Goal: Task Accomplishment & Management: Manage account settings

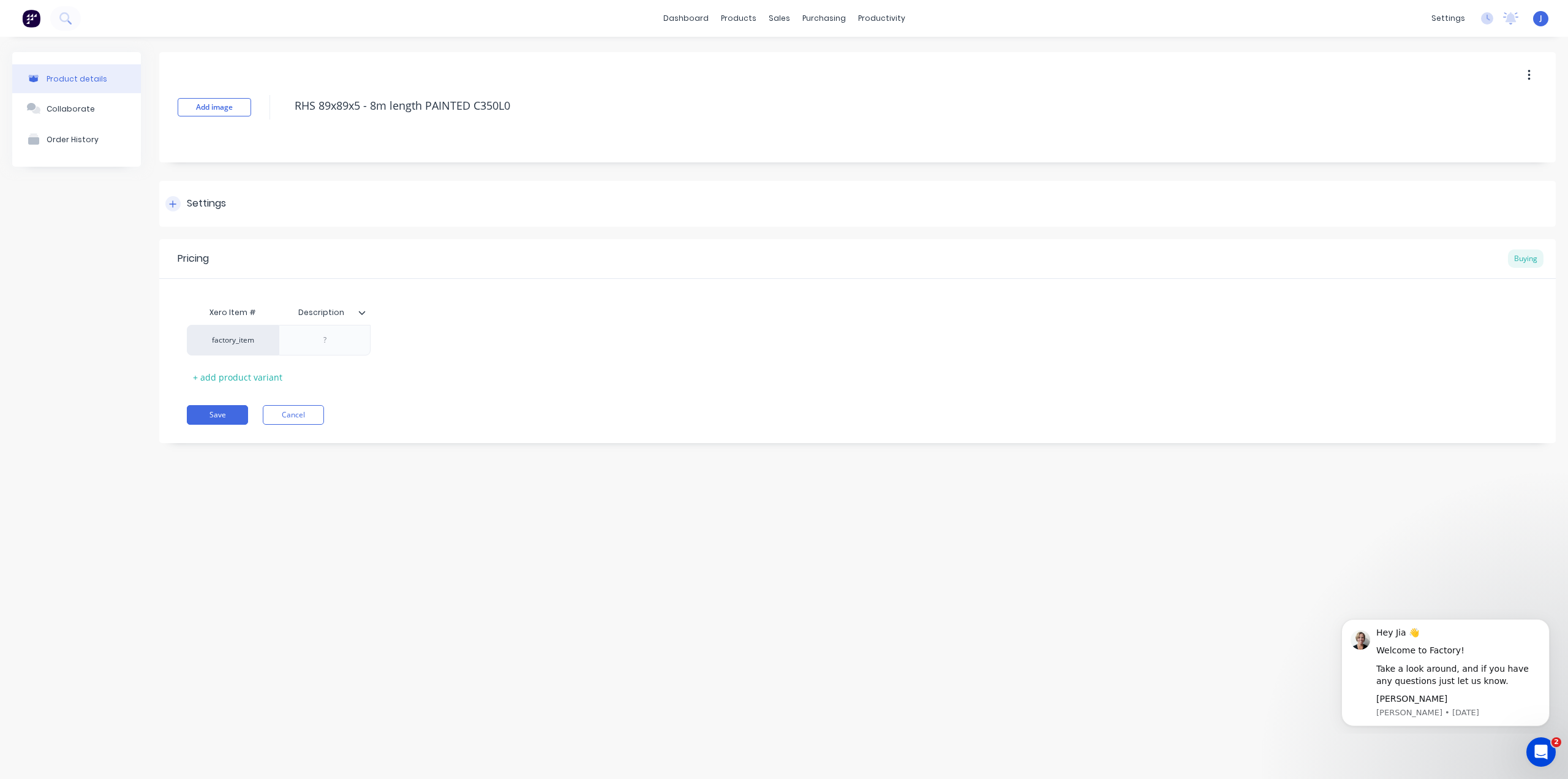
click at [186, 195] on div "Settings" at bounding box center [857, 203] width 1396 height 46
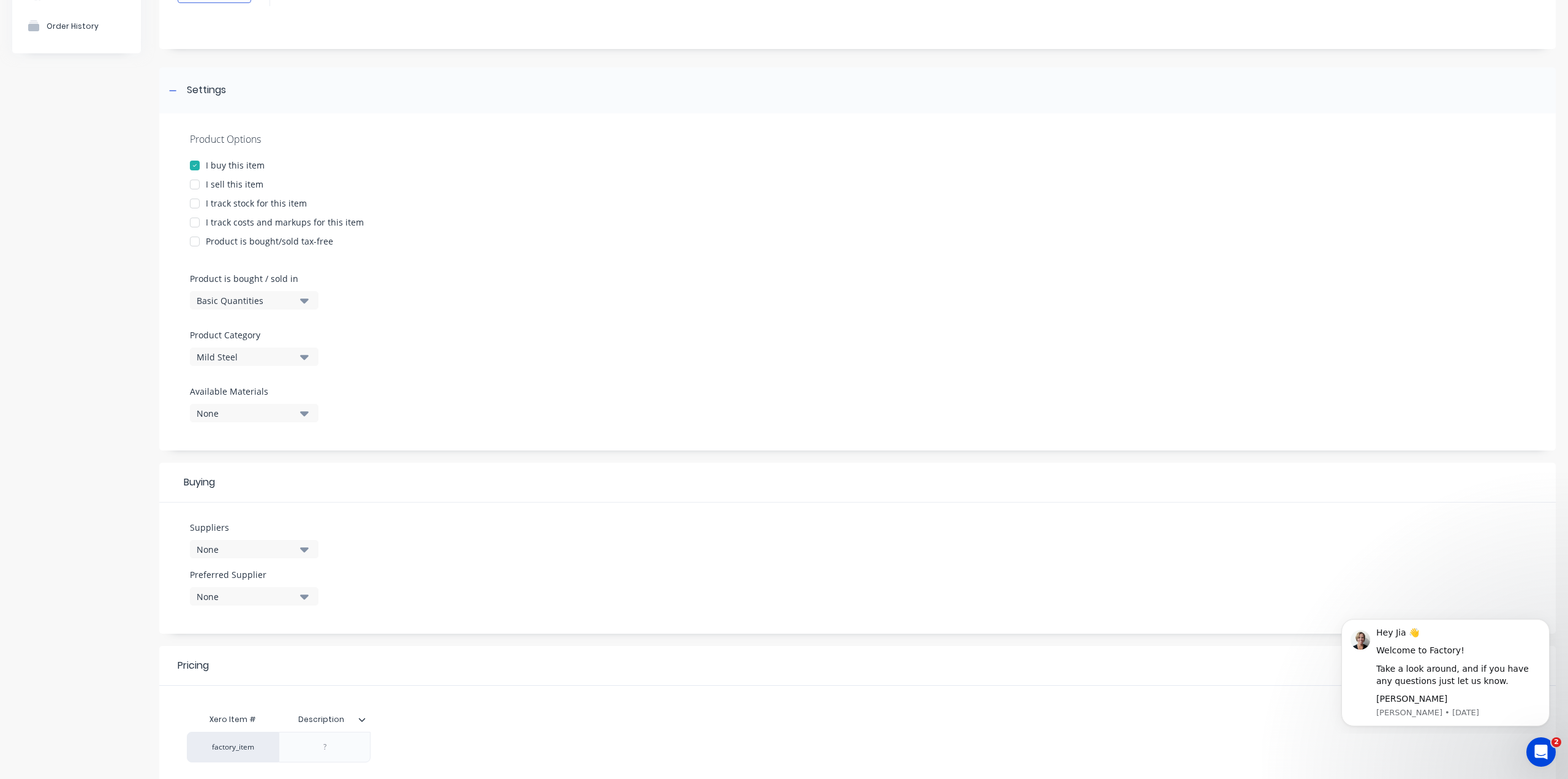
scroll to position [218, 0]
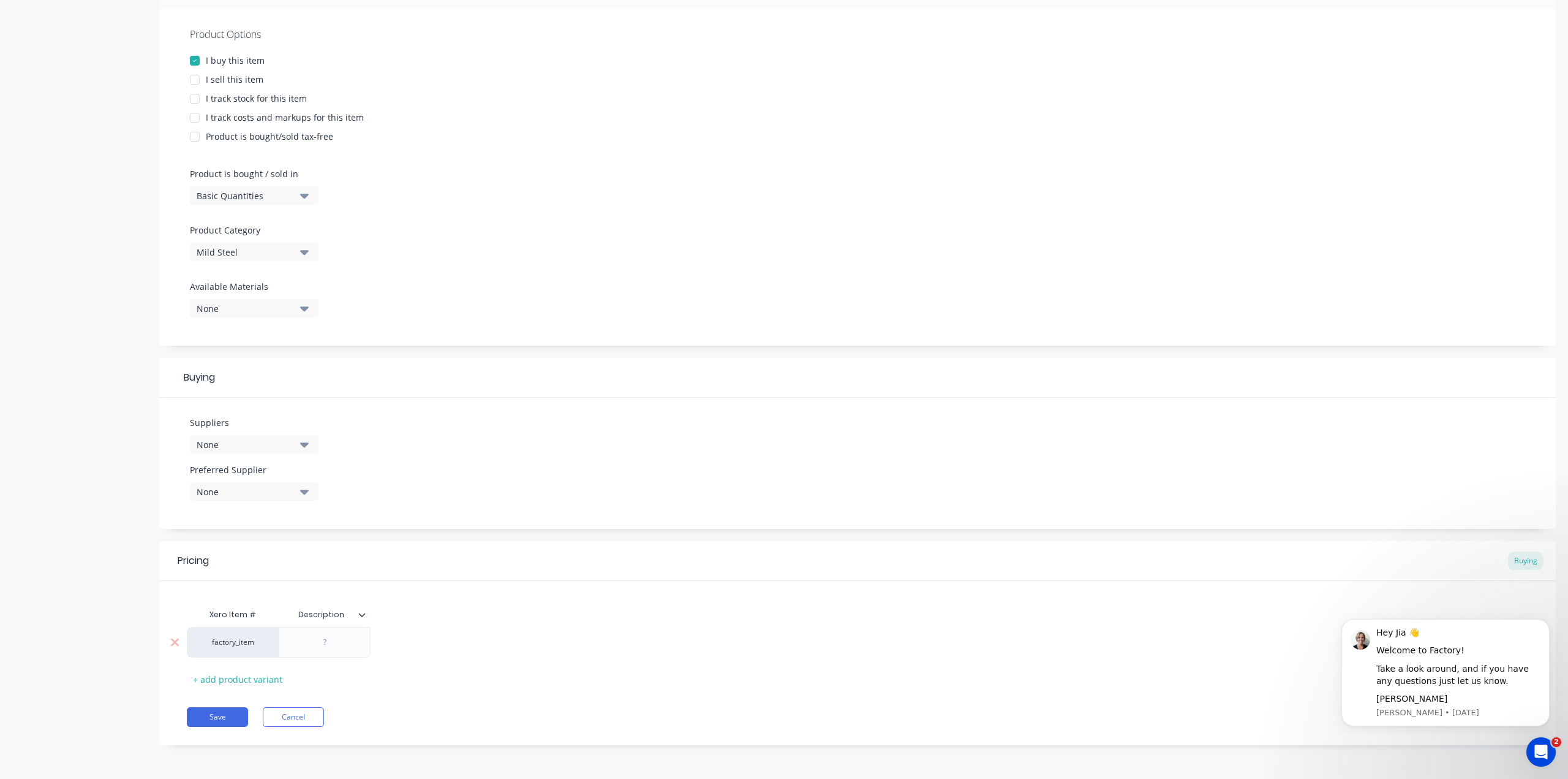
click at [336, 639] on div at bounding box center [325, 642] width 61 height 16
click at [248, 647] on div "factory_item" at bounding box center [232, 642] width 68 height 11
click at [253, 643] on div "factory_item" at bounding box center [232, 642] width 68 height 11
click at [372, 626] on div "Xero Item # Description factory_item factory_discp factory_discs factory_item +…" at bounding box center [857, 645] width 1341 height 86
click at [362, 615] on icon at bounding box center [362, 615] width 7 height 7
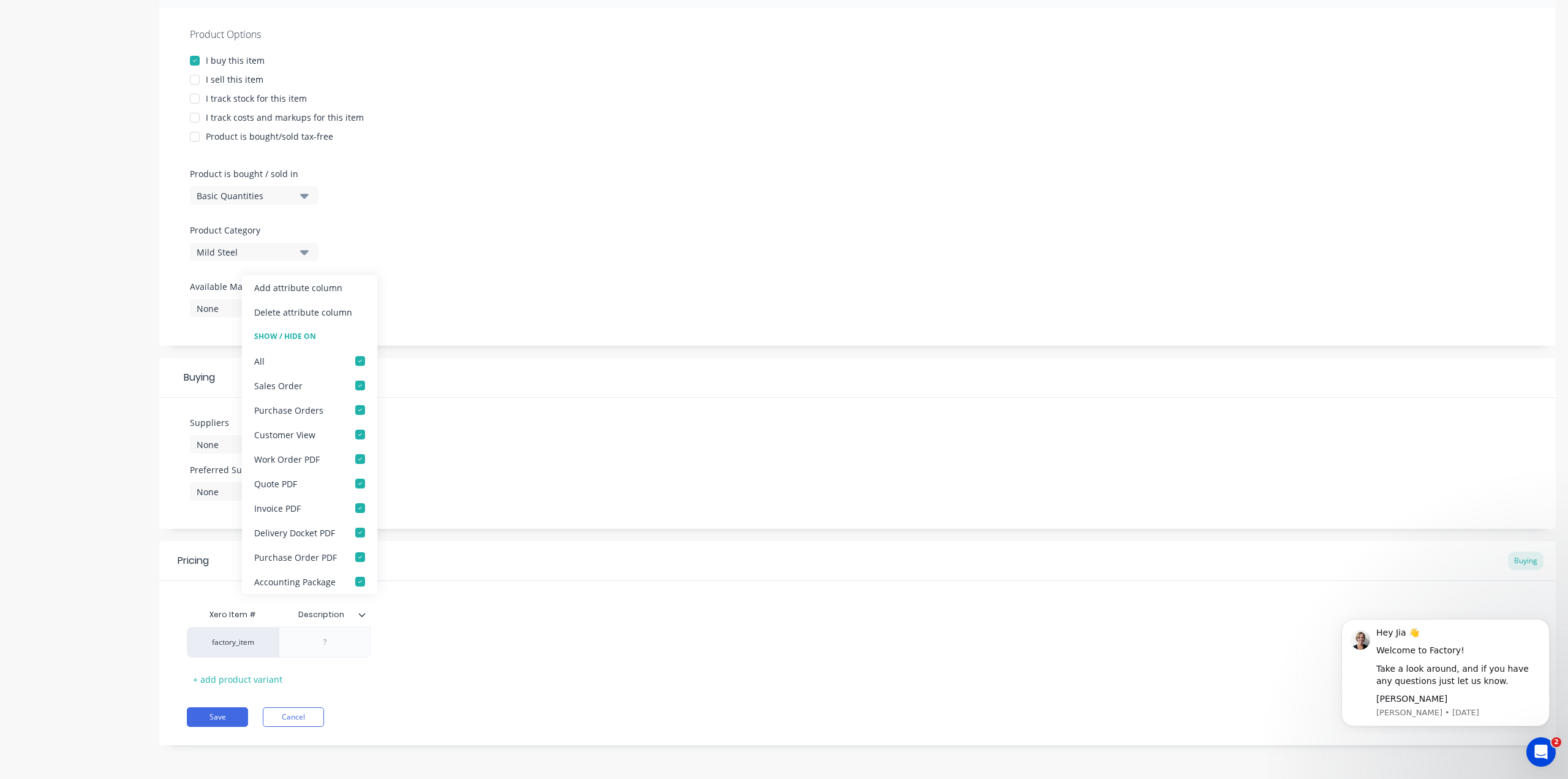
click at [362, 615] on icon at bounding box center [362, 614] width 7 height 4
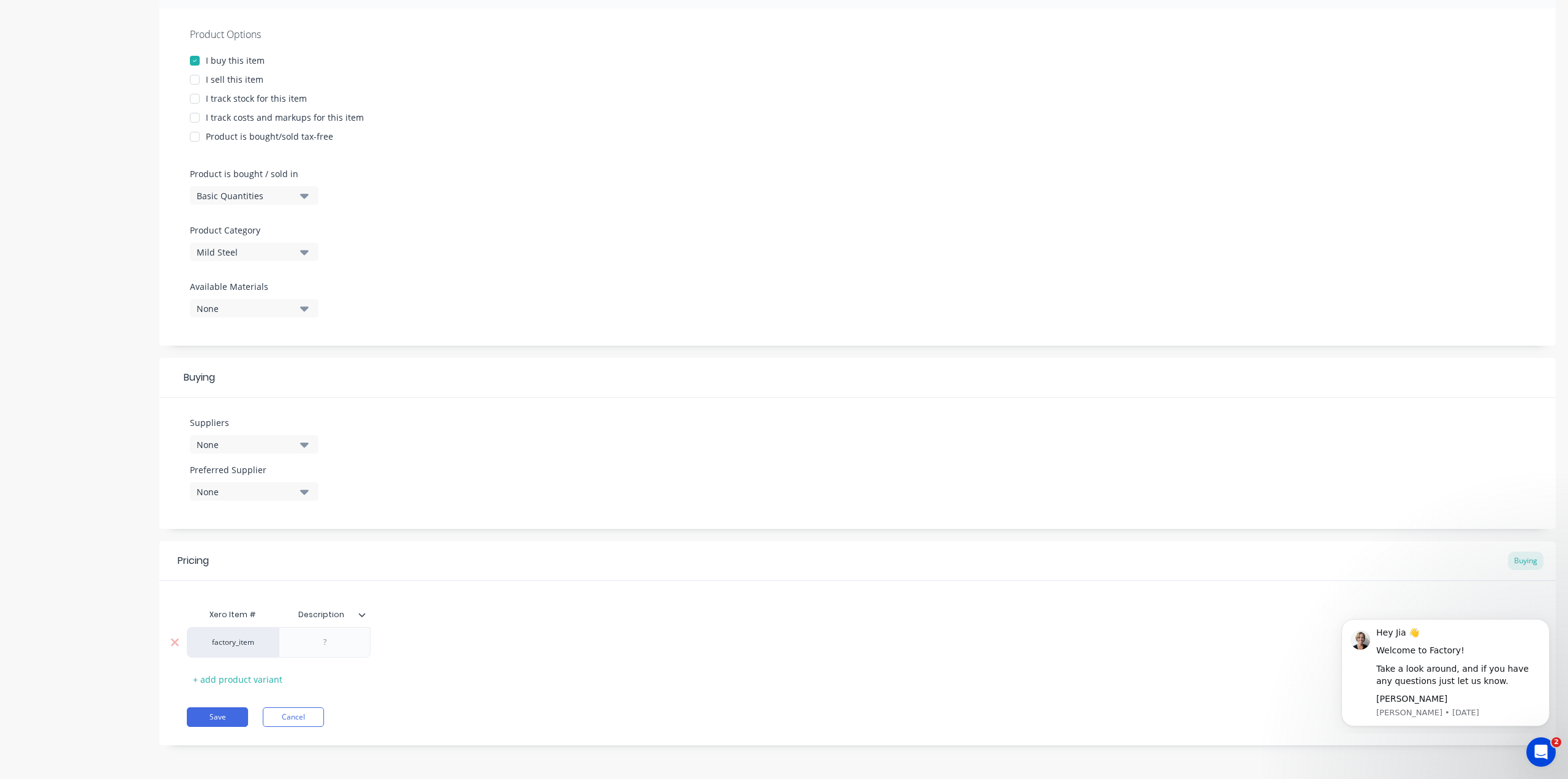
click at [319, 640] on div at bounding box center [325, 642] width 61 height 16
click at [251, 643] on div "factory_item" at bounding box center [232, 642] width 68 height 11
click at [359, 646] on div at bounding box center [325, 642] width 92 height 31
click at [304, 645] on div at bounding box center [325, 642] width 61 height 16
click at [201, 642] on div "factory_item" at bounding box center [232, 642] width 68 height 11
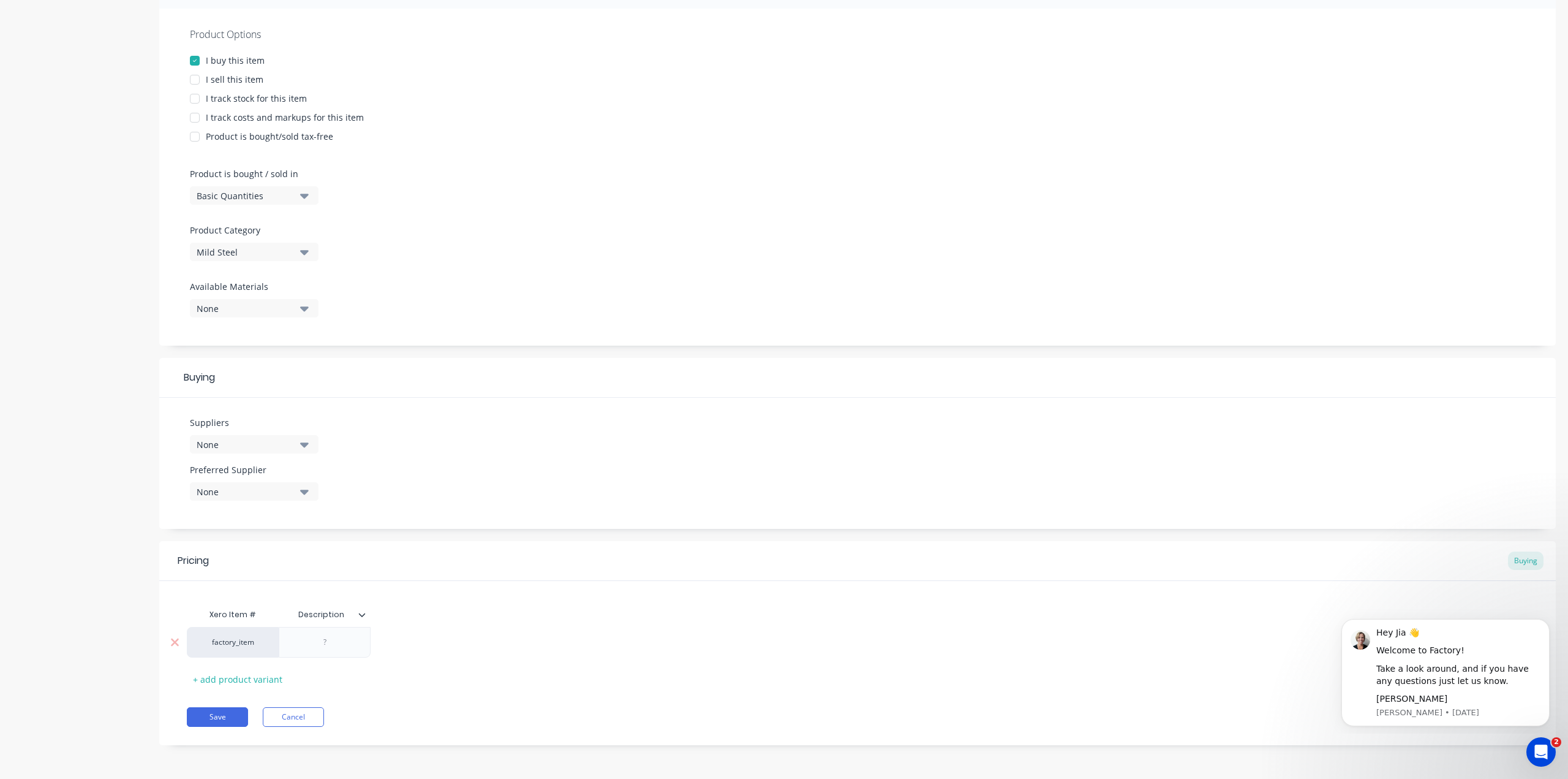
click at [229, 645] on div "factory_item" at bounding box center [232, 642] width 68 height 11
click at [129, 643] on div "Product details Collaborate Order History" at bounding box center [76, 298] width 129 height 929
click at [254, 690] on div "Pricing Buying Xero Item # Description factory_item + add product variant Save …" at bounding box center [857, 643] width 1396 height 204
click at [254, 682] on div "+ add product variant" at bounding box center [237, 679] width 102 height 19
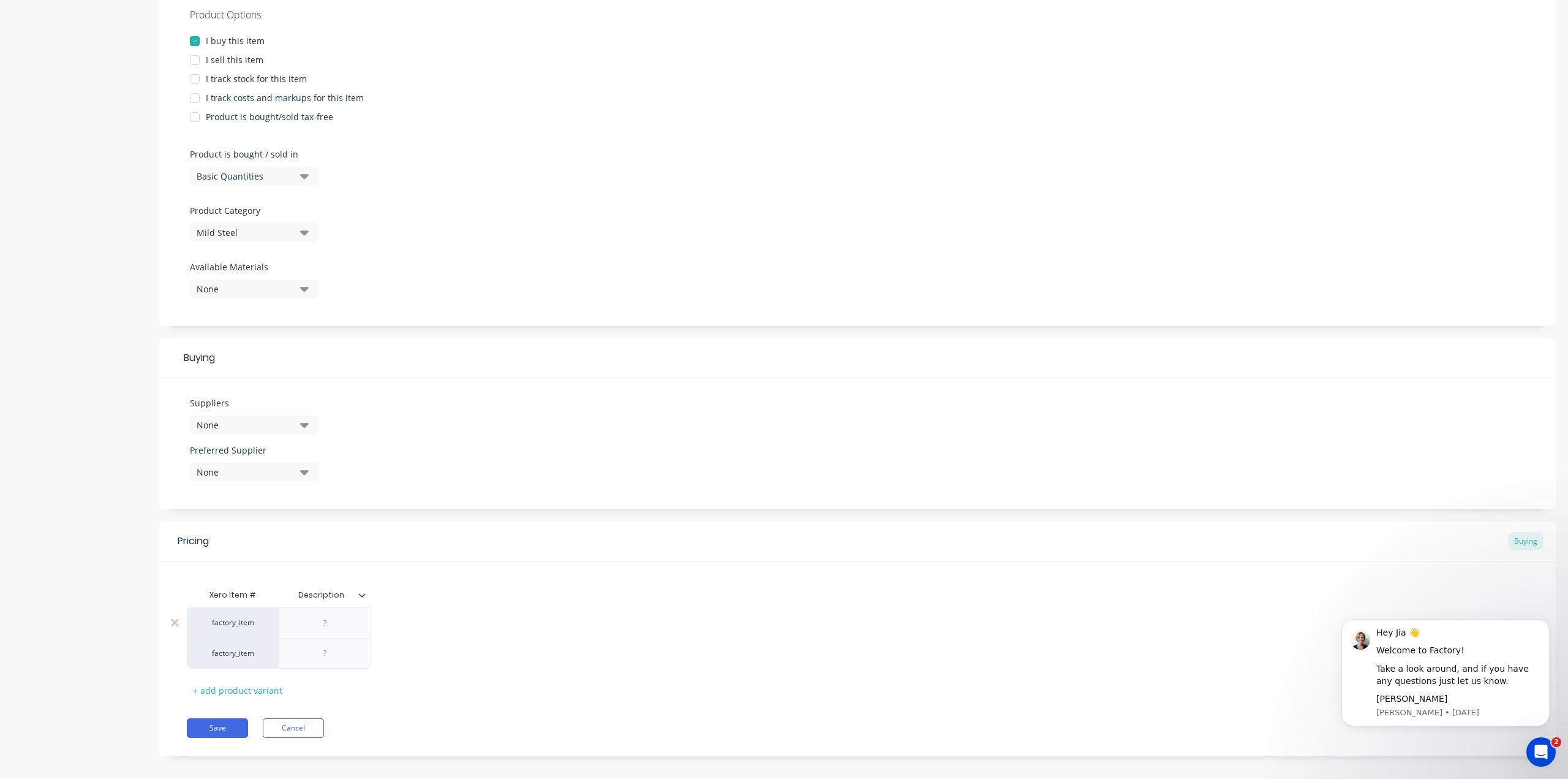
scroll to position [249, 0]
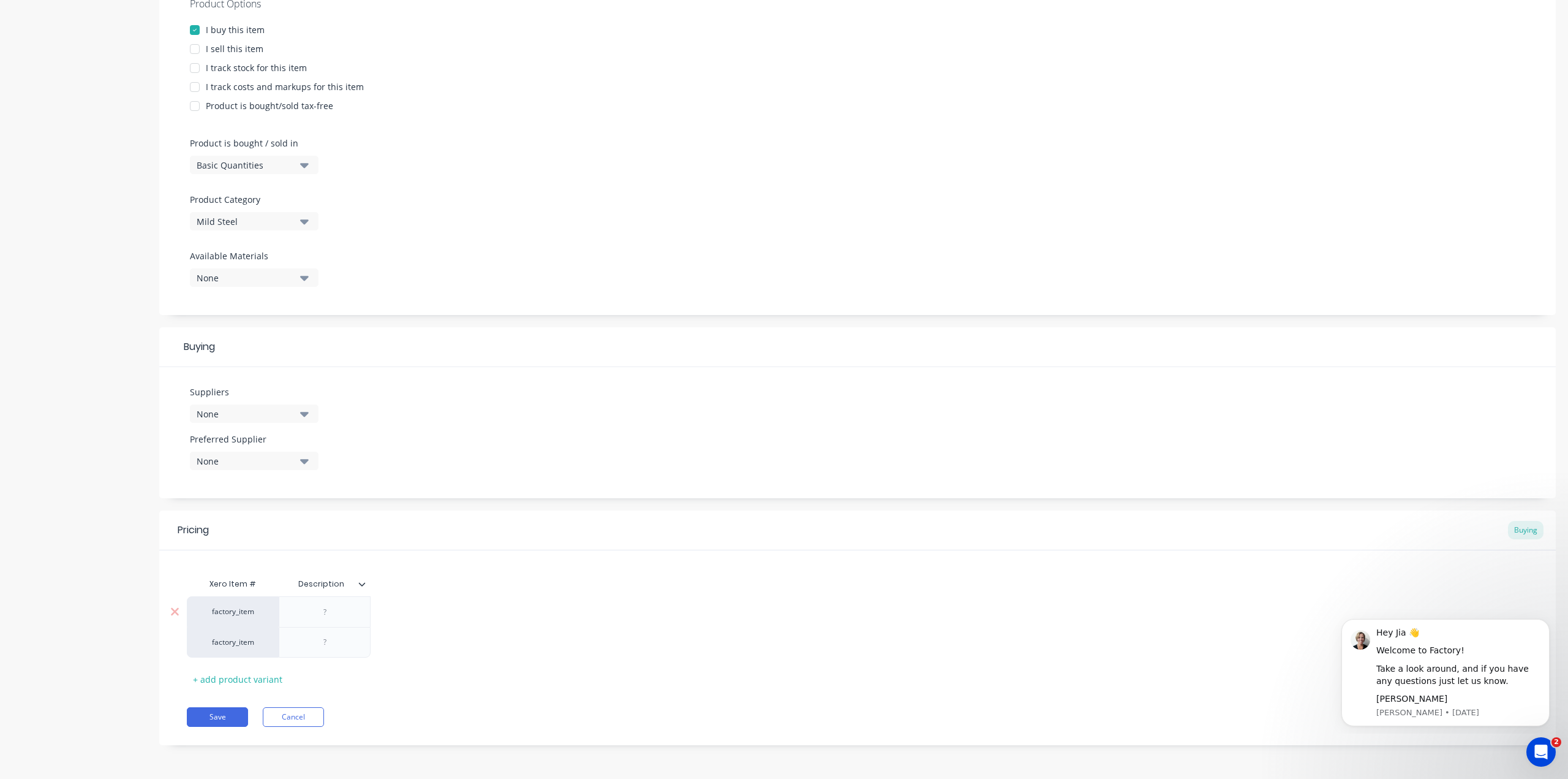
click at [306, 615] on div at bounding box center [325, 612] width 61 height 16
click at [234, 617] on div "factory_item" at bounding box center [232, 611] width 92 height 31
click at [233, 617] on div "factory_item" at bounding box center [232, 611] width 92 height 31
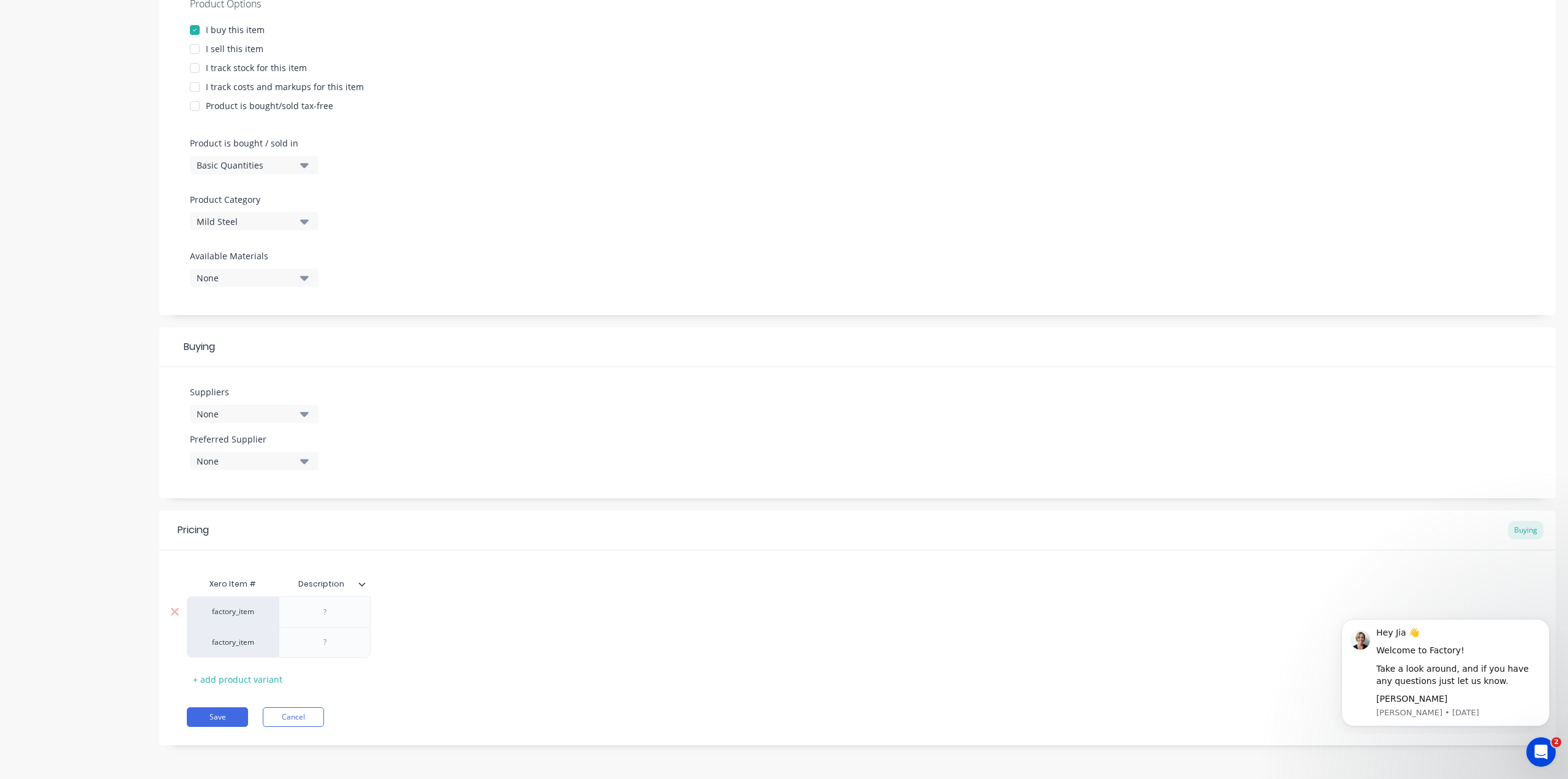
click at [252, 616] on div "factory_item" at bounding box center [232, 611] width 68 height 11
type textarea "x"
click at [311, 621] on div at bounding box center [325, 611] width 92 height 31
click at [310, 621] on div at bounding box center [325, 611] width 92 height 31
click at [434, 592] on div "Xero Item # Description factory_item factory_item + add product variant" at bounding box center [857, 630] width 1341 height 117
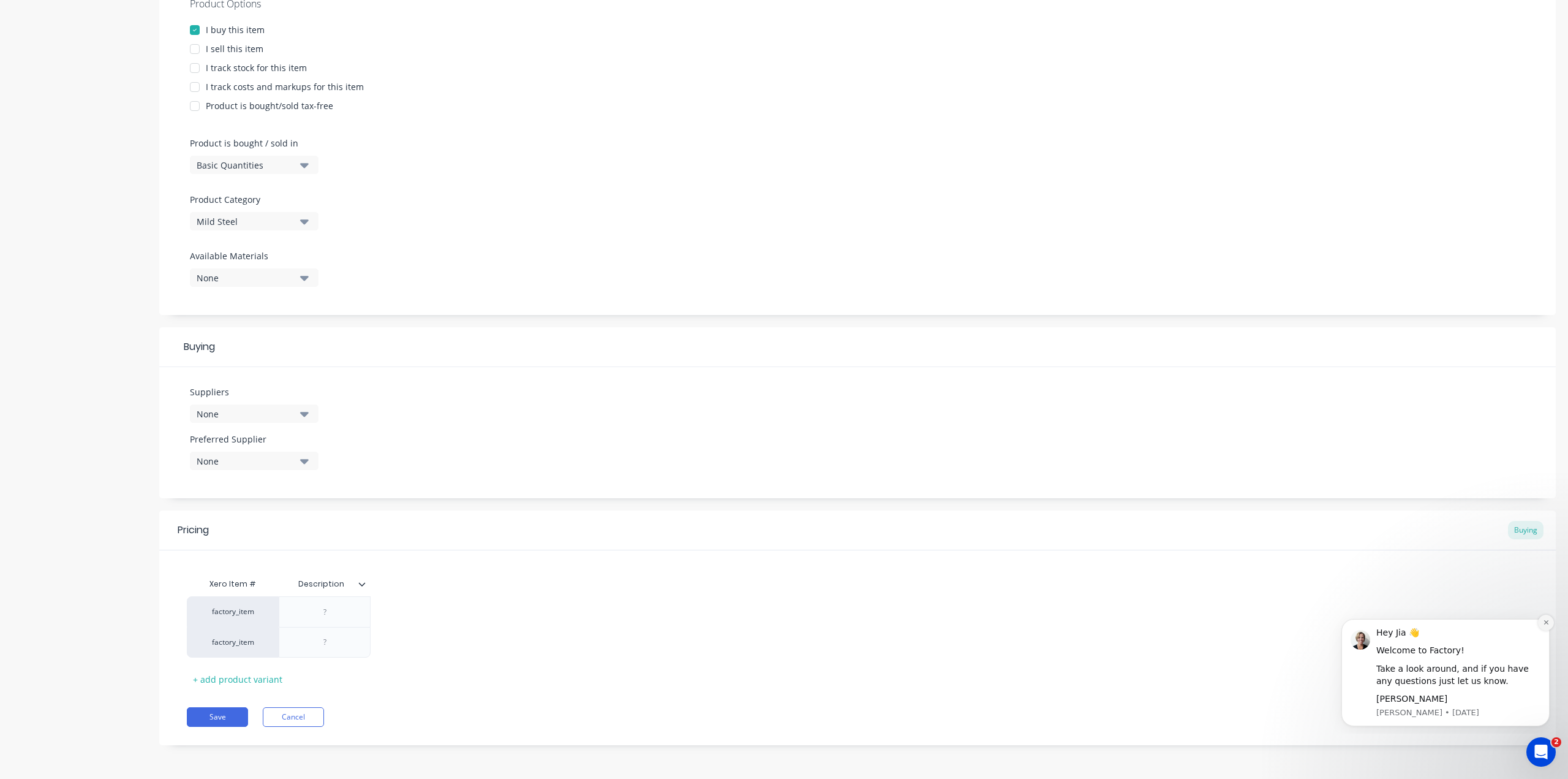
click at [1551, 619] on button "Dismiss notification" at bounding box center [1545, 623] width 16 height 16
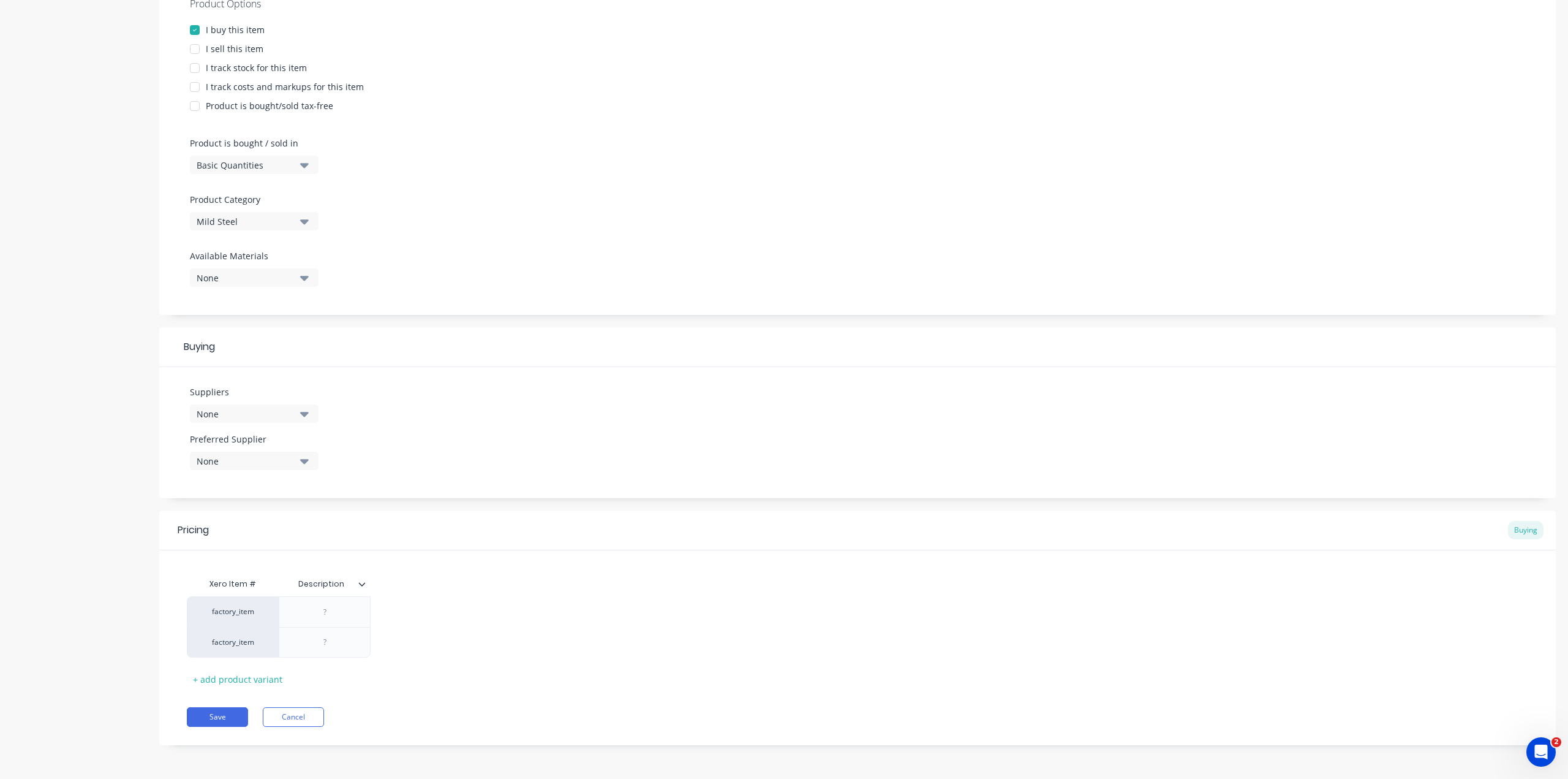
type input "Description"
drag, startPoint x: 336, startPoint y: 584, endPoint x: 365, endPoint y: 589, distance: 29.4
click at [341, 584] on input "Description" at bounding box center [321, 584] width 84 height 11
click at [365, 589] on div at bounding box center [367, 584] width 7 height 11
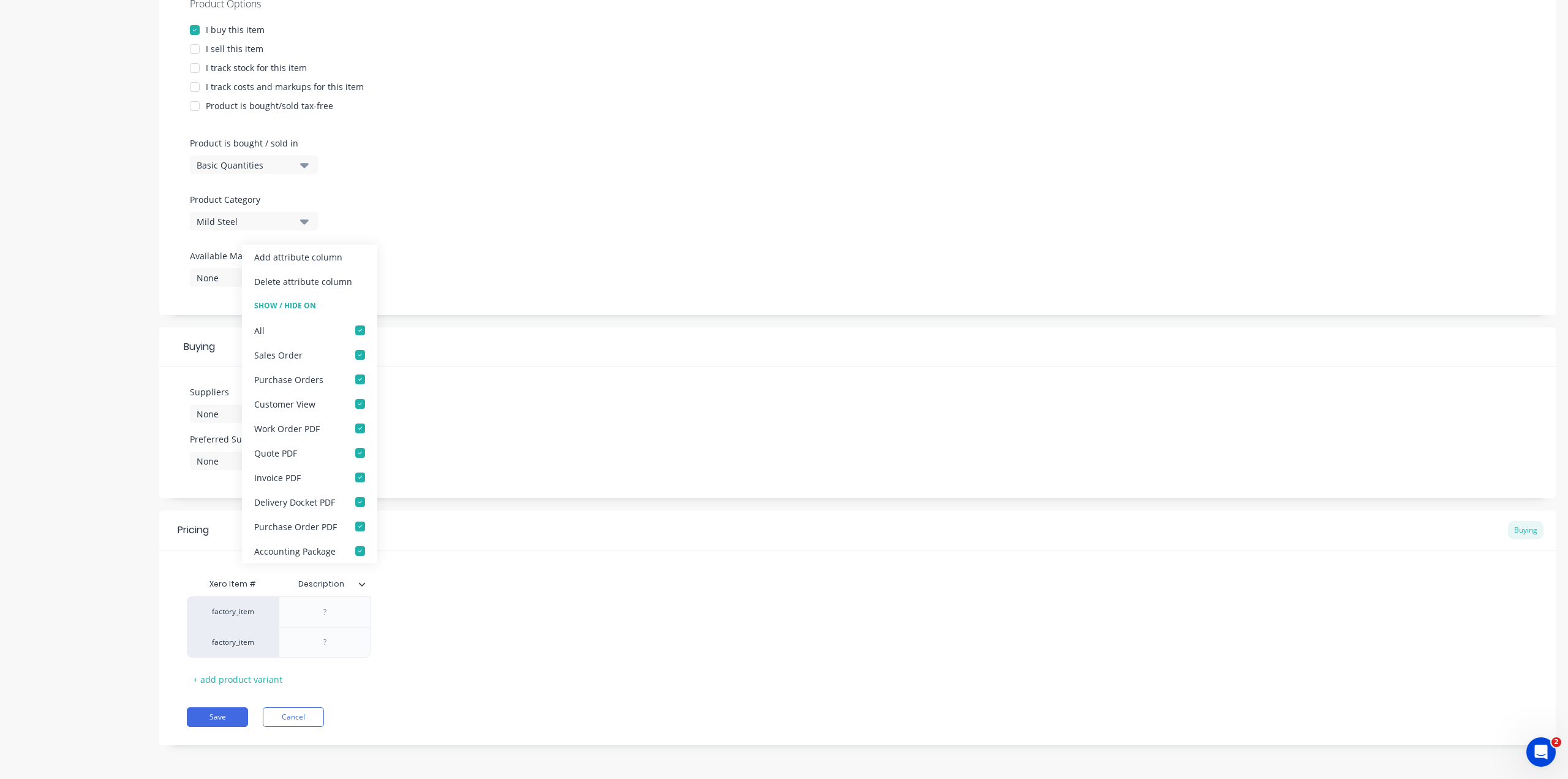
click at [365, 583] on icon at bounding box center [362, 584] width 7 height 4
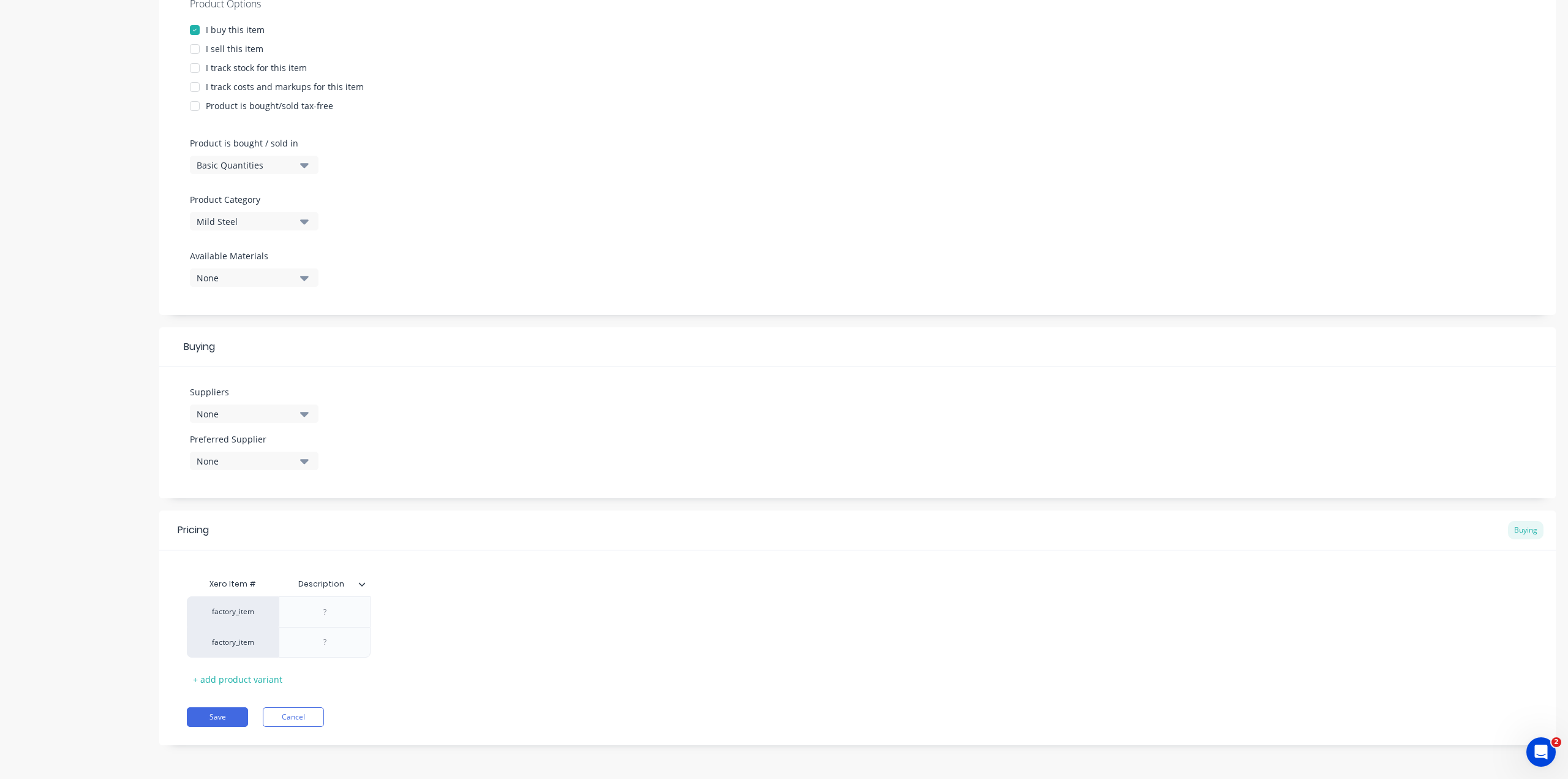
click at [365, 583] on icon at bounding box center [362, 584] width 7 height 4
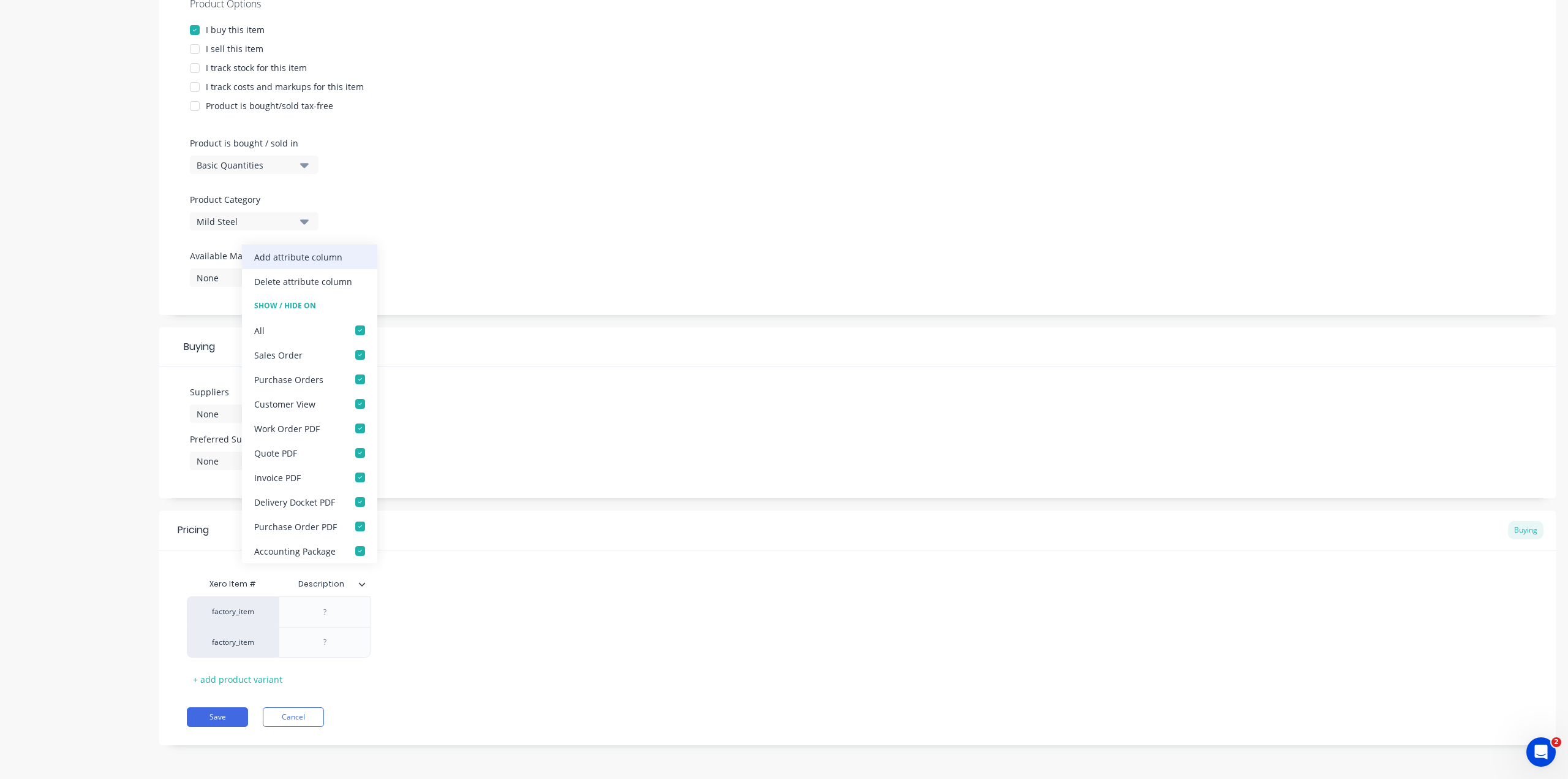
click at [331, 255] on div "Add attribute column" at bounding box center [298, 257] width 88 height 13
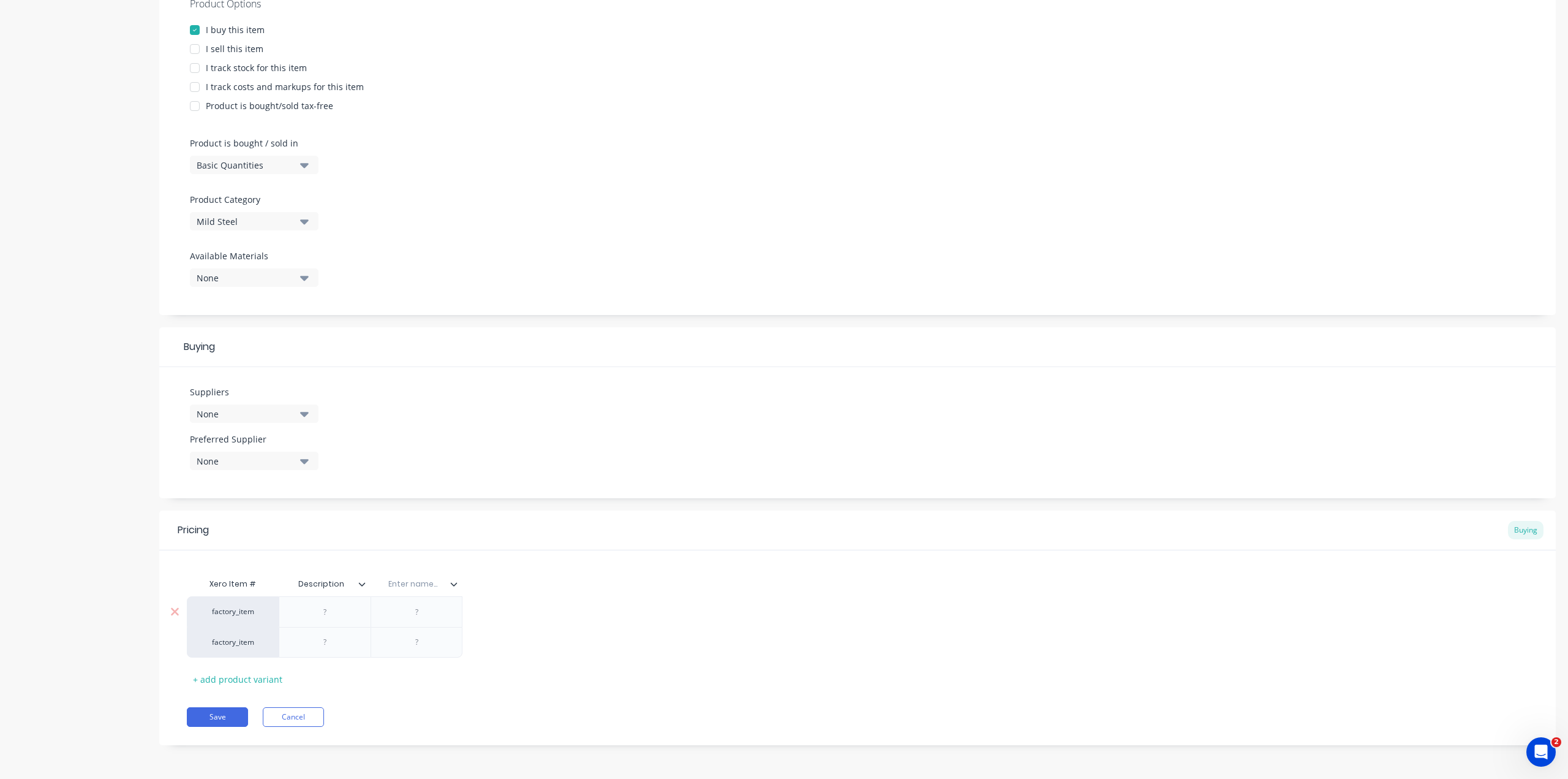
click at [414, 622] on div at bounding box center [416, 611] width 92 height 31
click at [418, 620] on div at bounding box center [416, 611] width 92 height 31
click at [402, 584] on input "text" at bounding box center [413, 584] width 84 height 11
click at [305, 576] on div "Xero Item # Description Enter name..." at bounding box center [324, 584] width 275 height 25
click at [229, 586] on div "Xero Item #" at bounding box center [232, 584] width 92 height 25
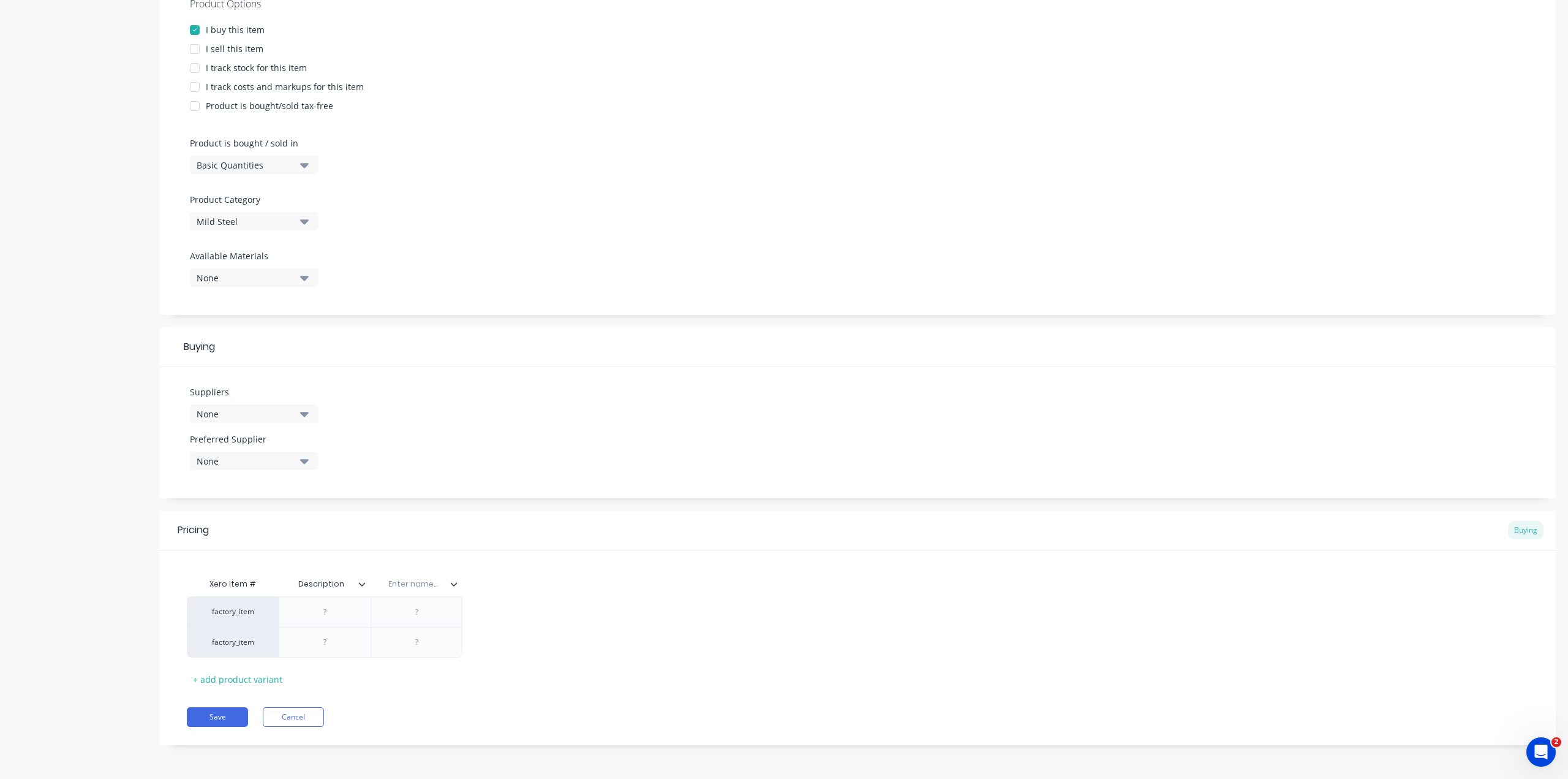
click at [450, 581] on input "text" at bounding box center [413, 584] width 84 height 11
click at [452, 582] on icon at bounding box center [454, 584] width 7 height 7
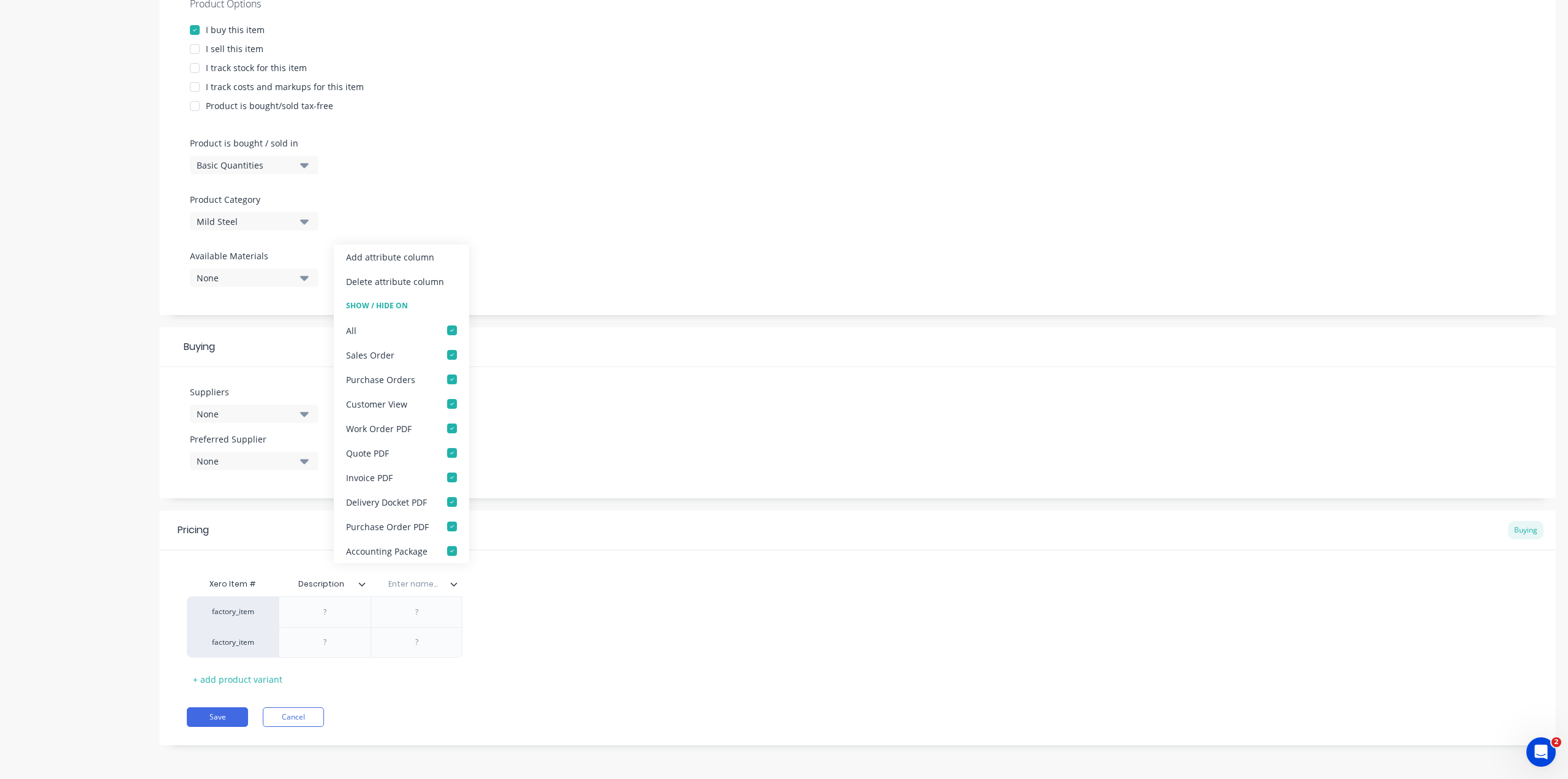
click at [408, 283] on div "Delete attribute column" at bounding box center [394, 282] width 98 height 13
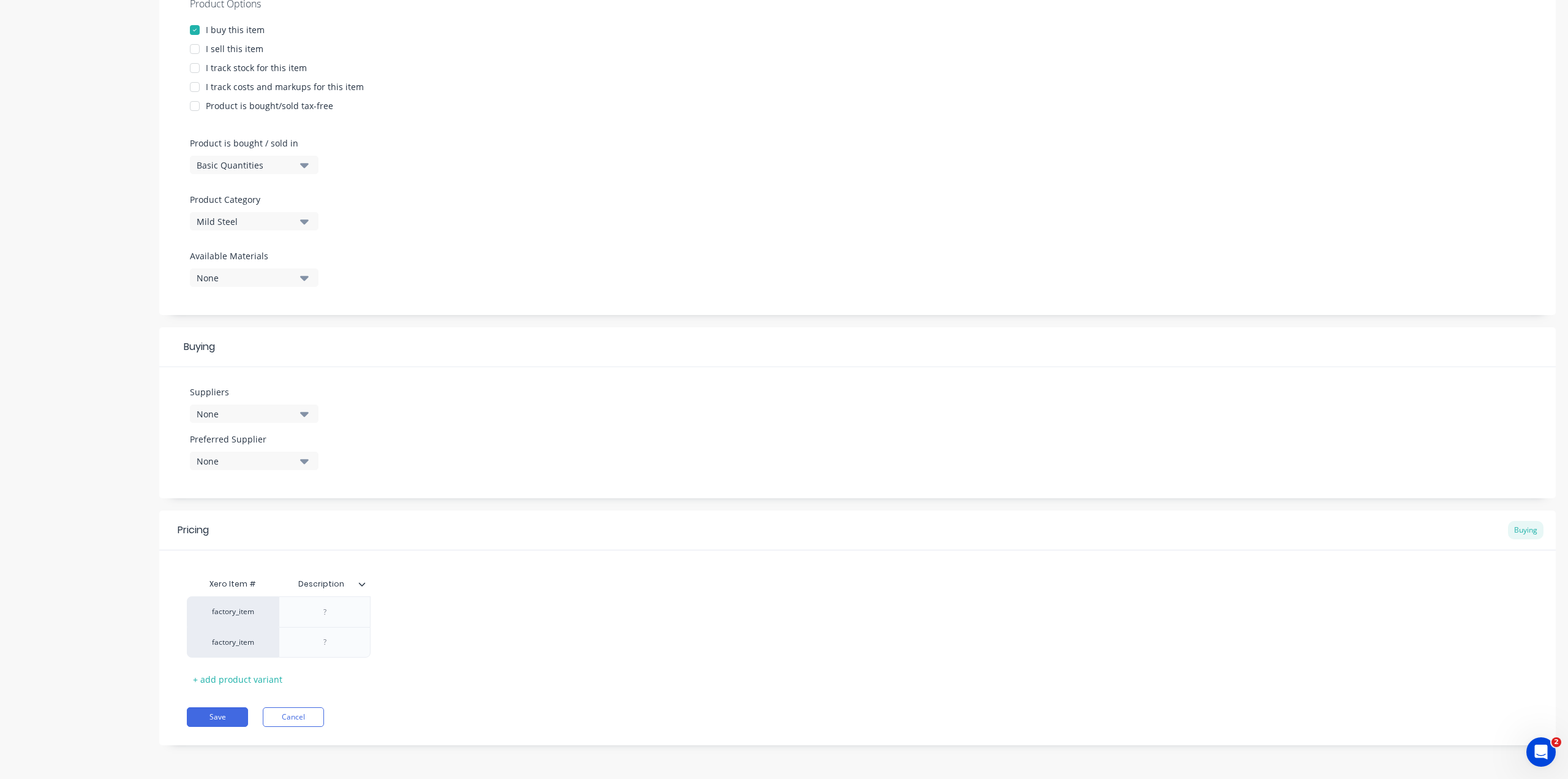
click at [362, 584] on div "Xero Item # Description" at bounding box center [278, 584] width 184 height 25
click at [362, 584] on icon at bounding box center [362, 584] width 7 height 7
click at [230, 578] on div "Xero Item #" at bounding box center [232, 584] width 92 height 25
click at [170, 648] on div at bounding box center [174, 642] width 31 height 31
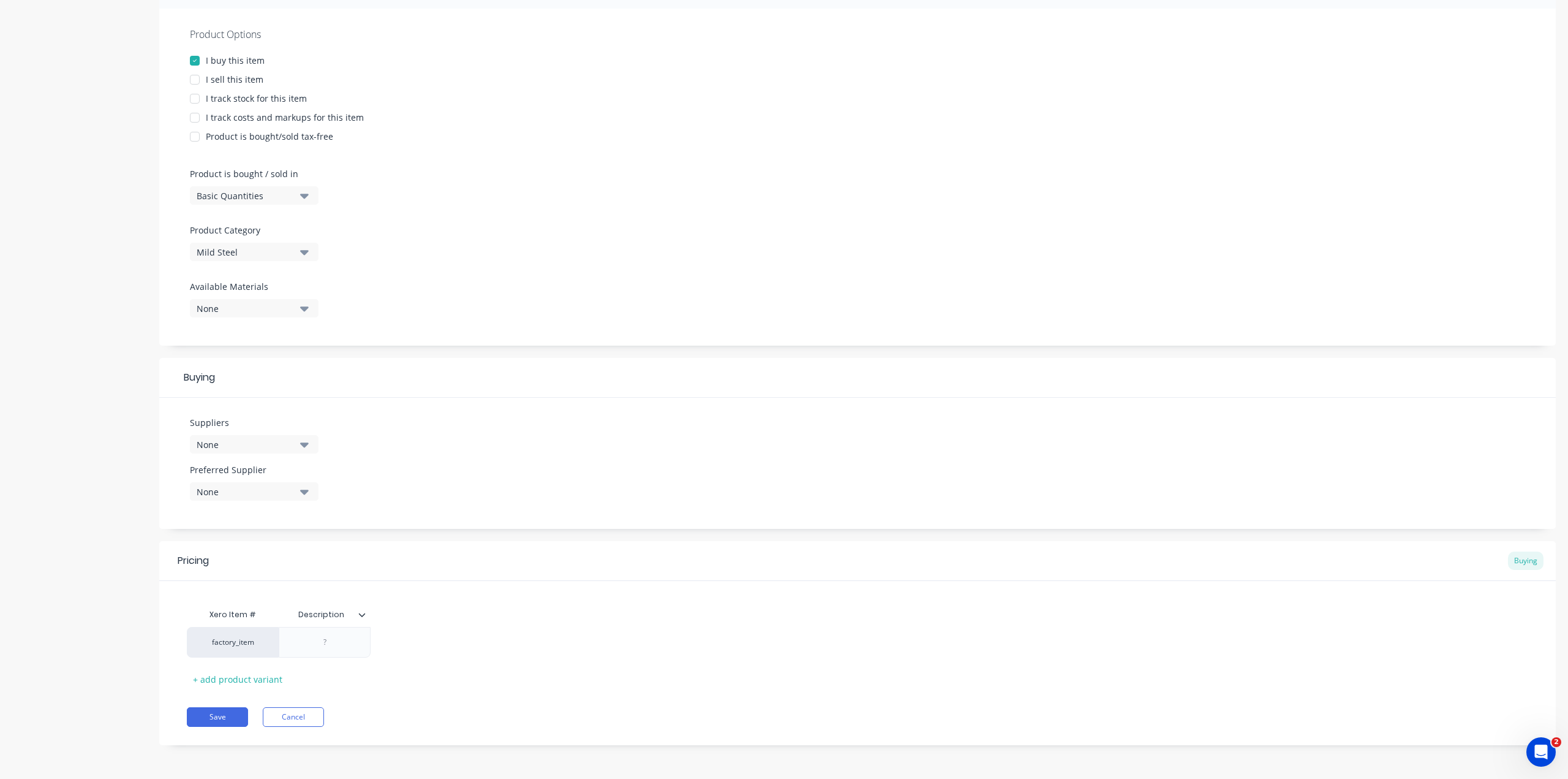
click at [359, 616] on icon at bounding box center [362, 615] width 7 height 7
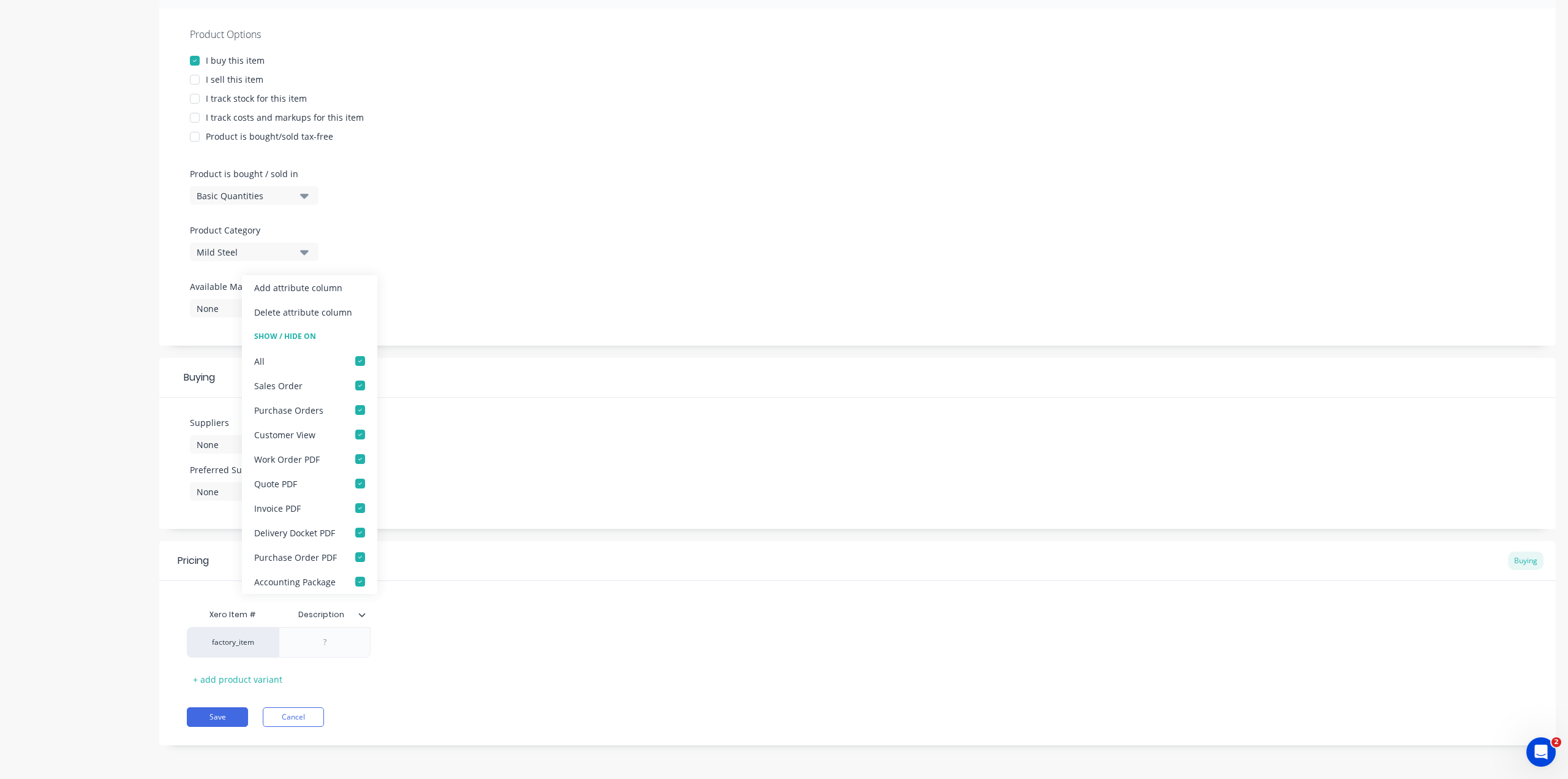
click at [487, 597] on div "Xero Item # Description factory_item + add product variant" at bounding box center [857, 634] width 1396 height 108
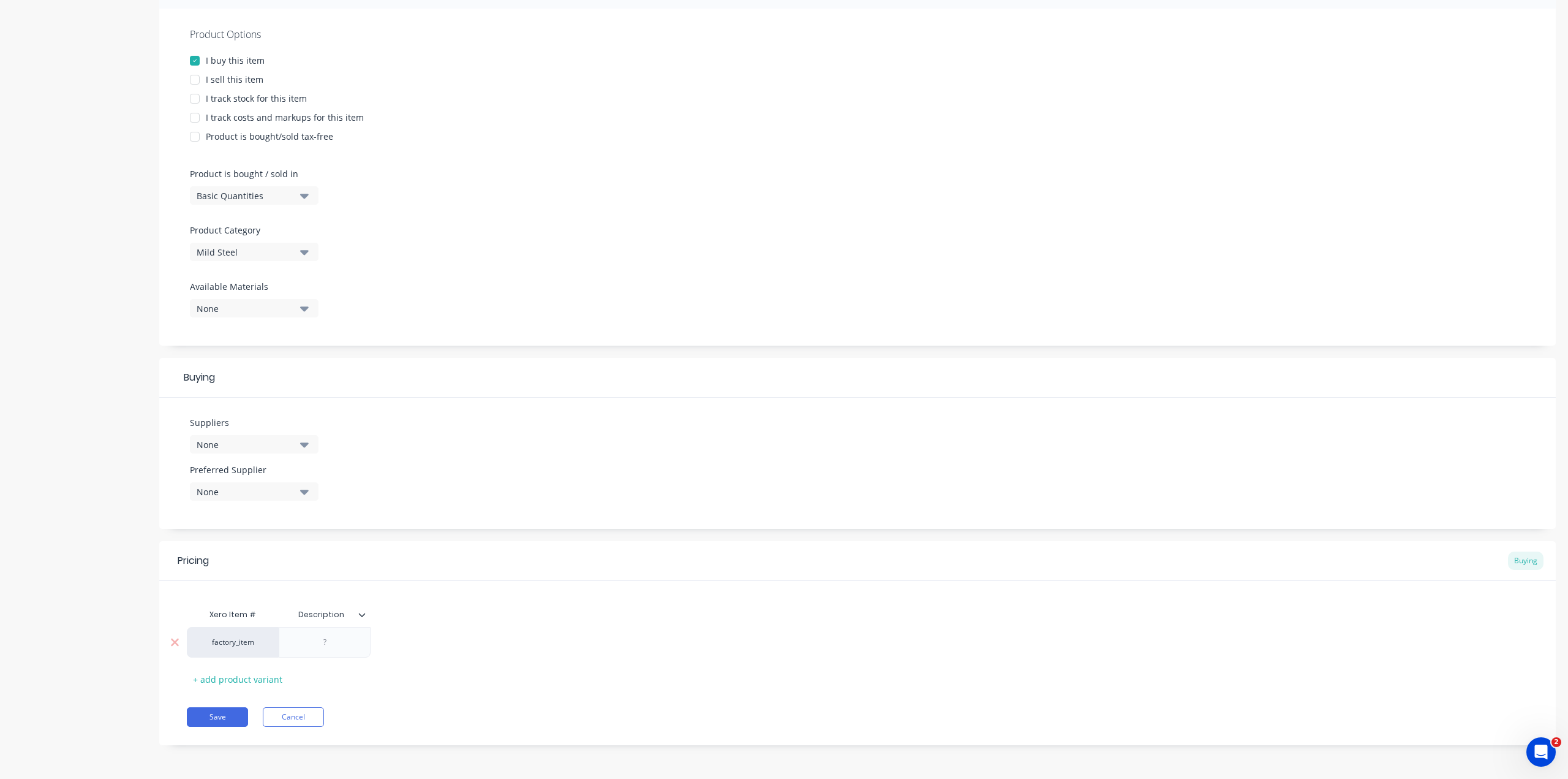
click at [233, 647] on div "factory_item" at bounding box center [232, 642] width 68 height 11
click at [245, 613] on button "factory_discs" at bounding box center [238, 615] width 77 height 18
type textarea "x"
click at [330, 647] on div at bounding box center [325, 642] width 61 height 16
click at [350, 644] on div "sda" at bounding box center [325, 642] width 61 height 16
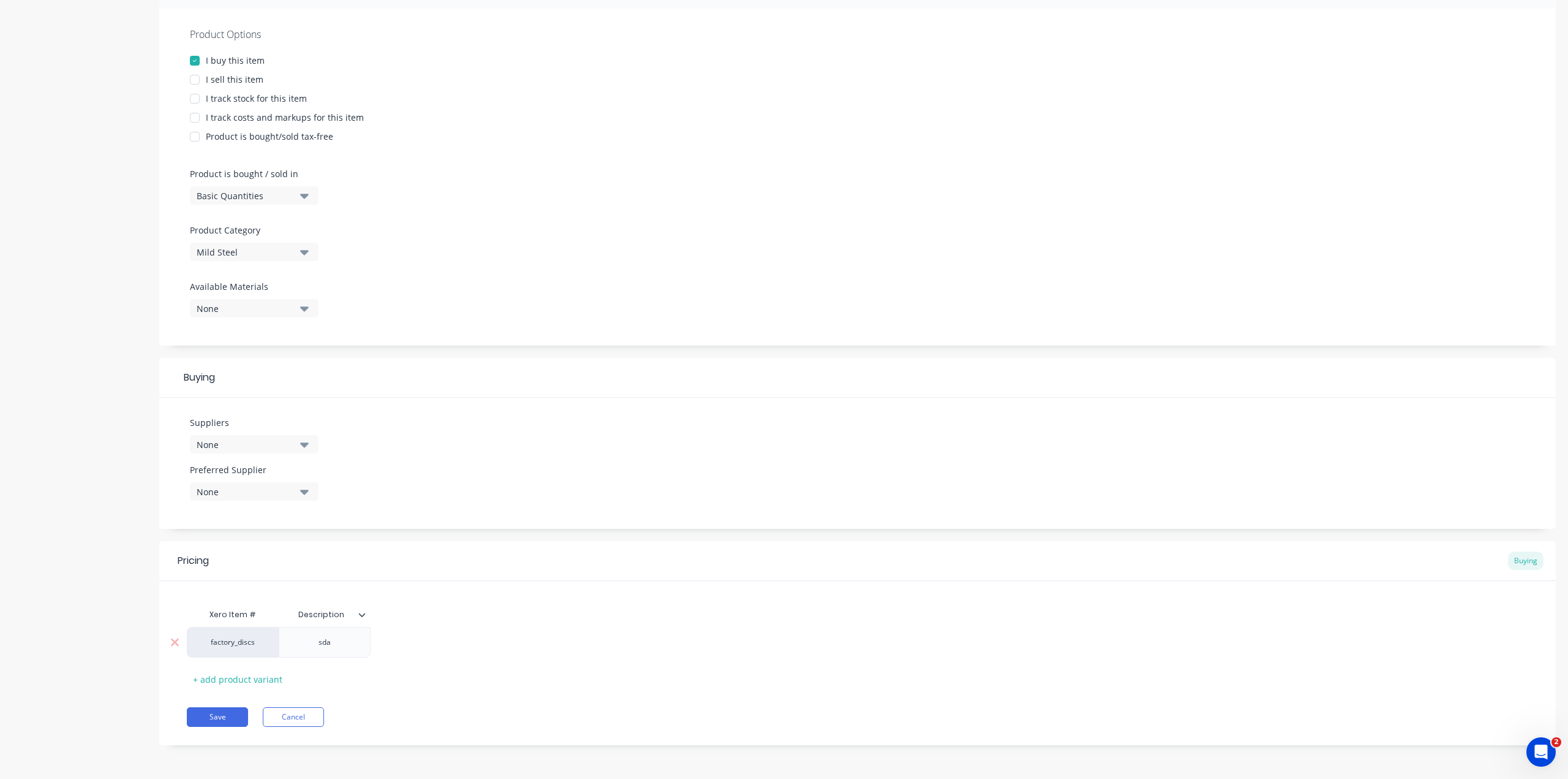
click at [235, 645] on div "factory_discs" at bounding box center [232, 642] width 68 height 11
click at [260, 631] on div "factory_discs" at bounding box center [232, 642] width 92 height 31
click at [256, 643] on div "factory_discs" at bounding box center [232, 642] width 68 height 11
click at [233, 635] on button "factory_item" at bounding box center [238, 633] width 77 height 18
click at [333, 645] on div "sda" at bounding box center [325, 642] width 61 height 16
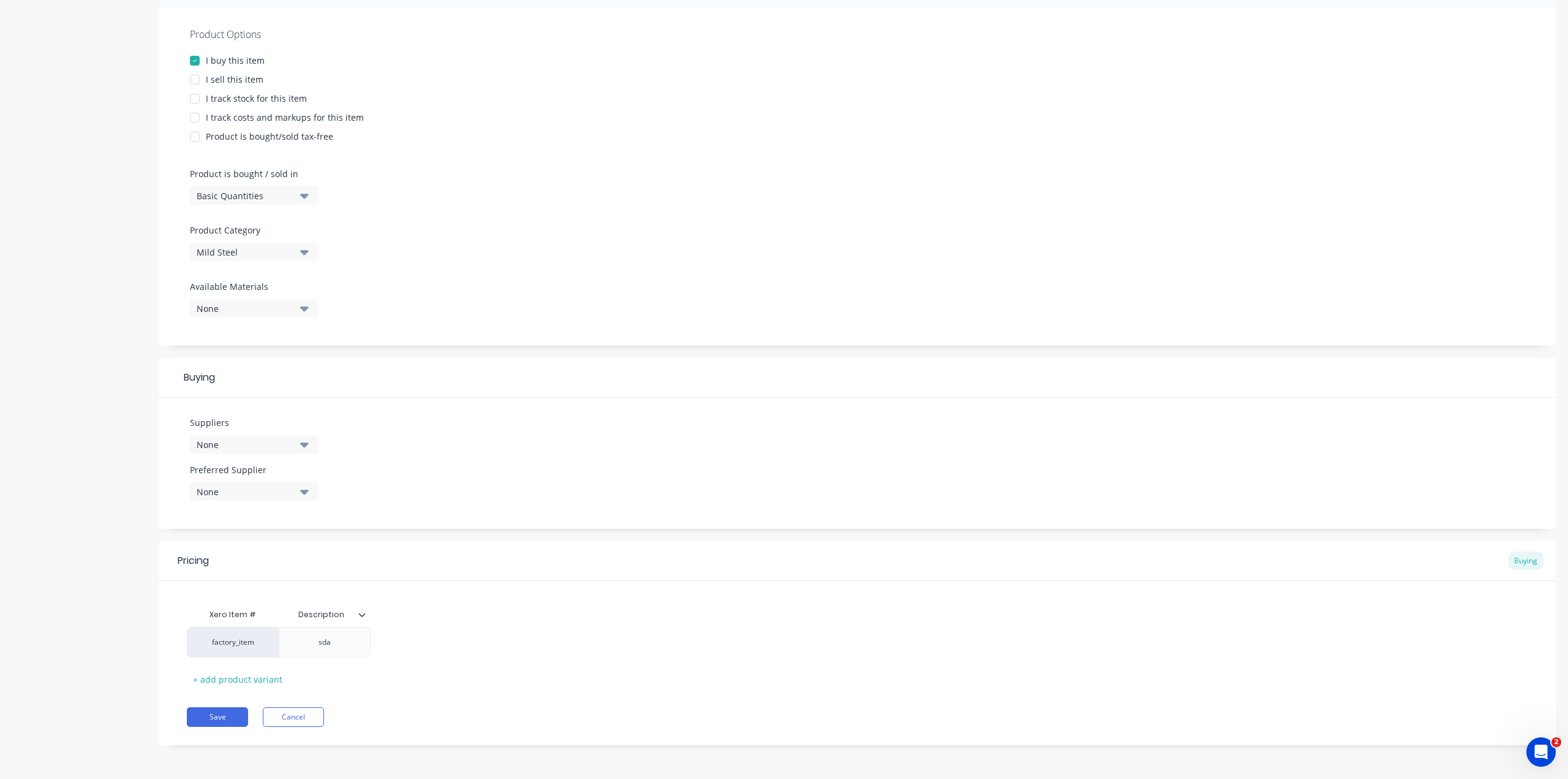
drag, startPoint x: 361, startPoint y: 647, endPoint x: 234, endPoint y: 648, distance: 127.0
click at [234, 648] on div "factory_item sda" at bounding box center [857, 642] width 1341 height 31
click at [291, 648] on div "sda" at bounding box center [325, 642] width 92 height 31
drag, startPoint x: 320, startPoint y: 642, endPoint x: 337, endPoint y: 643, distance: 17.0
click at [320, 642] on div "sda" at bounding box center [325, 642] width 61 height 16
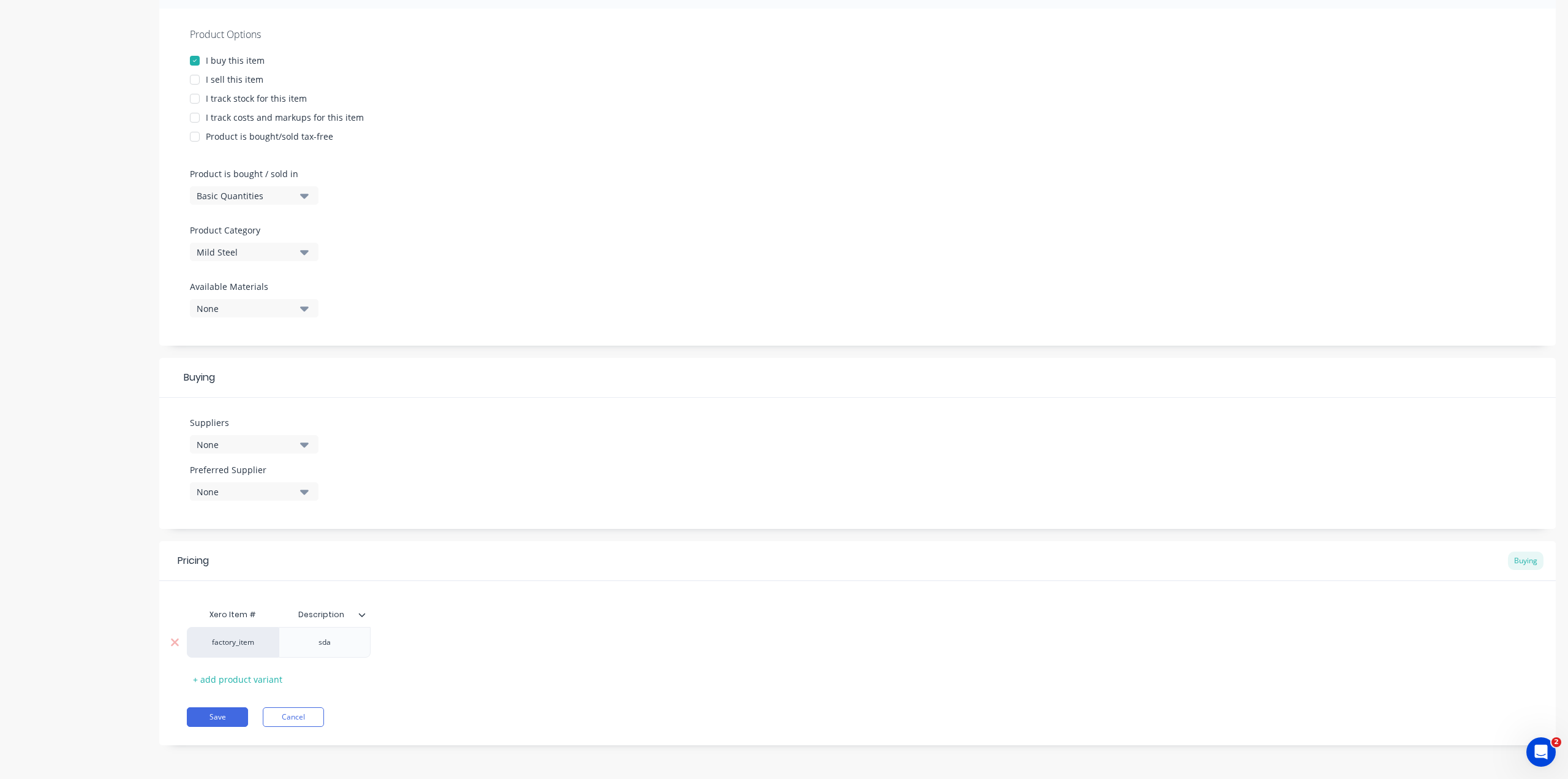
click at [337, 643] on div "sda" at bounding box center [325, 642] width 61 height 16
type textarea "x"
click at [359, 608] on div "Description" at bounding box center [321, 615] width 84 height 31
type input "Description"
click at [359, 612] on icon at bounding box center [362, 615] width 7 height 7
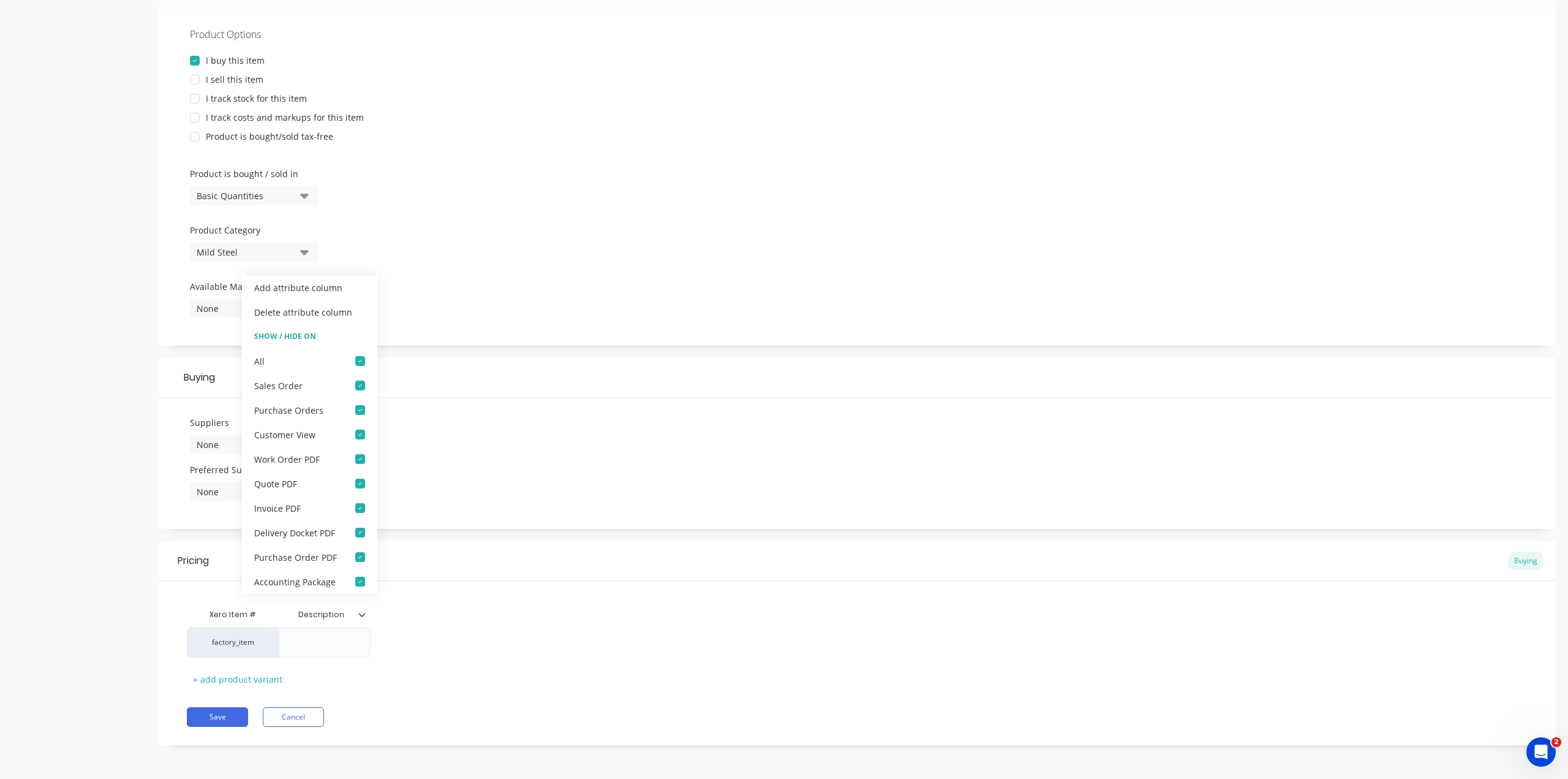
click at [145, 310] on div "Product details Collaborate Order History Add image RHS 89x89x5 - 8m length PAI…" at bounding box center [784, 298] width 1543 height 929
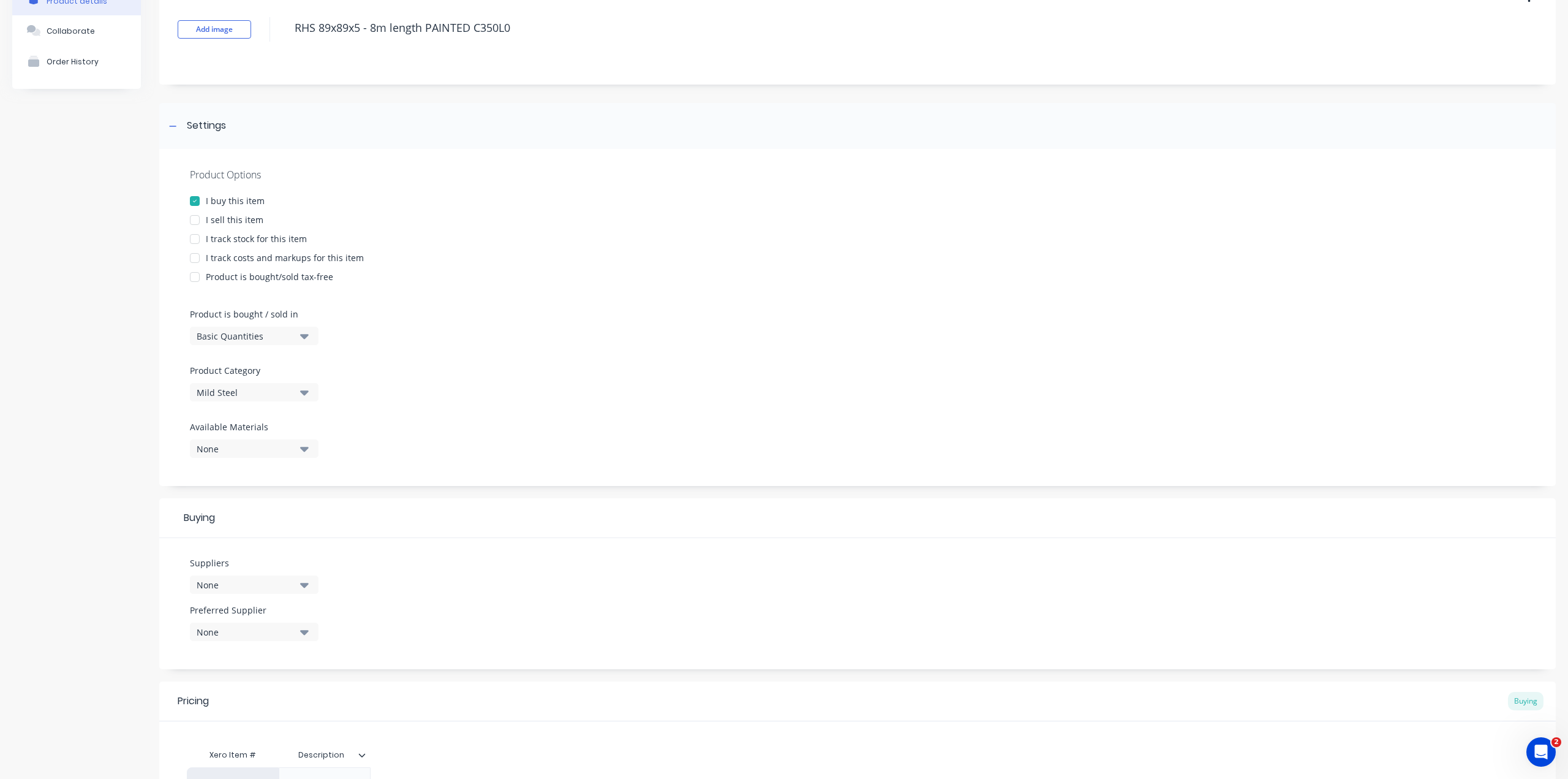
scroll to position [184, 0]
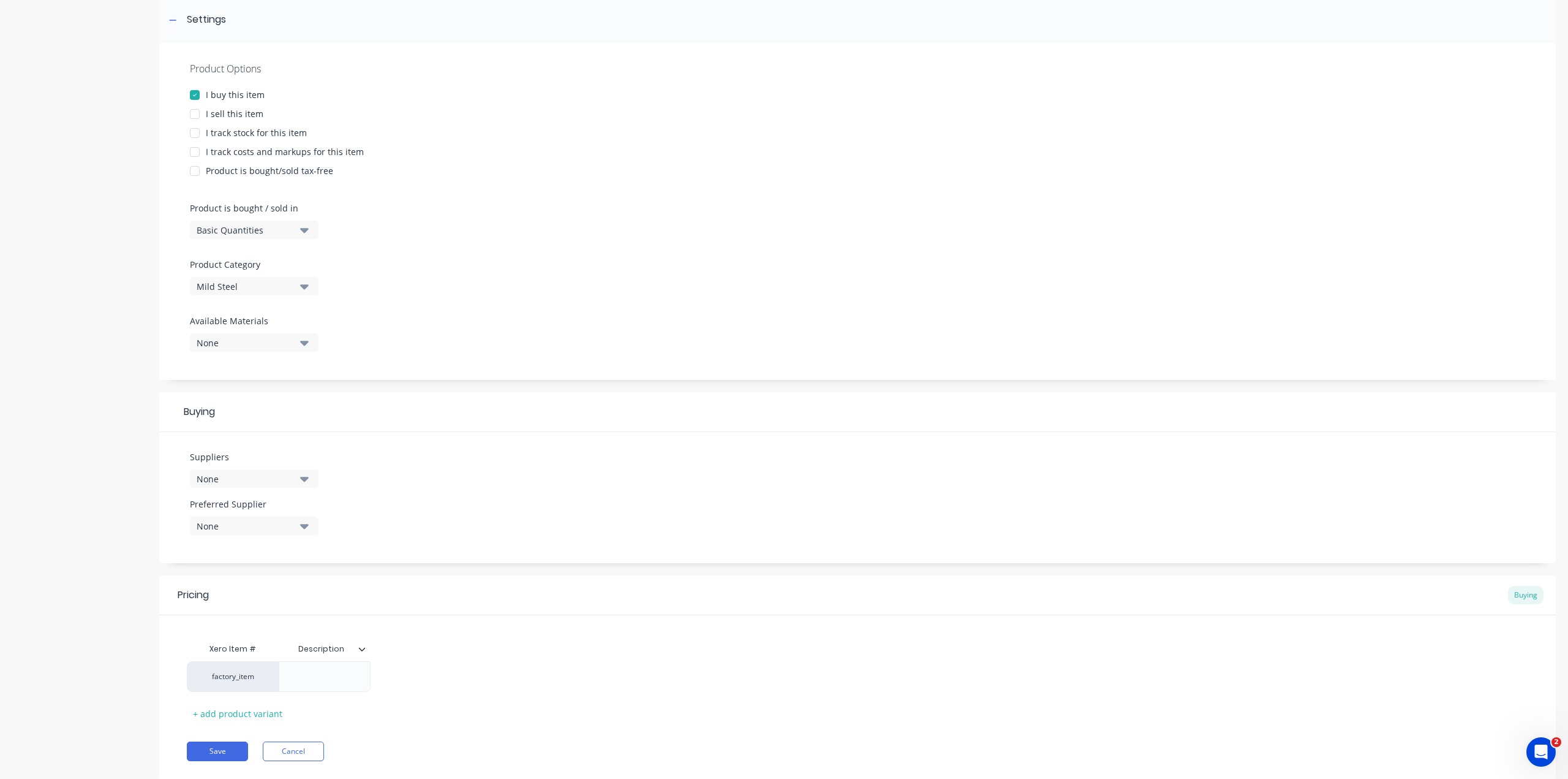
click at [253, 225] on div "Basic Quantities" at bounding box center [245, 230] width 98 height 13
drag, startPoint x: 463, startPoint y: 193, endPoint x: 397, endPoint y: 229, distance: 75.2
click at [462, 193] on div at bounding box center [857, 192] width 1335 height 18
click at [282, 336] on div "None" at bounding box center [245, 343] width 98 height 13
click at [413, 325] on div "Product Options I buy this item I sell this item I track stock for this item I …" at bounding box center [857, 211] width 1396 height 337
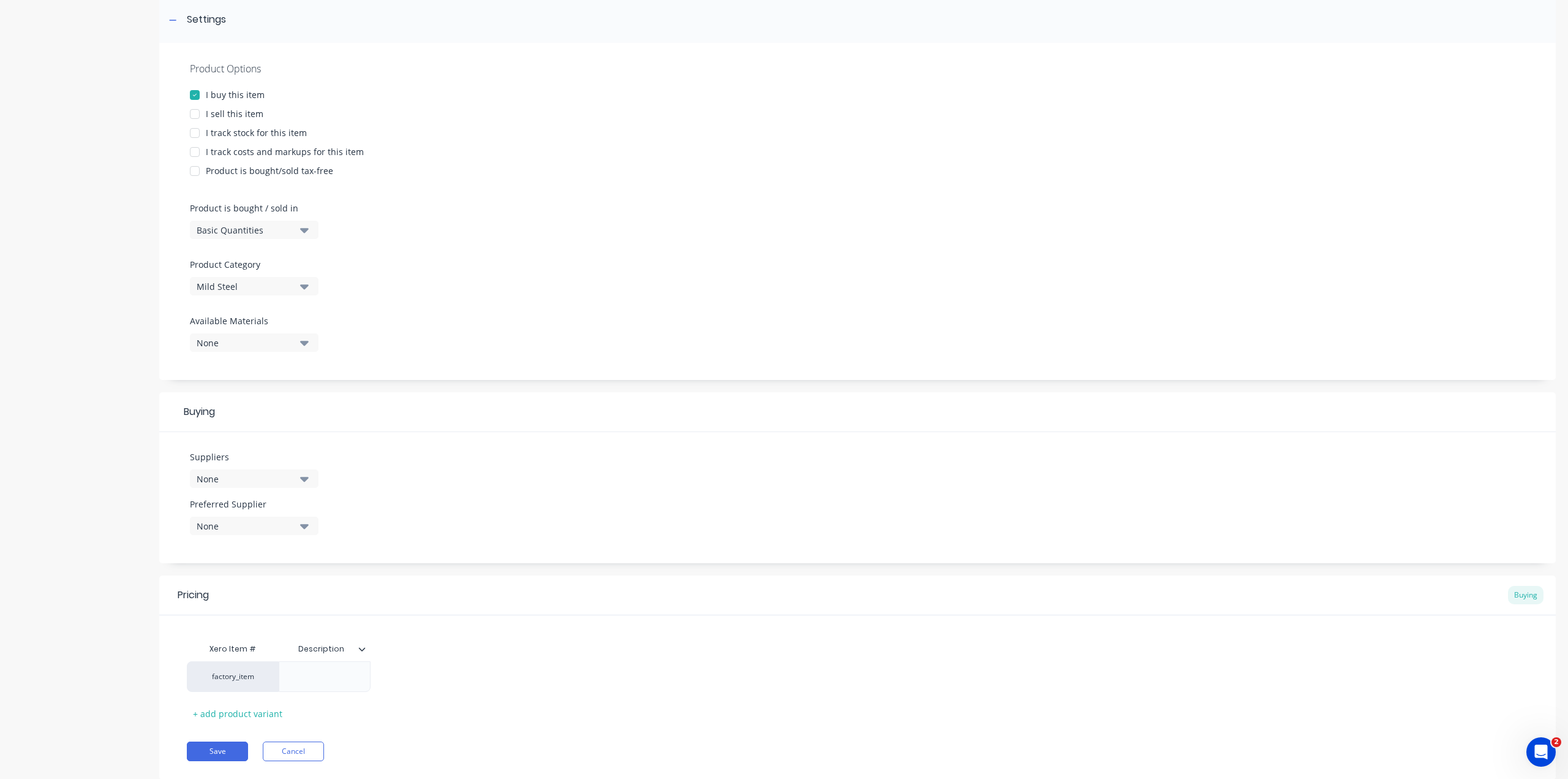
click at [277, 343] on div "None" at bounding box center [245, 343] width 98 height 13
click at [405, 312] on div at bounding box center [857, 310] width 1335 height 9
click at [291, 341] on div "None" at bounding box center [245, 343] width 98 height 13
click at [383, 309] on div at bounding box center [857, 310] width 1335 height 9
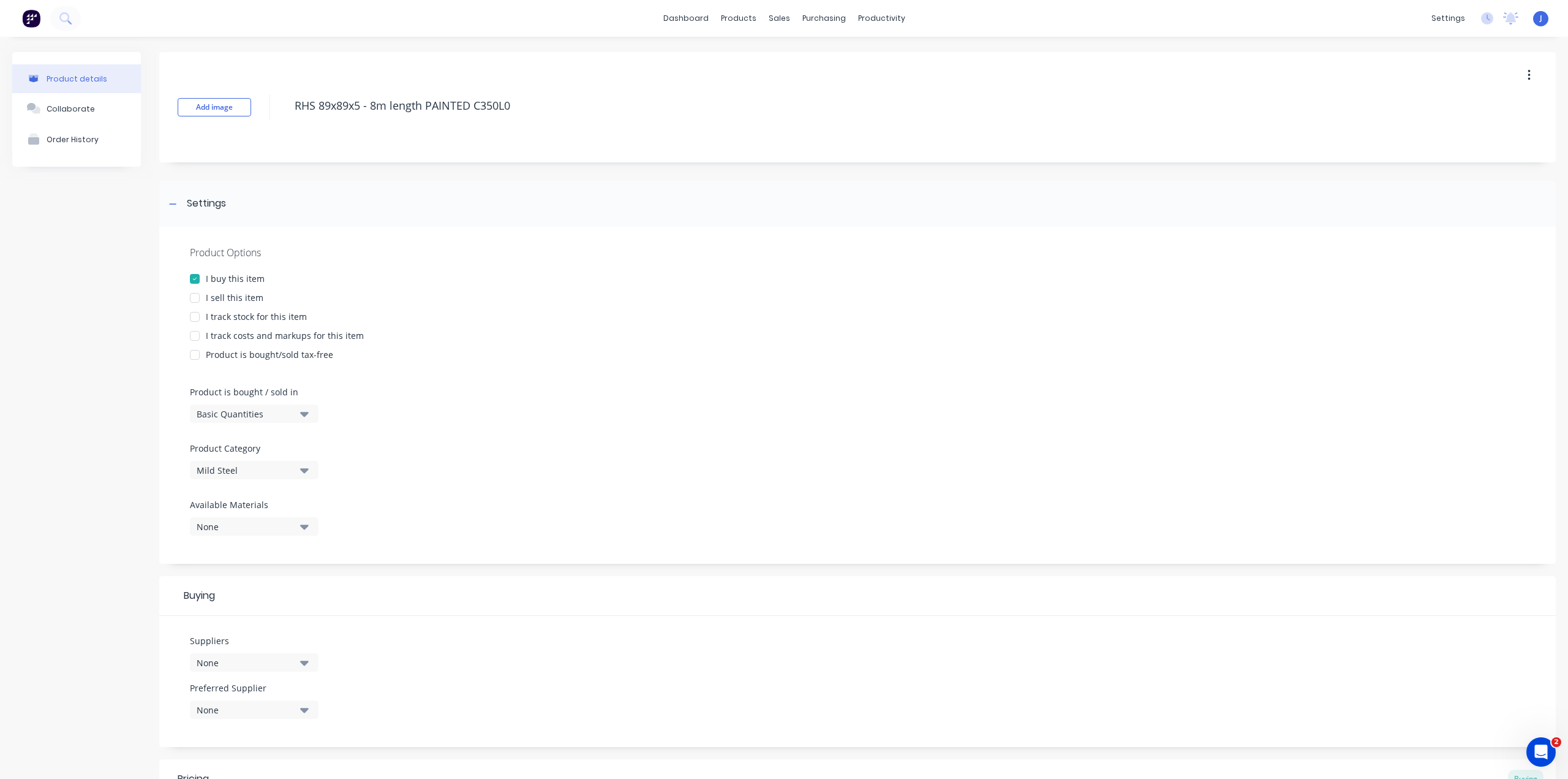
scroll to position [218, 0]
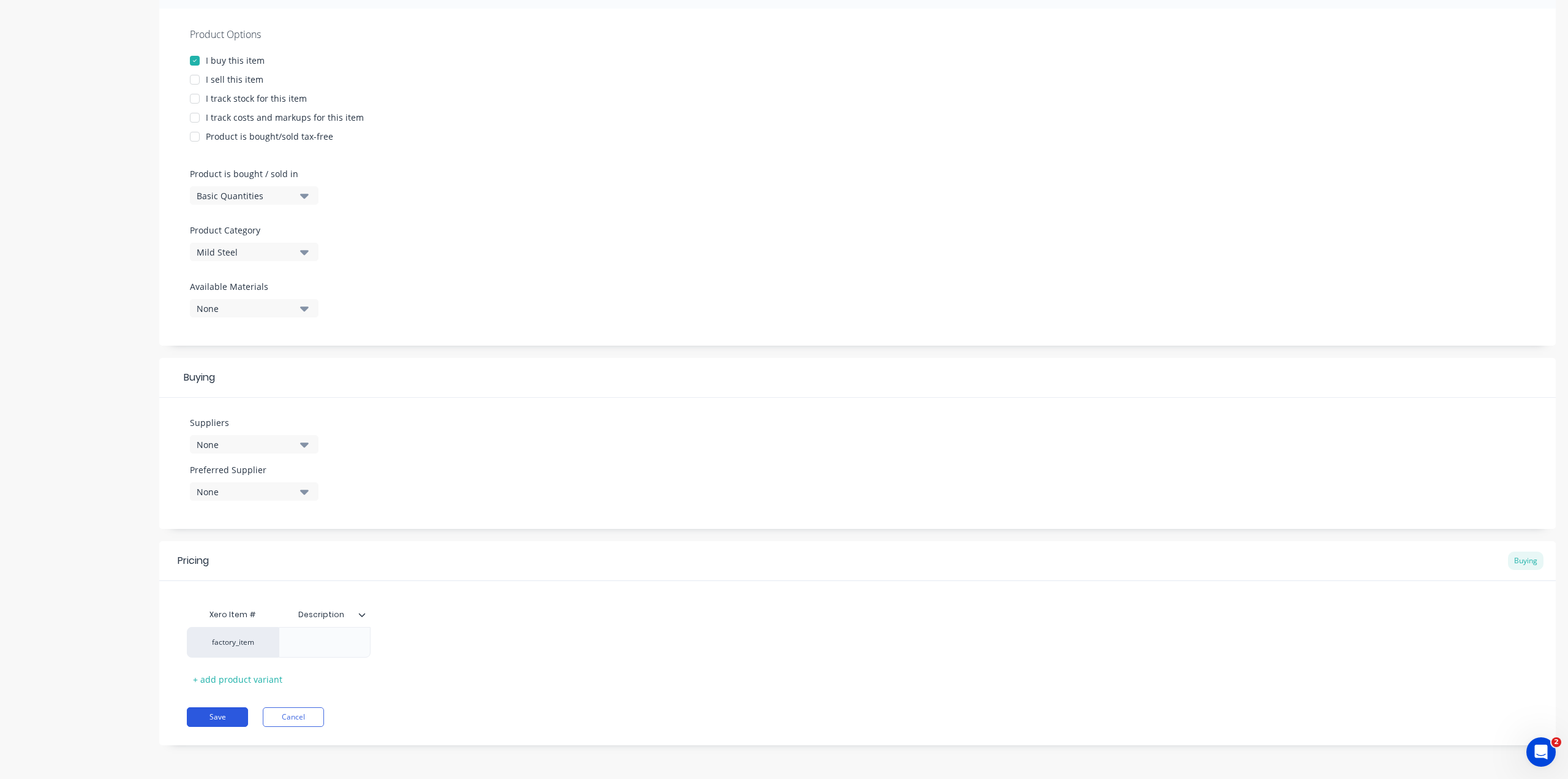
click at [215, 717] on button "Save" at bounding box center [217, 717] width 61 height 20
type textarea "x"
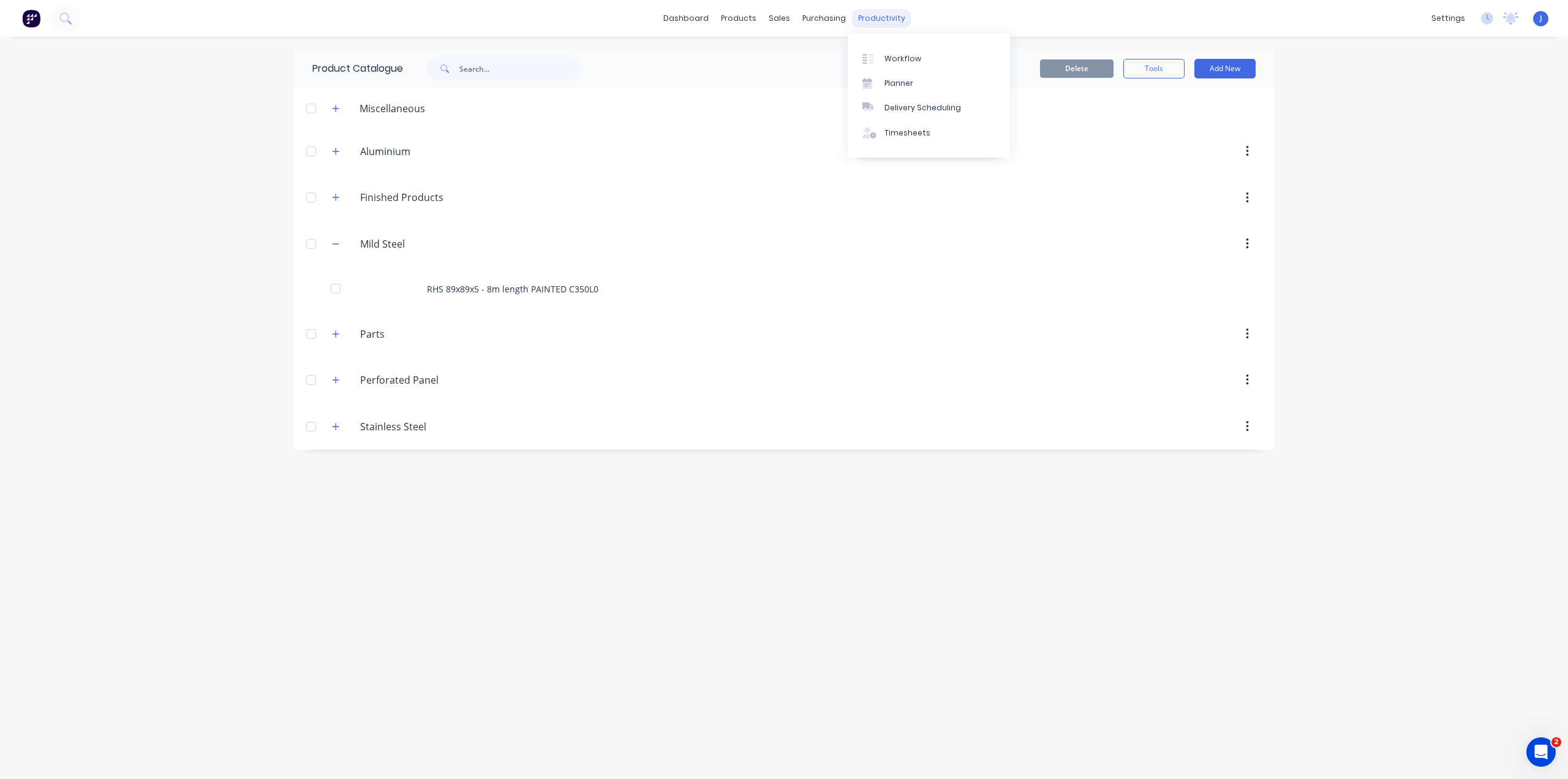
click at [874, 15] on div "productivity" at bounding box center [882, 18] width 60 height 18
click at [885, 63] on div "Workflow" at bounding box center [903, 58] width 37 height 11
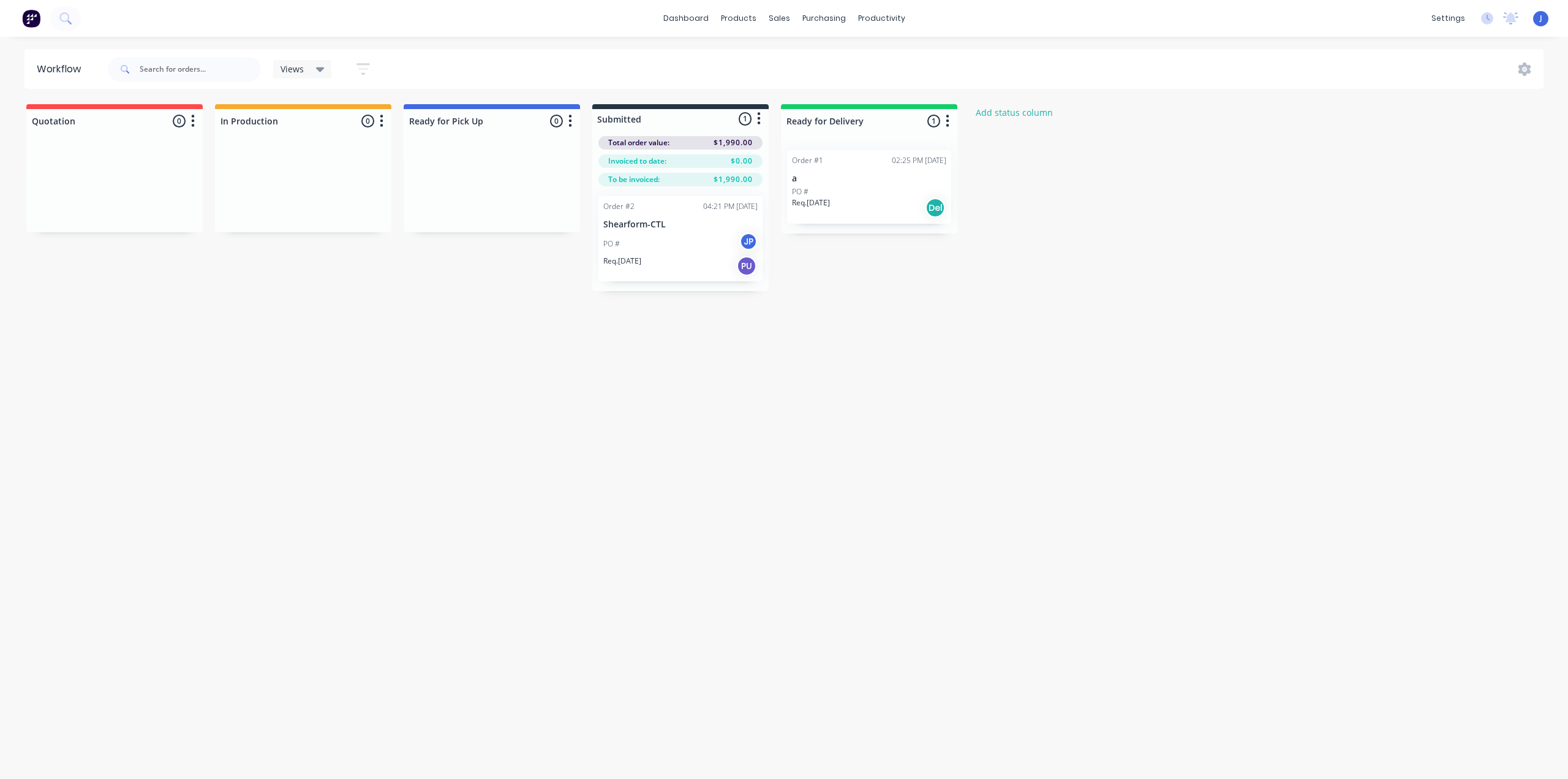
click at [1044, 193] on div "Quotation 0 Status colour #FF4949 hex #FF4949 Save Cancel Notifications Email S…" at bounding box center [657, 197] width 1332 height 187
click at [327, 69] on div "Views" at bounding box center [302, 69] width 59 height 18
click at [414, 57] on div "Views Save new view None (Default) edit Show/Hide statuses Show line item cards…" at bounding box center [824, 69] width 1439 height 37
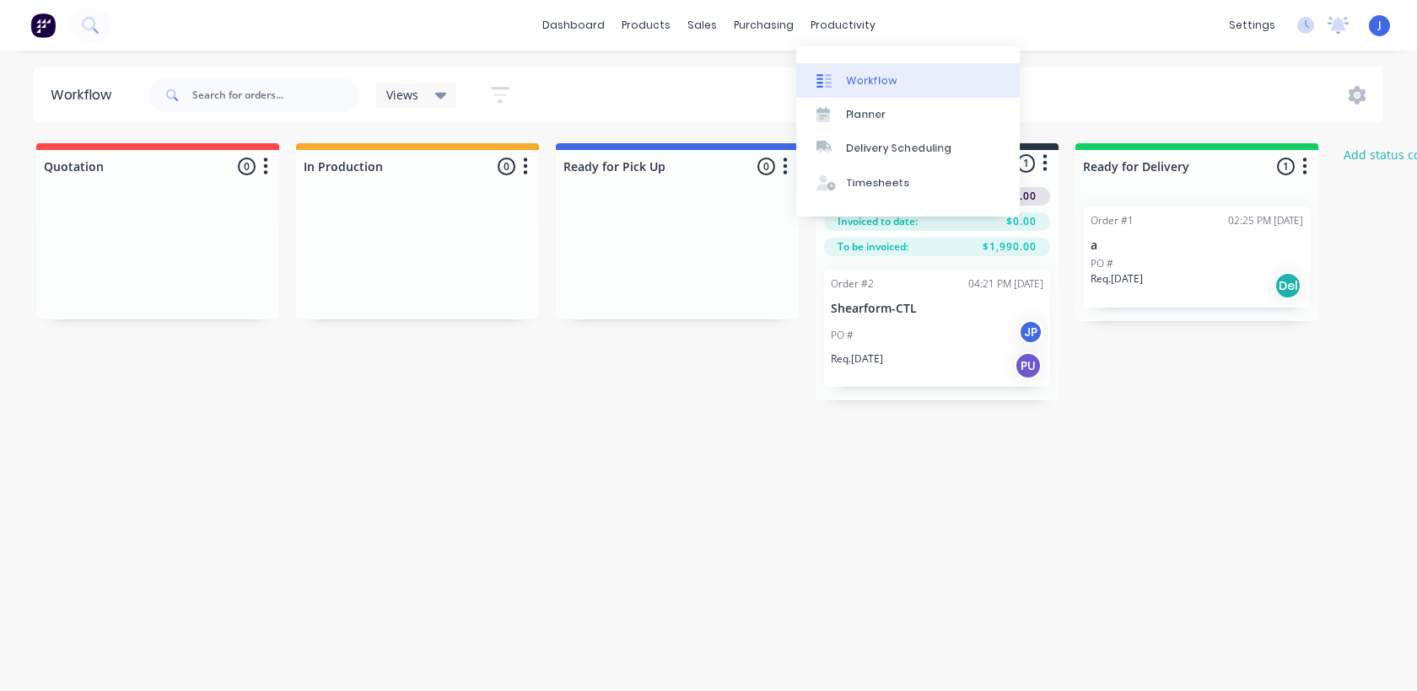
click at [848, 75] on div "Workflow" at bounding box center [872, 80] width 51 height 15
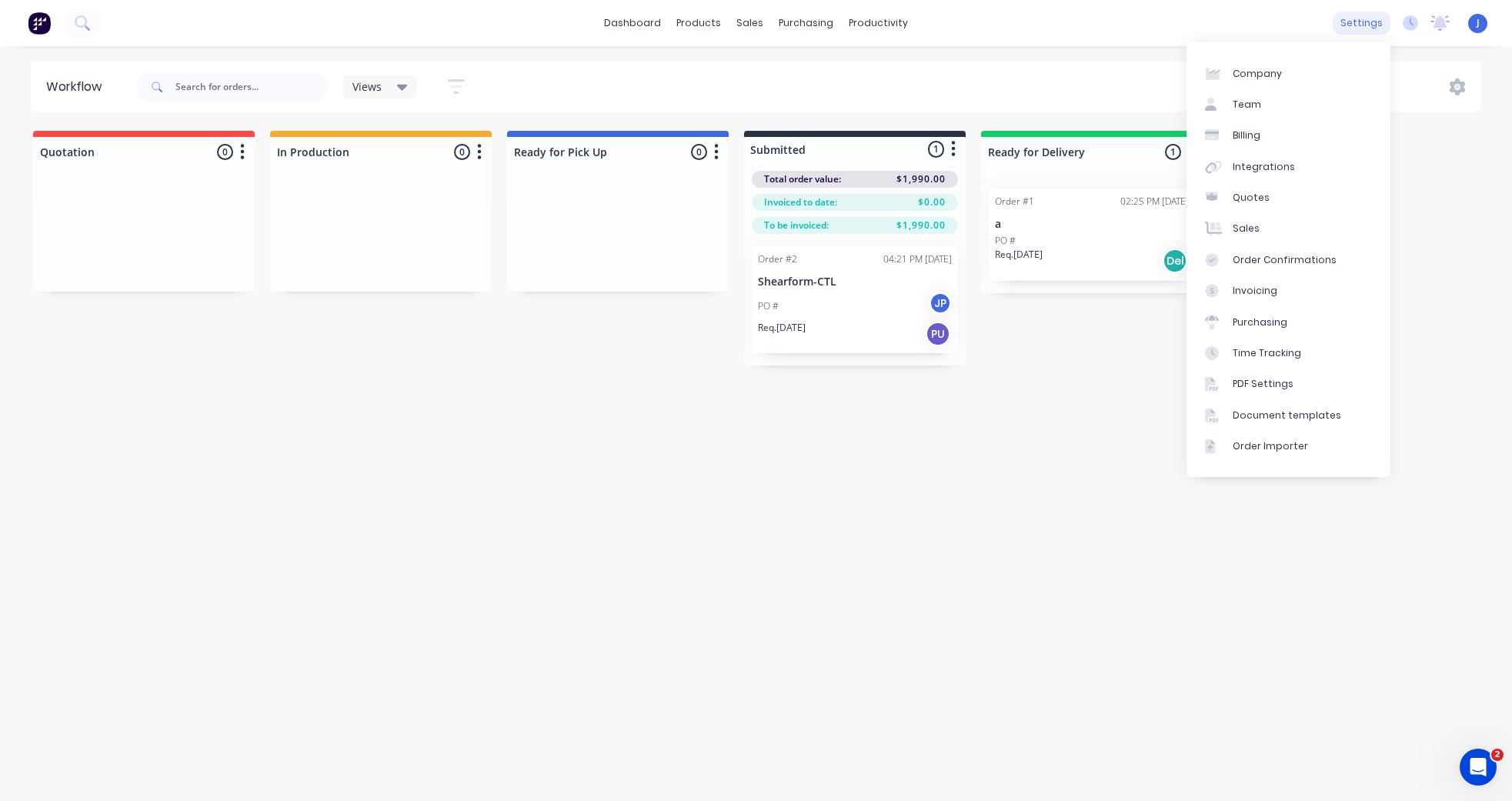
click at [1292, 26] on div "settings" at bounding box center [1361, 23] width 57 height 23
click at [1292, 106] on link "Team" at bounding box center [1288, 105] width 203 height 31
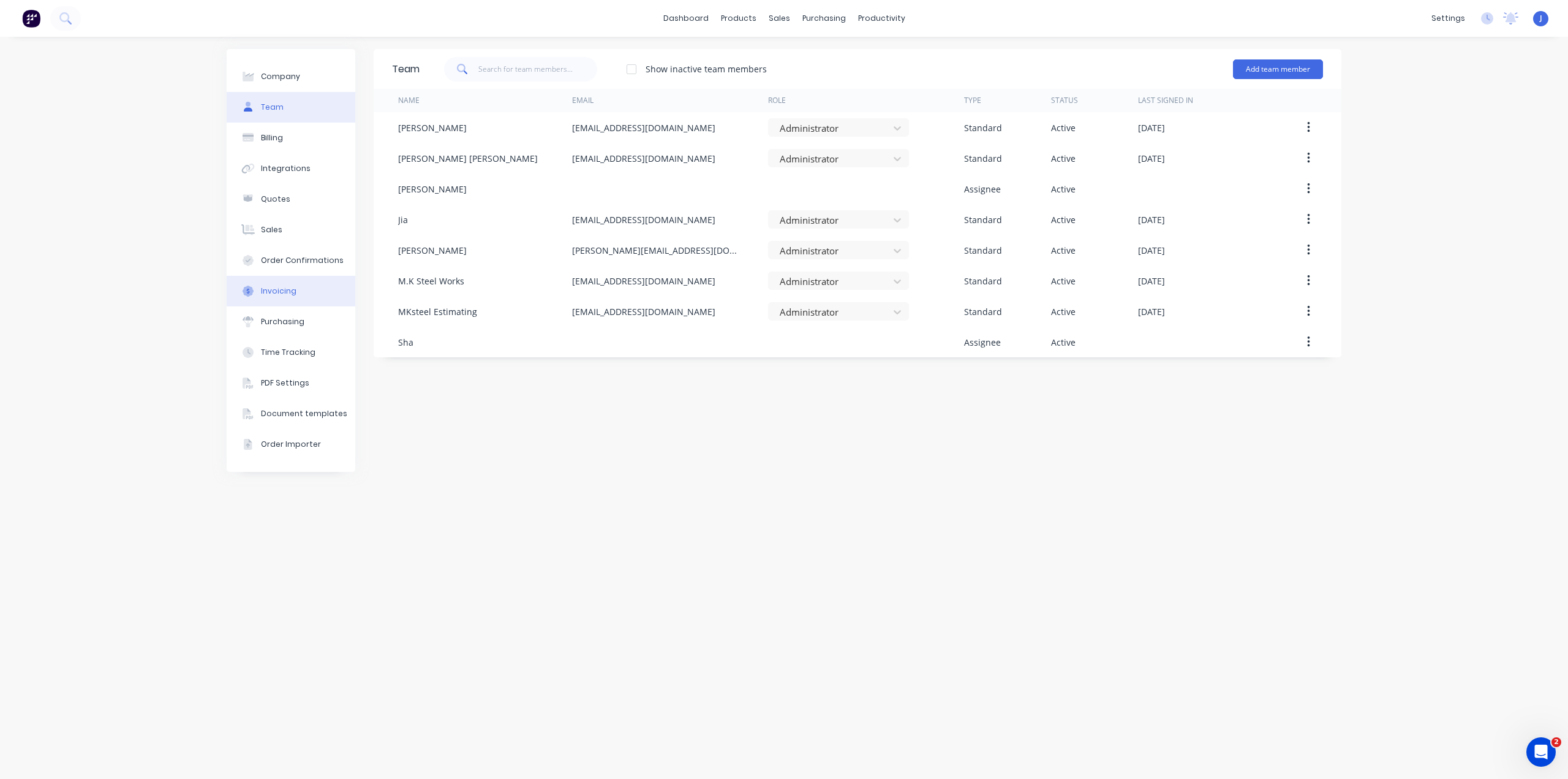
click at [304, 293] on button "Invoicing" at bounding box center [291, 291] width 129 height 31
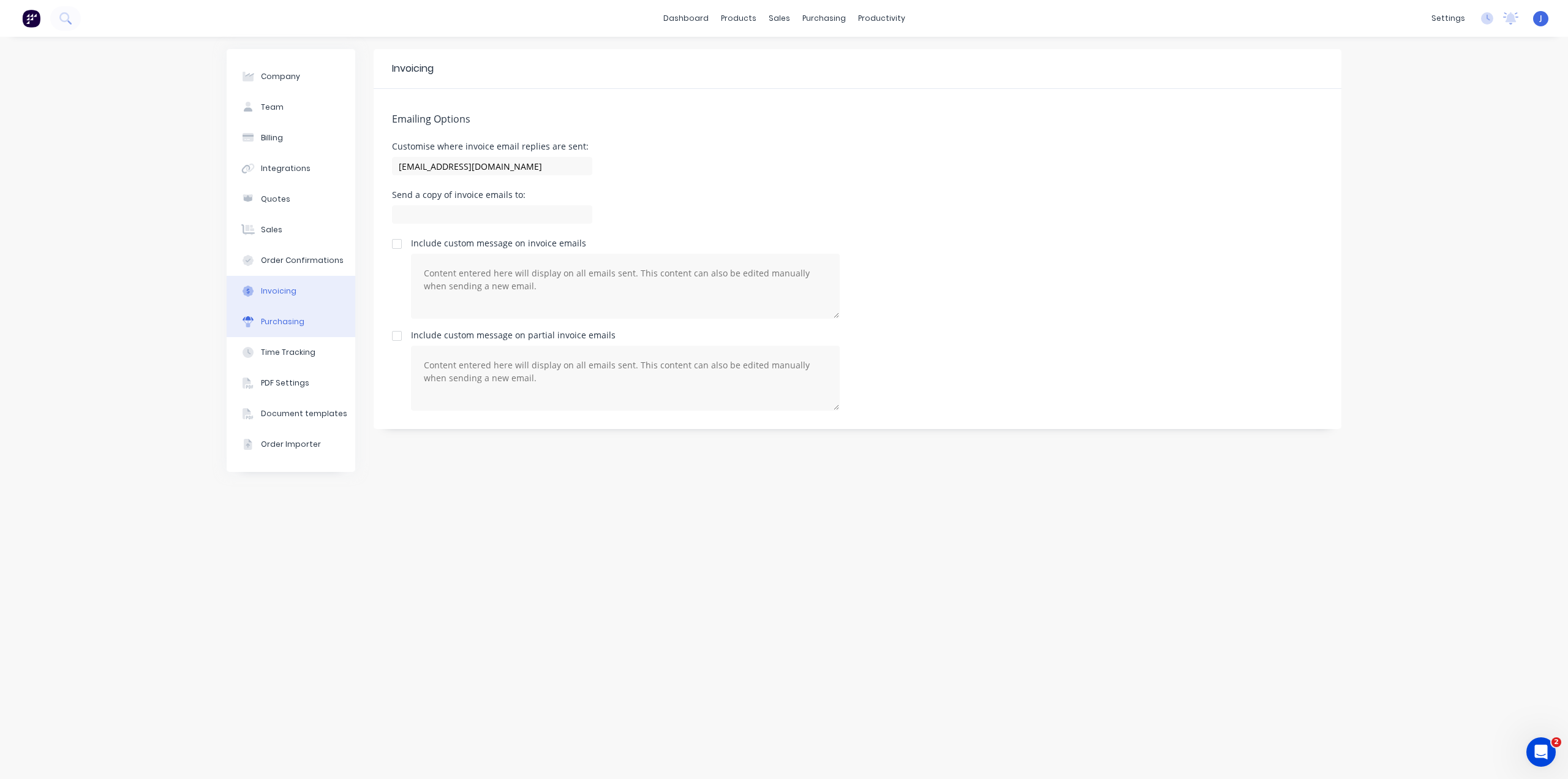
click at [305, 323] on button "Purchasing" at bounding box center [291, 322] width 129 height 31
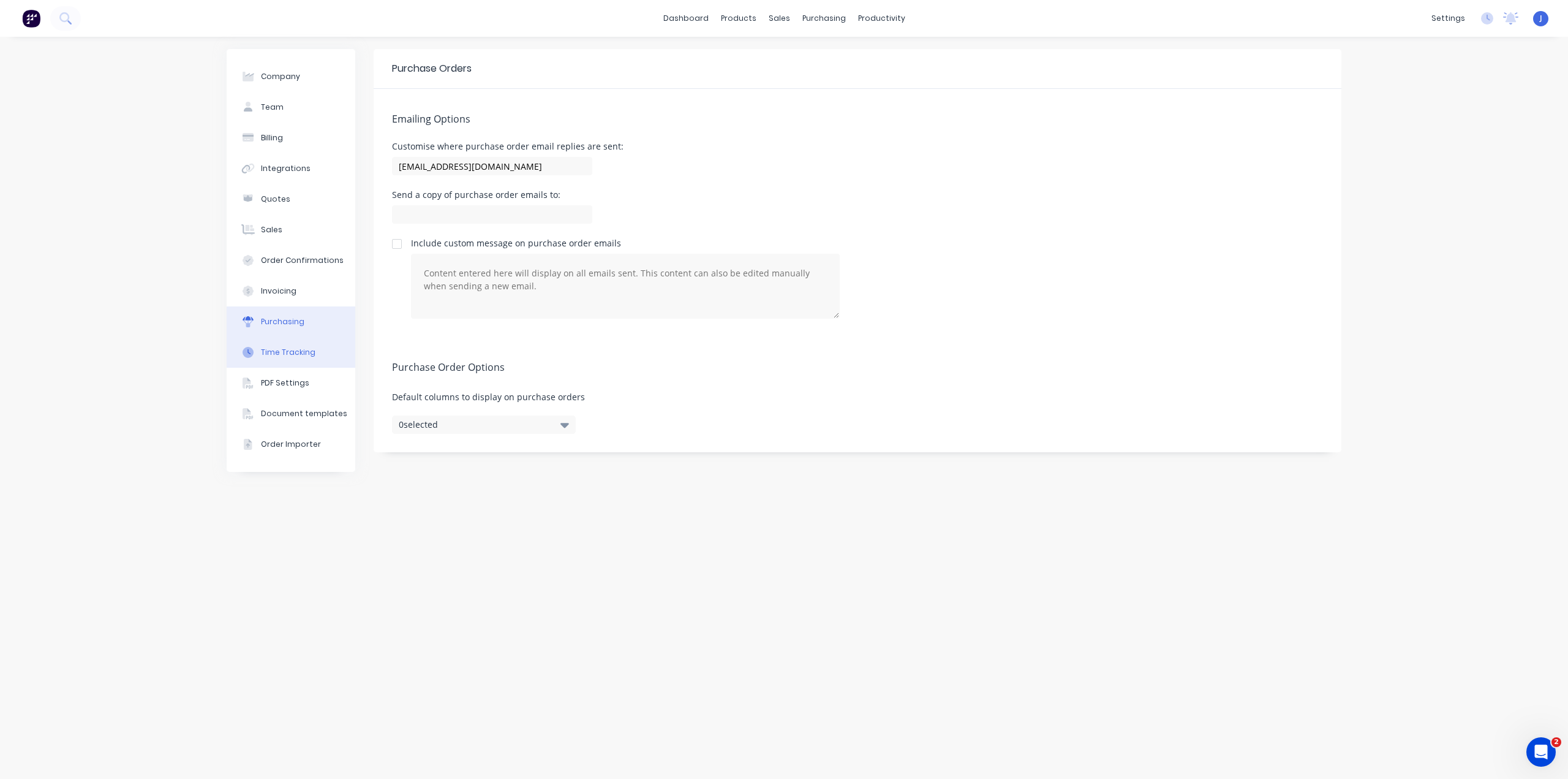
click at [306, 346] on button "Time Tracking" at bounding box center [291, 352] width 129 height 31
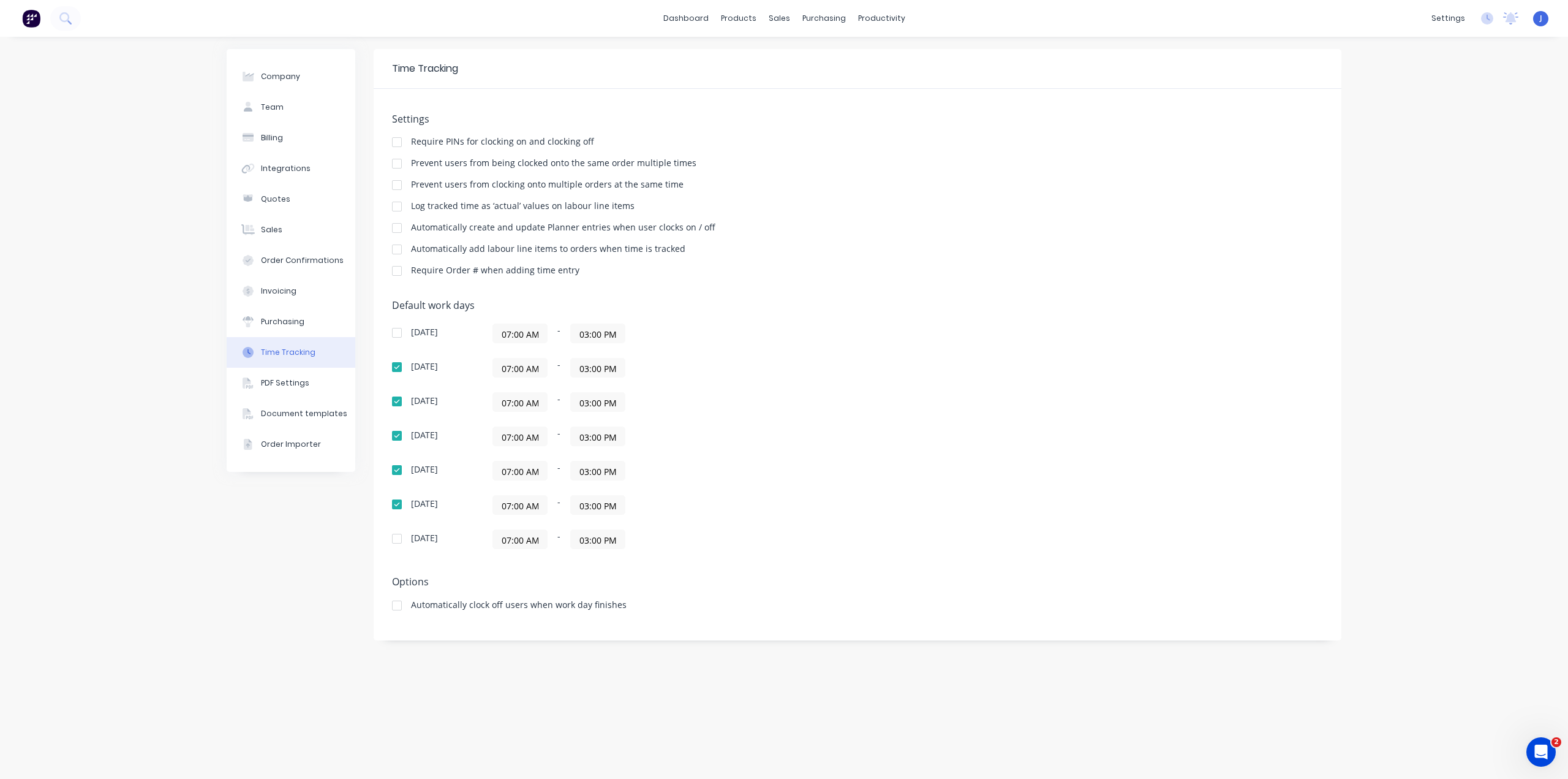
click at [307, 366] on button "Time Tracking" at bounding box center [291, 352] width 129 height 31
click at [304, 381] on div "PDF Settings" at bounding box center [285, 382] width 49 height 11
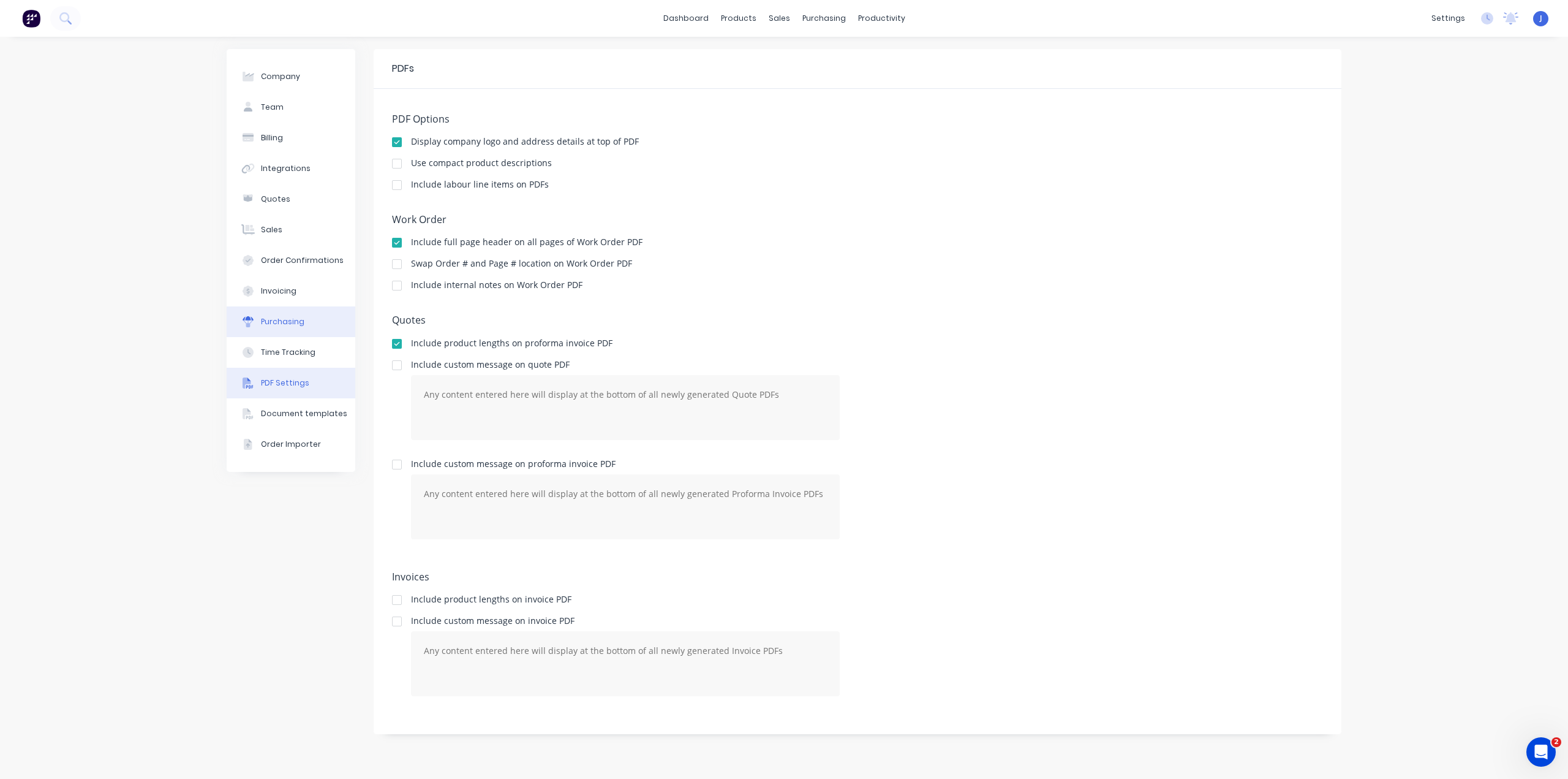
click at [309, 328] on button "Purchasing" at bounding box center [291, 322] width 129 height 31
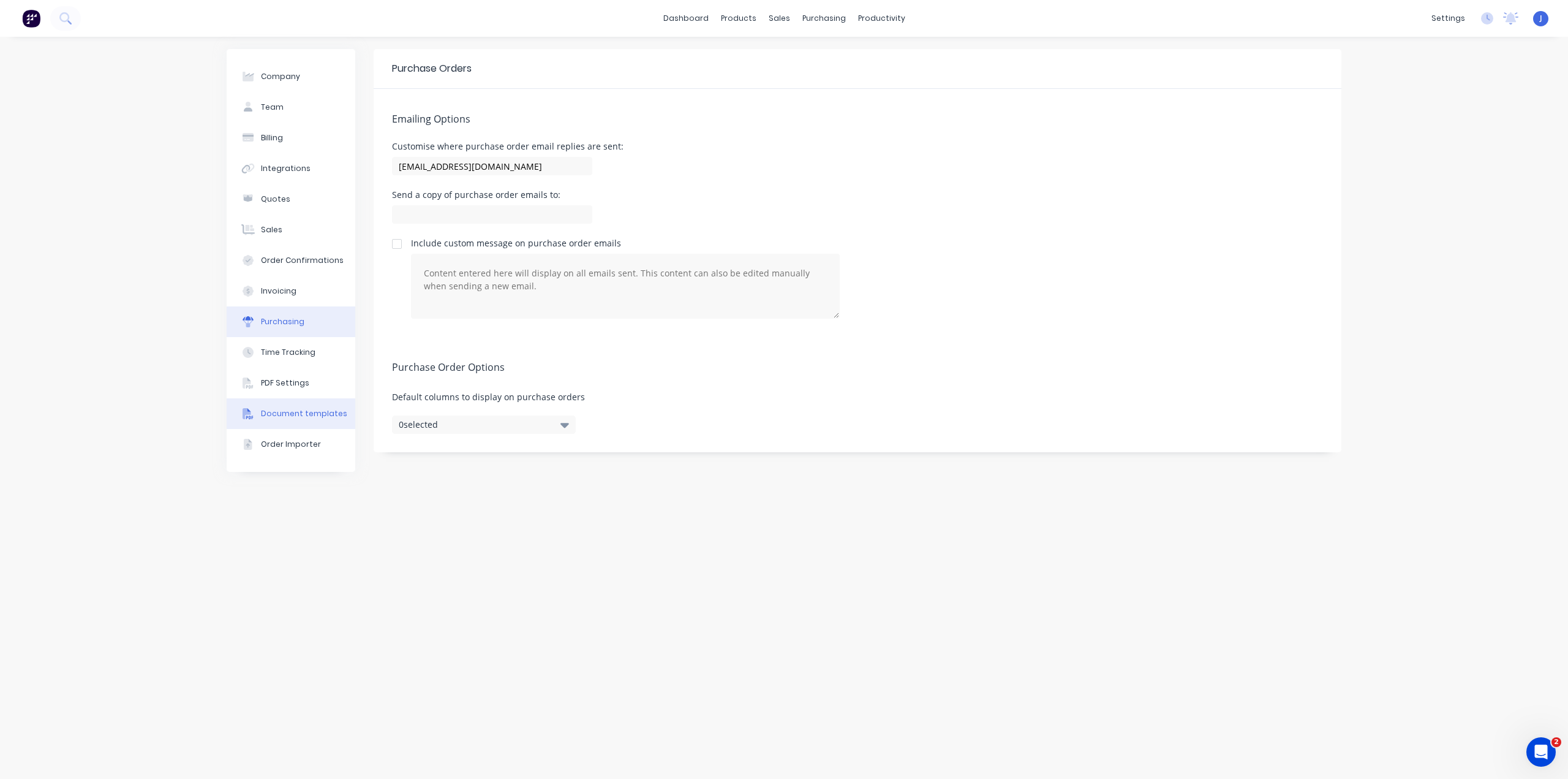
click at [298, 416] on div "Document templates" at bounding box center [304, 413] width 86 height 11
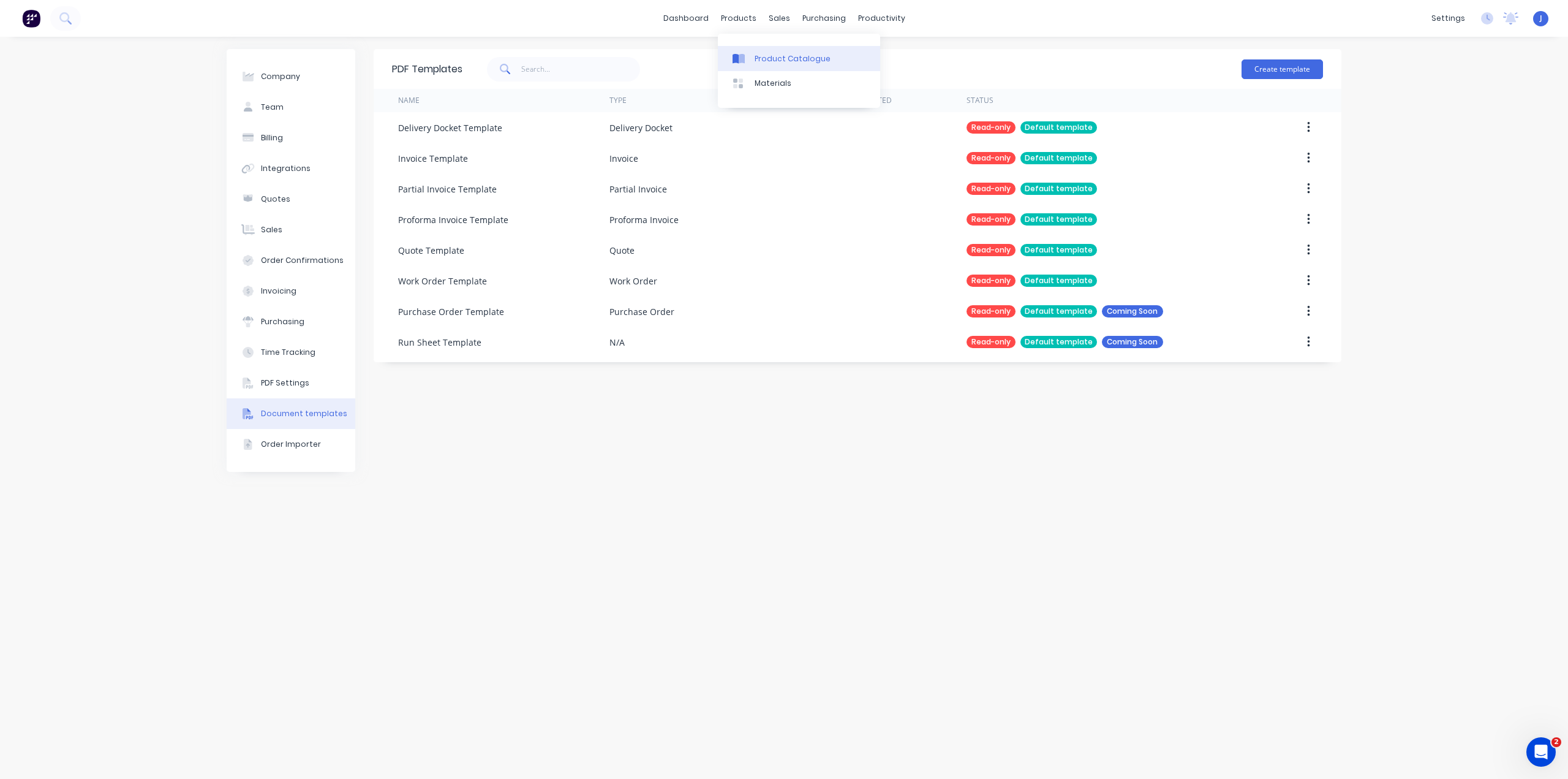
click at [772, 62] on div "Product Catalogue" at bounding box center [792, 58] width 76 height 11
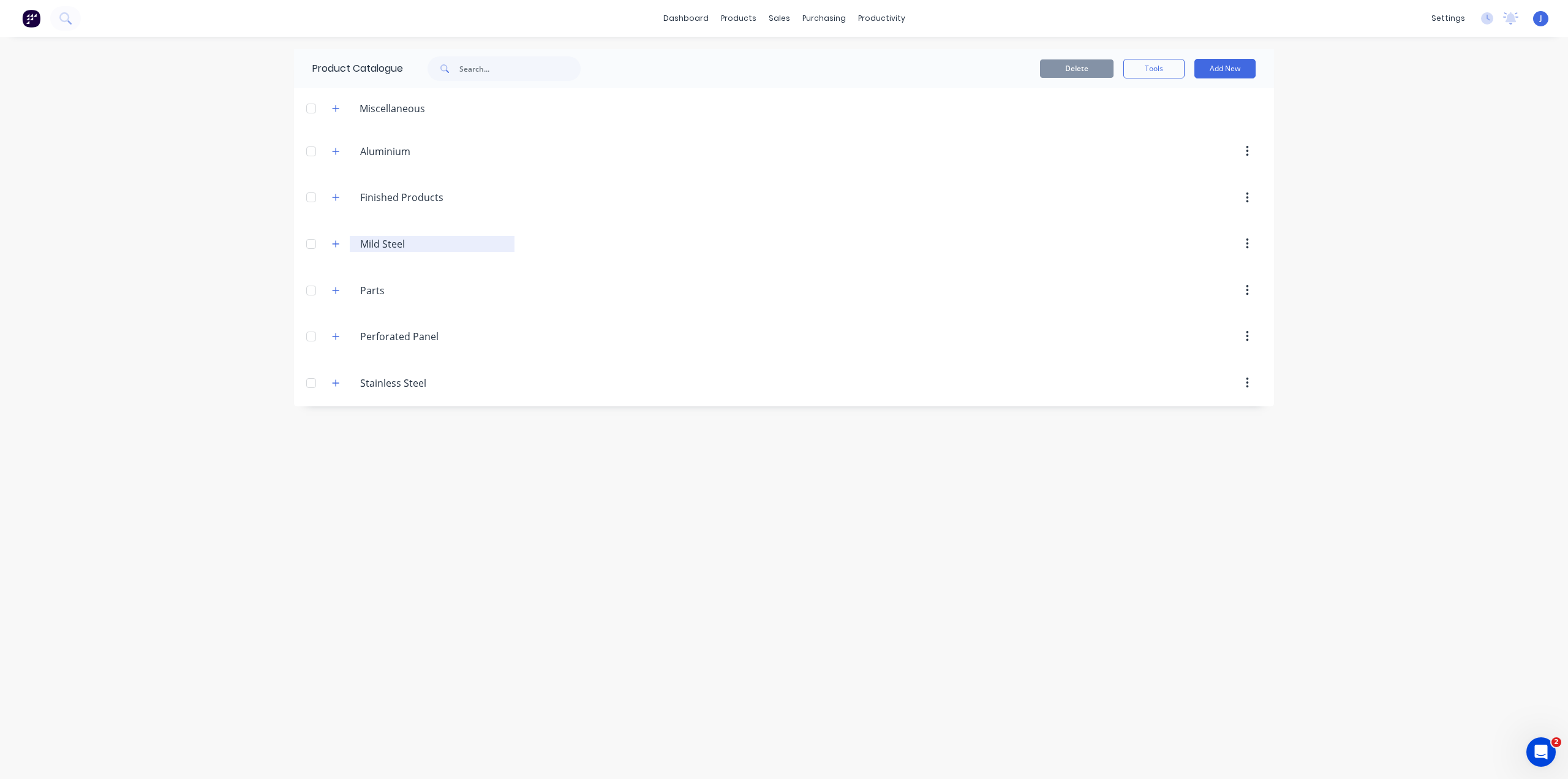
click at [353, 241] on div "Mild.Steel Mild Steel" at bounding box center [431, 244] width 165 height 16
click at [338, 248] on icon "button" at bounding box center [336, 244] width 7 height 9
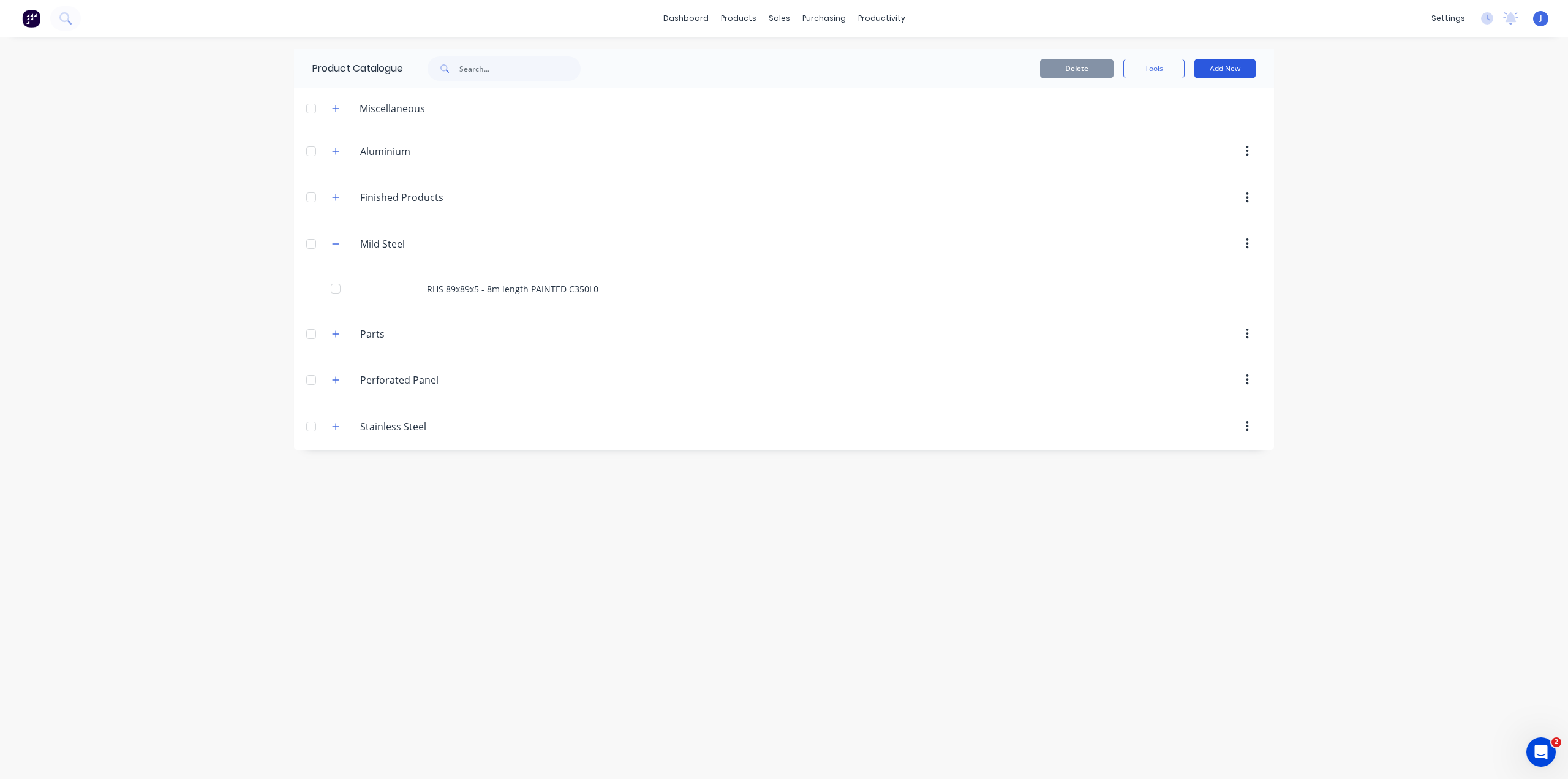
click at [1220, 70] on button "Add New" at bounding box center [1224, 68] width 61 height 20
click at [1175, 117] on div "Product" at bounding box center [1198, 124] width 94 height 17
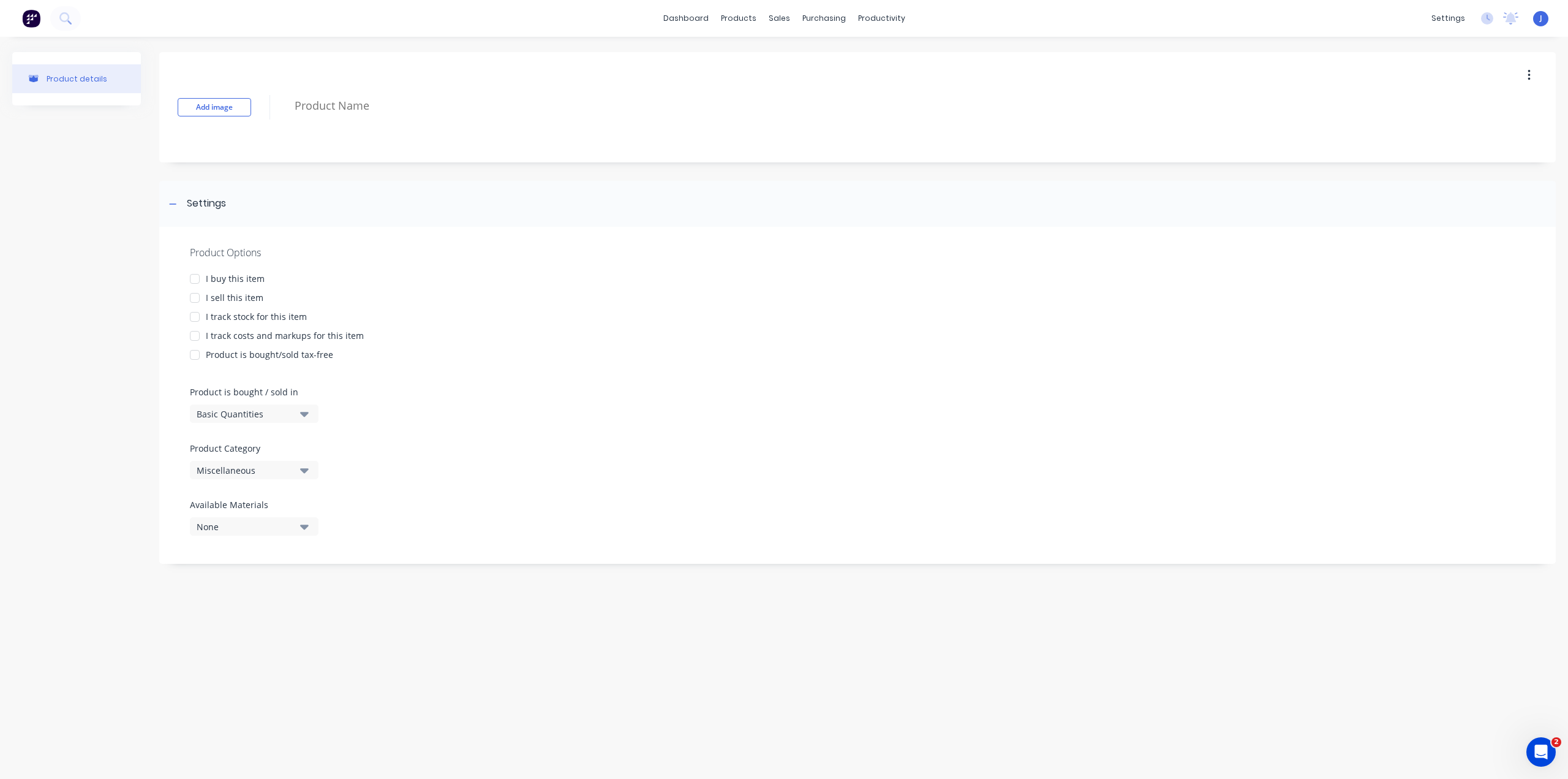
click at [232, 278] on div "I buy this item" at bounding box center [235, 278] width 59 height 13
type textarea "x"
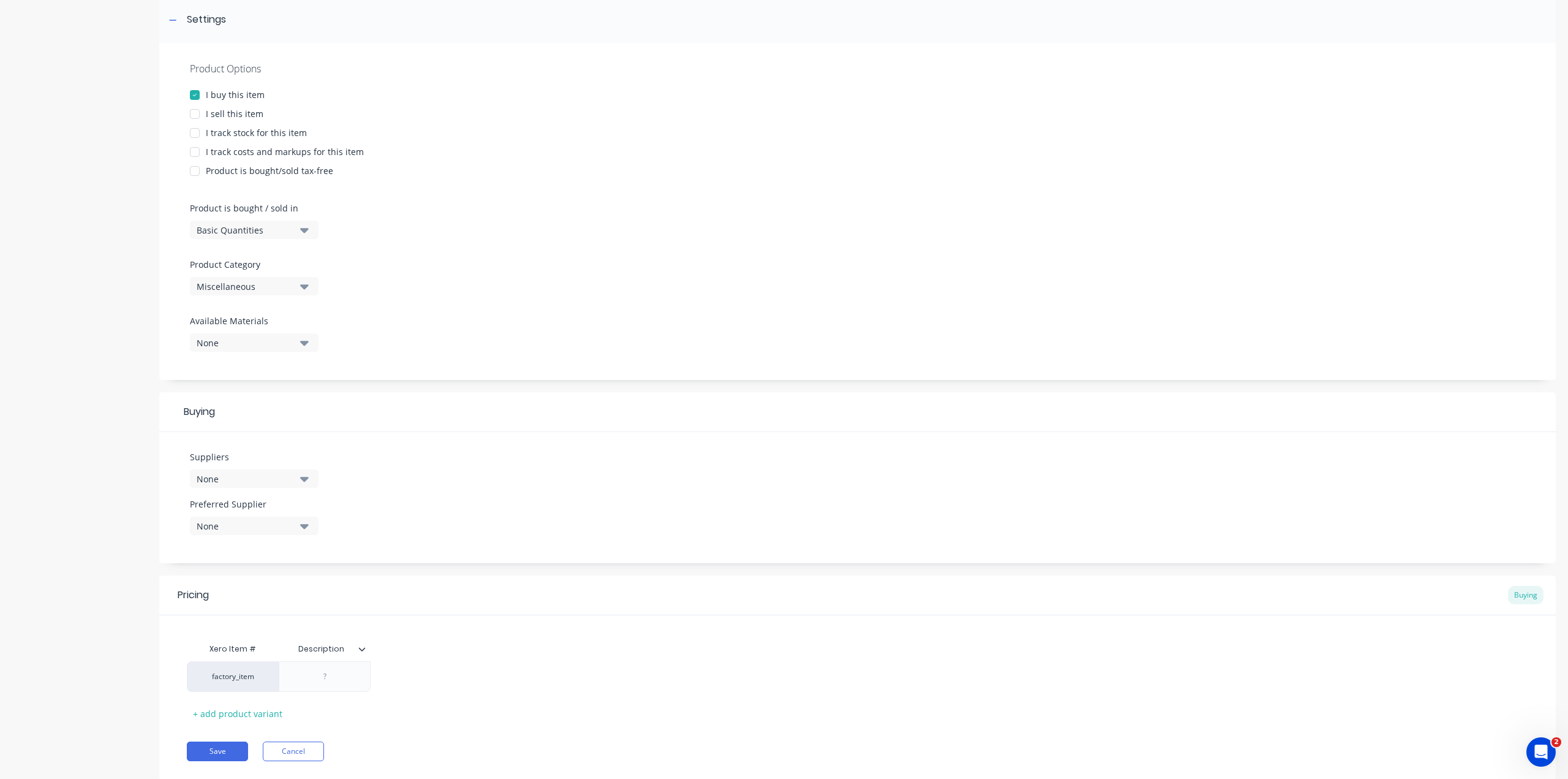
click at [261, 483] on div "None" at bounding box center [245, 479] width 98 height 13
click at [213, 512] on icon at bounding box center [214, 515] width 11 height 11
click at [239, 522] on input "text" at bounding box center [290, 515] width 130 height 25
type input "JSA"
click at [136, 483] on div "Product details Add image Settings Product Options I buy this item I sell this …" at bounding box center [784, 333] width 1543 height 929
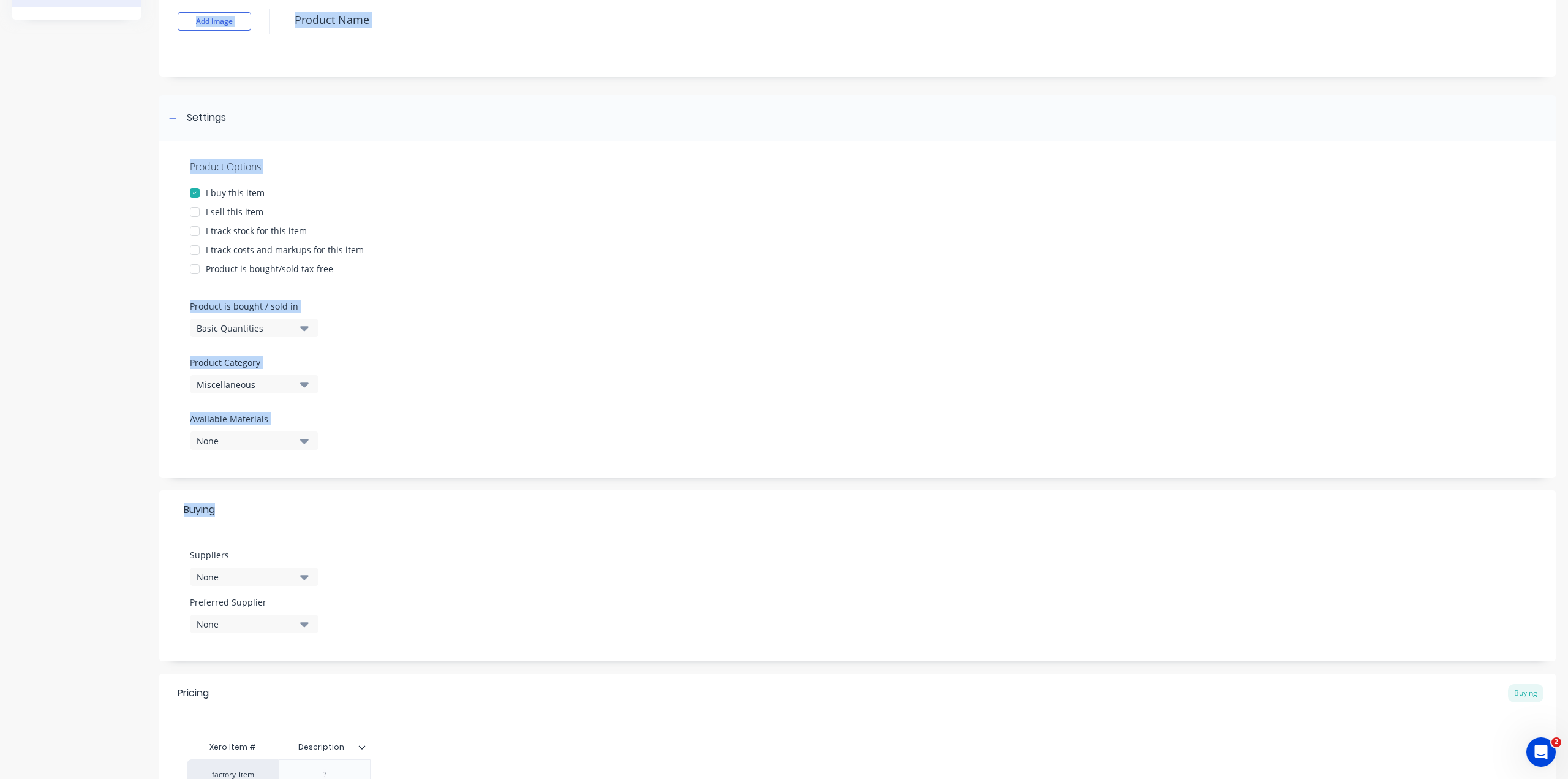
scroll to position [0, 0]
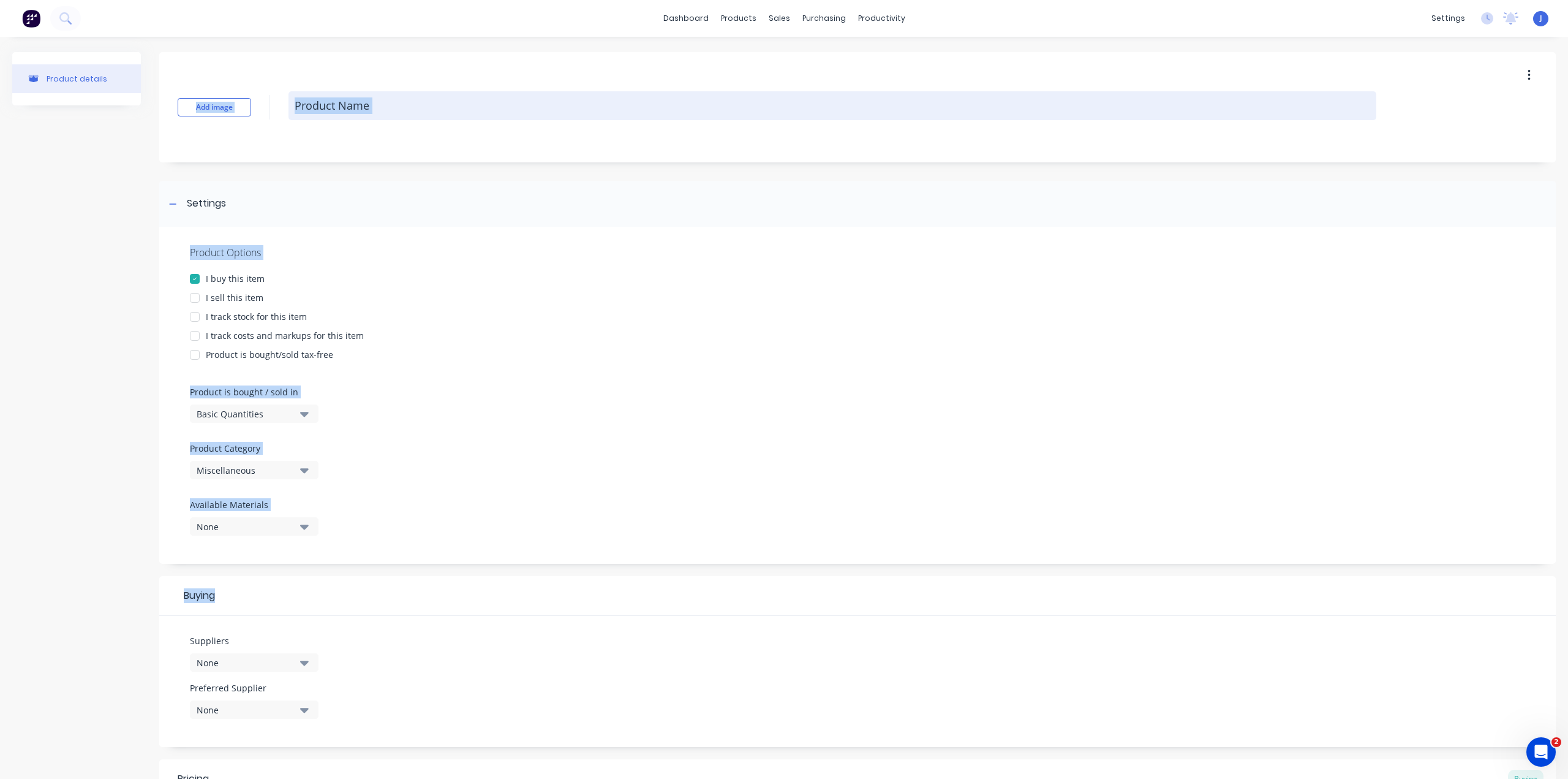
click at [1022, 110] on textarea at bounding box center [832, 106] width 1088 height 29
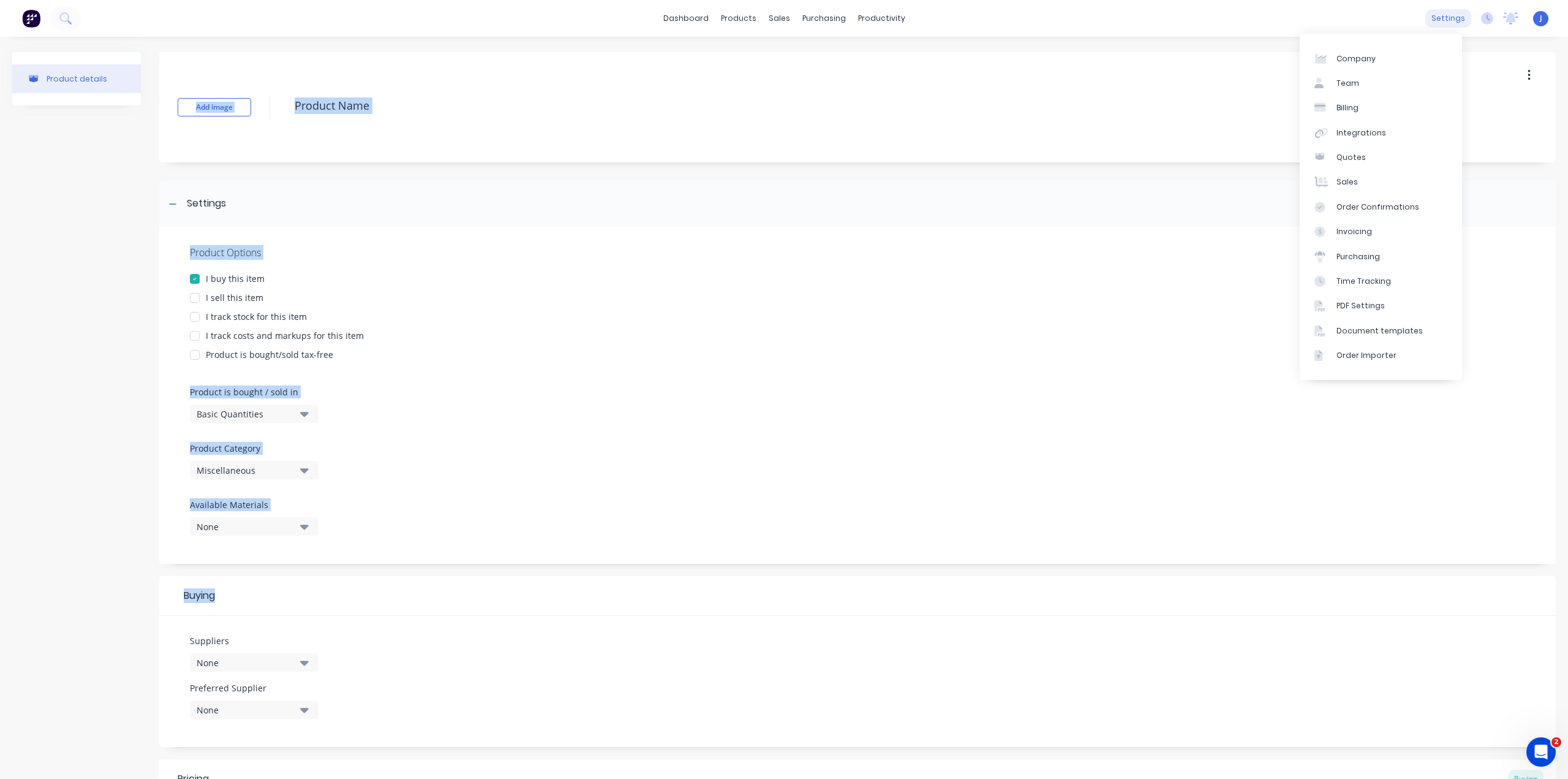
type textarea "x"
click at [1426, 22] on div "settings" at bounding box center [1447, 18] width 46 height 18
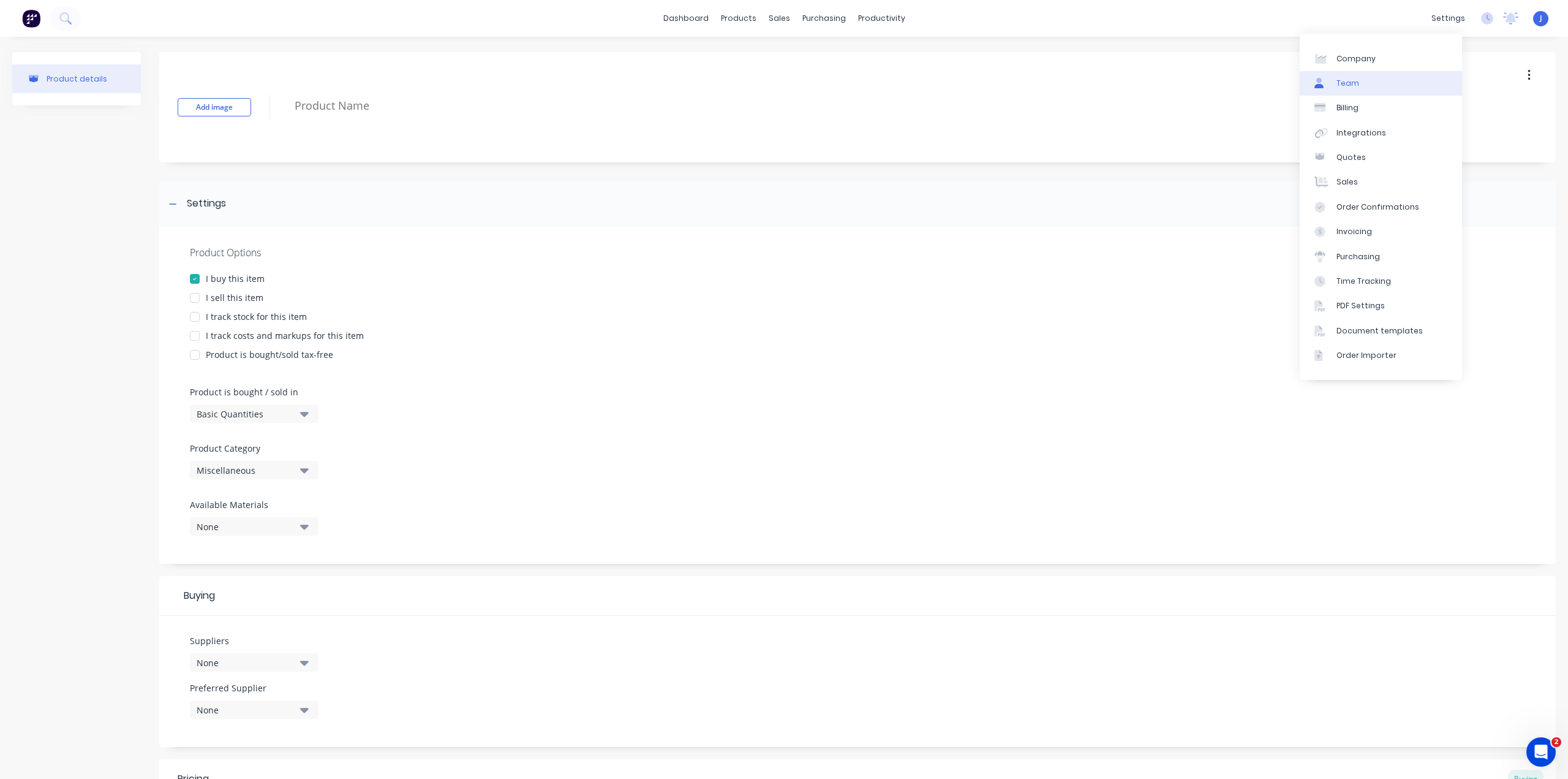
click at [1357, 86] on div "Team" at bounding box center [1347, 83] width 23 height 11
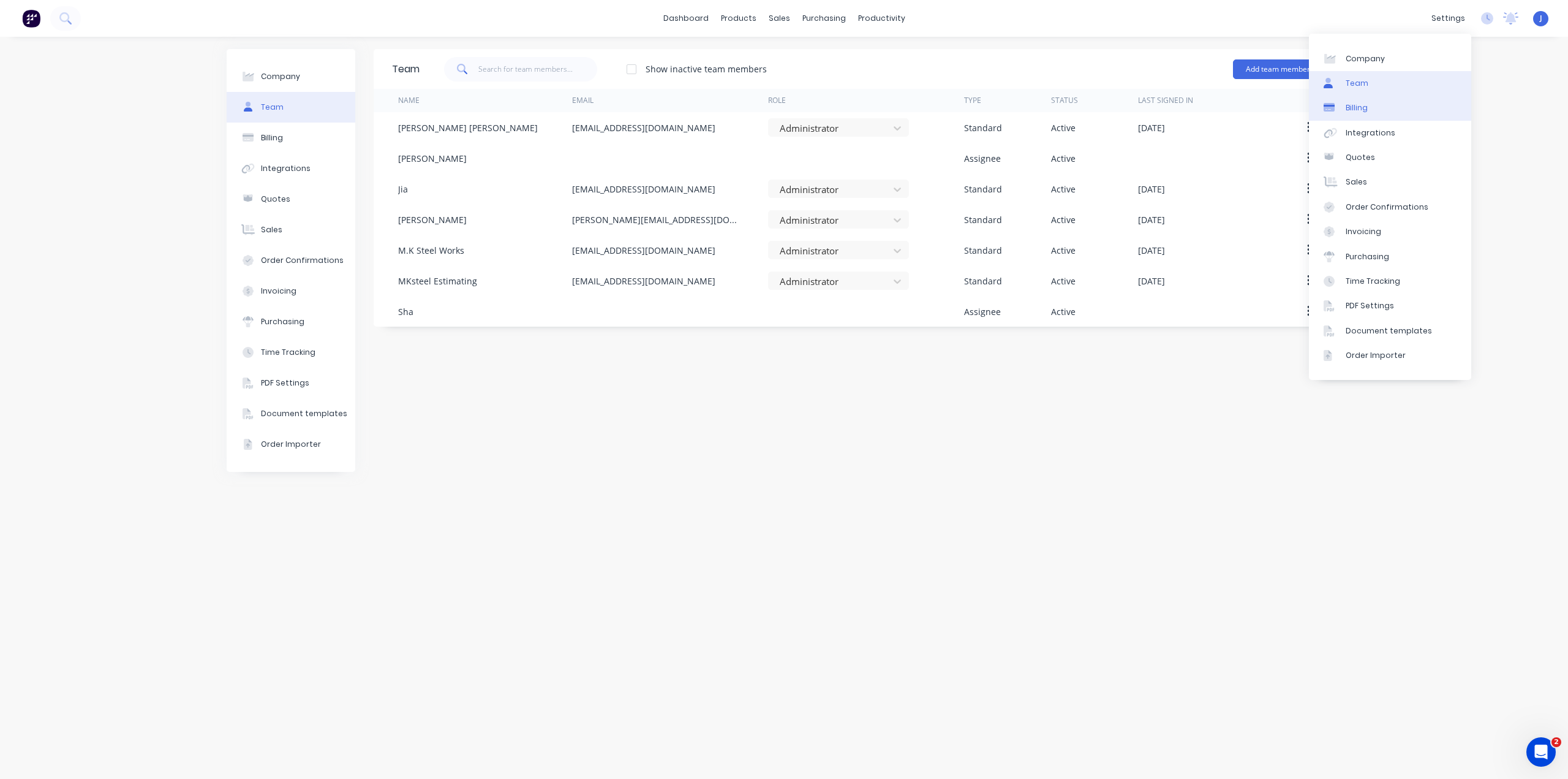
click at [1376, 108] on link "Billing" at bounding box center [1389, 108] width 162 height 25
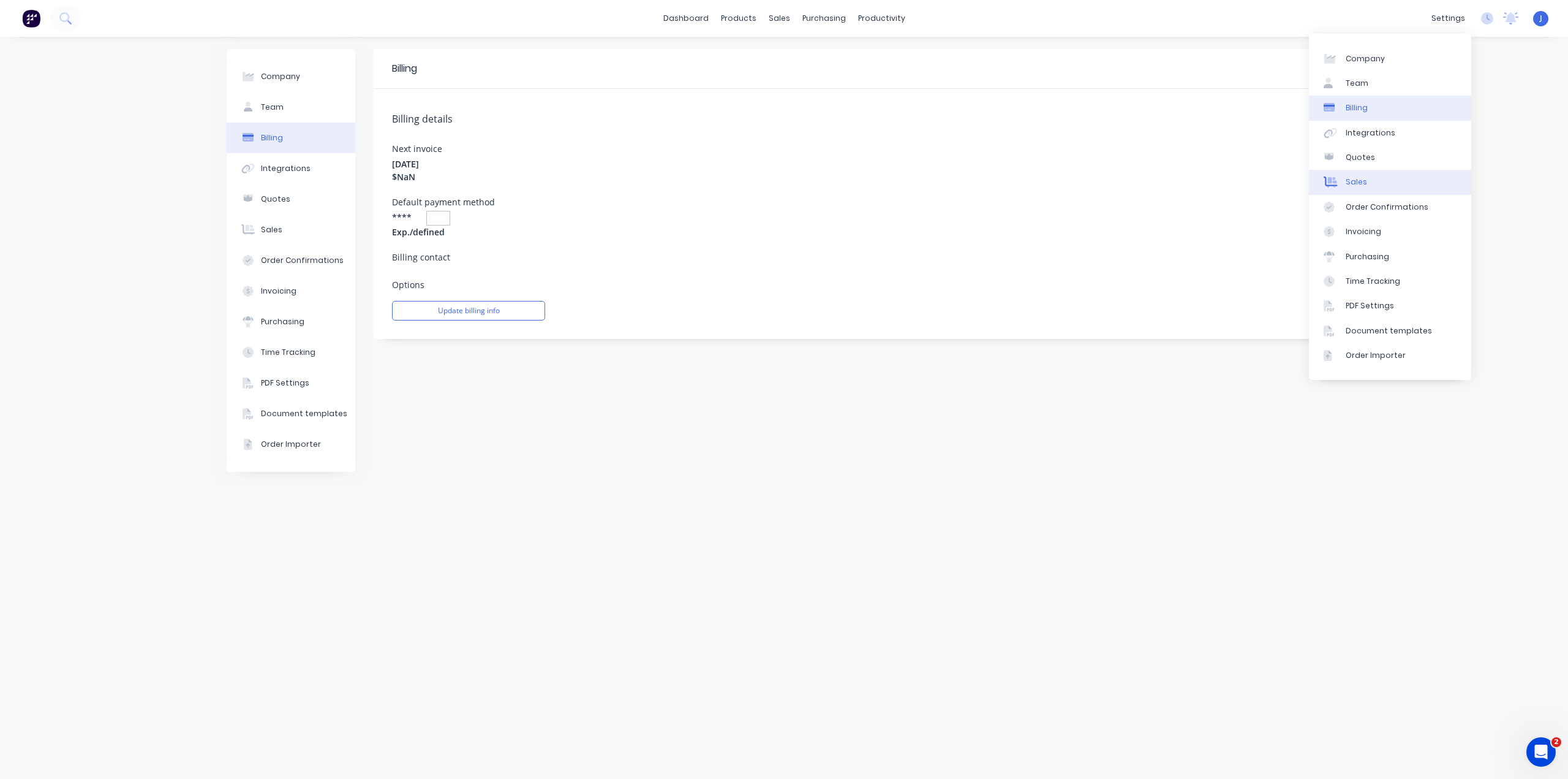
click at [1378, 182] on link "Sales" at bounding box center [1389, 182] width 162 height 25
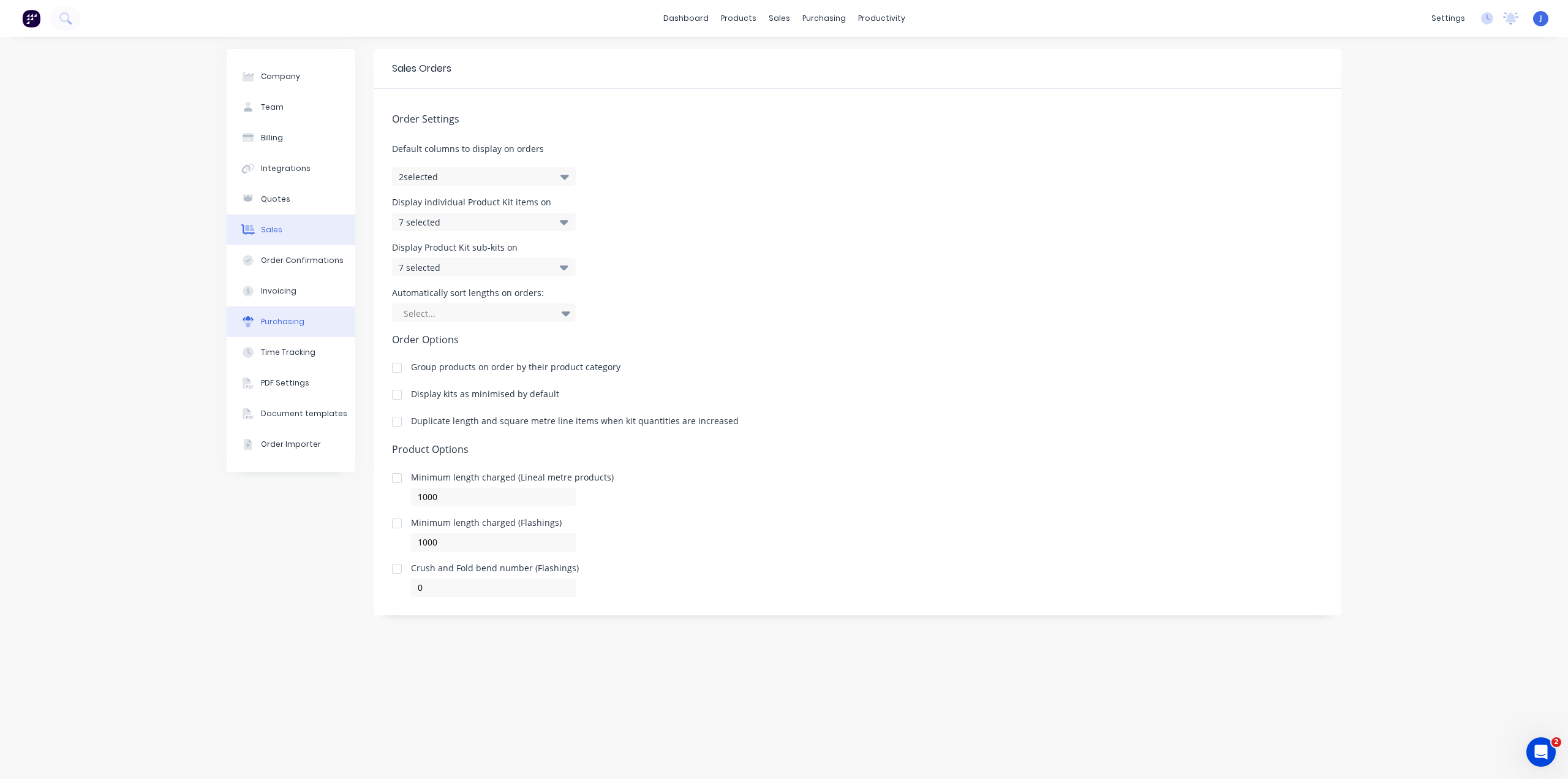
click at [285, 323] on div "Purchasing" at bounding box center [283, 321] width 44 height 11
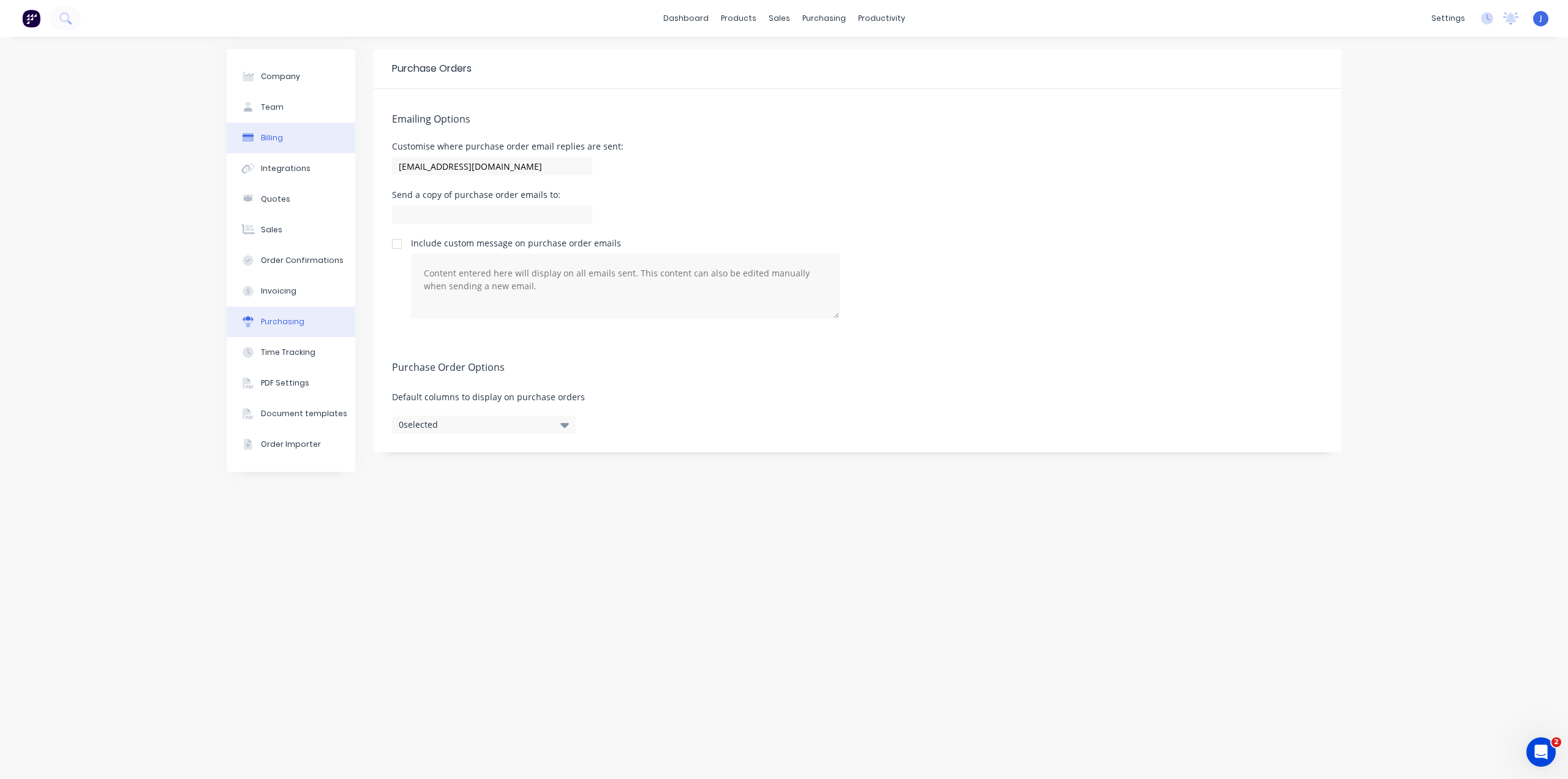
click at [291, 134] on button "Billing" at bounding box center [291, 138] width 129 height 31
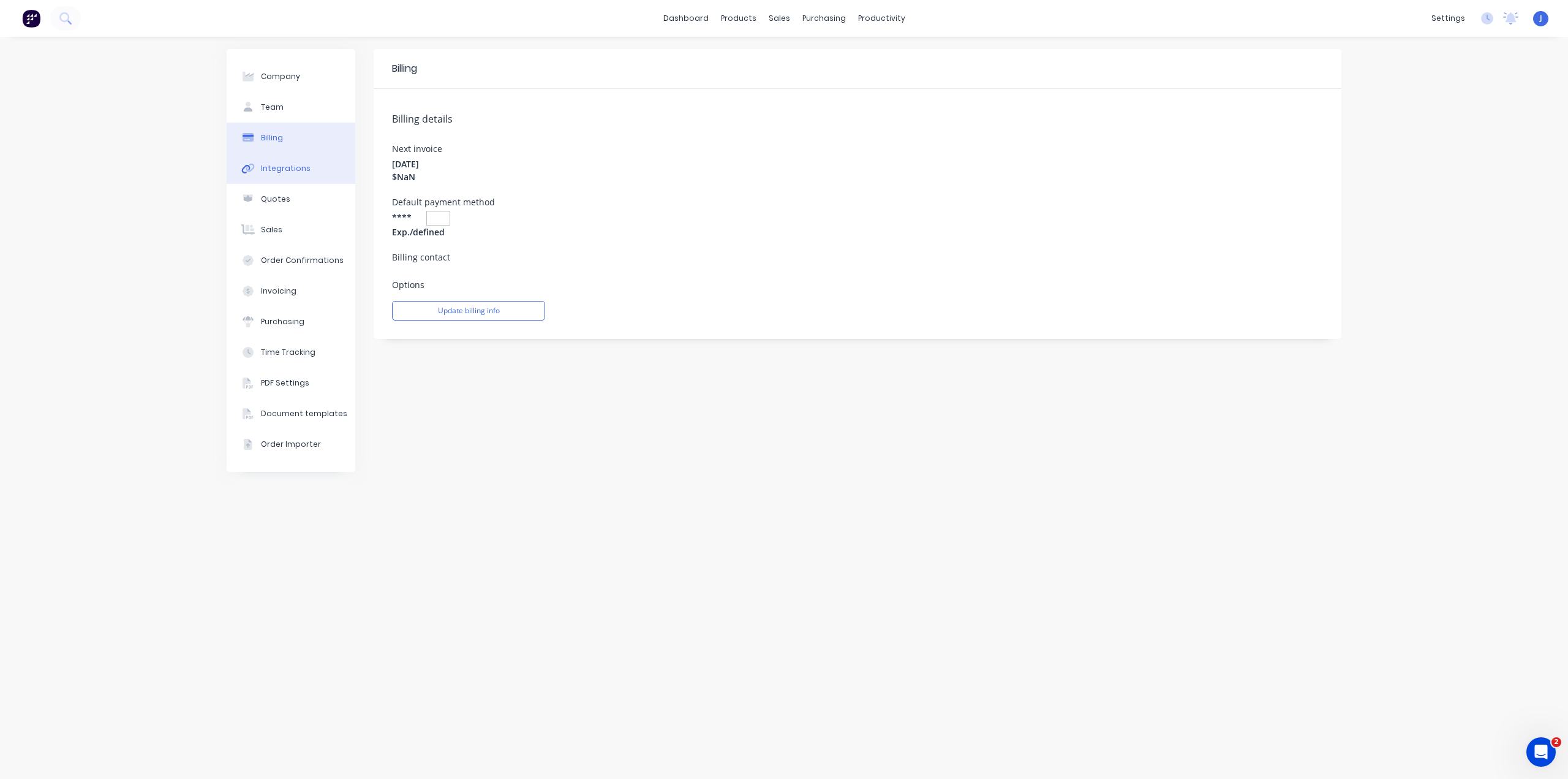
click at [288, 162] on button "Integrations" at bounding box center [291, 169] width 129 height 31
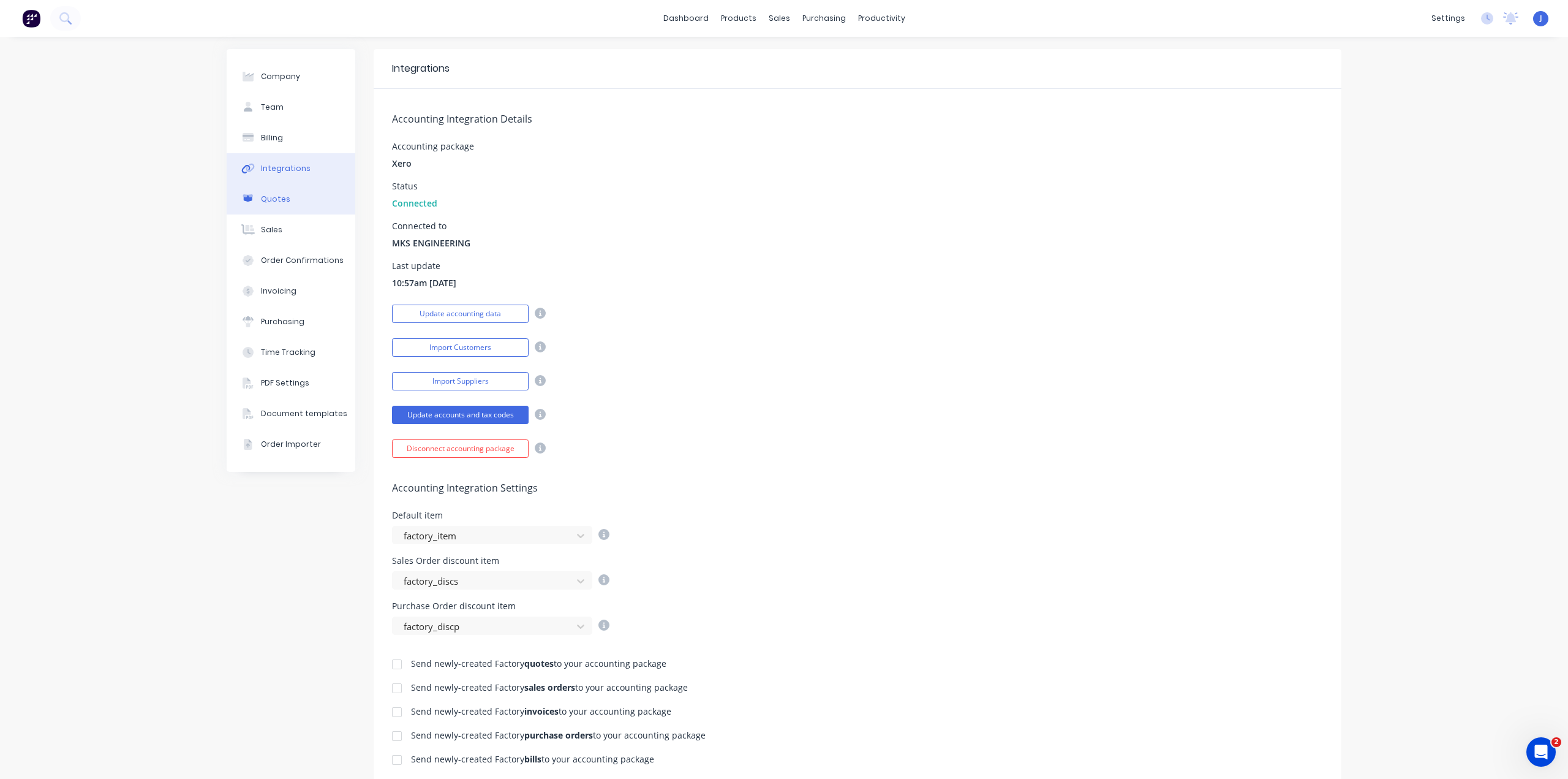
click at [282, 205] on button "Quotes" at bounding box center [291, 199] width 129 height 31
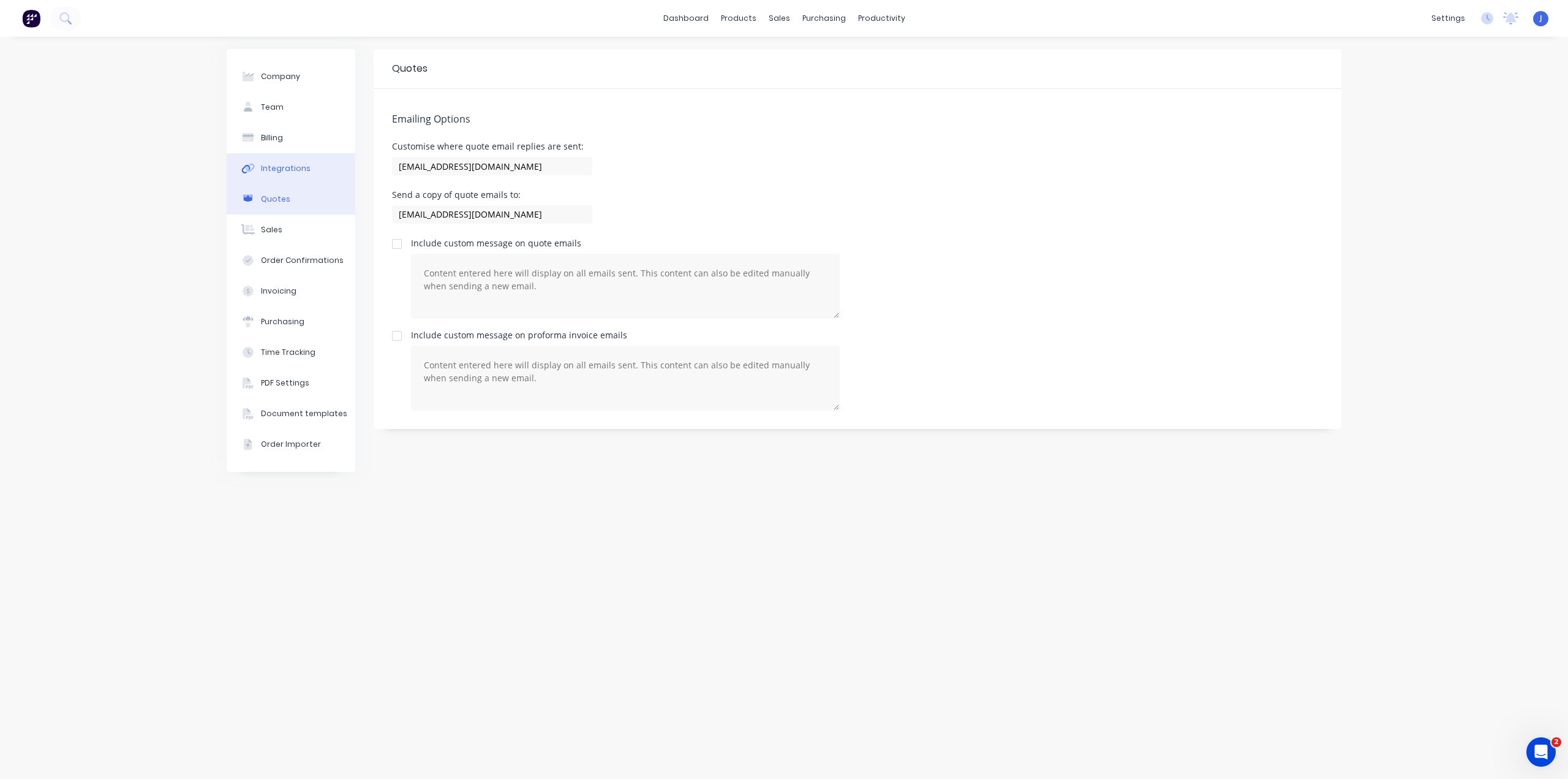
click at [291, 170] on div "Integrations" at bounding box center [285, 168] width 49 height 11
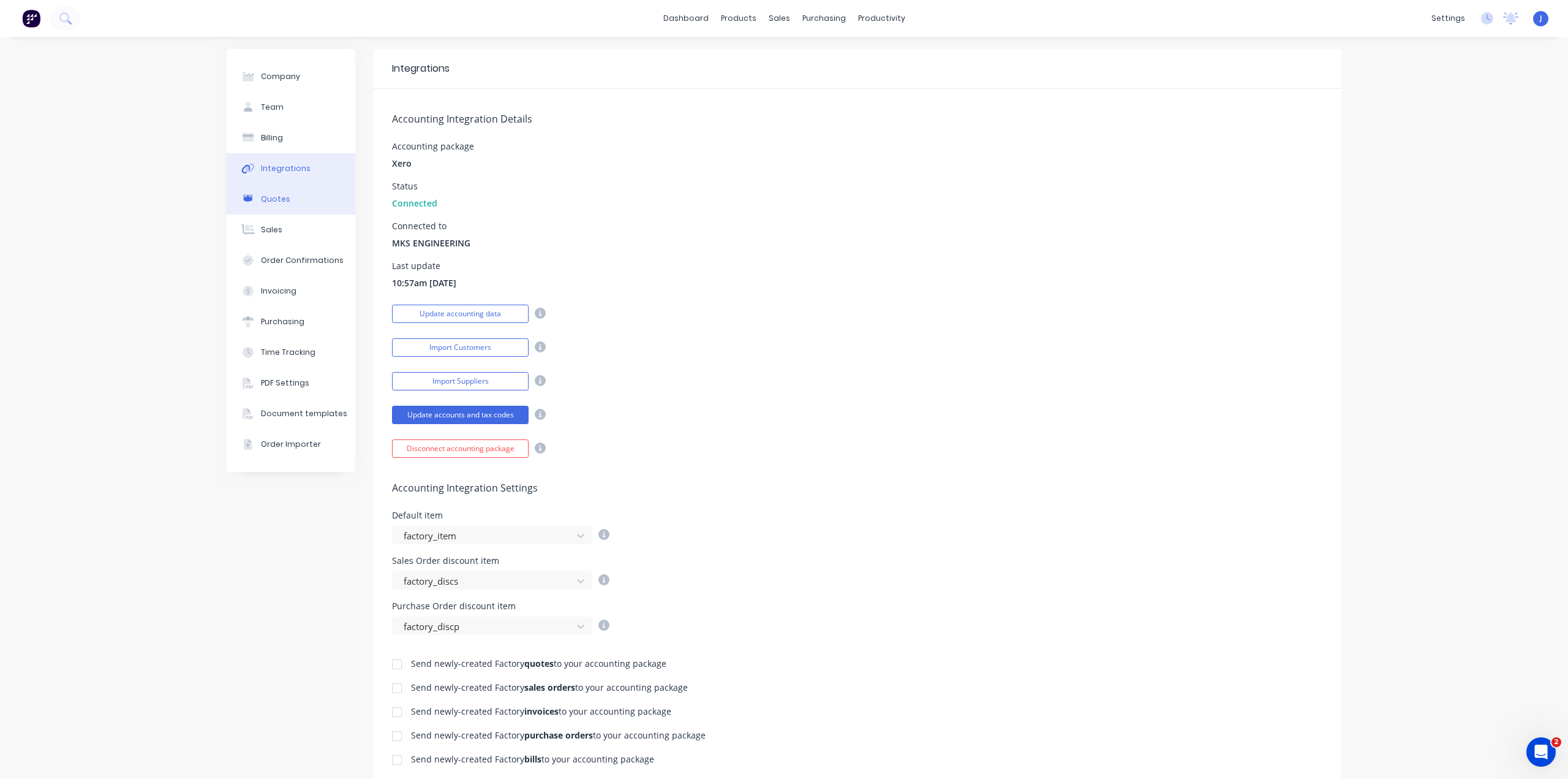
click at [283, 201] on button "Quotes" at bounding box center [291, 199] width 129 height 31
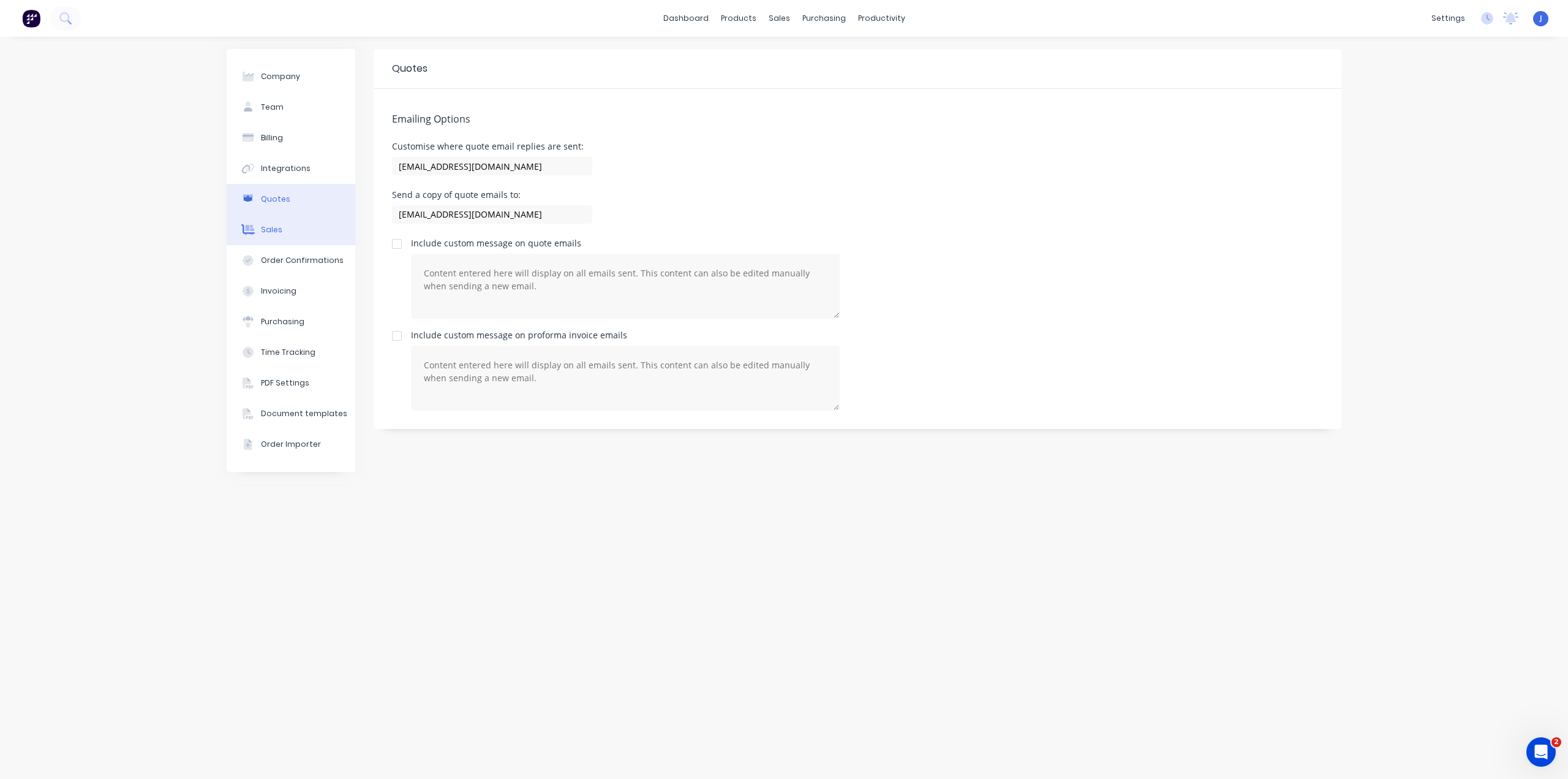
click at [277, 228] on div "Sales" at bounding box center [272, 230] width 22 height 11
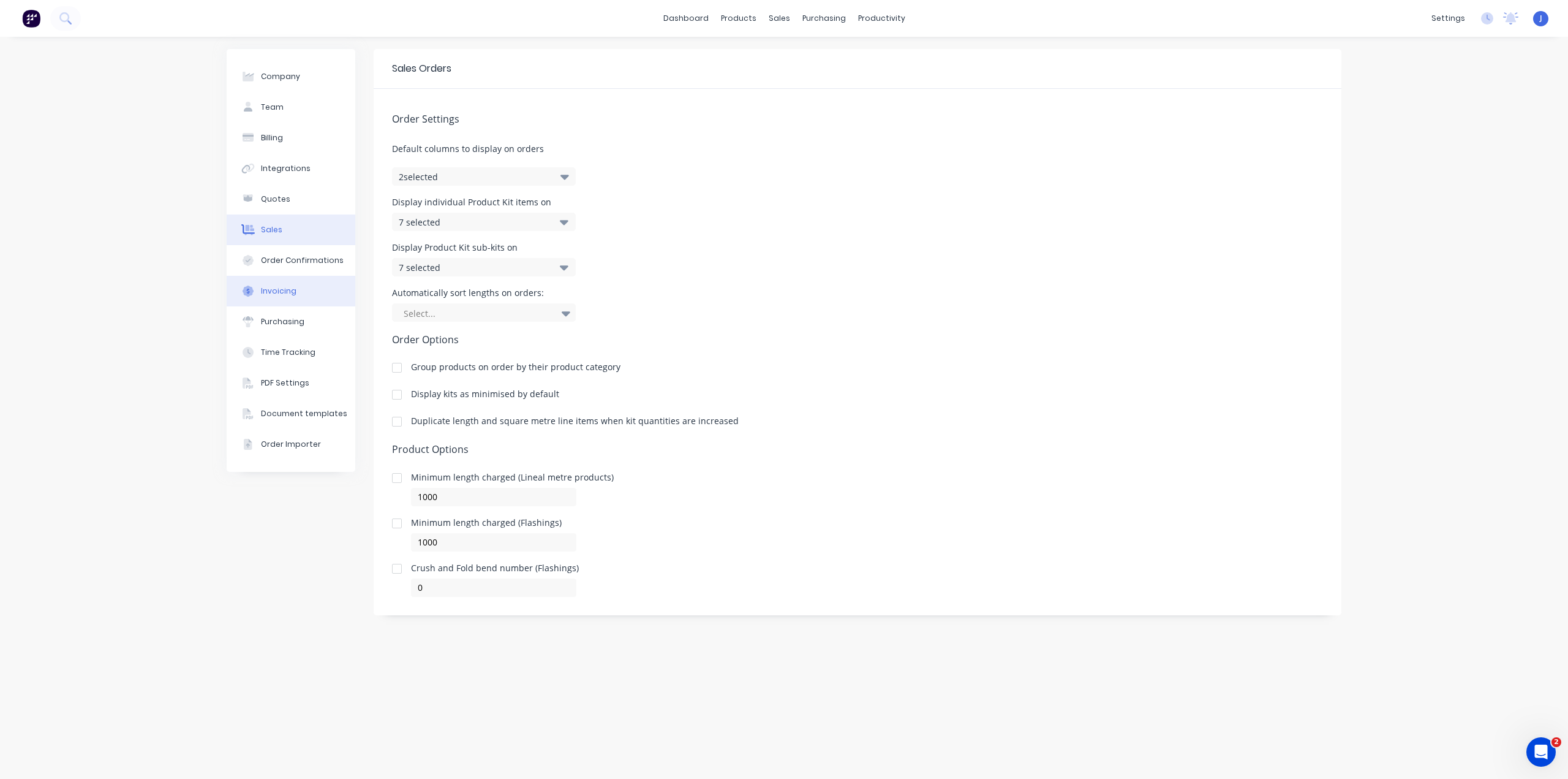
drag, startPoint x: 279, startPoint y: 259, endPoint x: 291, endPoint y: 281, distance: 25.1
click at [279, 259] on div "Order Confirmations" at bounding box center [302, 260] width 83 height 11
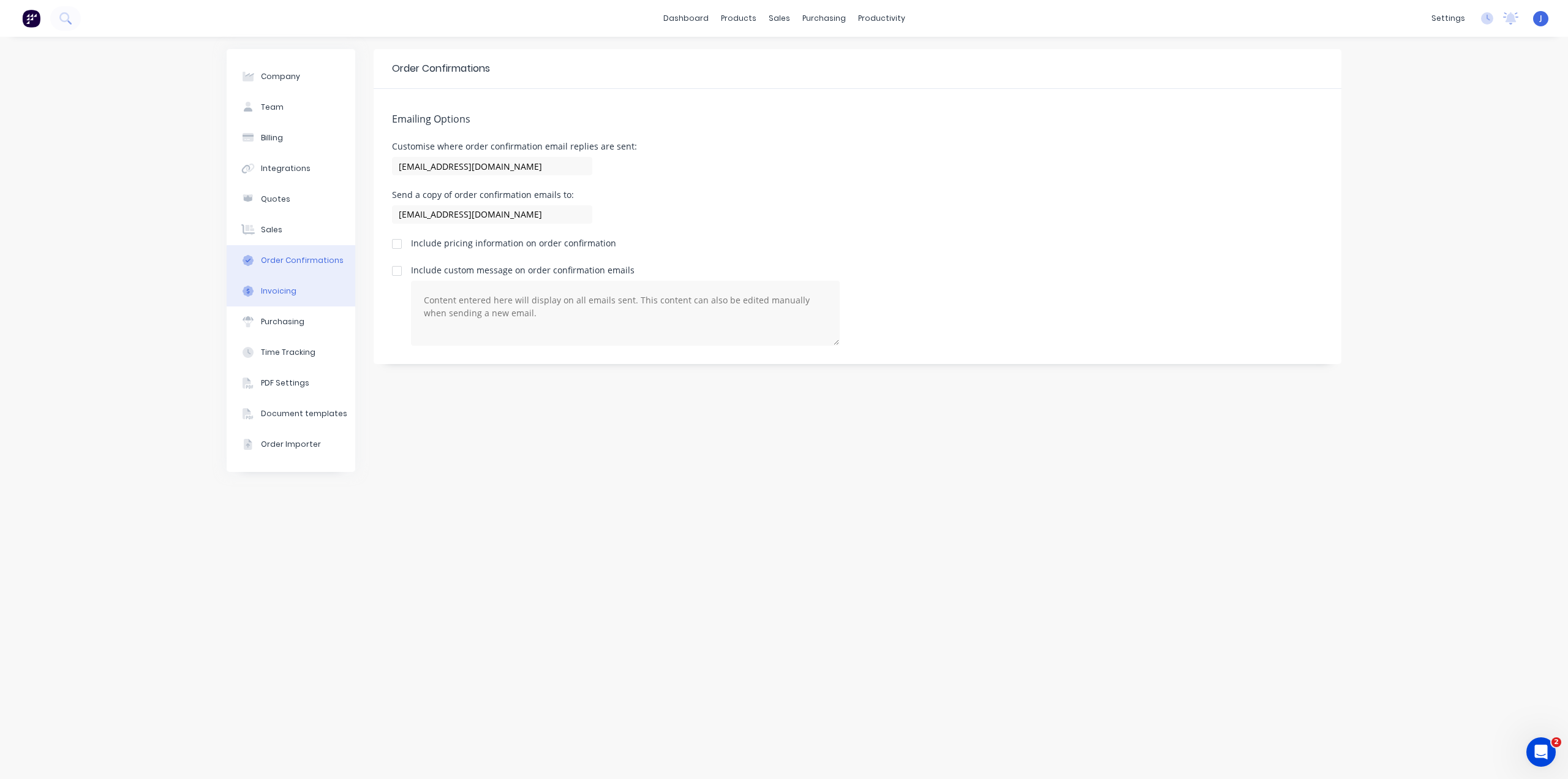
click at [291, 291] on div "Invoicing" at bounding box center [278, 291] width 36 height 11
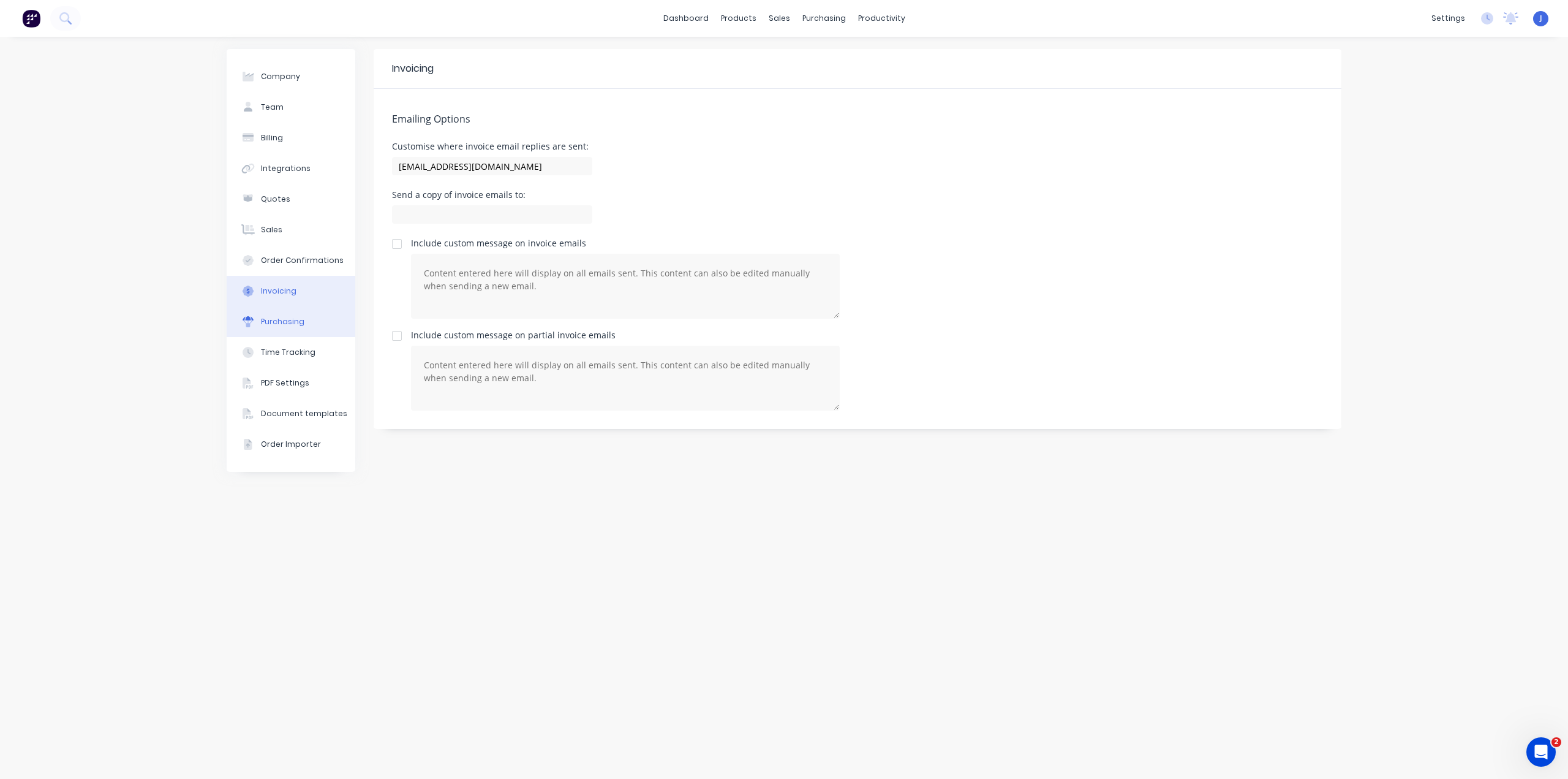
click at [275, 333] on button "Purchasing" at bounding box center [291, 322] width 129 height 31
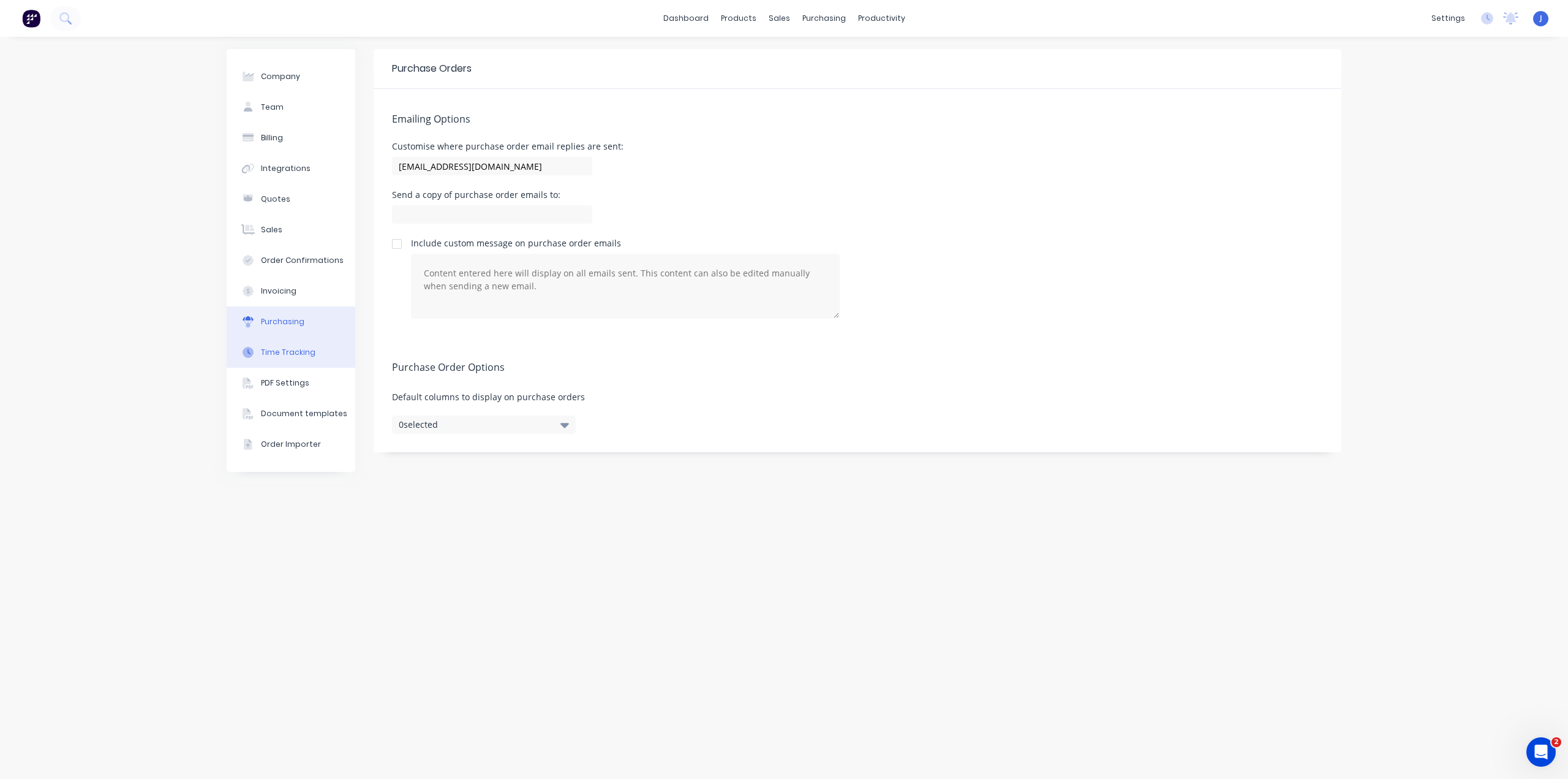
click at [287, 361] on button "Time Tracking" at bounding box center [291, 352] width 129 height 31
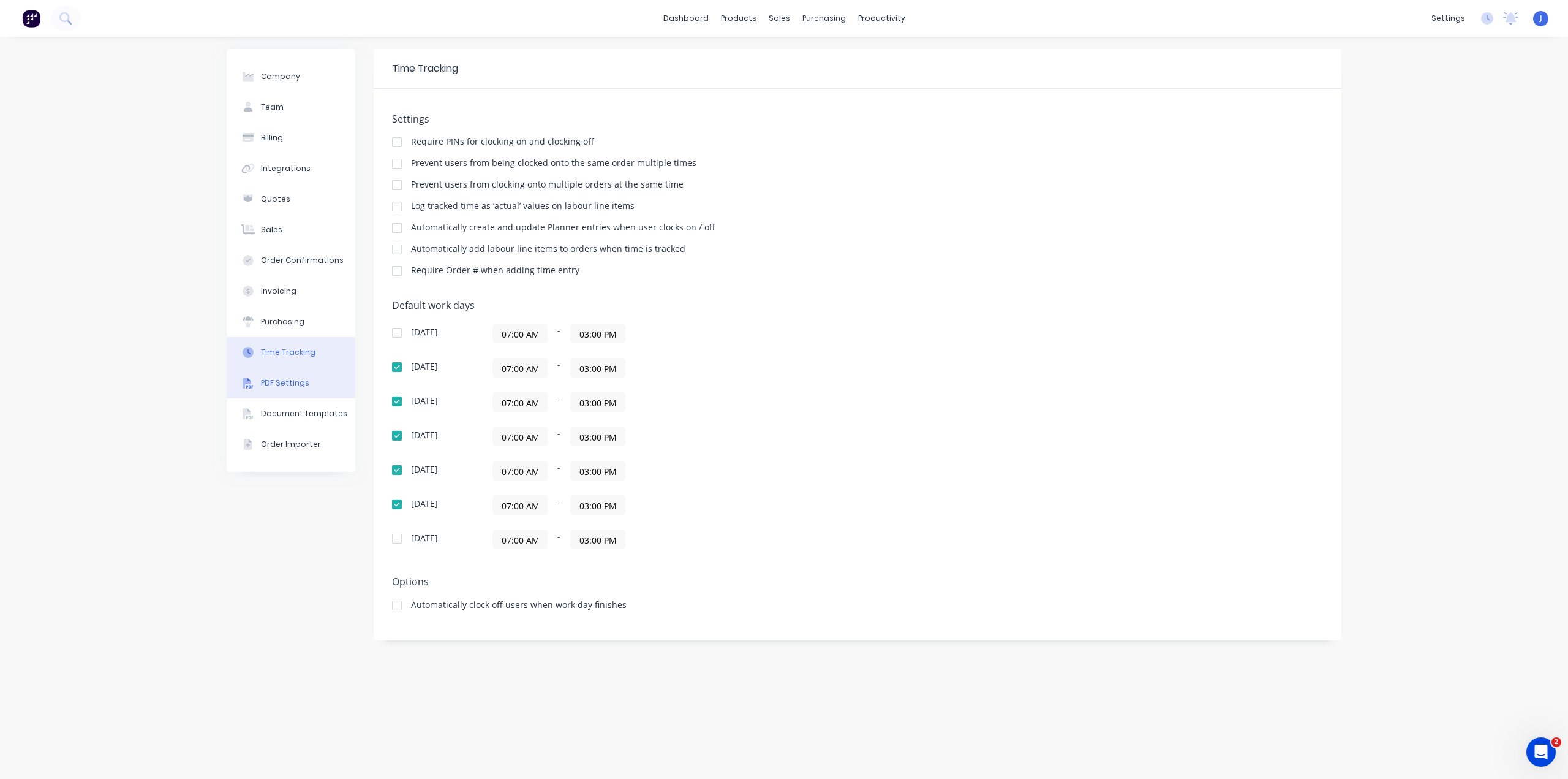
click at [287, 379] on div "PDF Settings" at bounding box center [285, 382] width 49 height 11
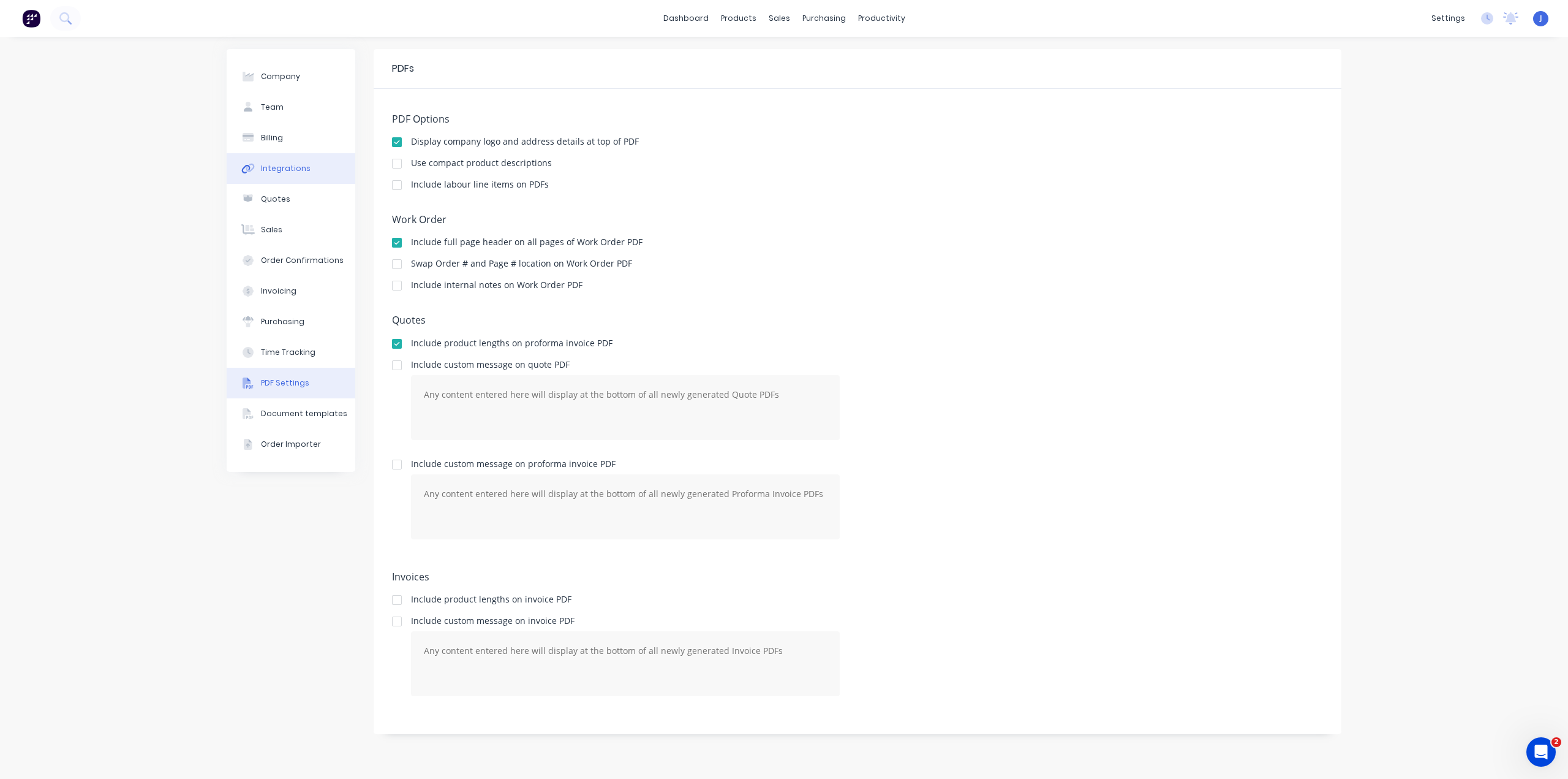
click at [321, 166] on button "Integrations" at bounding box center [291, 169] width 129 height 31
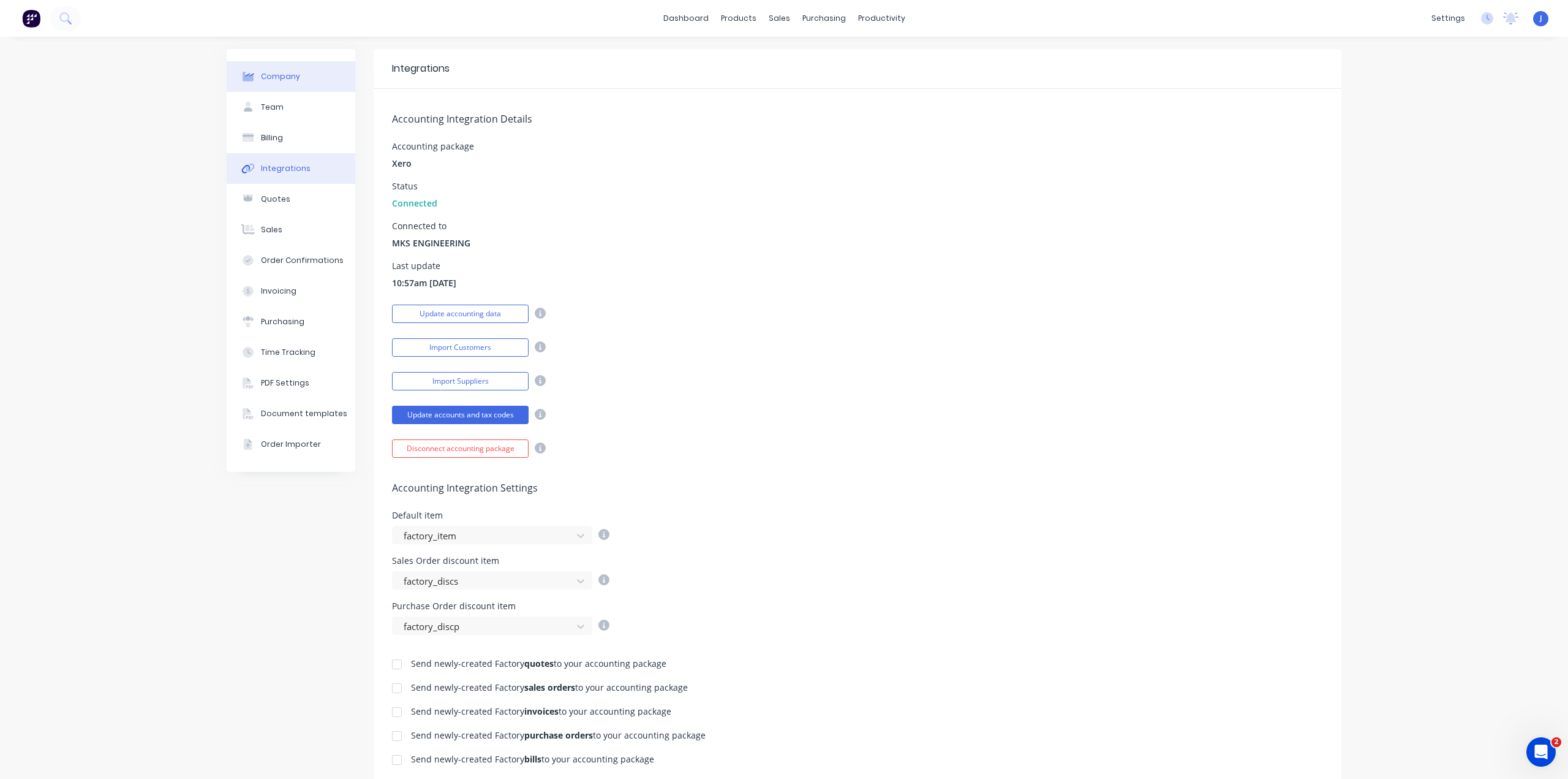
click at [285, 73] on div "Company" at bounding box center [280, 76] width 39 height 11
select select "AU"
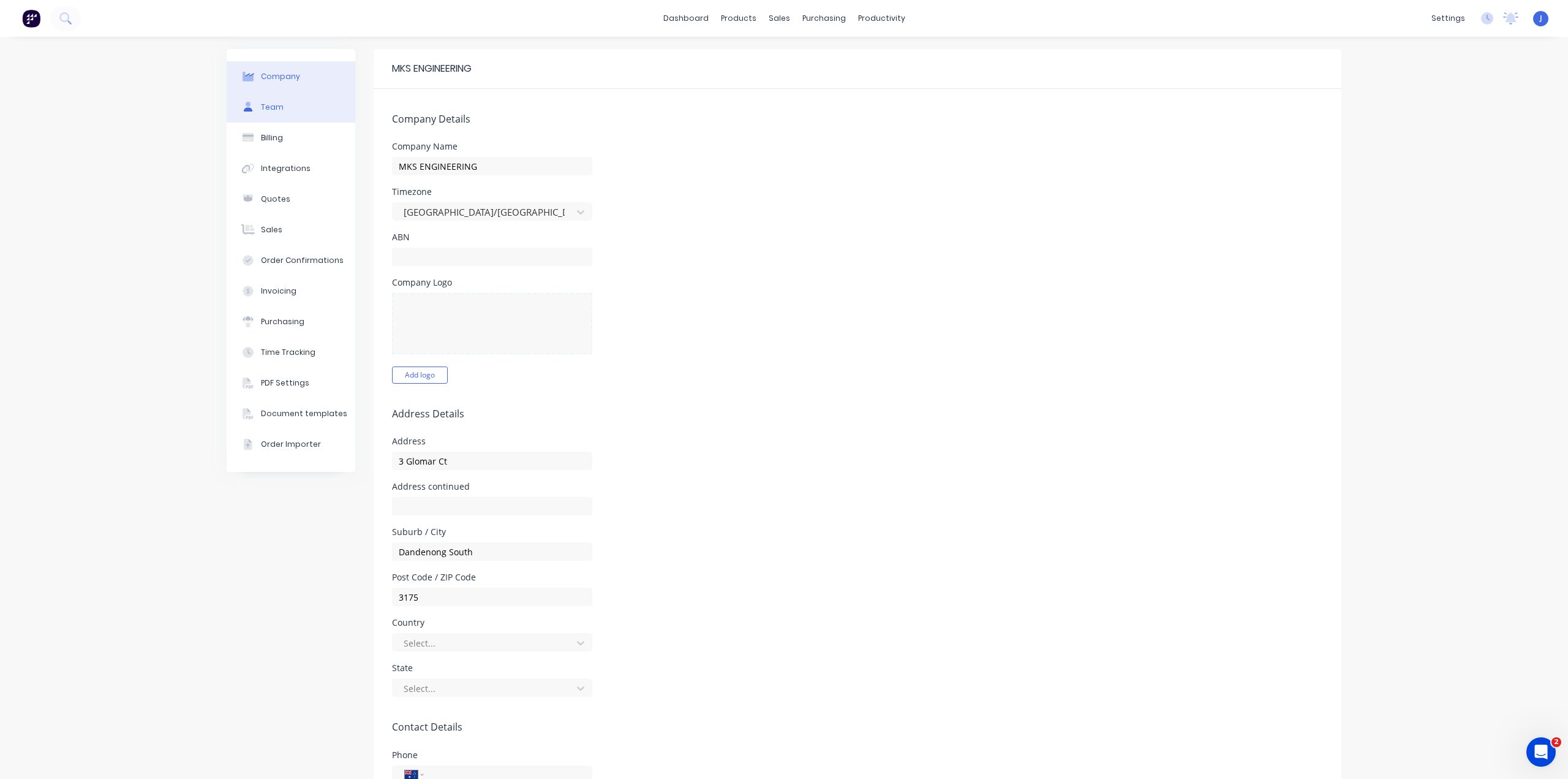
click at [279, 107] on button "Team" at bounding box center [291, 107] width 129 height 31
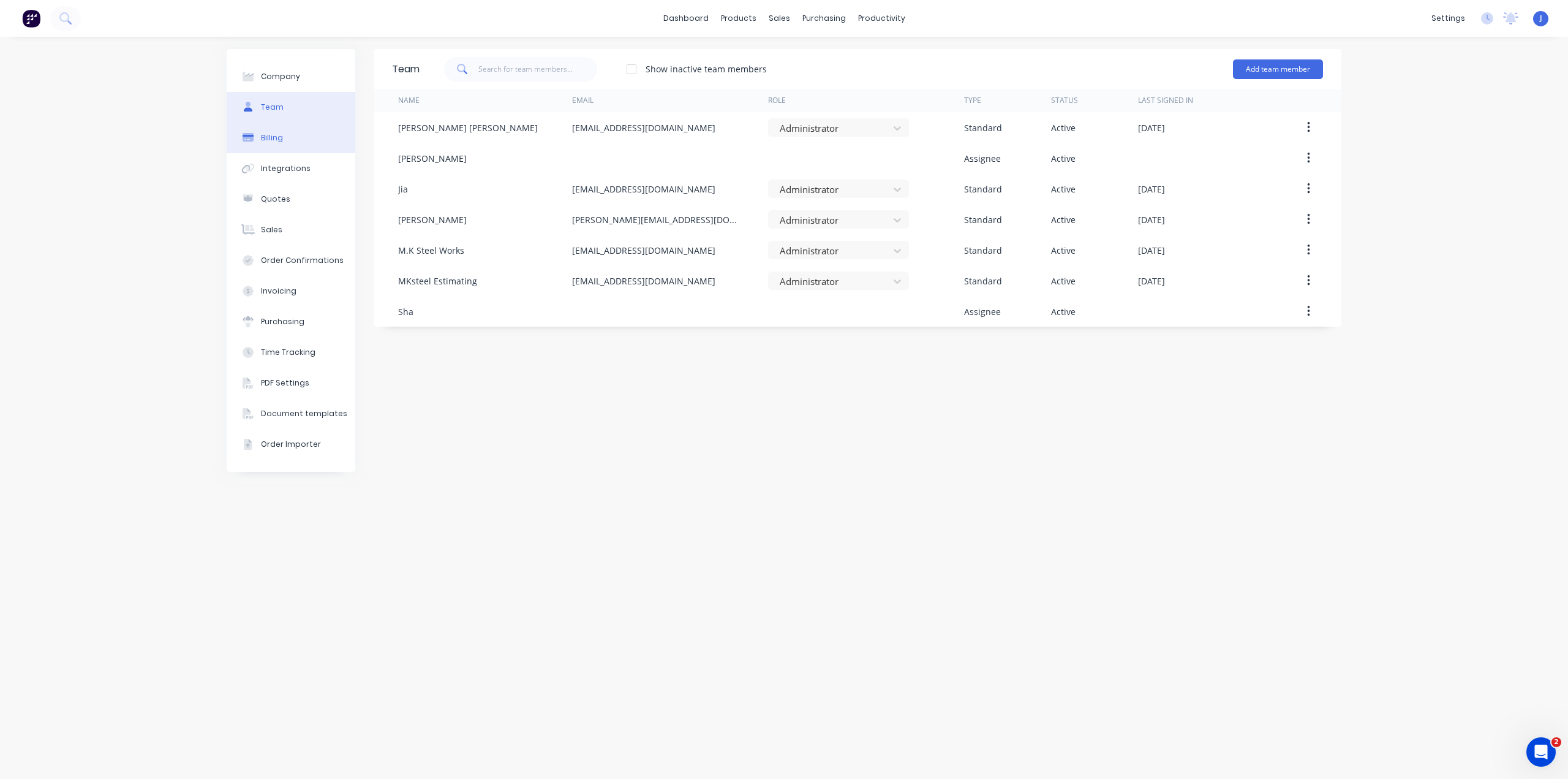
click at [275, 124] on button "Billing" at bounding box center [291, 138] width 129 height 31
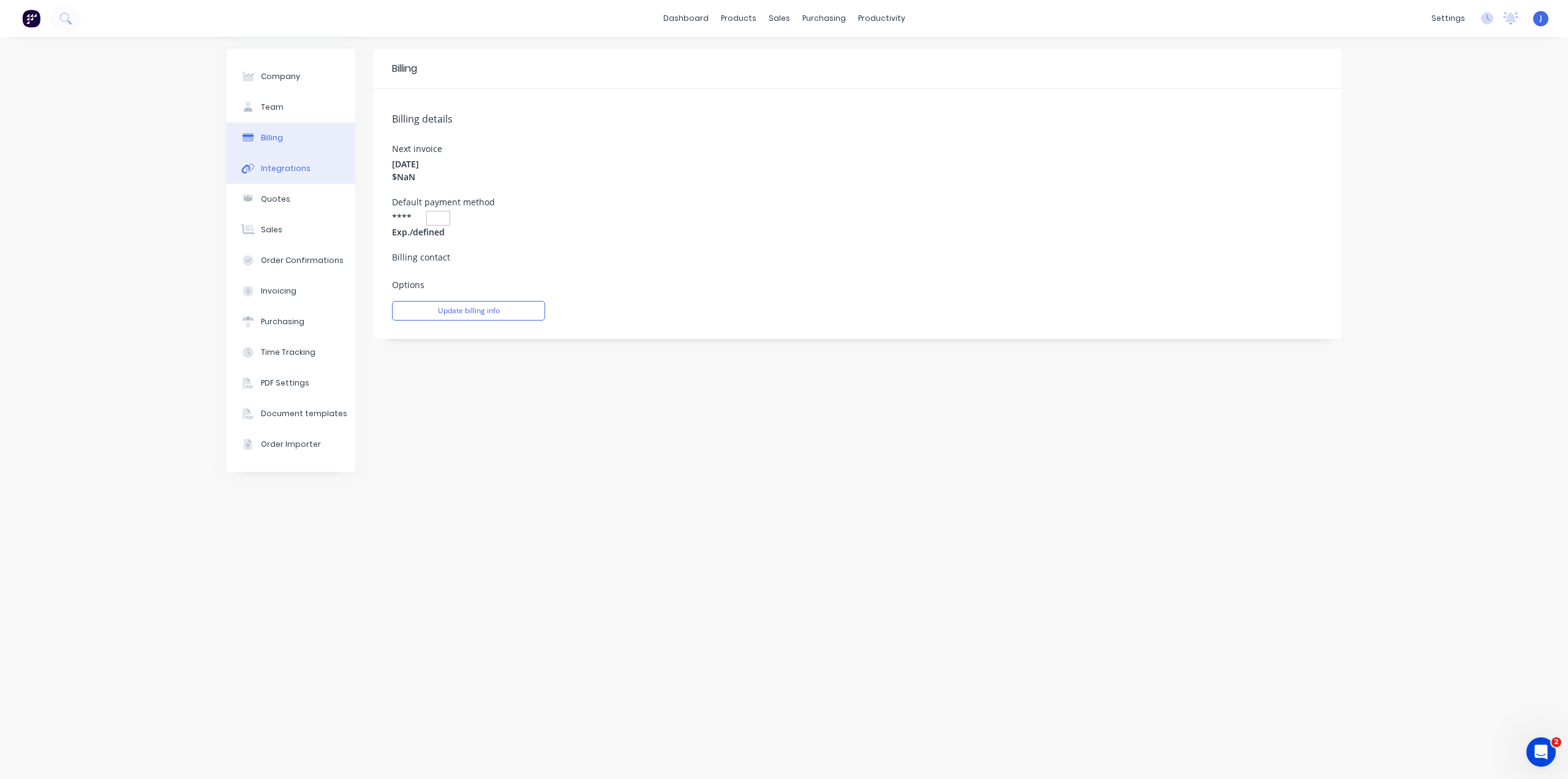
click at [267, 166] on div "Integrations" at bounding box center [285, 168] width 49 height 11
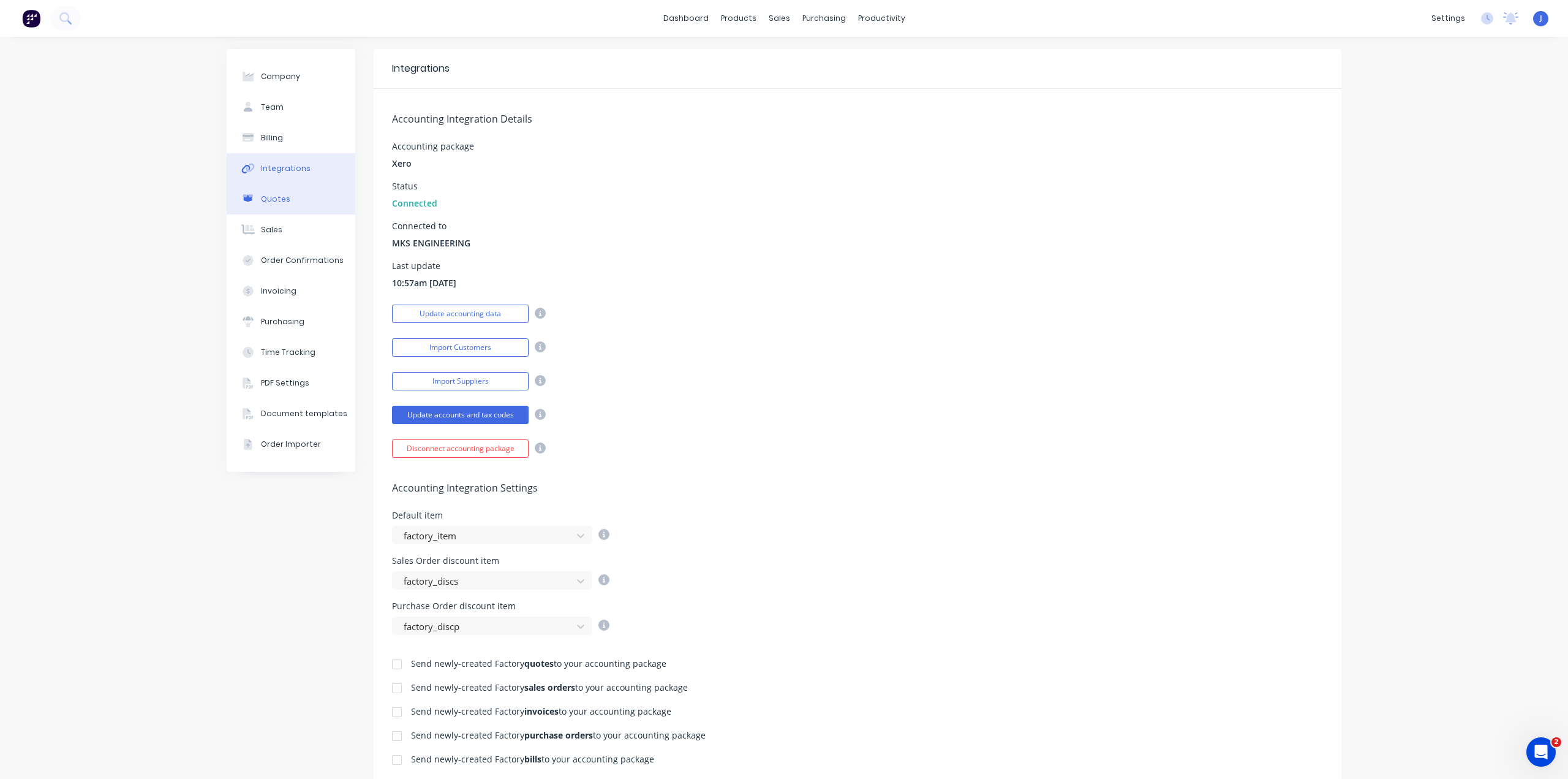
click at [275, 197] on div "Quotes" at bounding box center [275, 198] width 29 height 11
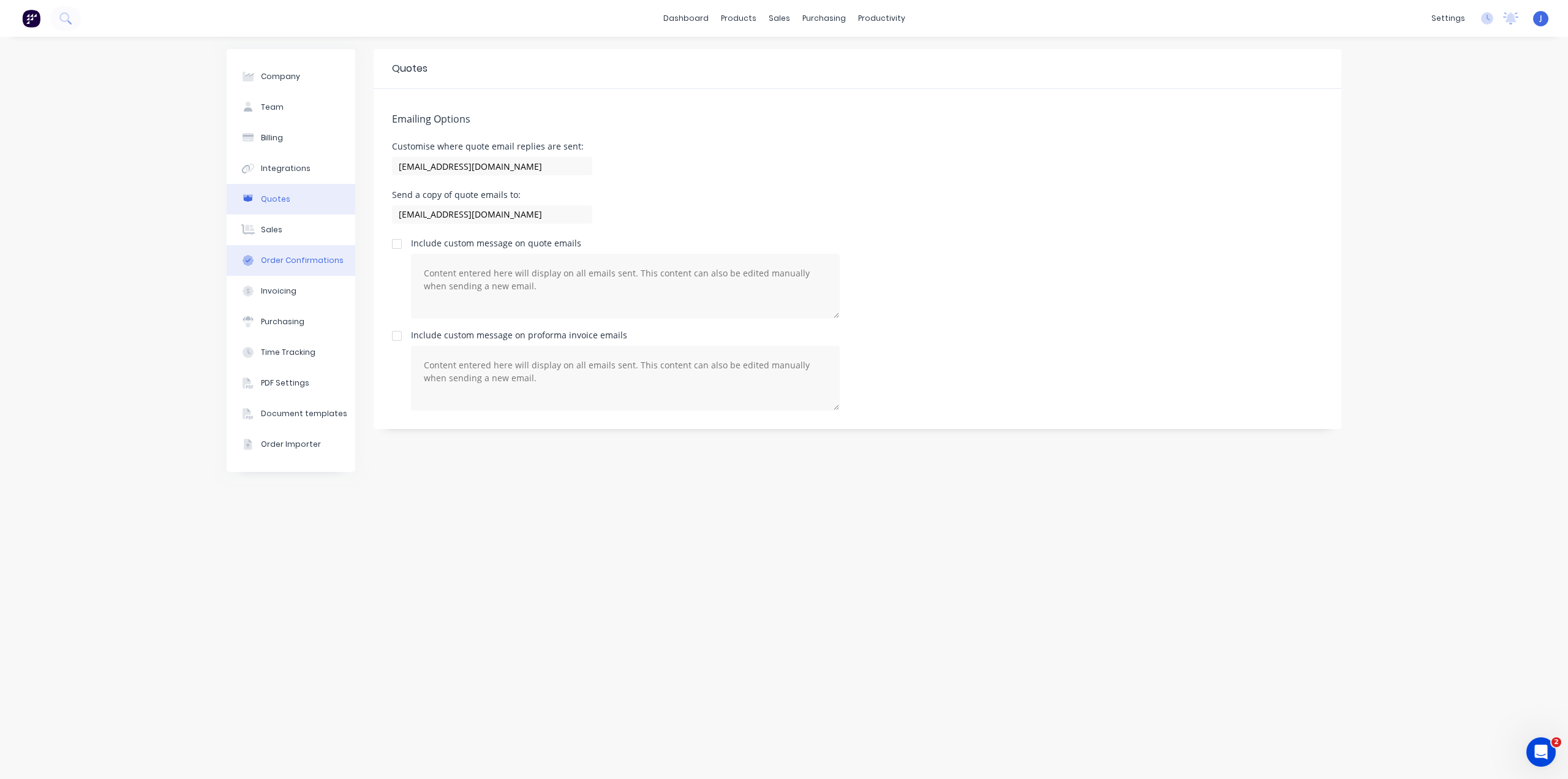
click at [285, 245] on button "Order Confirmations" at bounding box center [291, 260] width 129 height 31
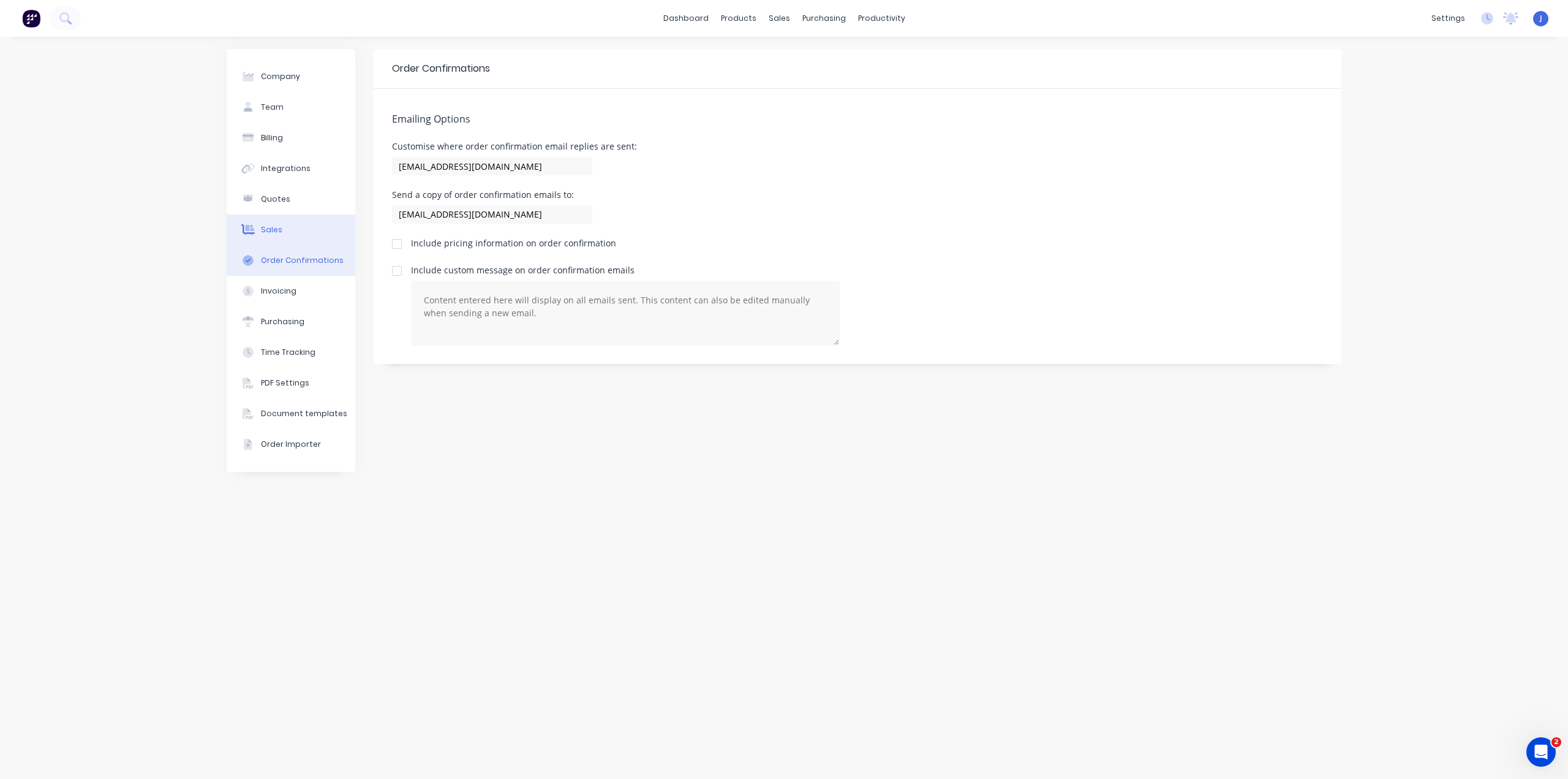
click at [284, 225] on button "Sales" at bounding box center [291, 230] width 129 height 31
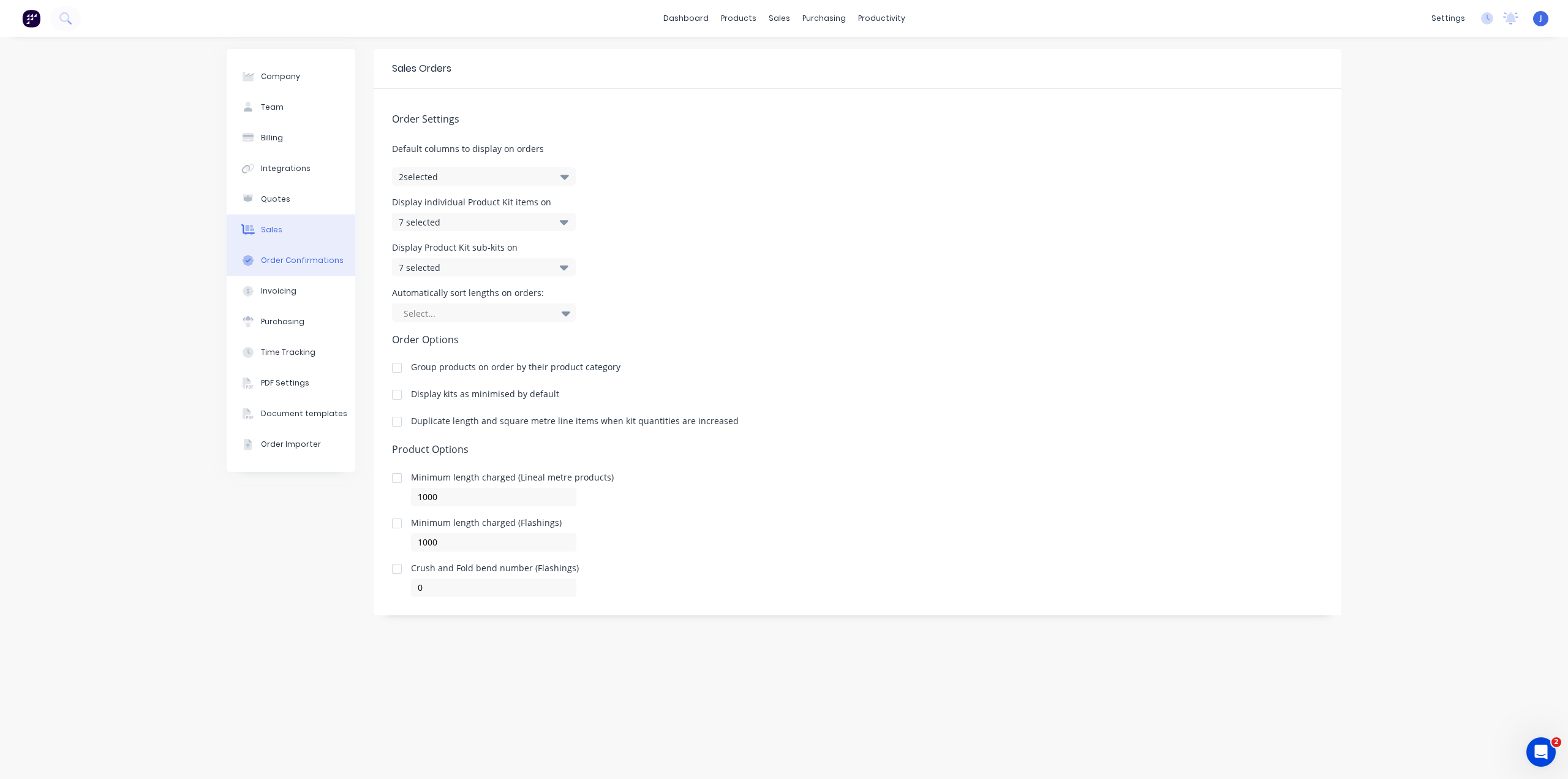
click at [283, 252] on button "Order Confirmations" at bounding box center [291, 260] width 129 height 31
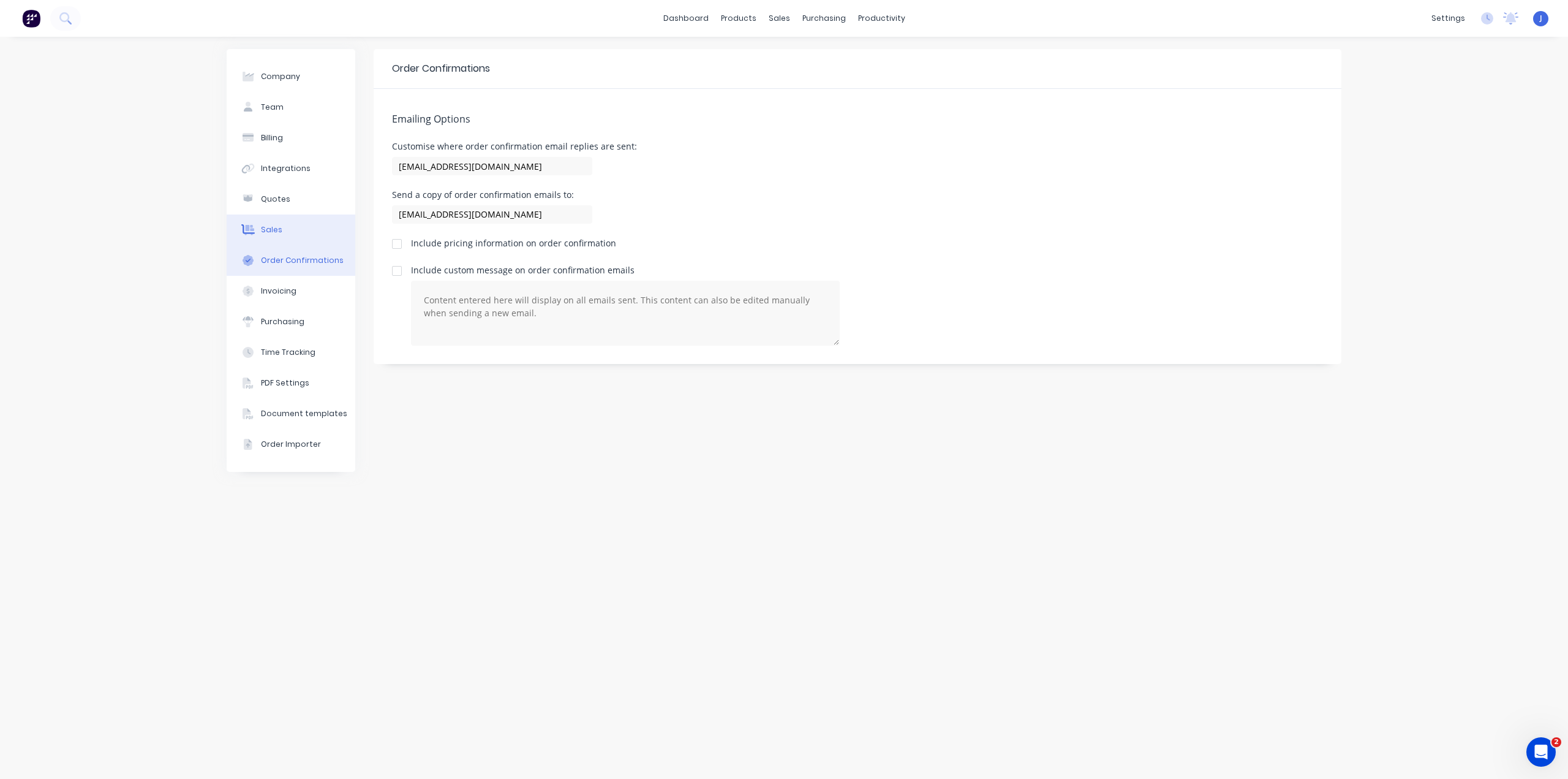
click at [287, 221] on button "Sales" at bounding box center [291, 230] width 129 height 31
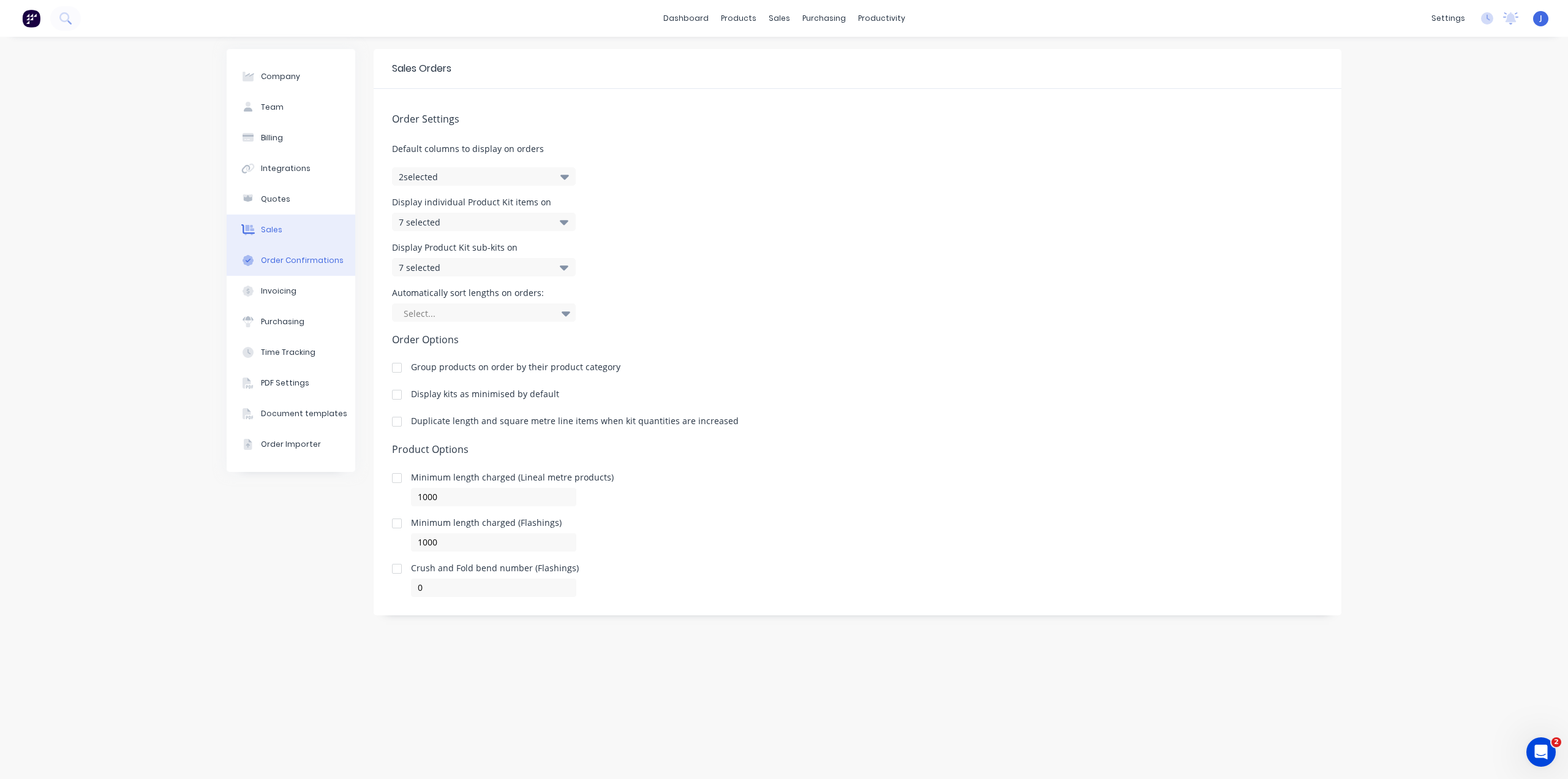
click at [291, 256] on div "Order Confirmations" at bounding box center [302, 260] width 83 height 11
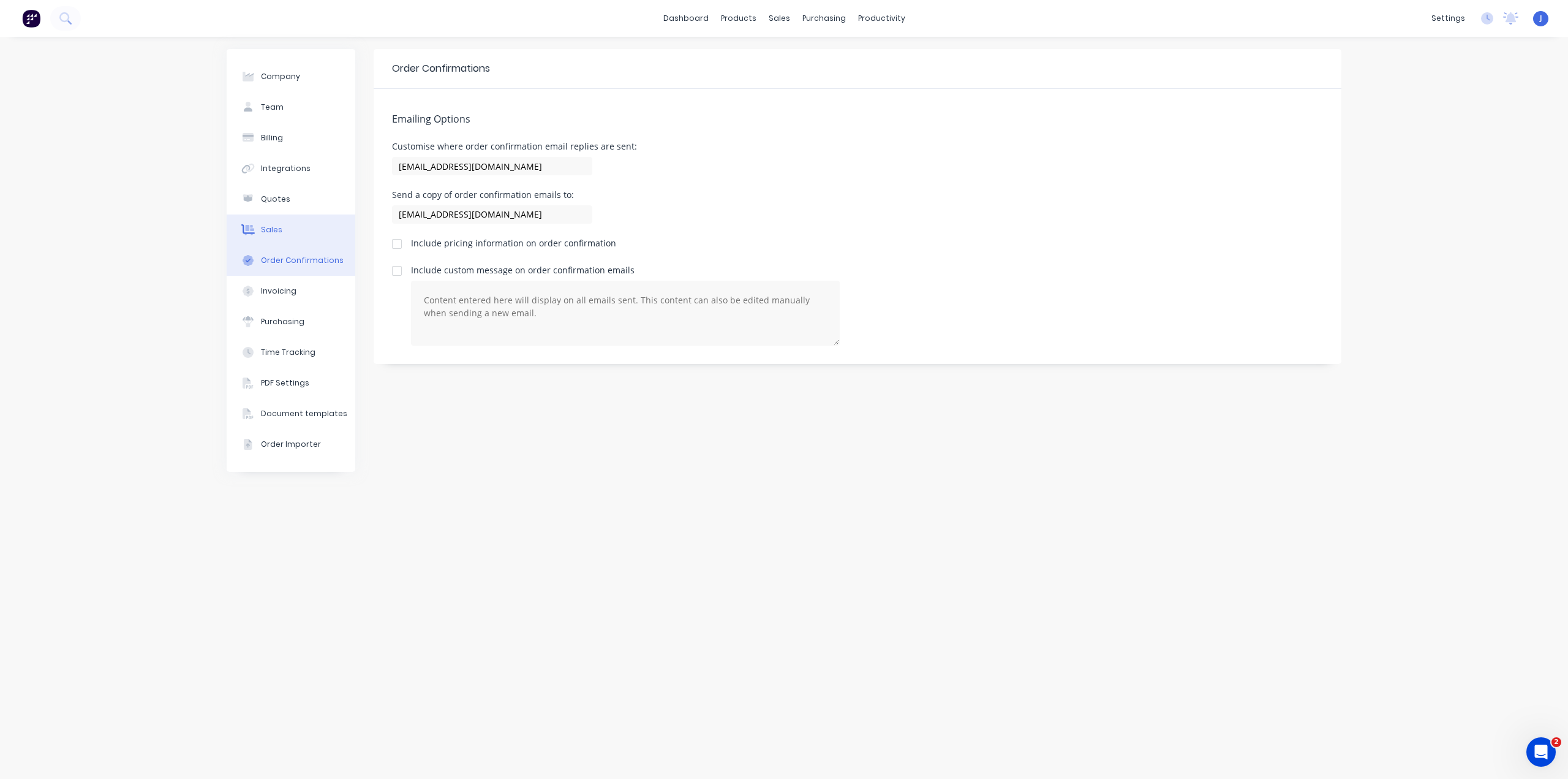
click at [293, 234] on button "Sales" at bounding box center [291, 230] width 129 height 31
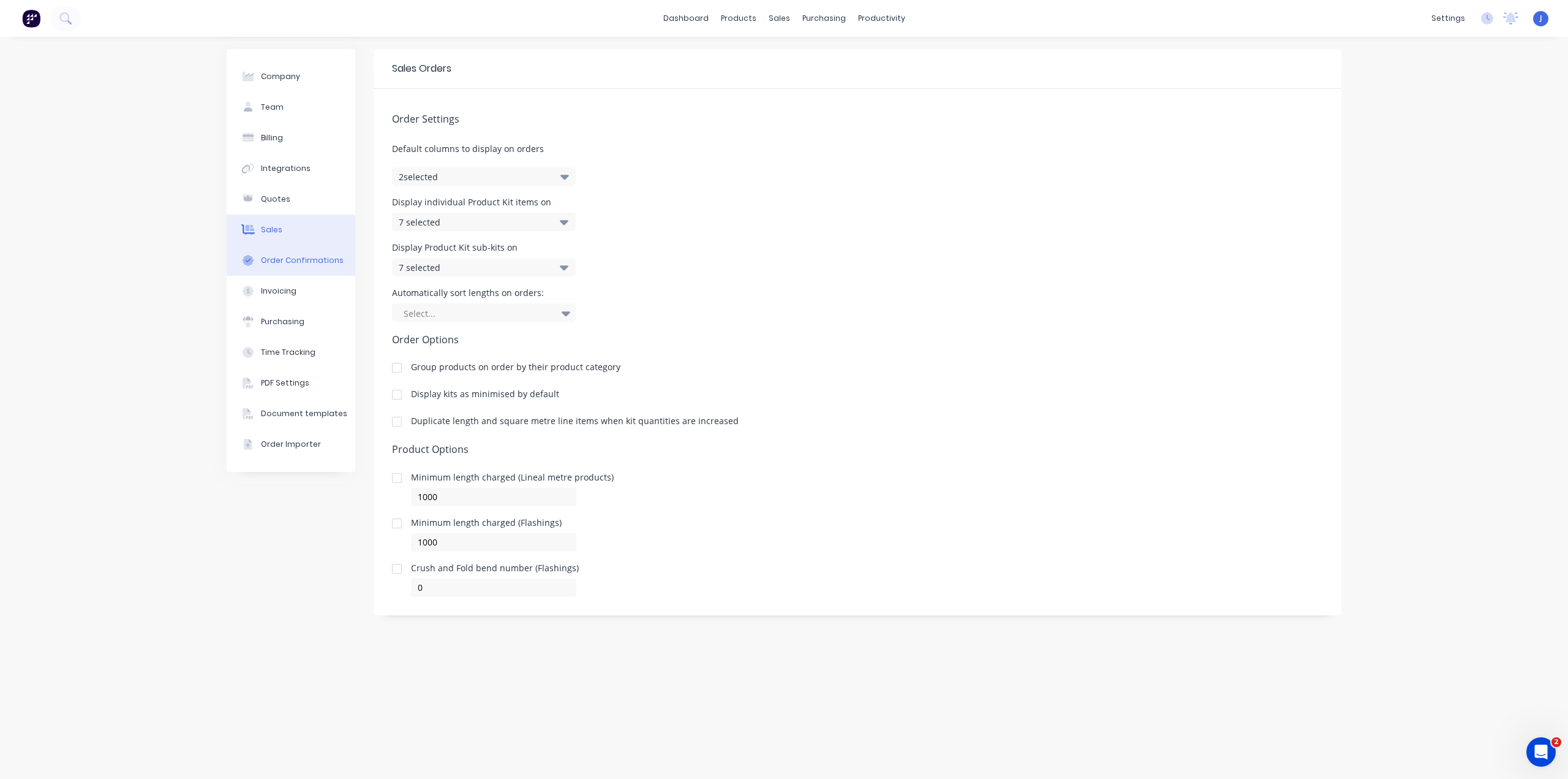
click at [296, 265] on div "Order Confirmations" at bounding box center [302, 260] width 83 height 11
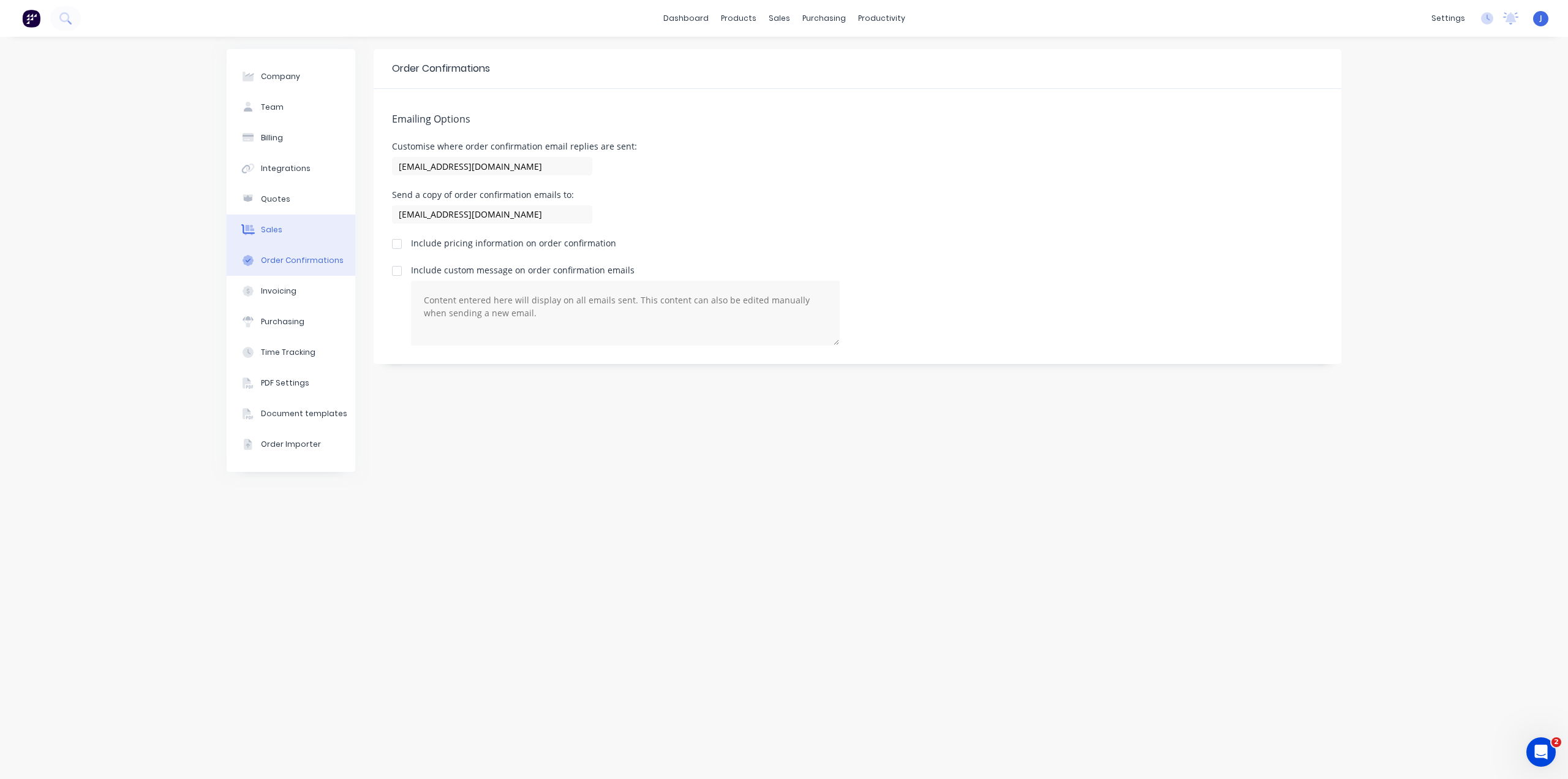
click at [296, 236] on button "Sales" at bounding box center [291, 230] width 129 height 31
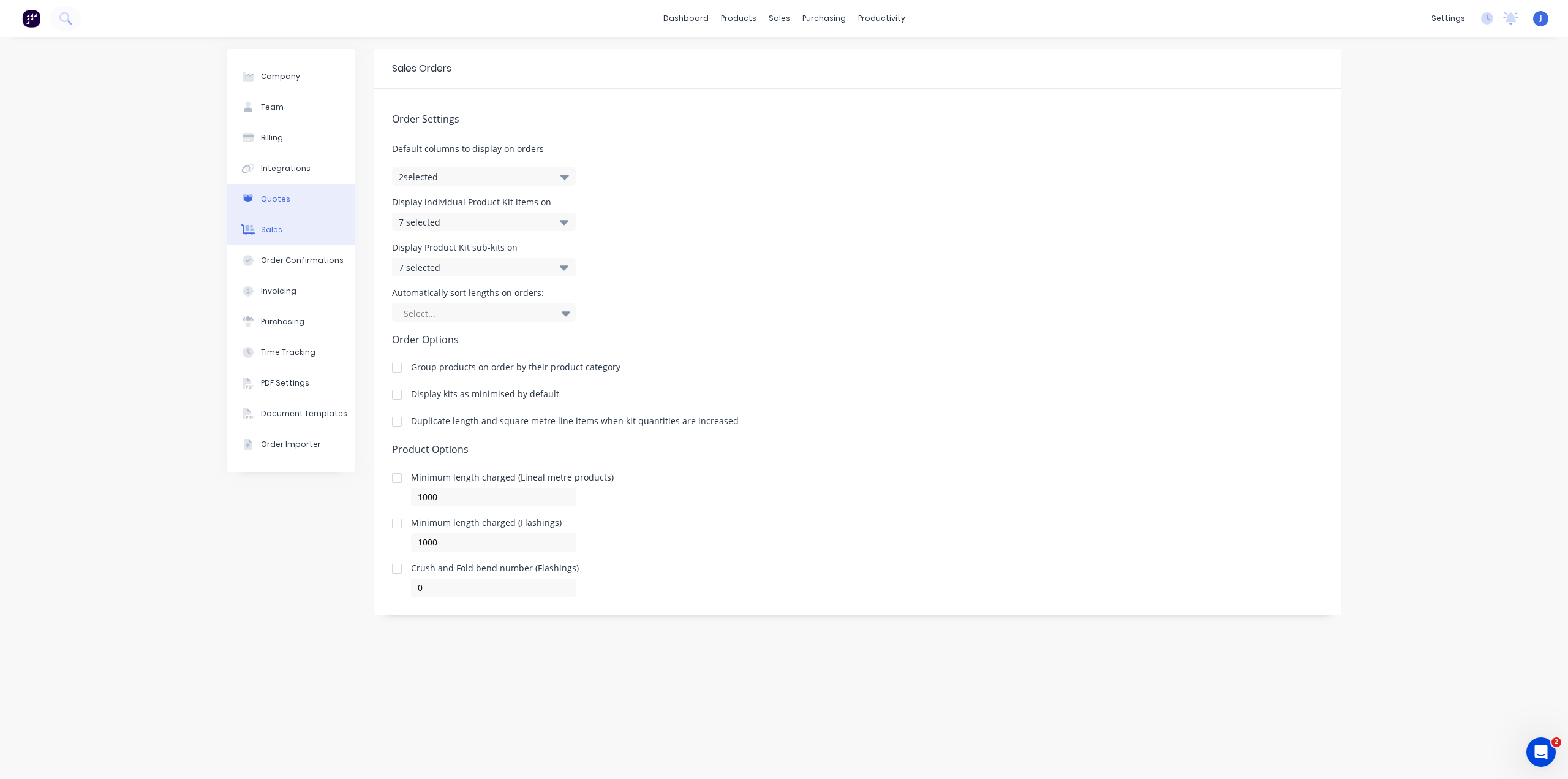
click at [297, 209] on button "Quotes" at bounding box center [291, 199] width 129 height 31
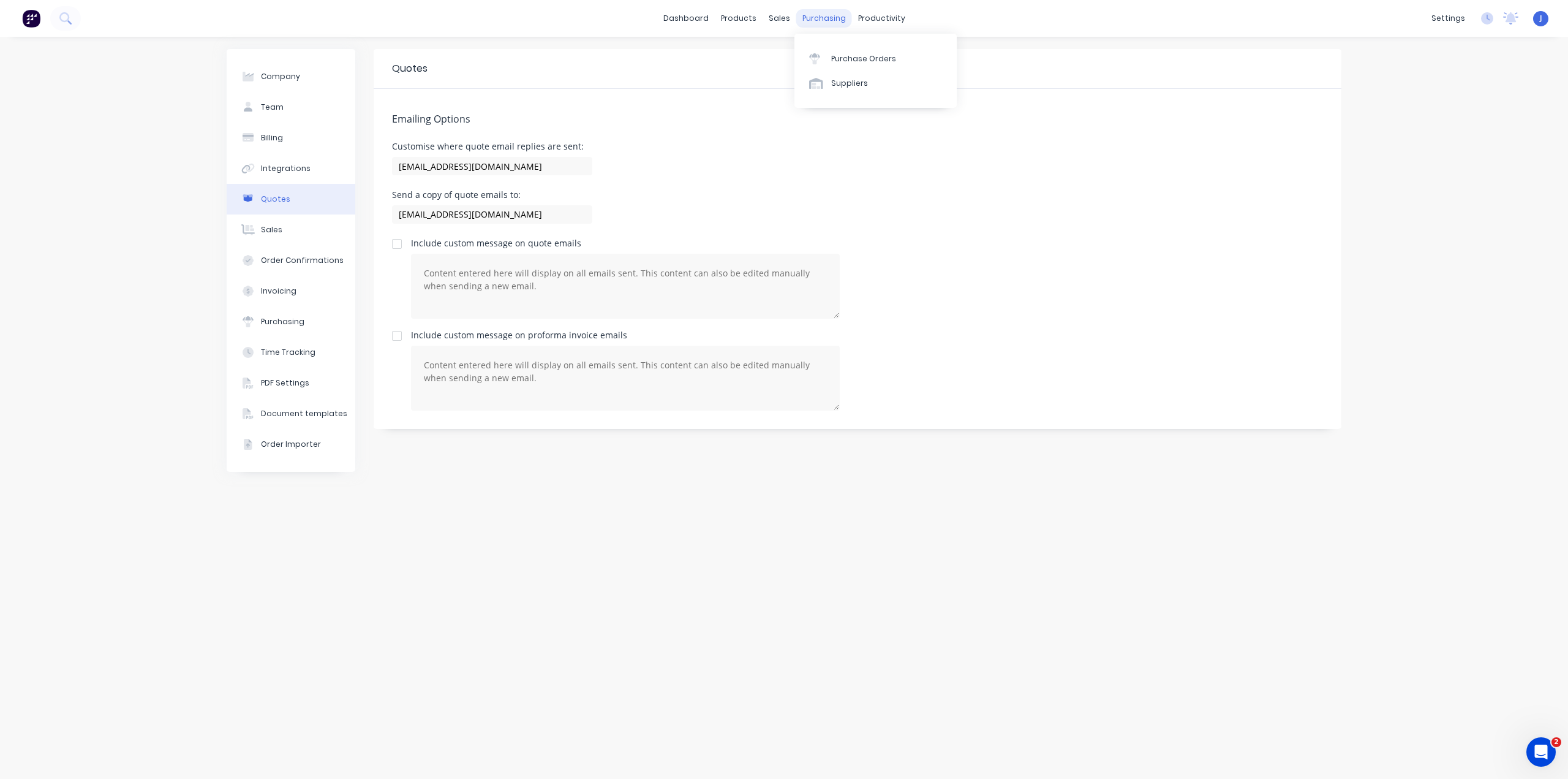
click at [834, 14] on div "purchasing" at bounding box center [824, 18] width 56 height 18
click at [834, 55] on div "Purchase Orders" at bounding box center [863, 58] width 65 height 11
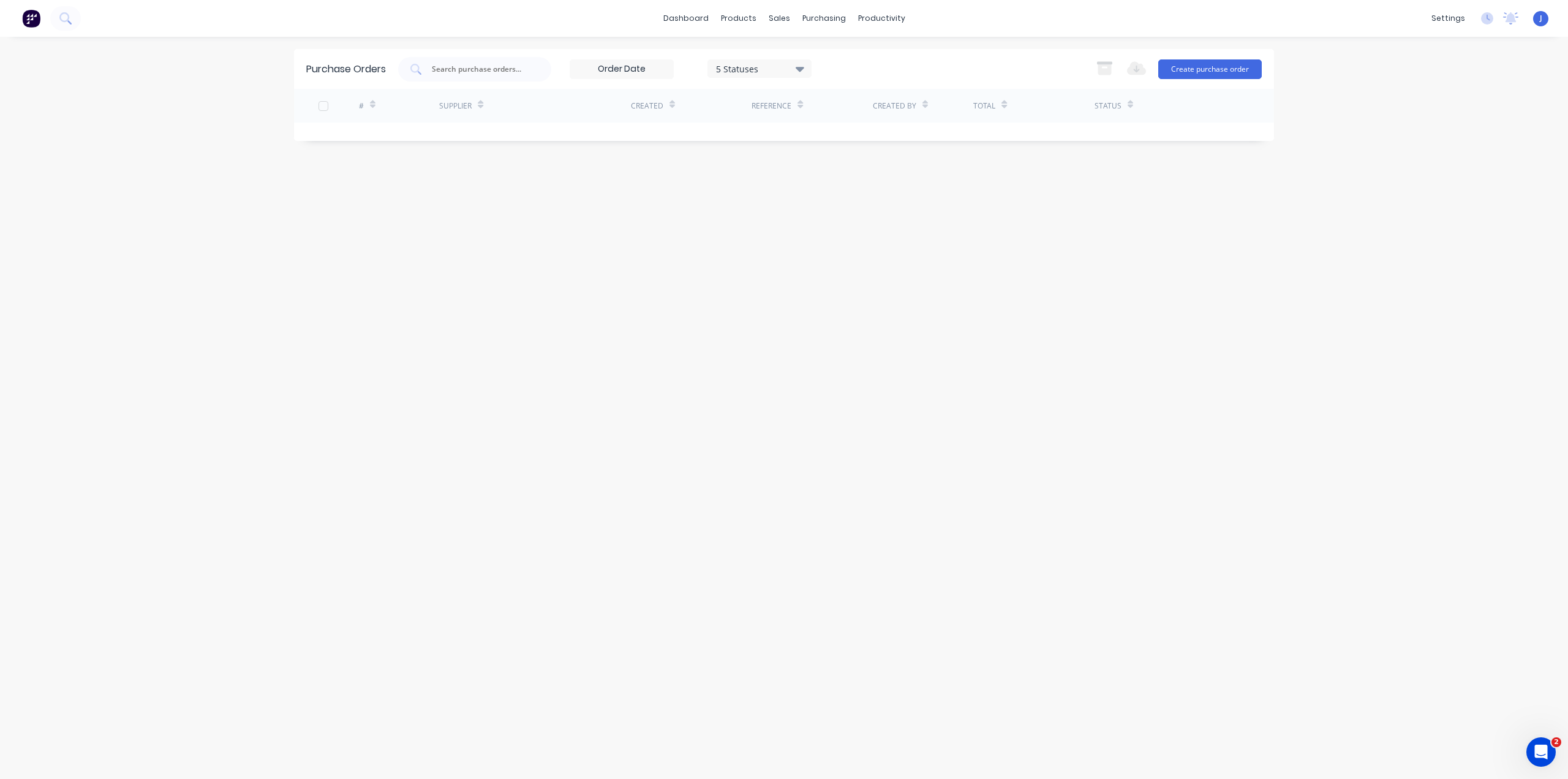
click at [1542, 18] on div "J MKS ENGINEERING Jia Administrator Profile Sign out" at bounding box center [1540, 18] width 15 height 15
click at [1439, 17] on div "settings" at bounding box center [1447, 18] width 46 height 18
click at [1352, 18] on div "dashboard products sales purchasing productivity dashboard products Product Cat…" at bounding box center [784, 18] width 1568 height 37
click at [1370, 80] on link "Team" at bounding box center [1389, 84] width 162 height 25
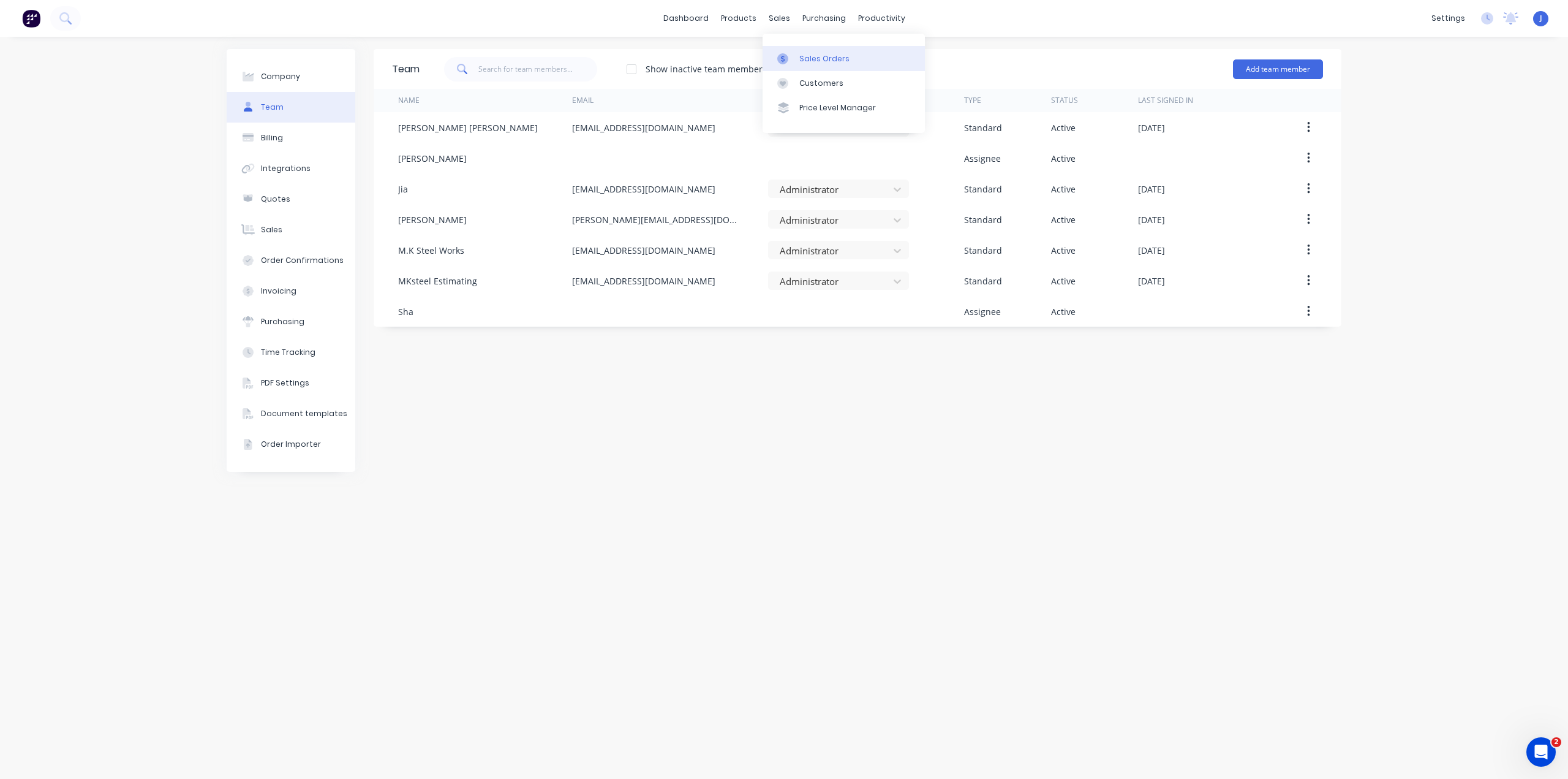
click at [812, 60] on div "Sales Orders" at bounding box center [824, 58] width 50 height 11
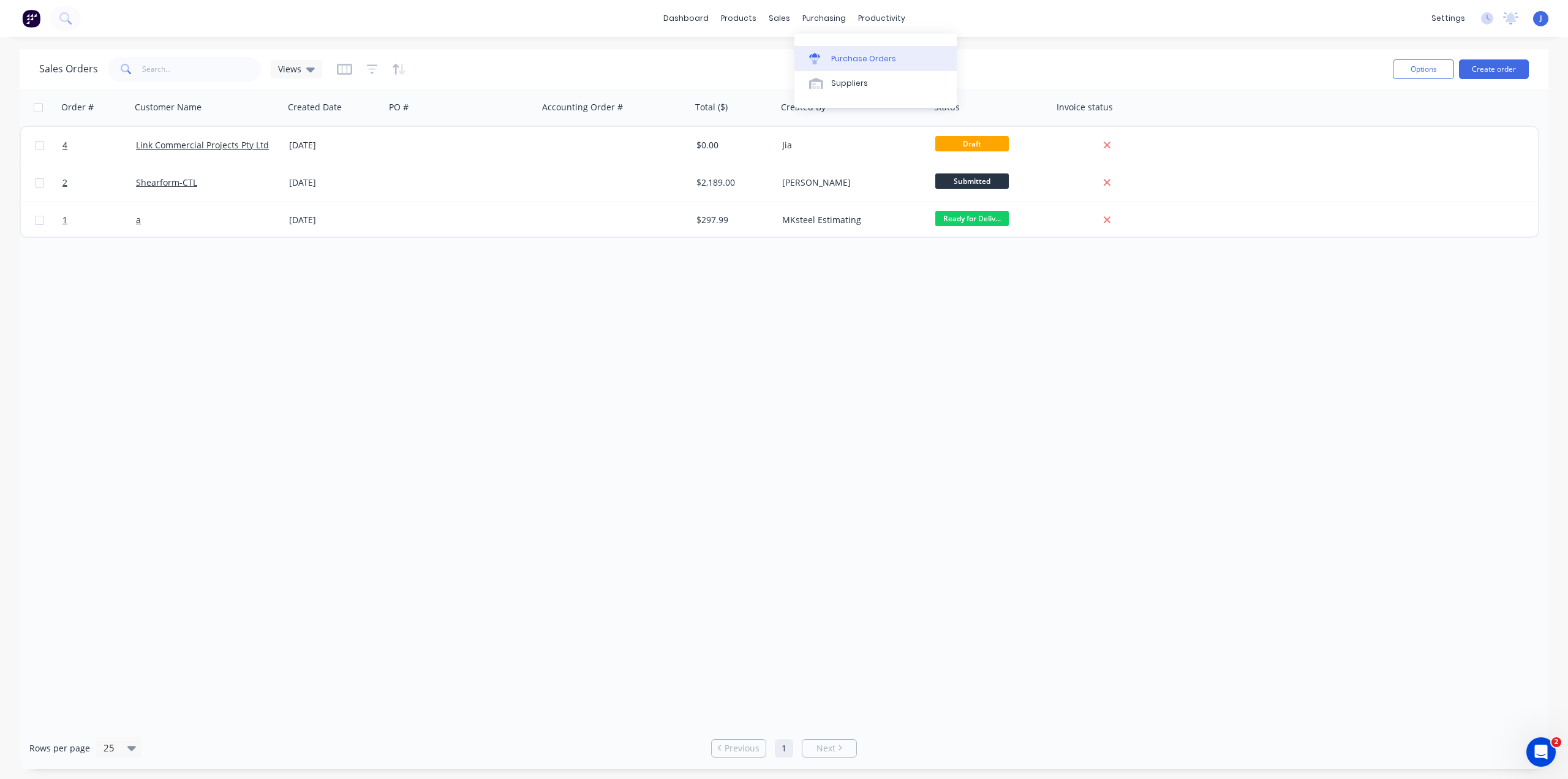
click at [849, 60] on div "Purchase Orders" at bounding box center [863, 58] width 65 height 11
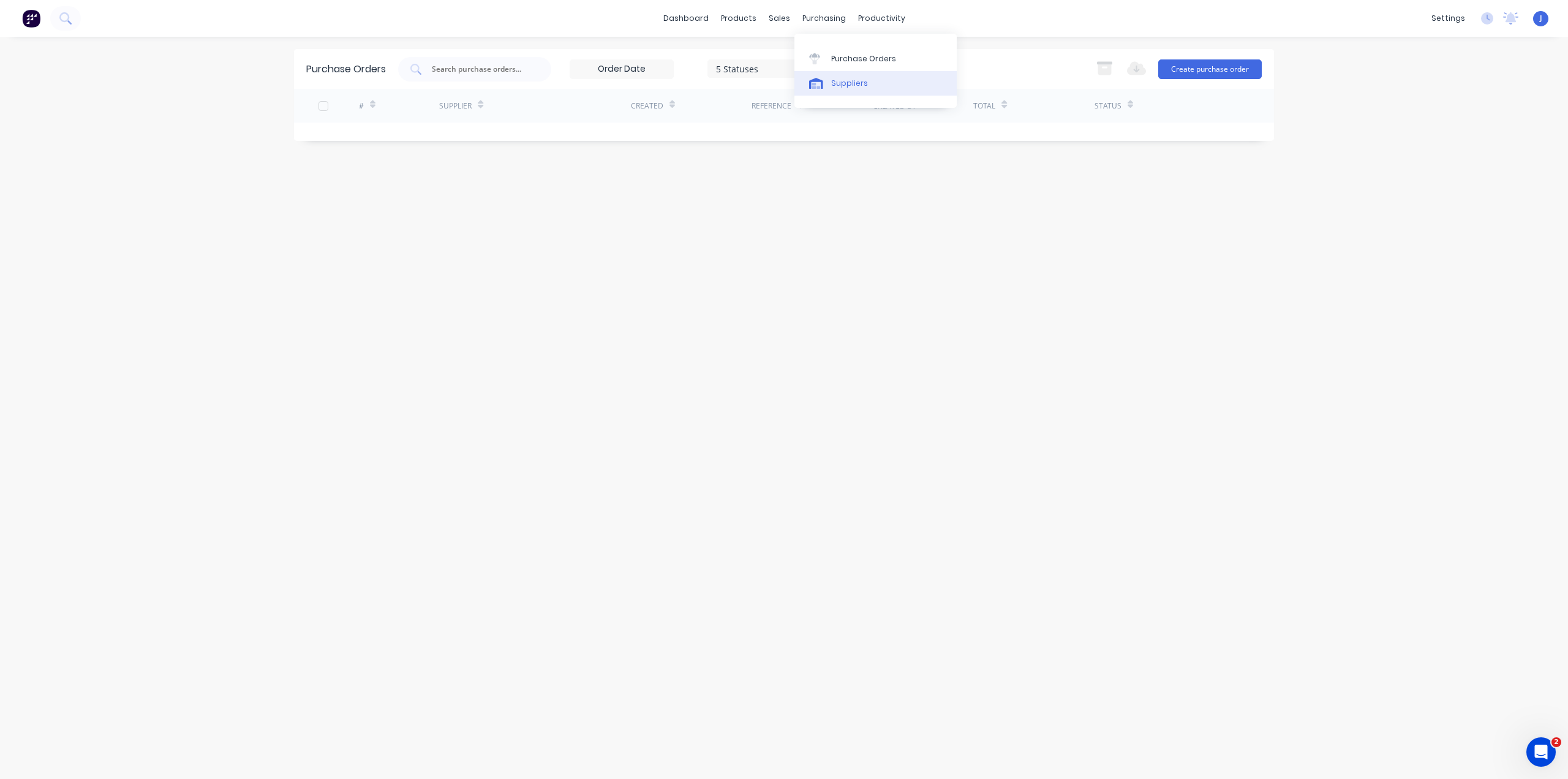
click at [836, 84] on div "Suppliers" at bounding box center [849, 83] width 37 height 11
click at [1216, 69] on button "Add new supplier" at bounding box center [1218, 69] width 75 height 18
select select "AU"
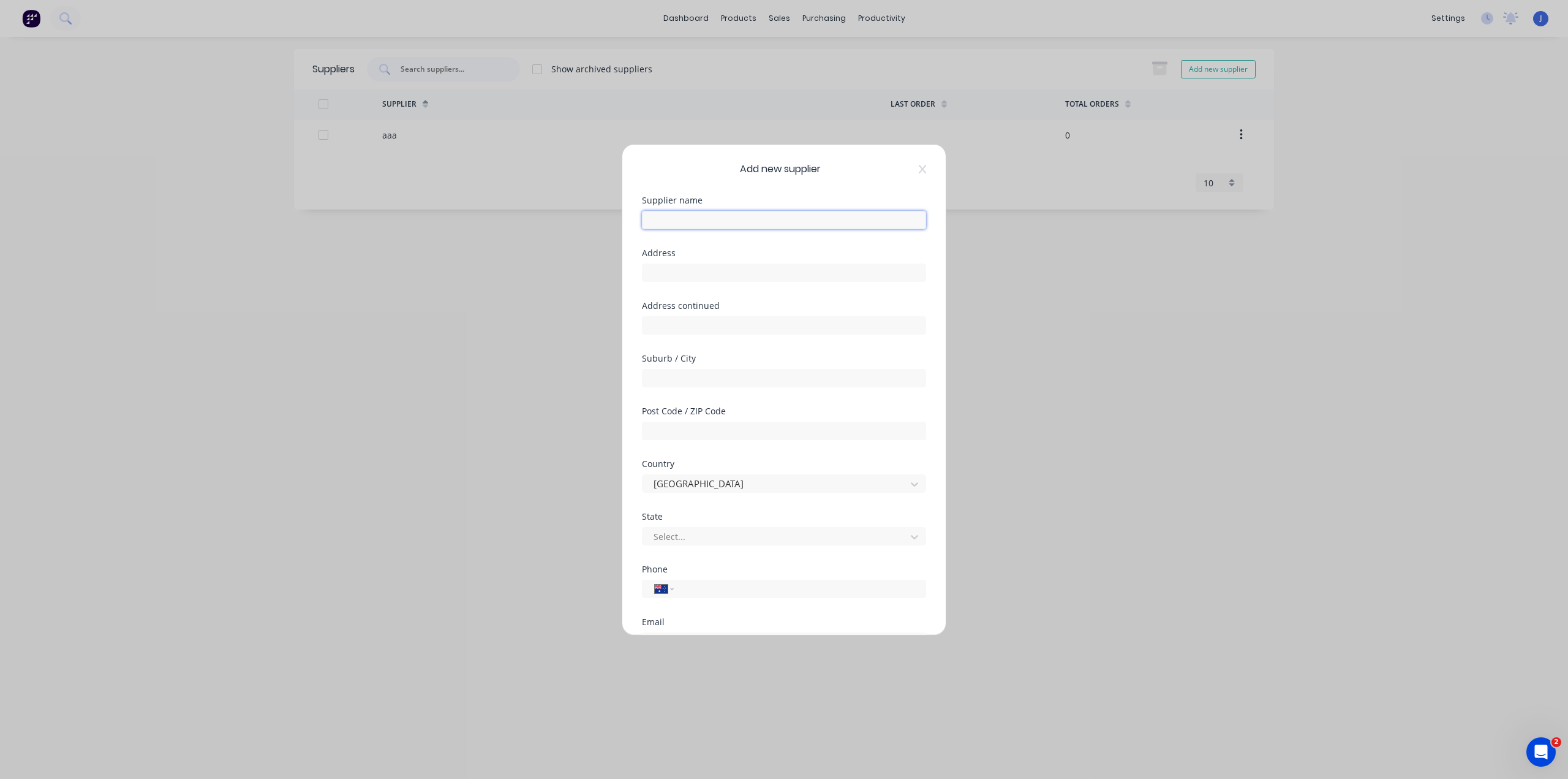
click at [714, 217] on input "text" at bounding box center [784, 219] width 284 height 18
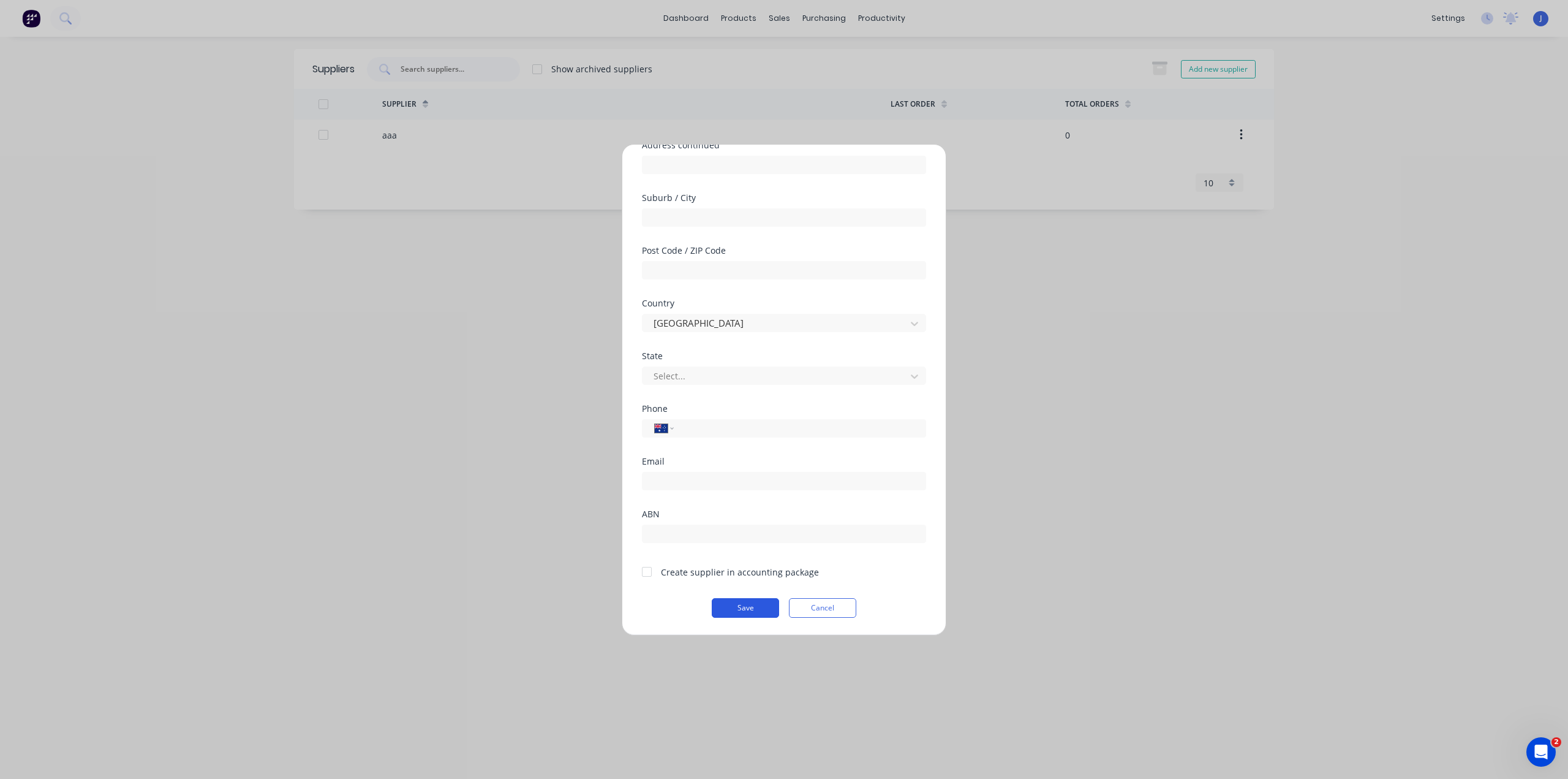
type input "JSA"
click at [736, 602] on button "Save" at bounding box center [745, 608] width 68 height 20
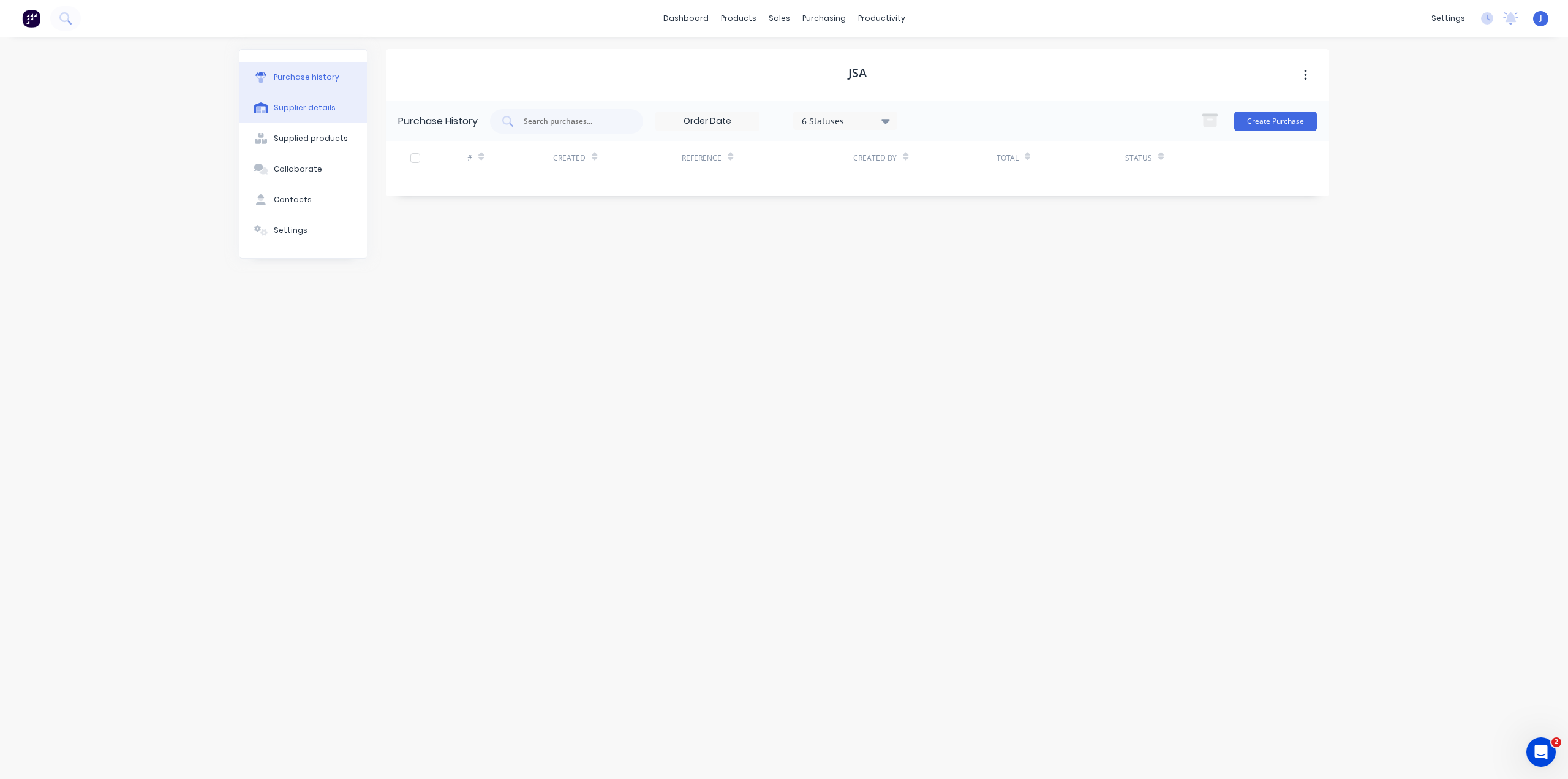
click at [311, 109] on div "Supplier details" at bounding box center [304, 108] width 62 height 11
select select "AU"
click at [311, 76] on div "Purchase history" at bounding box center [306, 77] width 65 height 11
click at [763, 60] on div "Product Catalogue" at bounding box center [792, 58] width 76 height 11
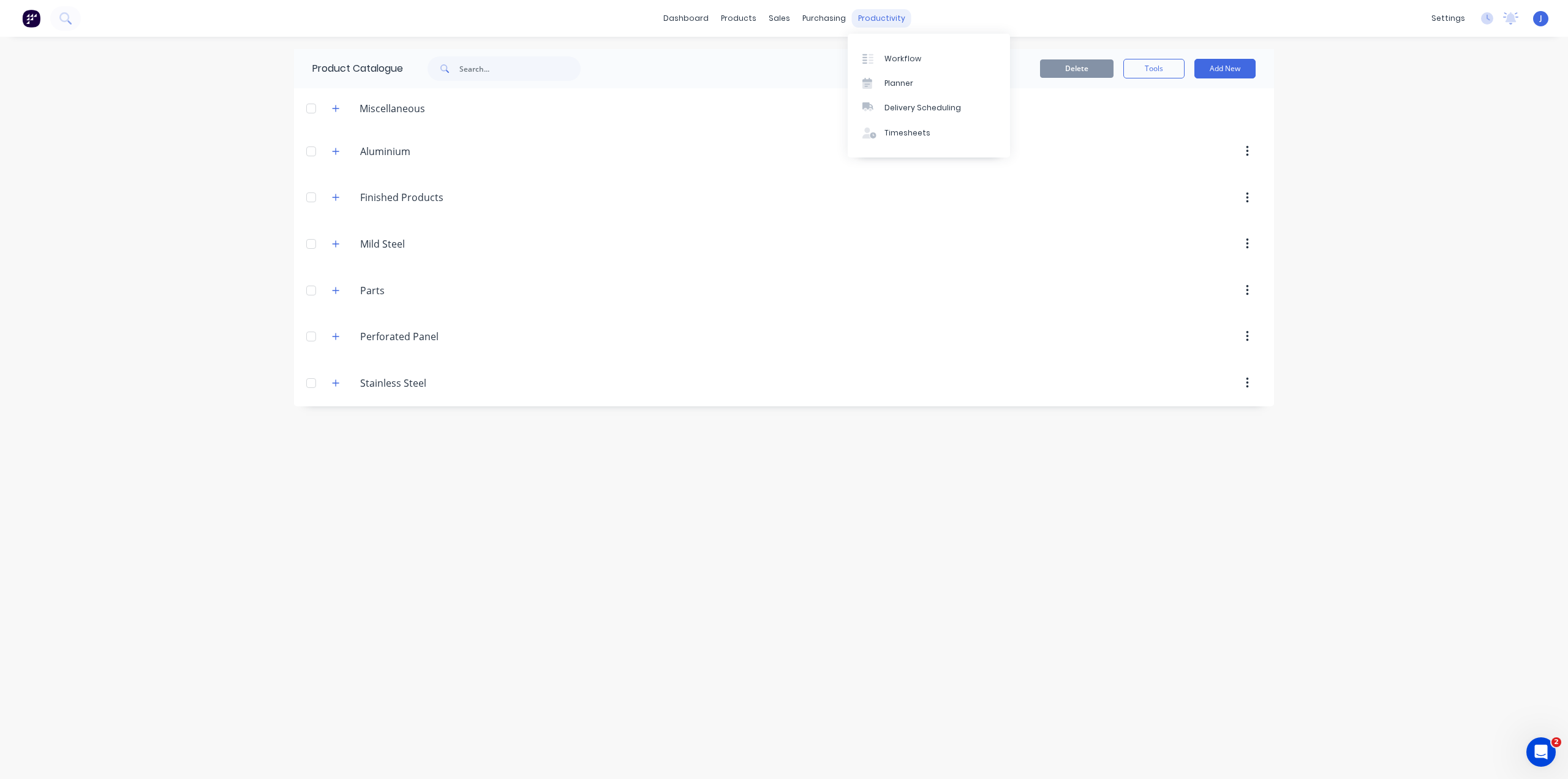
click at [880, 18] on div "productivity" at bounding box center [882, 18] width 60 height 18
click at [882, 59] on link "Workflow" at bounding box center [928, 58] width 162 height 25
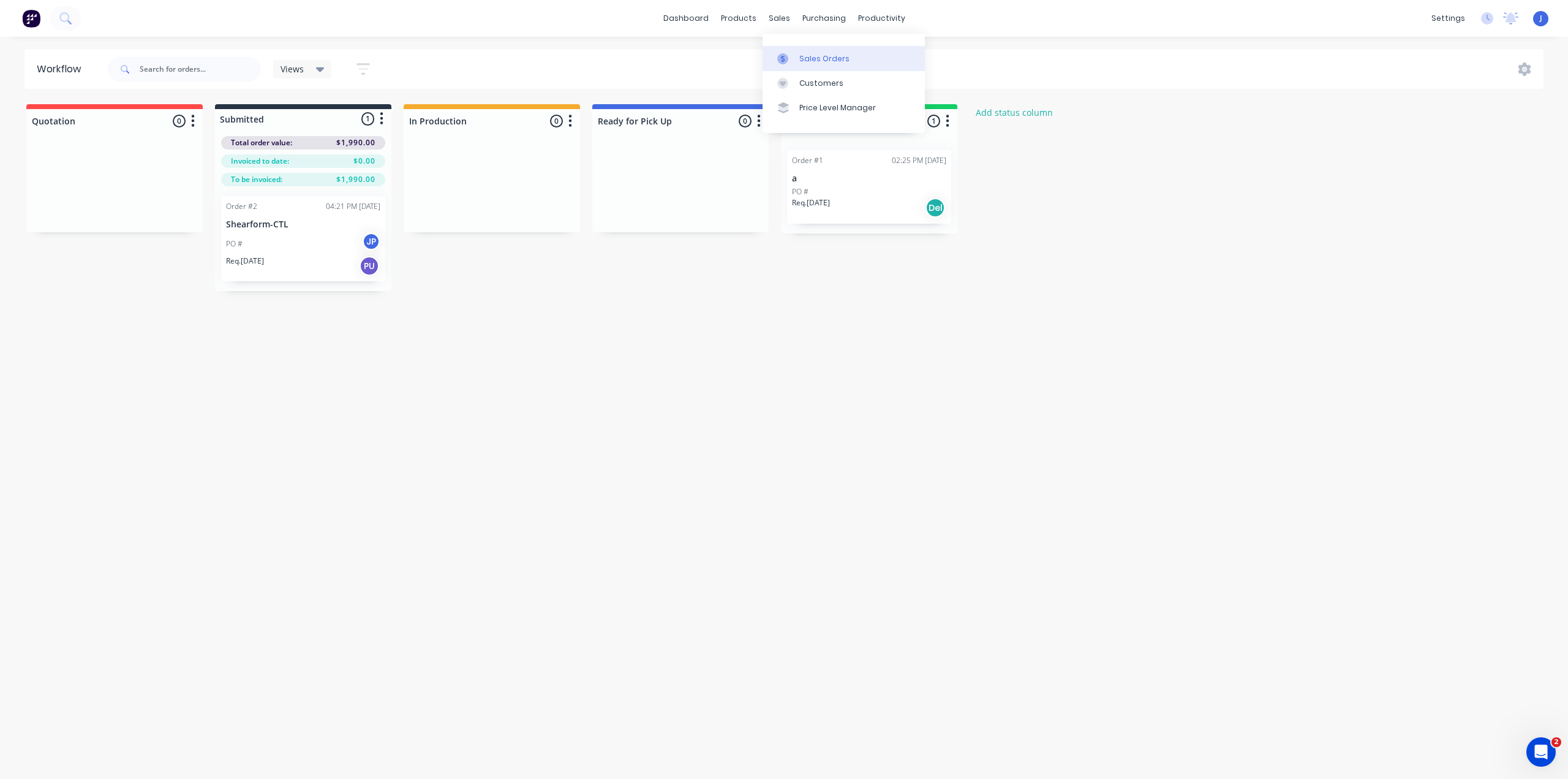
click at [792, 55] on div at bounding box center [786, 58] width 18 height 11
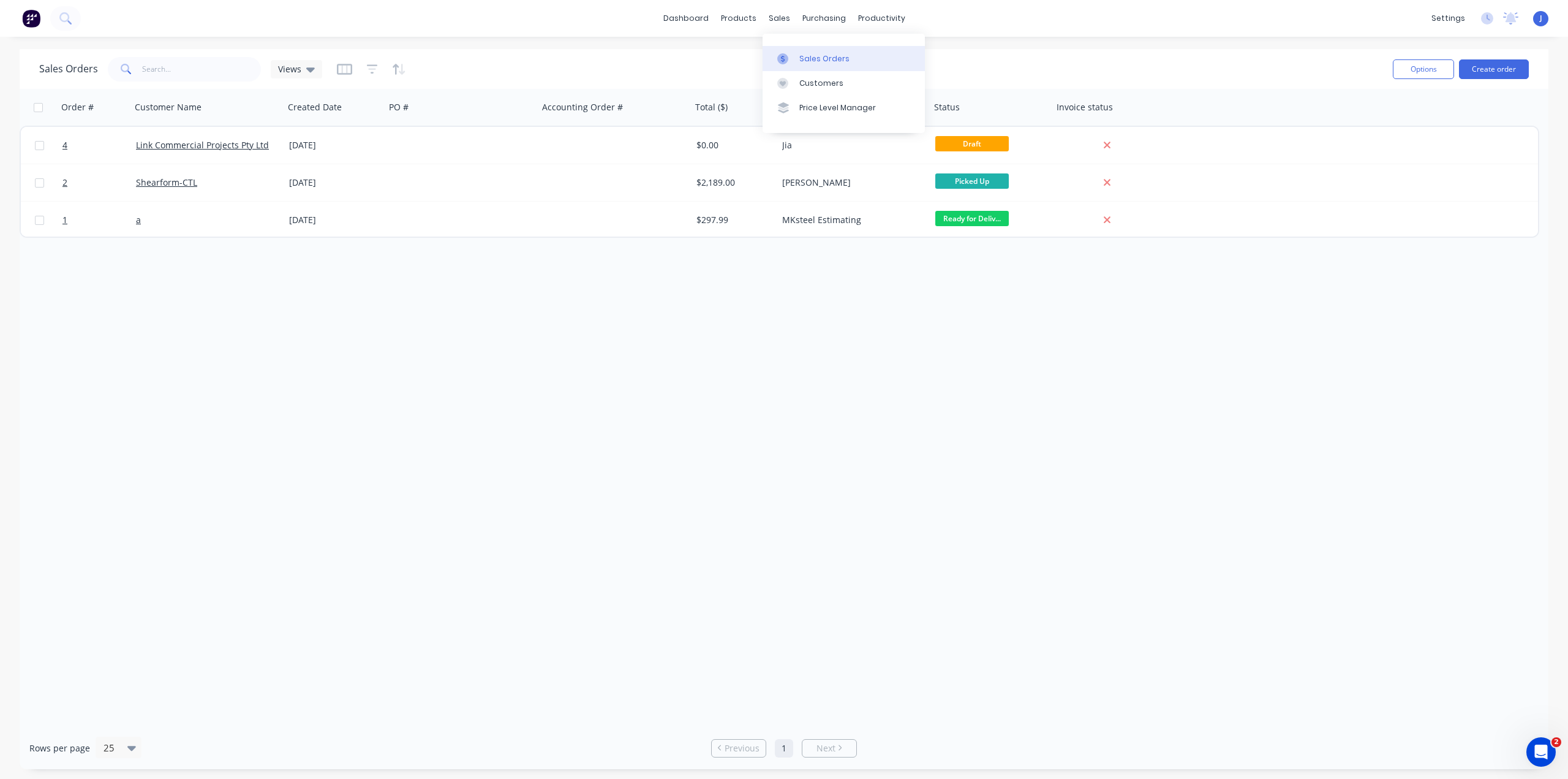
click at [803, 56] on div "Sales Orders" at bounding box center [824, 58] width 50 height 11
click at [829, 60] on link "Purchase Orders" at bounding box center [875, 58] width 162 height 25
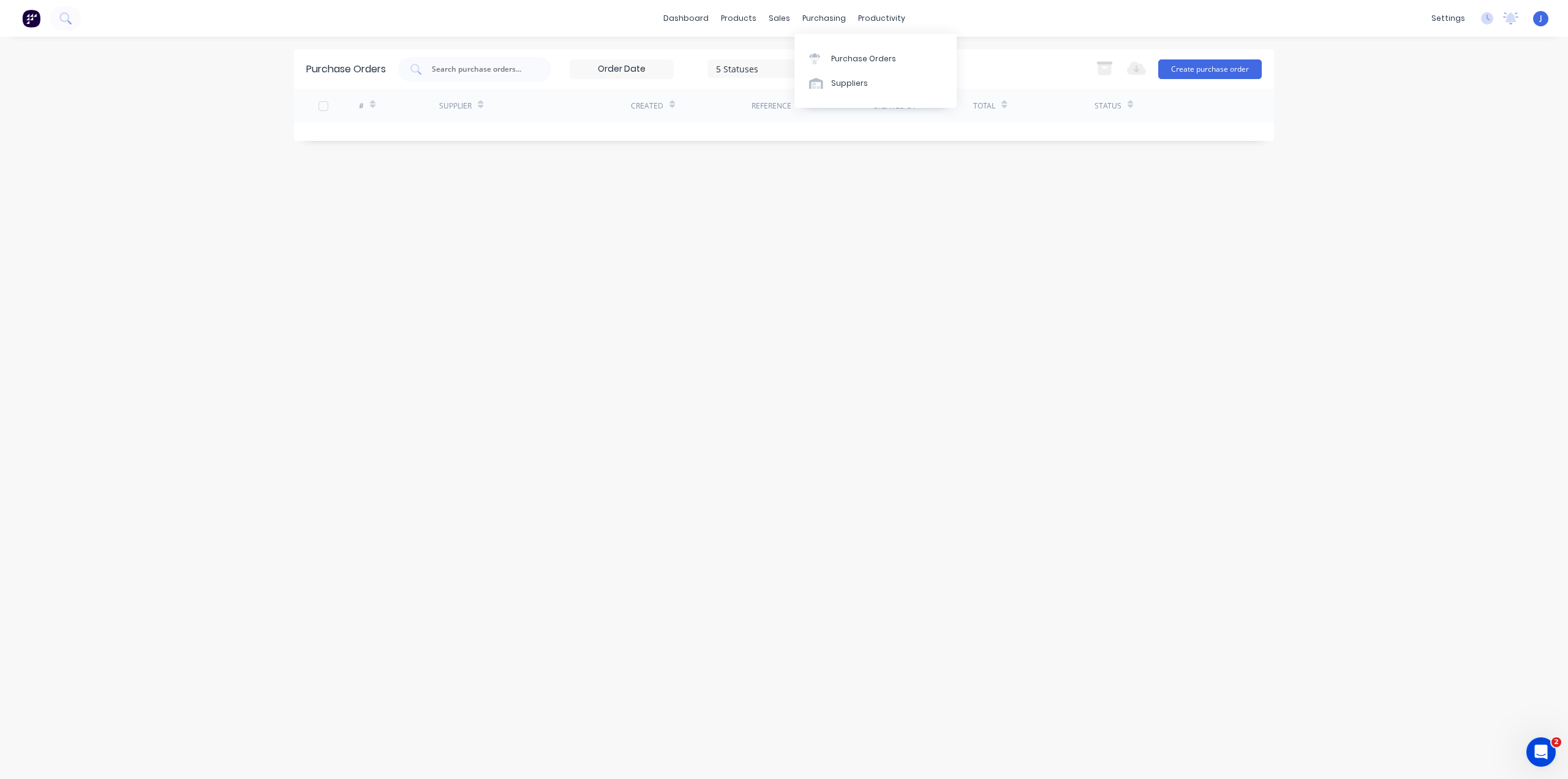
click at [675, 181] on div "Purchase Orders 5 Statuses 5 Statuses Export to Excel (XLSX) Create purchase or…" at bounding box center [784, 407] width 980 height 717
click at [857, 81] on div "Suppliers" at bounding box center [849, 83] width 37 height 11
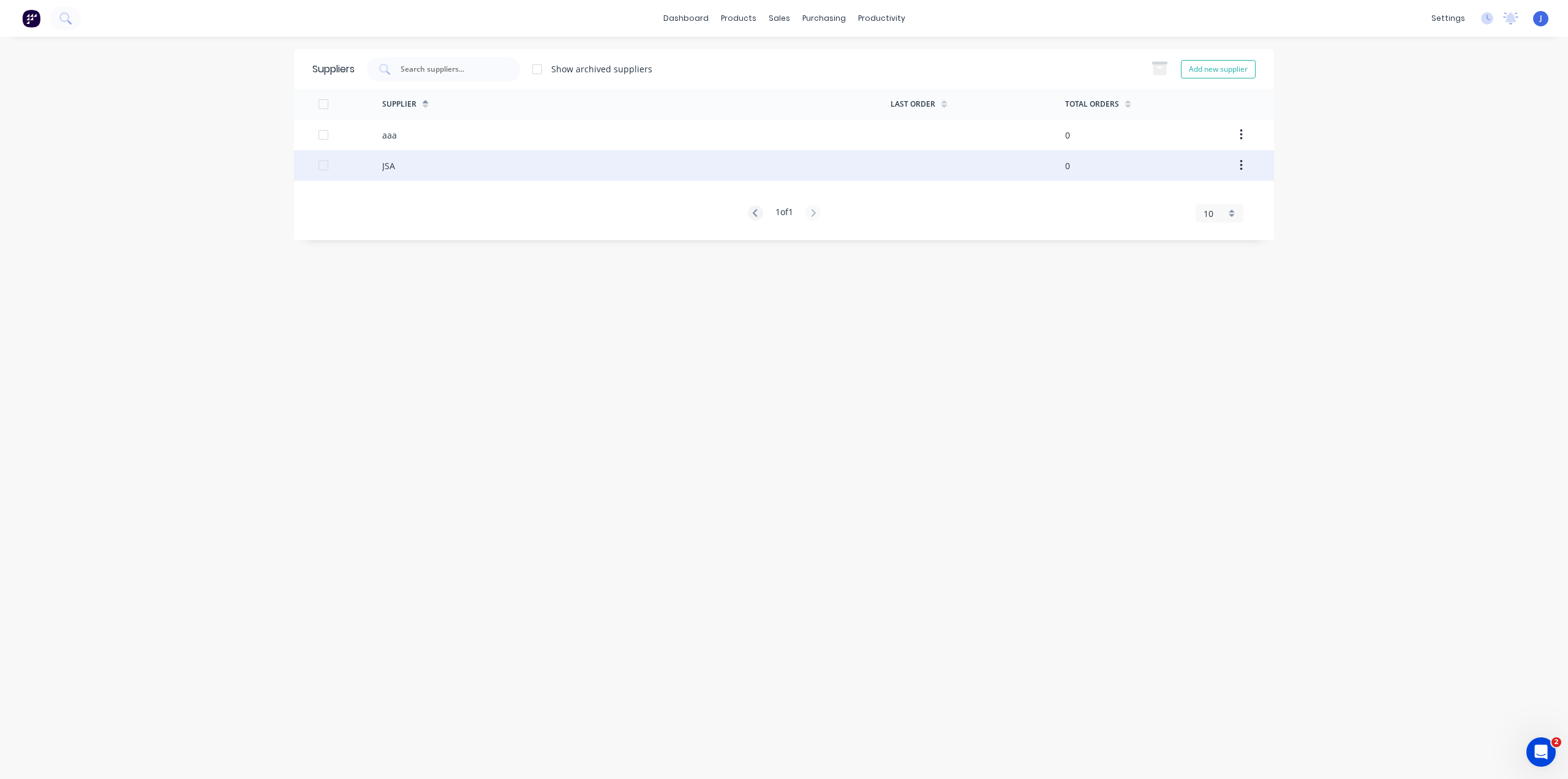
click at [633, 161] on div "JSA" at bounding box center [636, 166] width 508 height 31
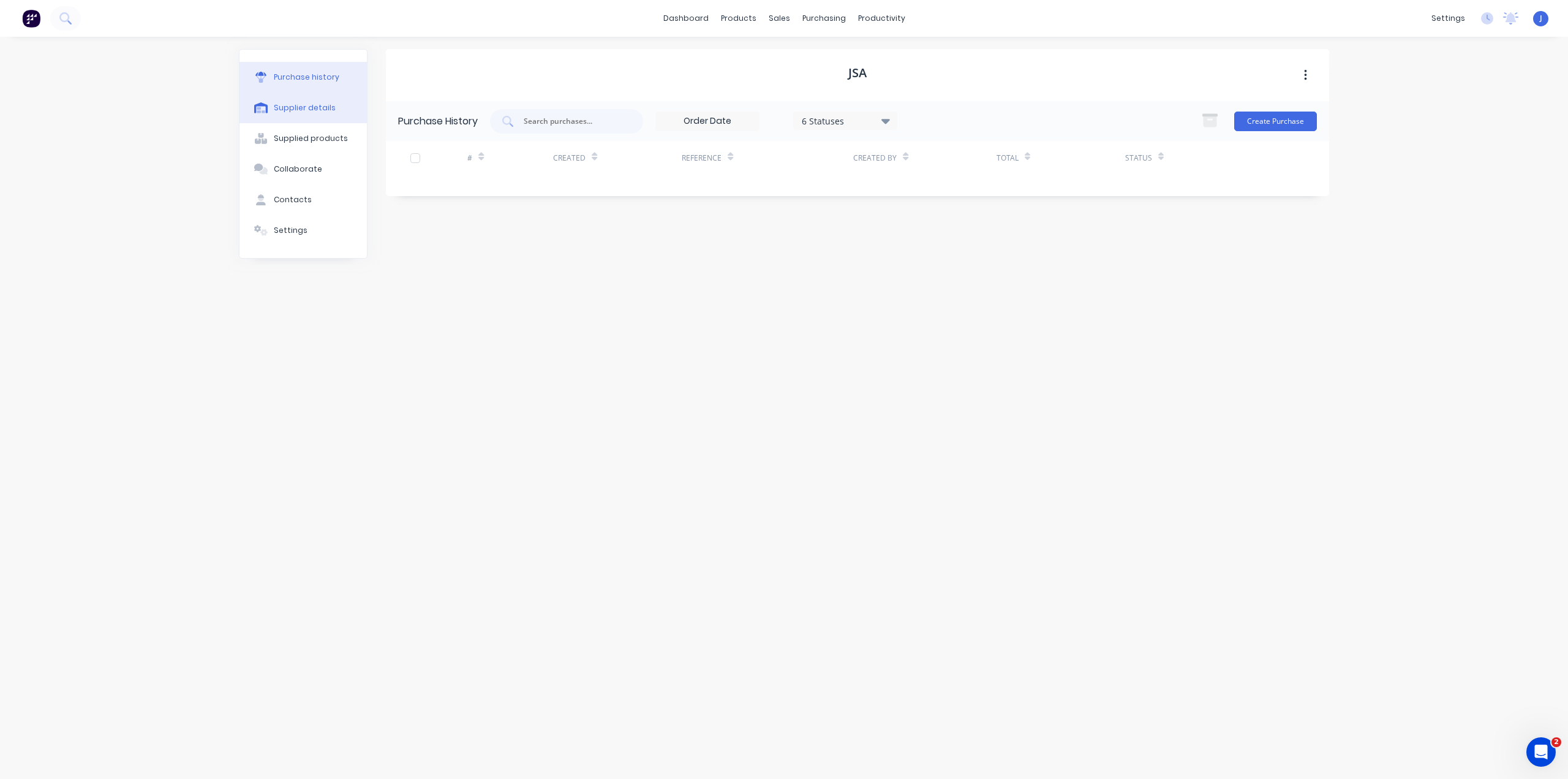
click at [276, 101] on button "Supplier details" at bounding box center [303, 108] width 127 height 31
select select "AU"
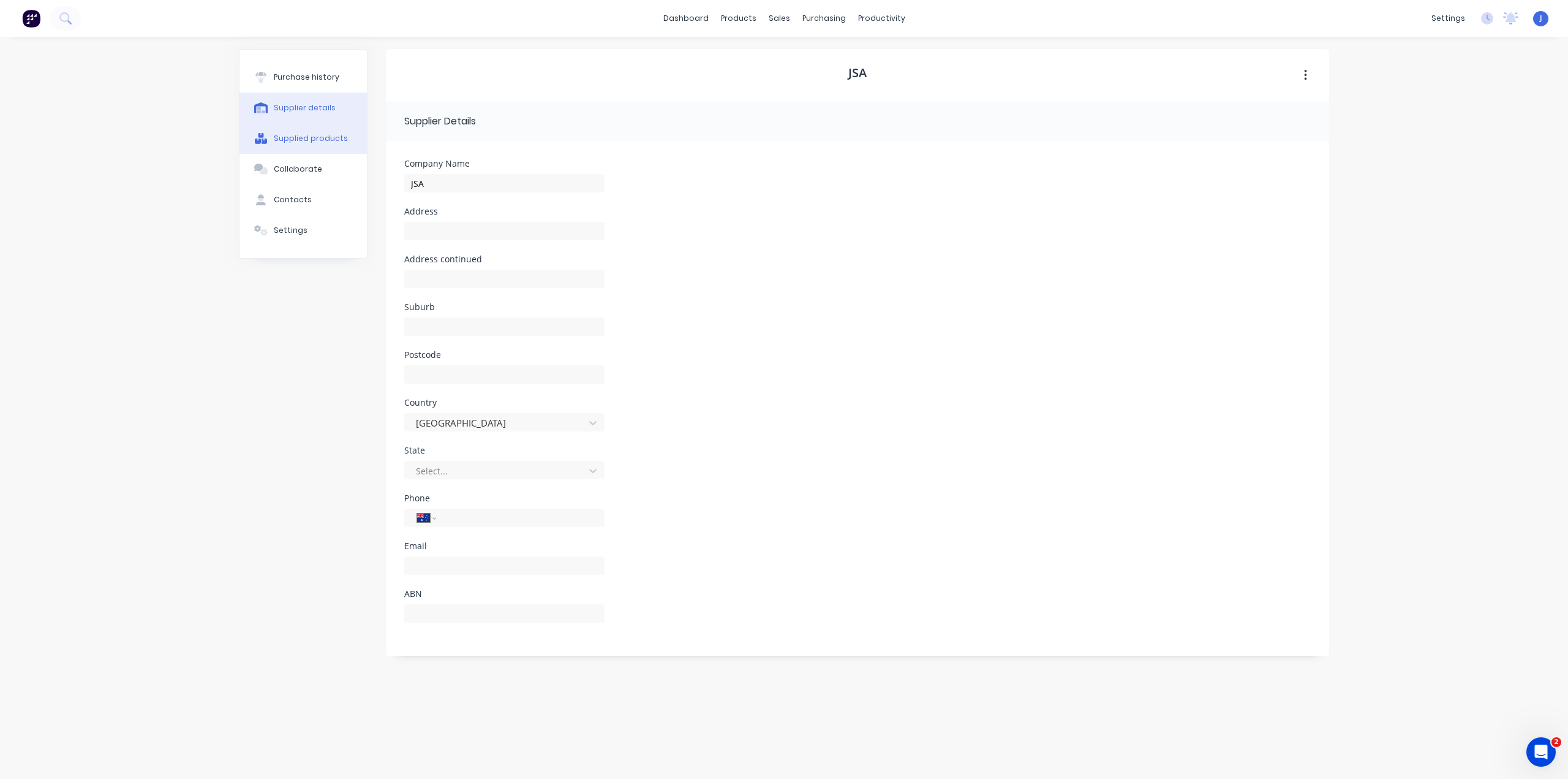
click at [312, 142] on div "Supplied products" at bounding box center [311, 138] width 74 height 11
click at [314, 107] on div "Supplier details" at bounding box center [304, 108] width 62 height 11
select select "AU"
click at [311, 157] on button "Collaborate" at bounding box center [303, 169] width 127 height 31
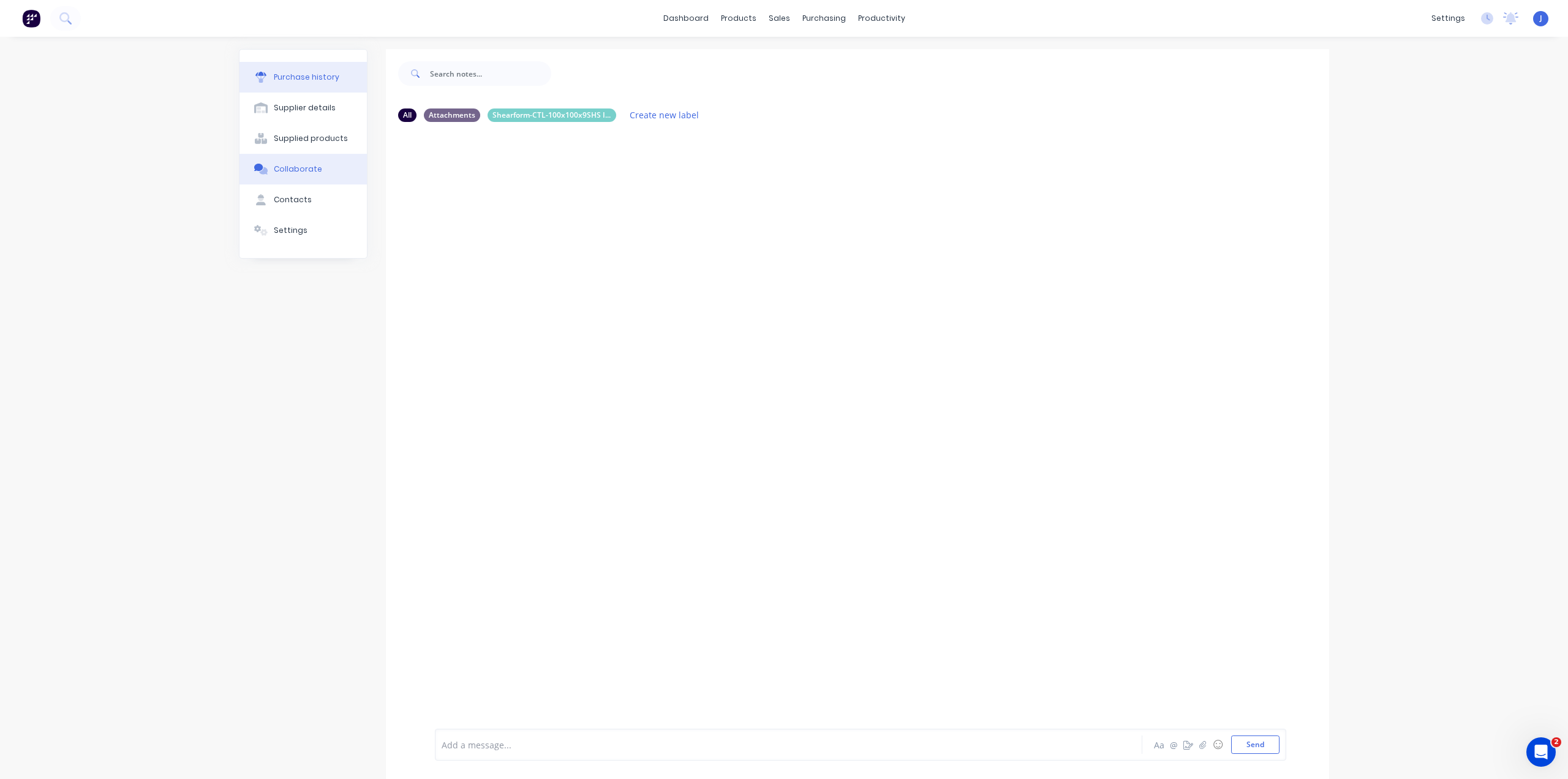
click at [313, 86] on button "Purchase history" at bounding box center [303, 77] width 127 height 31
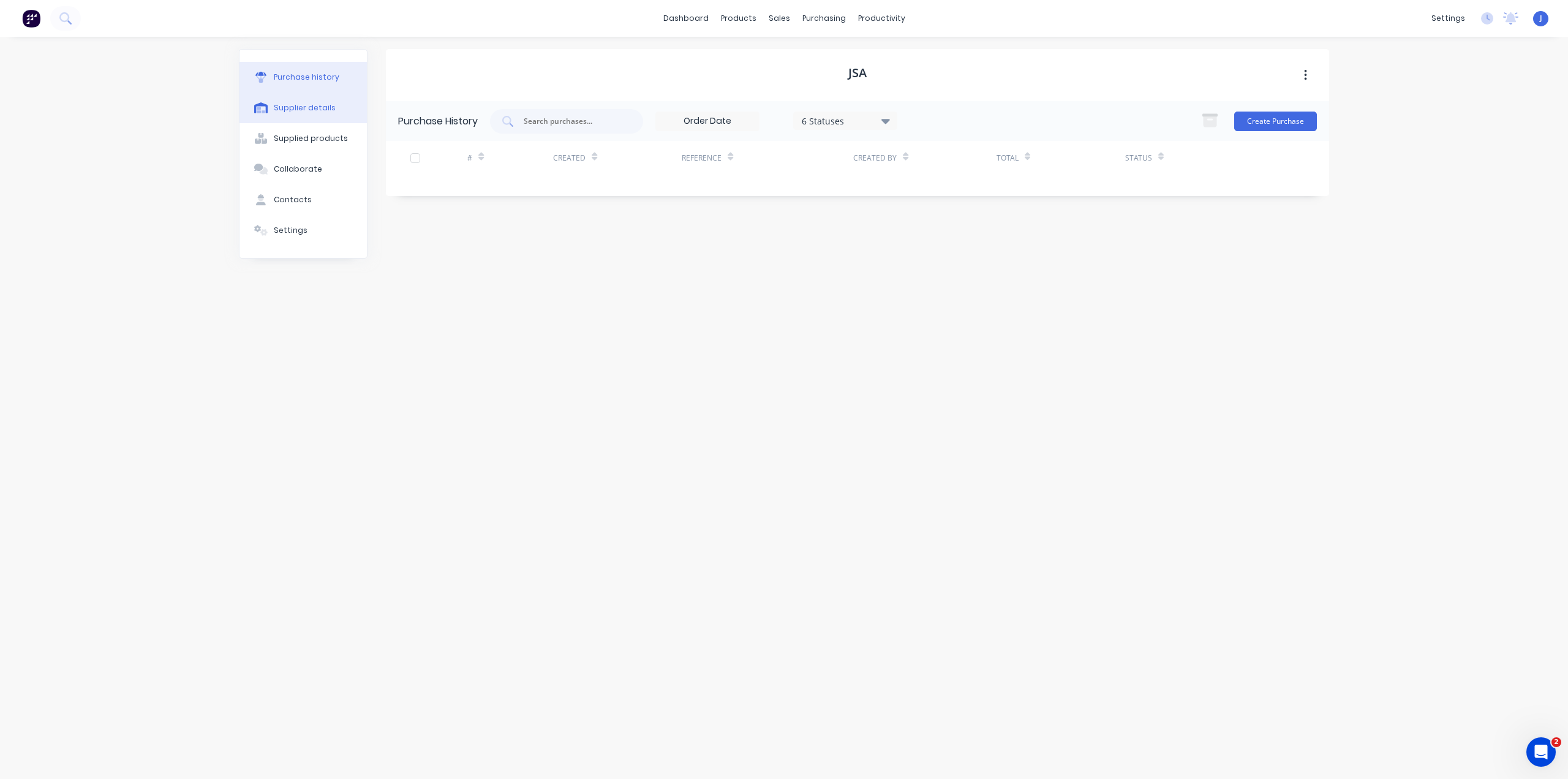
click at [312, 108] on div "Supplier details" at bounding box center [304, 108] width 62 height 11
select select "AU"
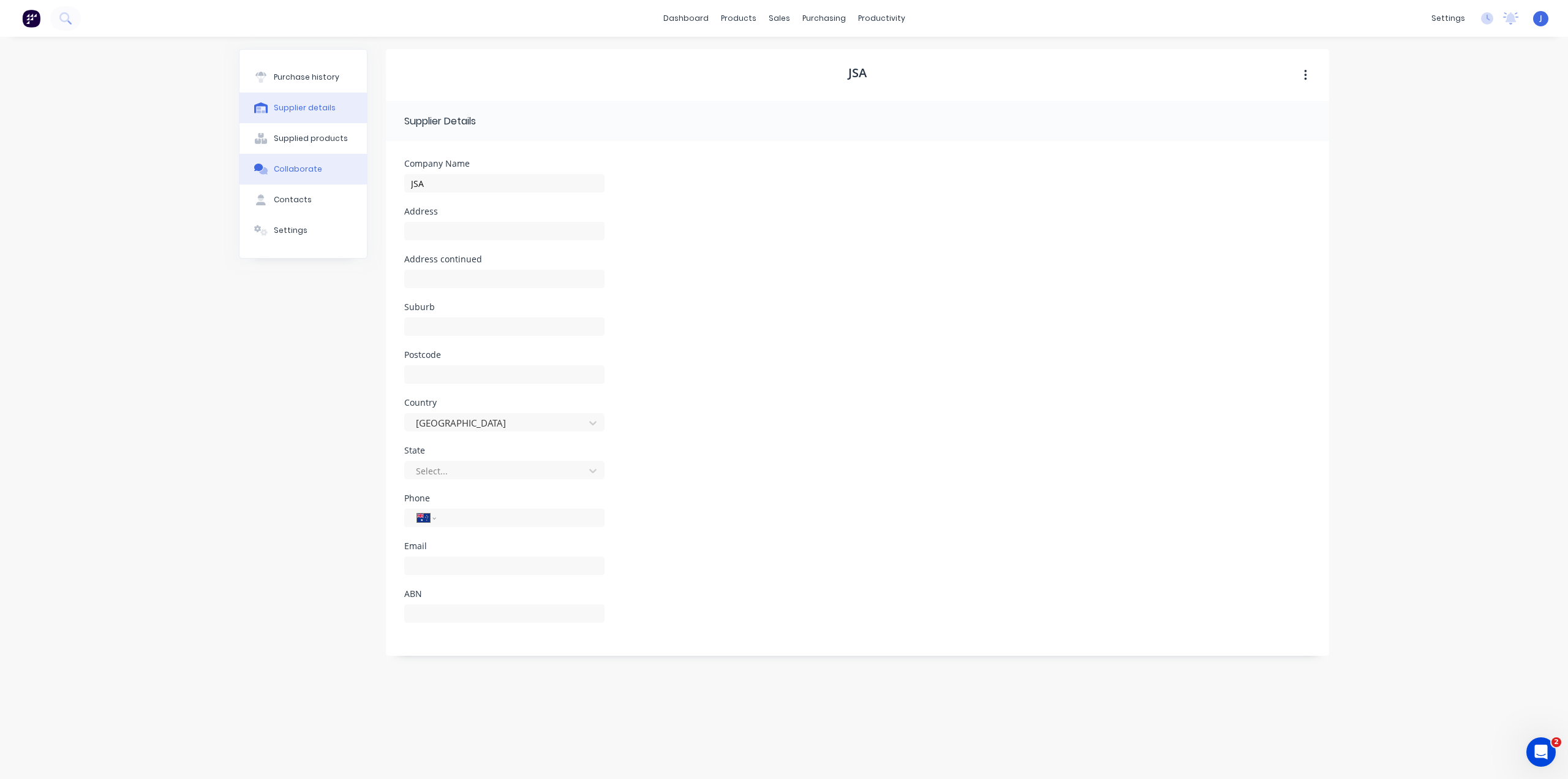
click at [292, 183] on button "Collaborate" at bounding box center [303, 169] width 127 height 31
click at [298, 201] on div "Contacts" at bounding box center [293, 199] width 38 height 11
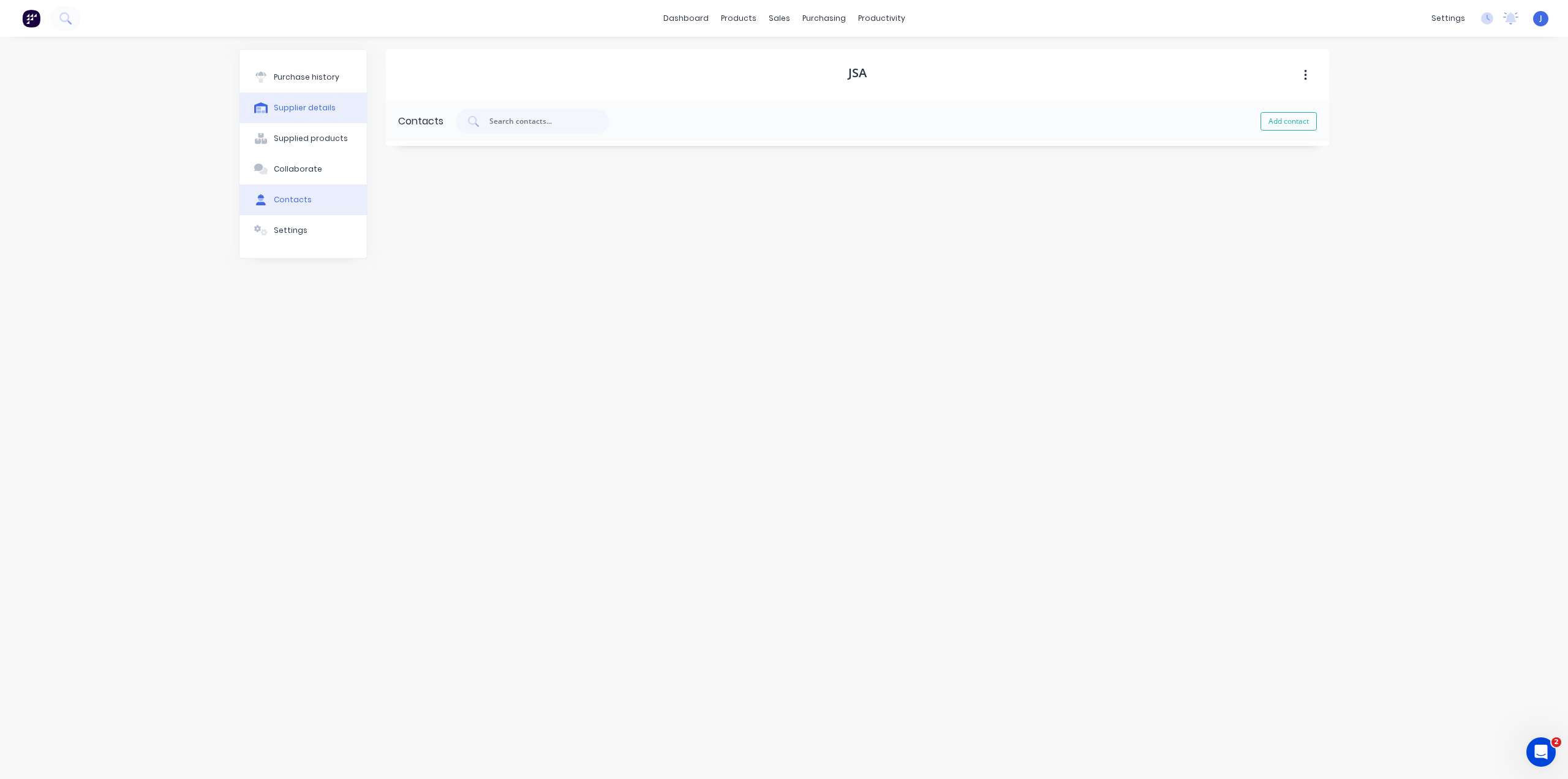
click at [299, 113] on button "Supplier details" at bounding box center [303, 108] width 127 height 31
select select "AU"
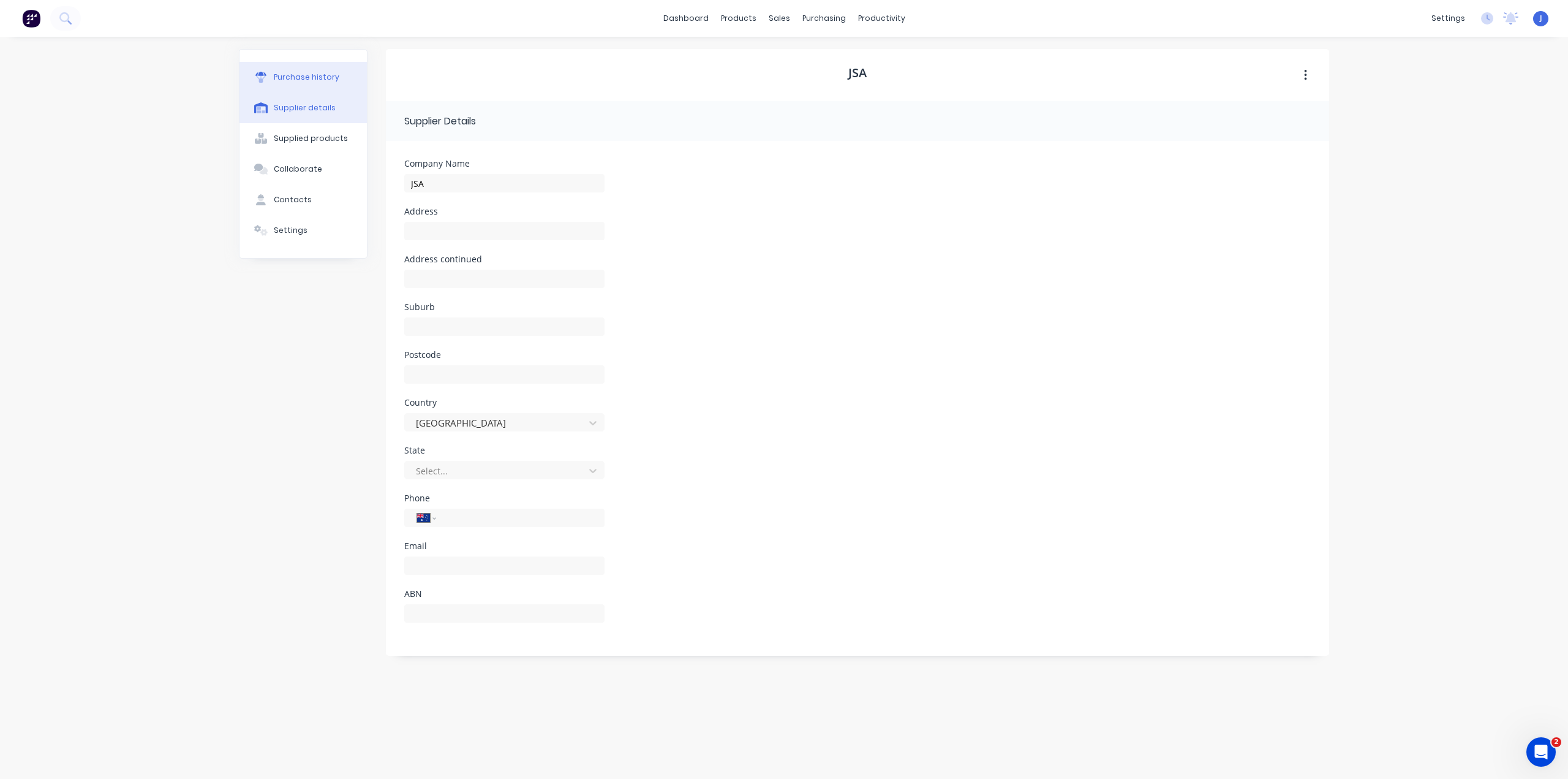
click at [303, 70] on button "Purchase history" at bounding box center [303, 77] width 127 height 31
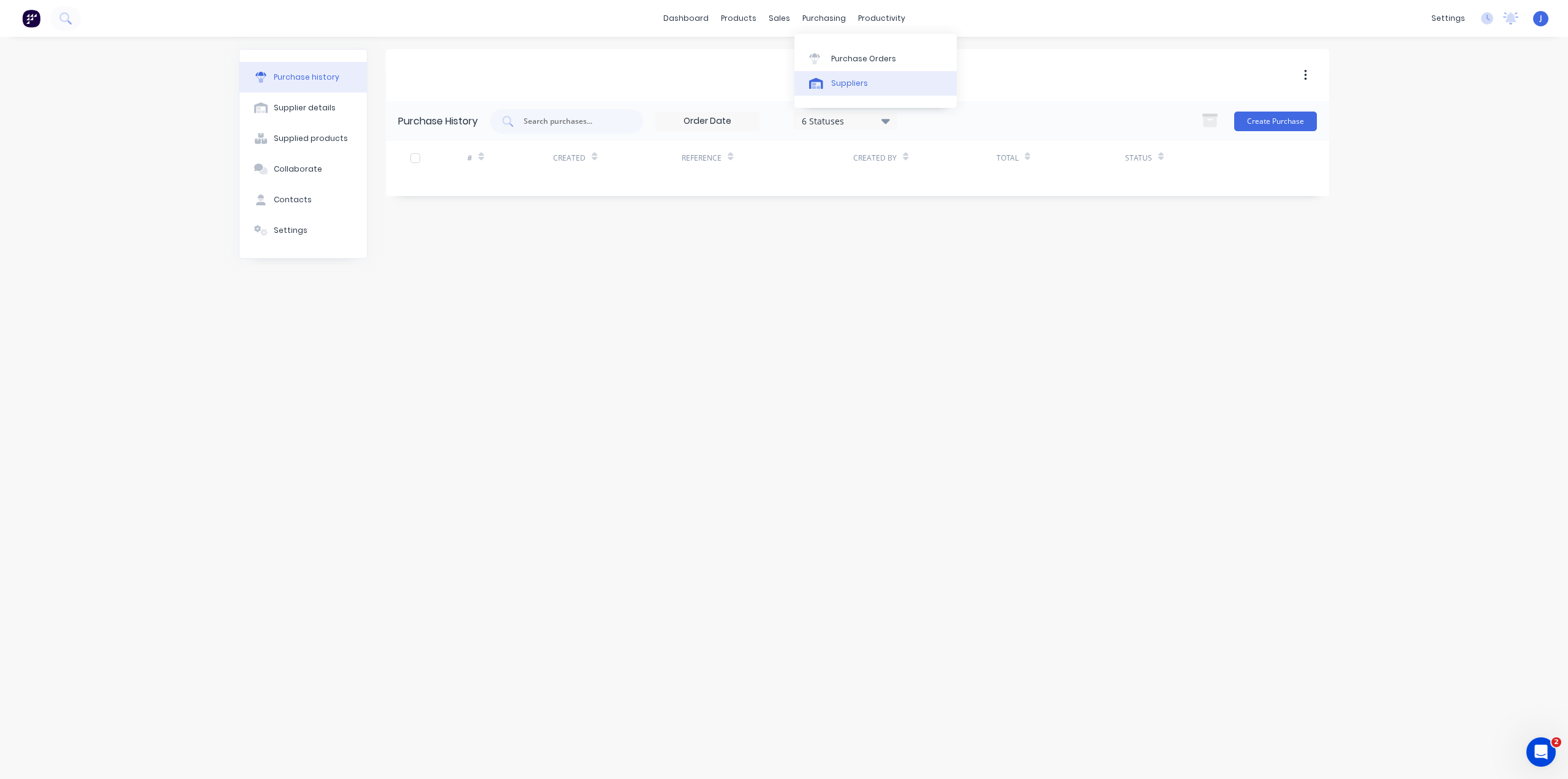
click at [834, 87] on div "Suppliers" at bounding box center [849, 83] width 37 height 11
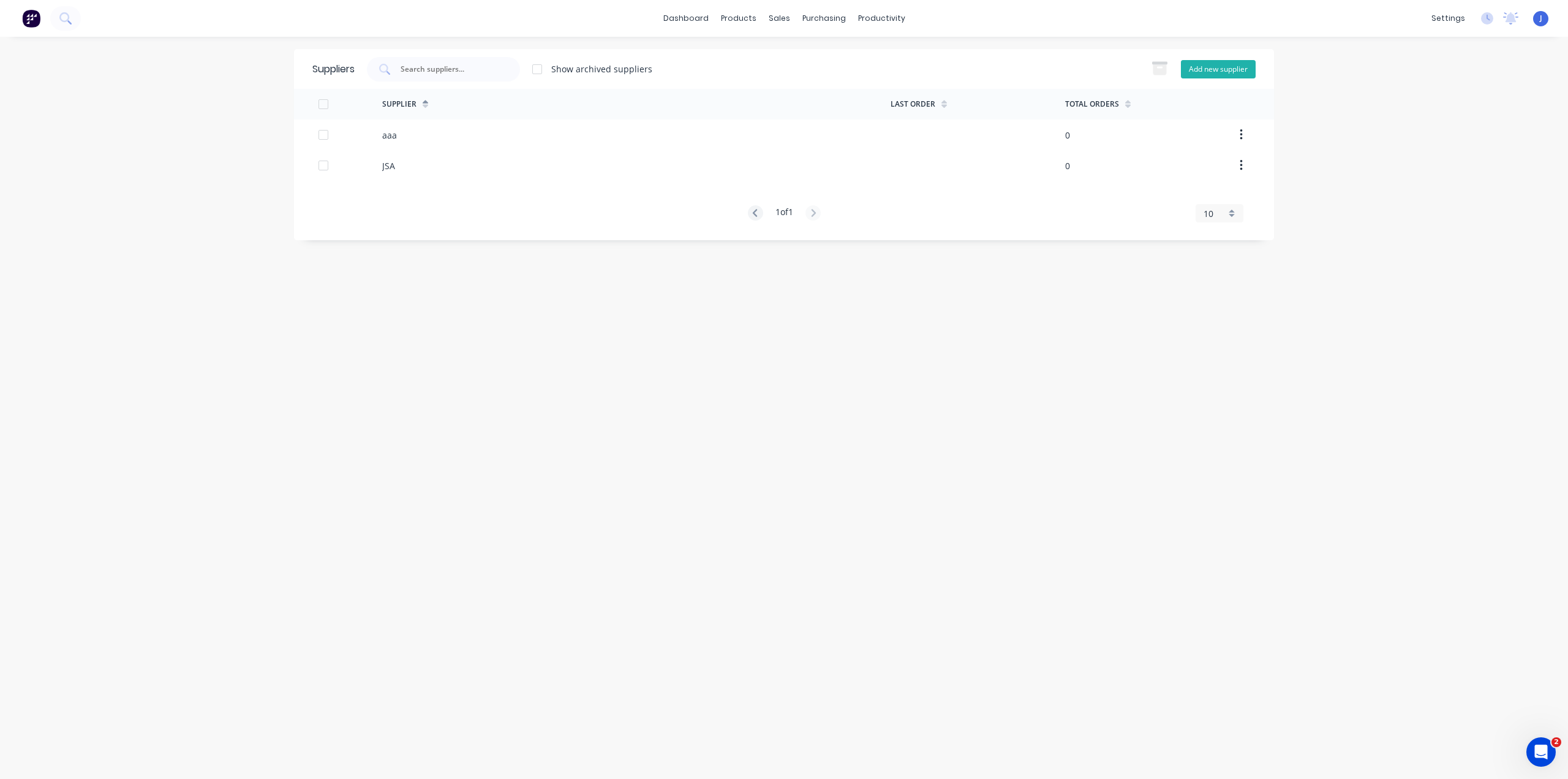
click at [1208, 72] on button "Add new supplier" at bounding box center [1218, 69] width 75 height 18
select select "AU"
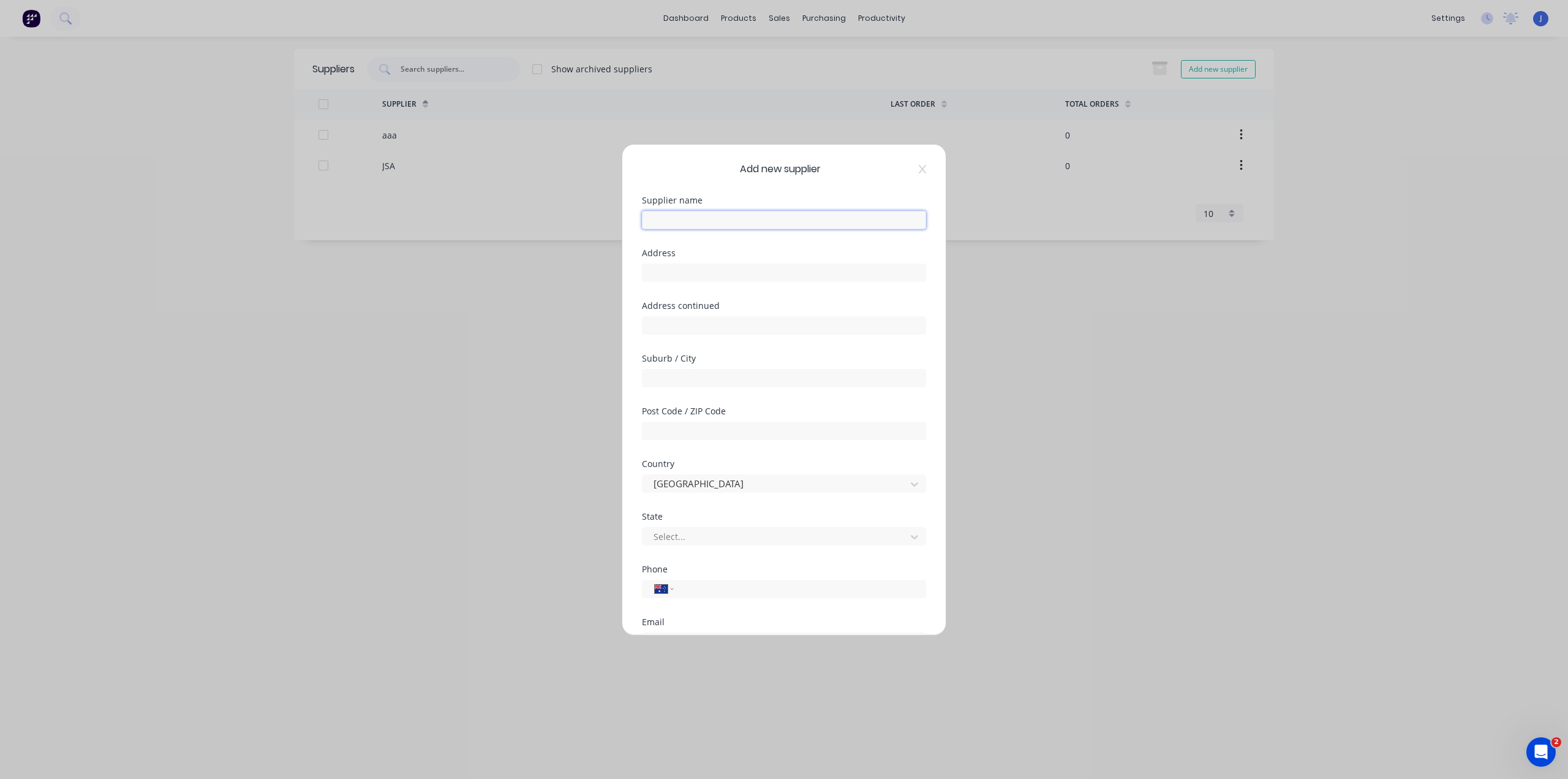
click at [696, 222] on input "text" at bounding box center [784, 219] width 284 height 18
type input "Surdex"
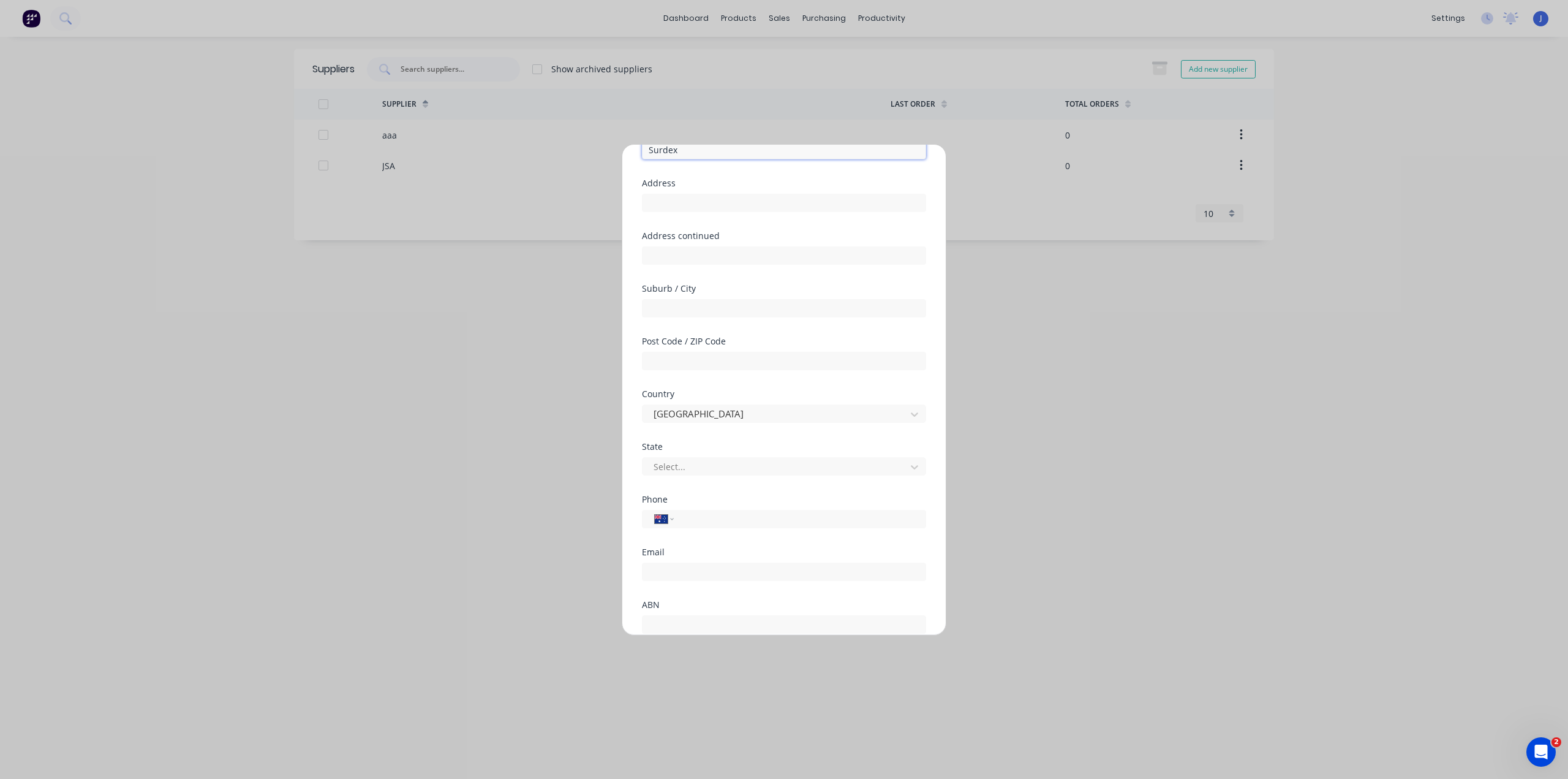
scroll to position [161, 0]
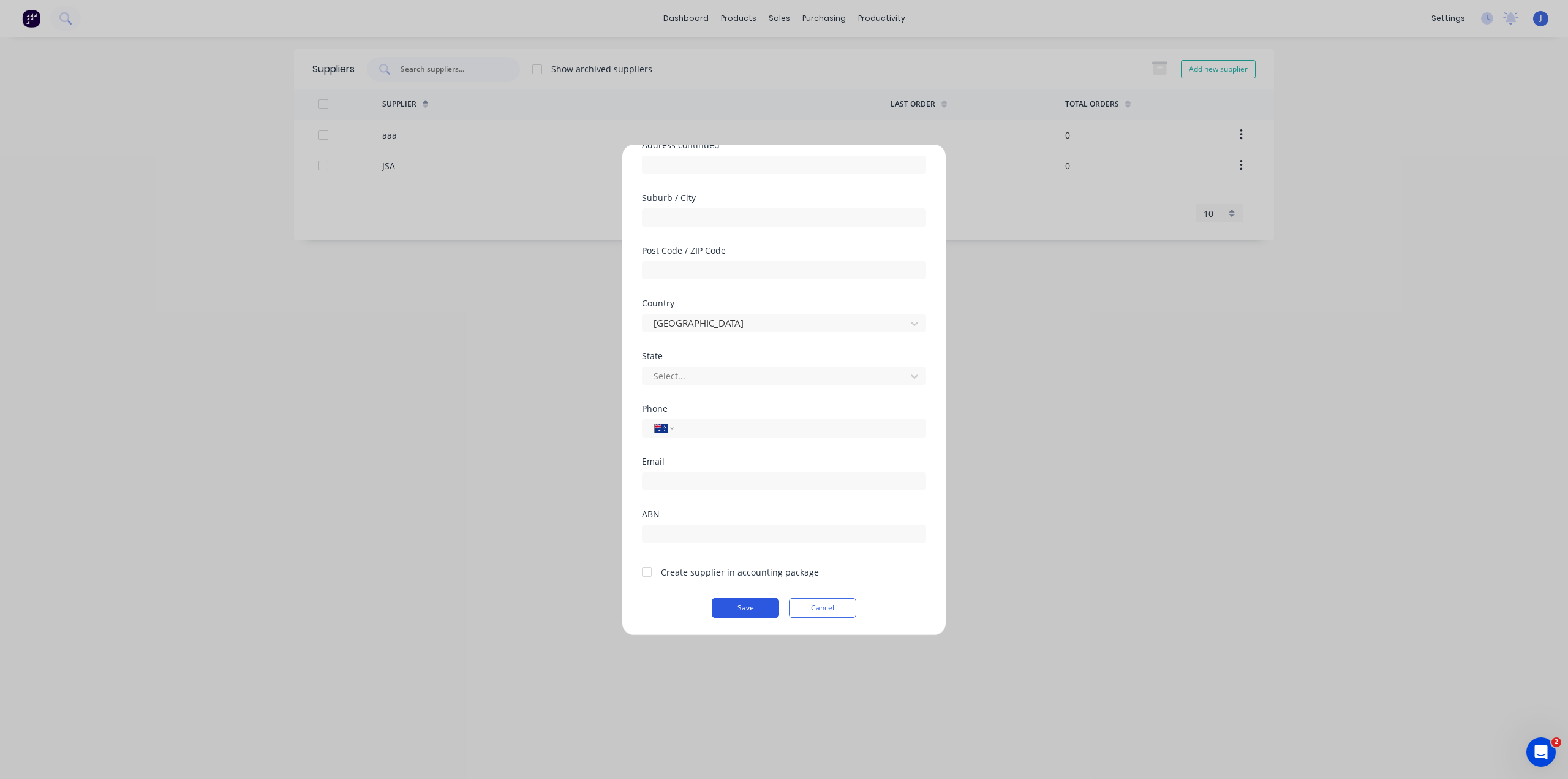
click at [746, 602] on button "Save" at bounding box center [745, 608] width 68 height 20
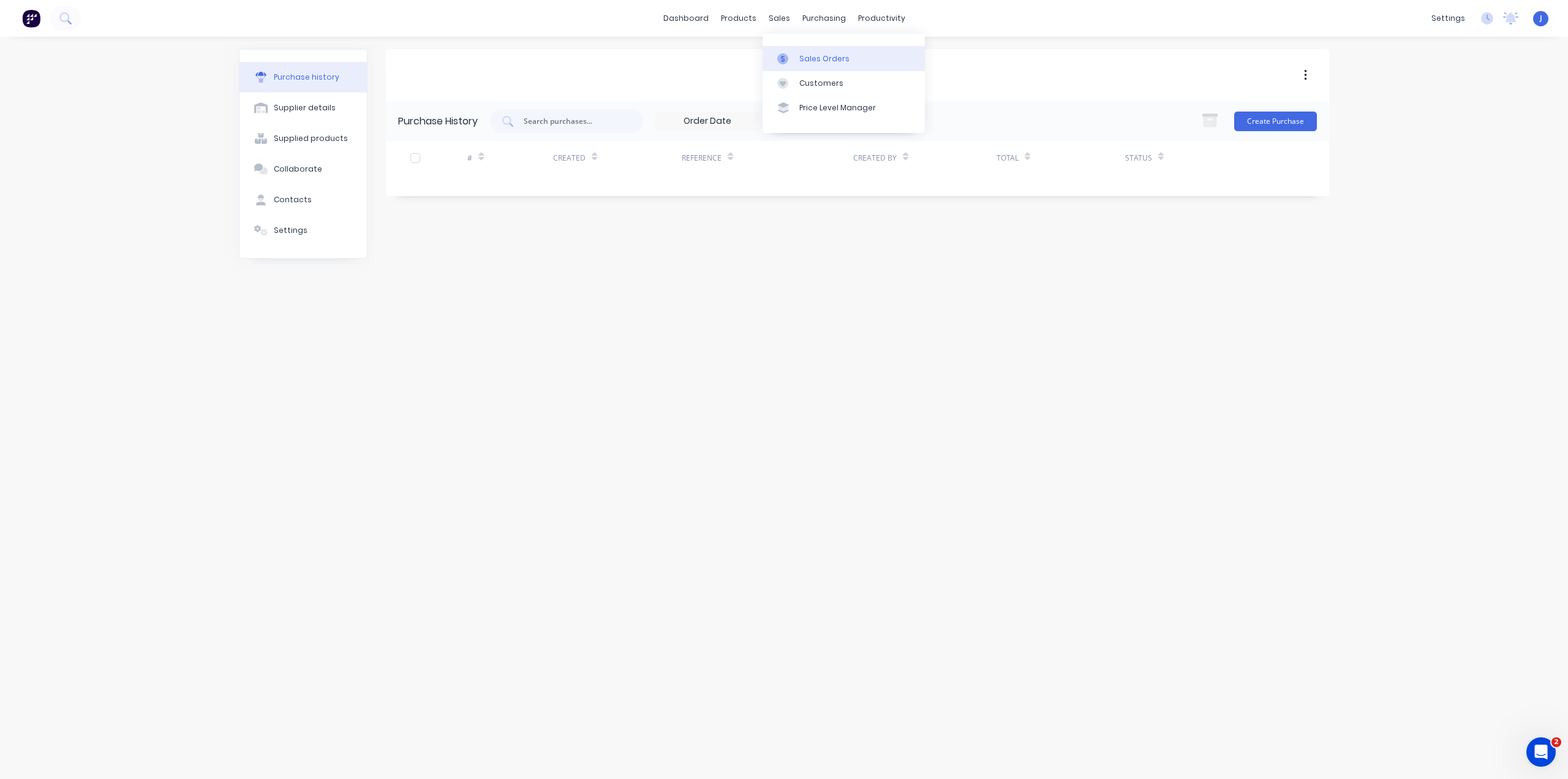
click at [795, 61] on div at bounding box center [786, 58] width 18 height 11
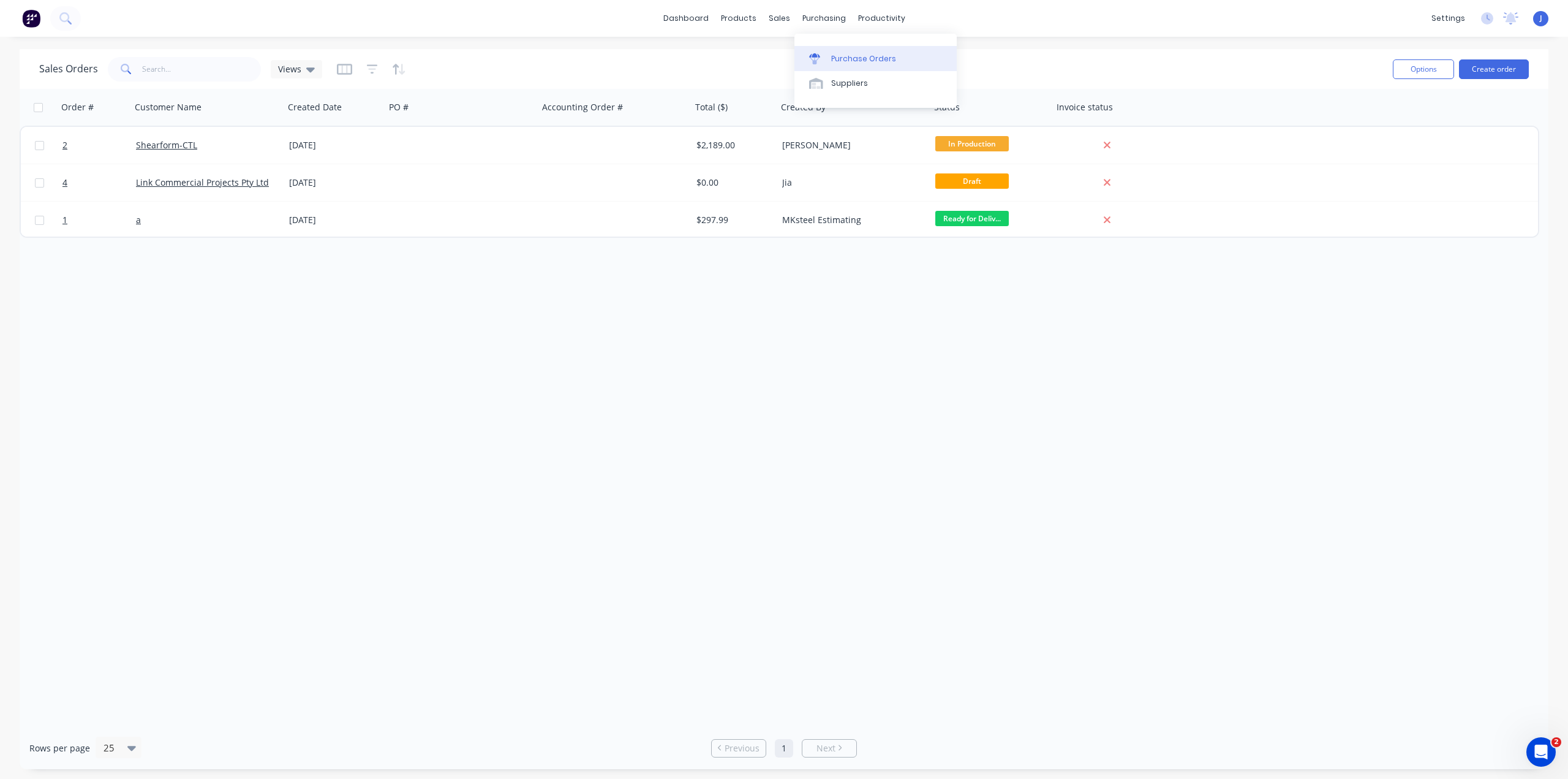
click at [845, 57] on div "Purchase Orders" at bounding box center [863, 58] width 65 height 11
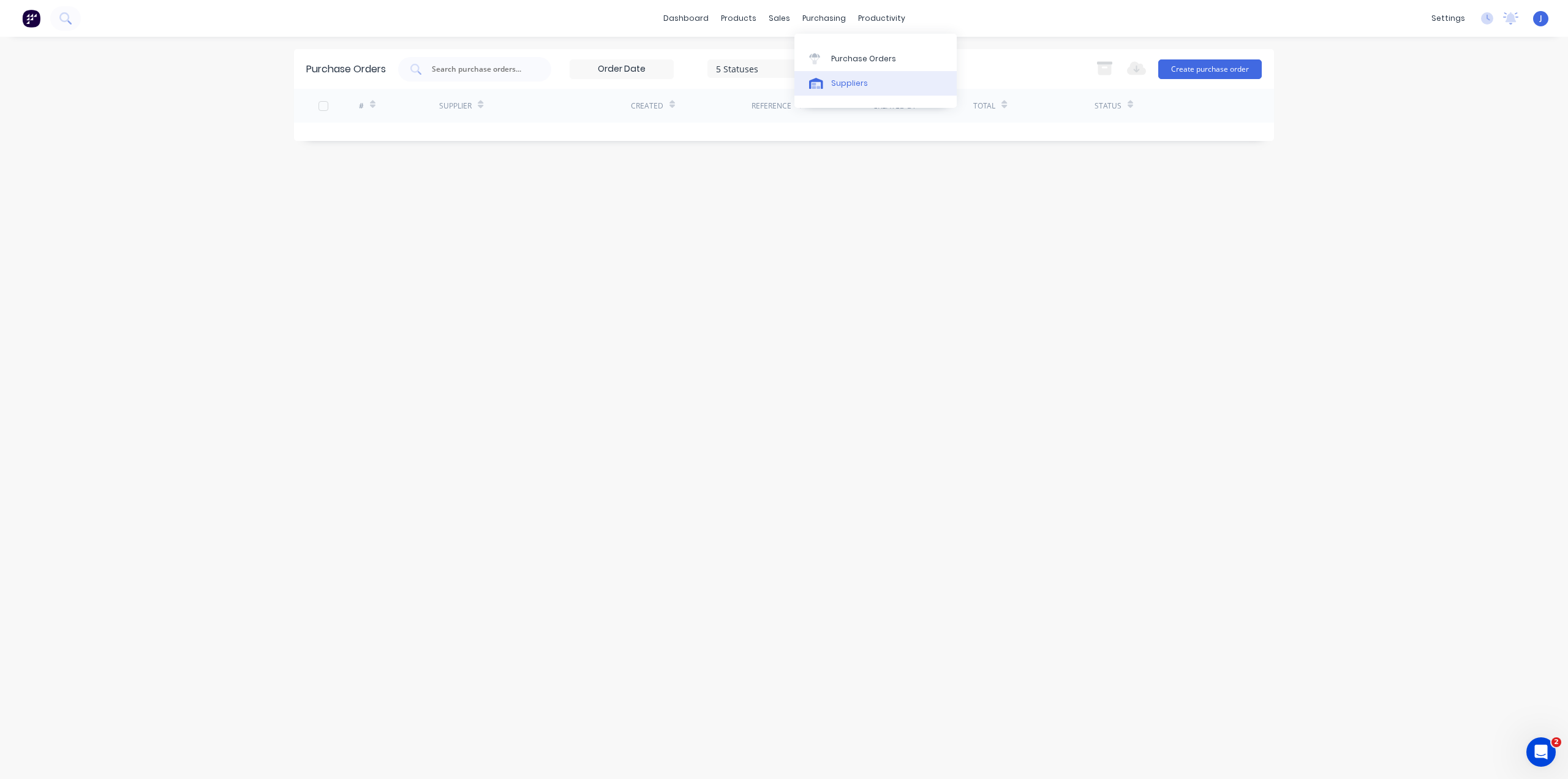
click at [836, 80] on div "Suppliers" at bounding box center [849, 83] width 37 height 11
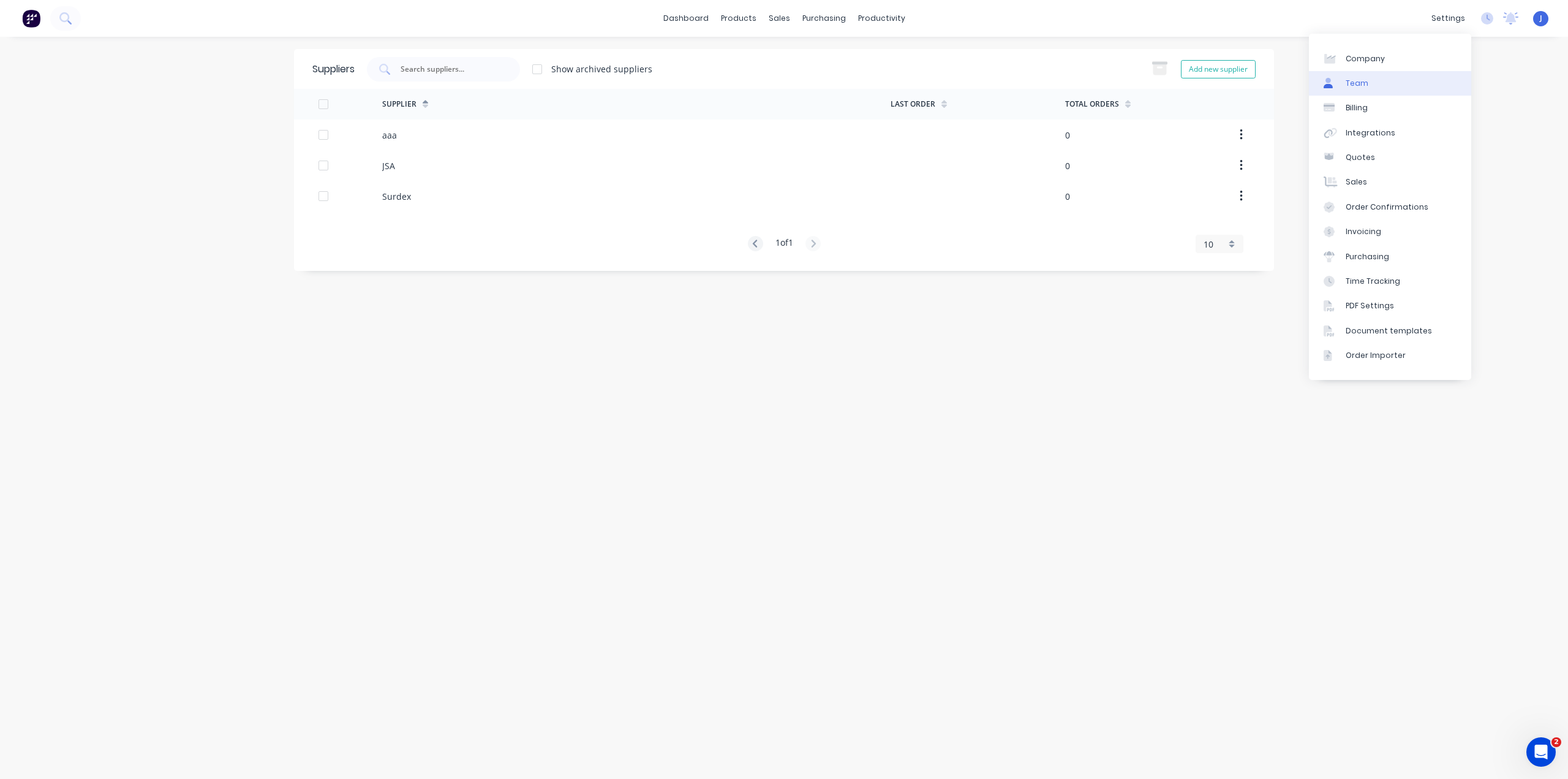
click at [1384, 79] on link "Team" at bounding box center [1389, 84] width 162 height 25
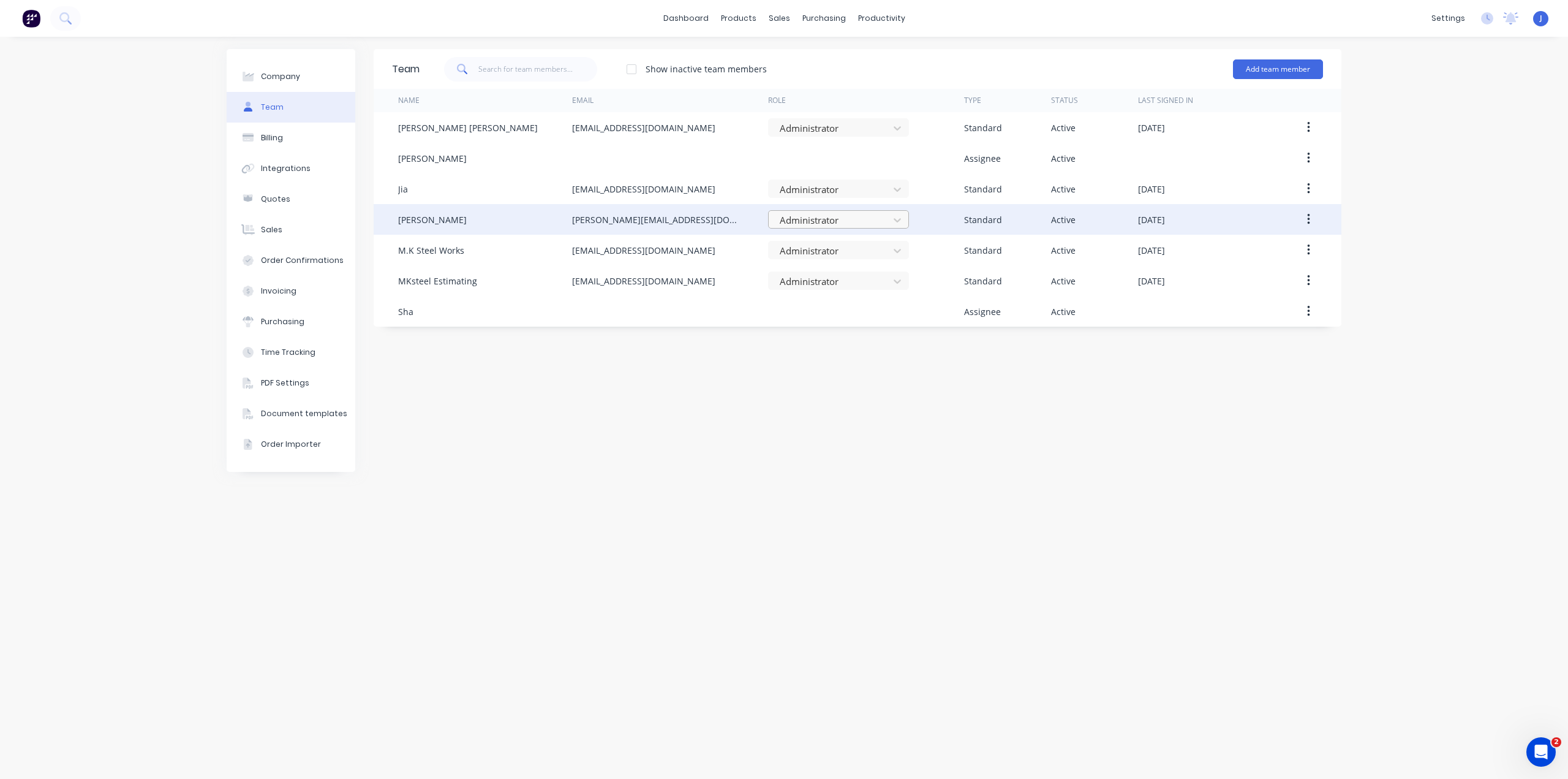
click at [832, 218] on div at bounding box center [830, 220] width 104 height 15
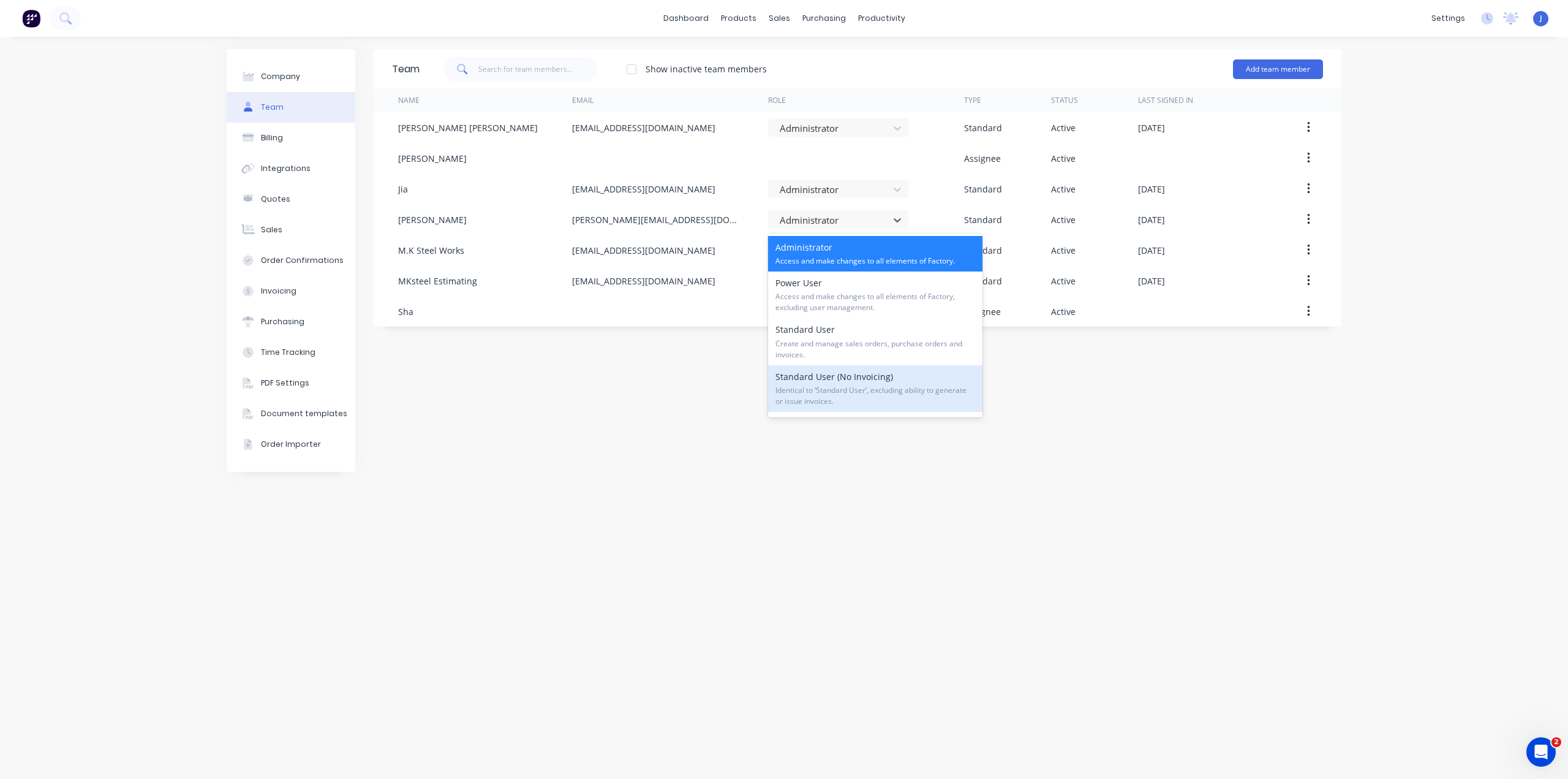
click at [808, 387] on span "Identical to ‘Standard User’, excluding ability to generate or issue invoices." at bounding box center [874, 396] width 200 height 22
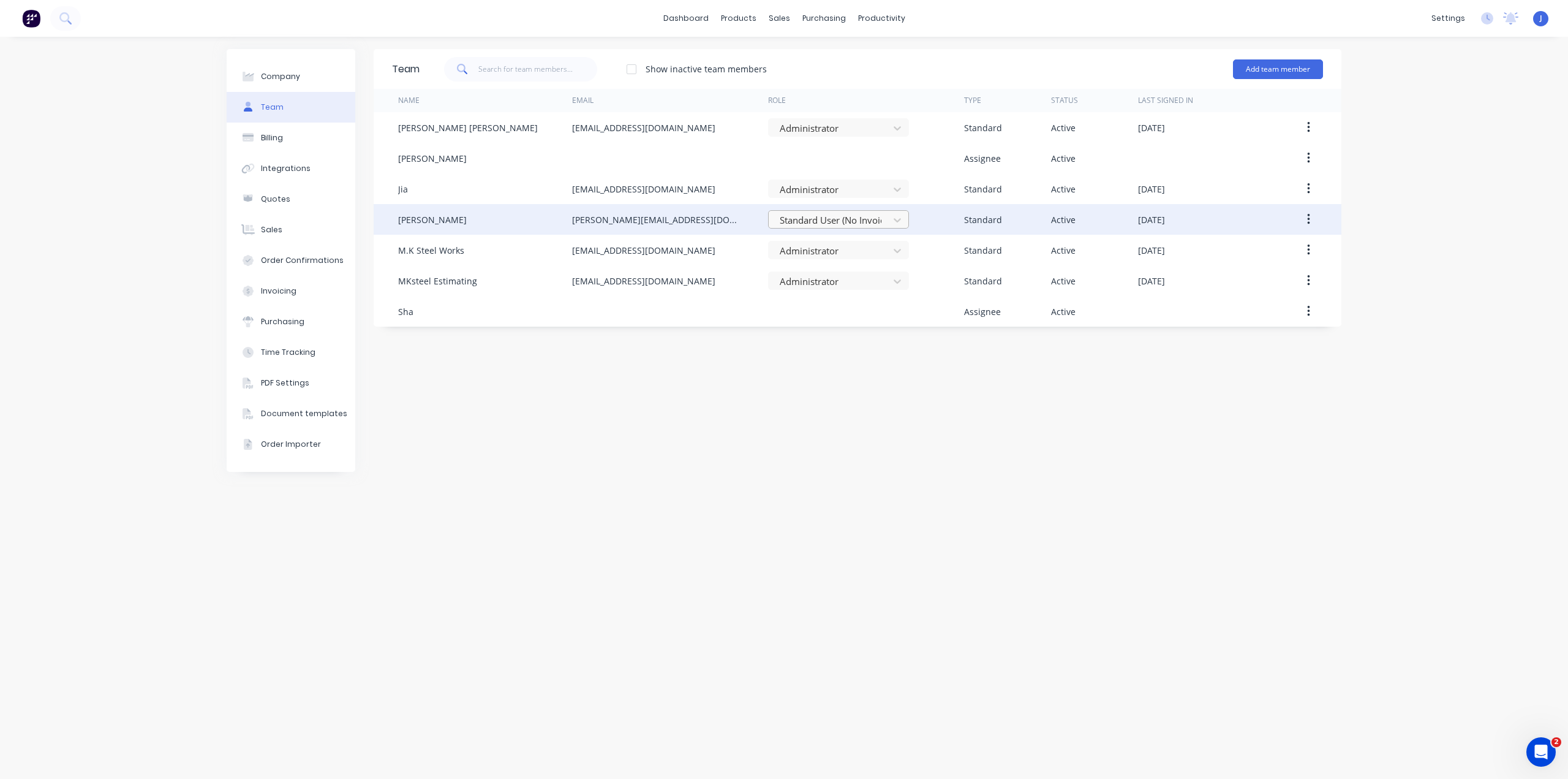
click at [818, 223] on div at bounding box center [830, 220] width 104 height 15
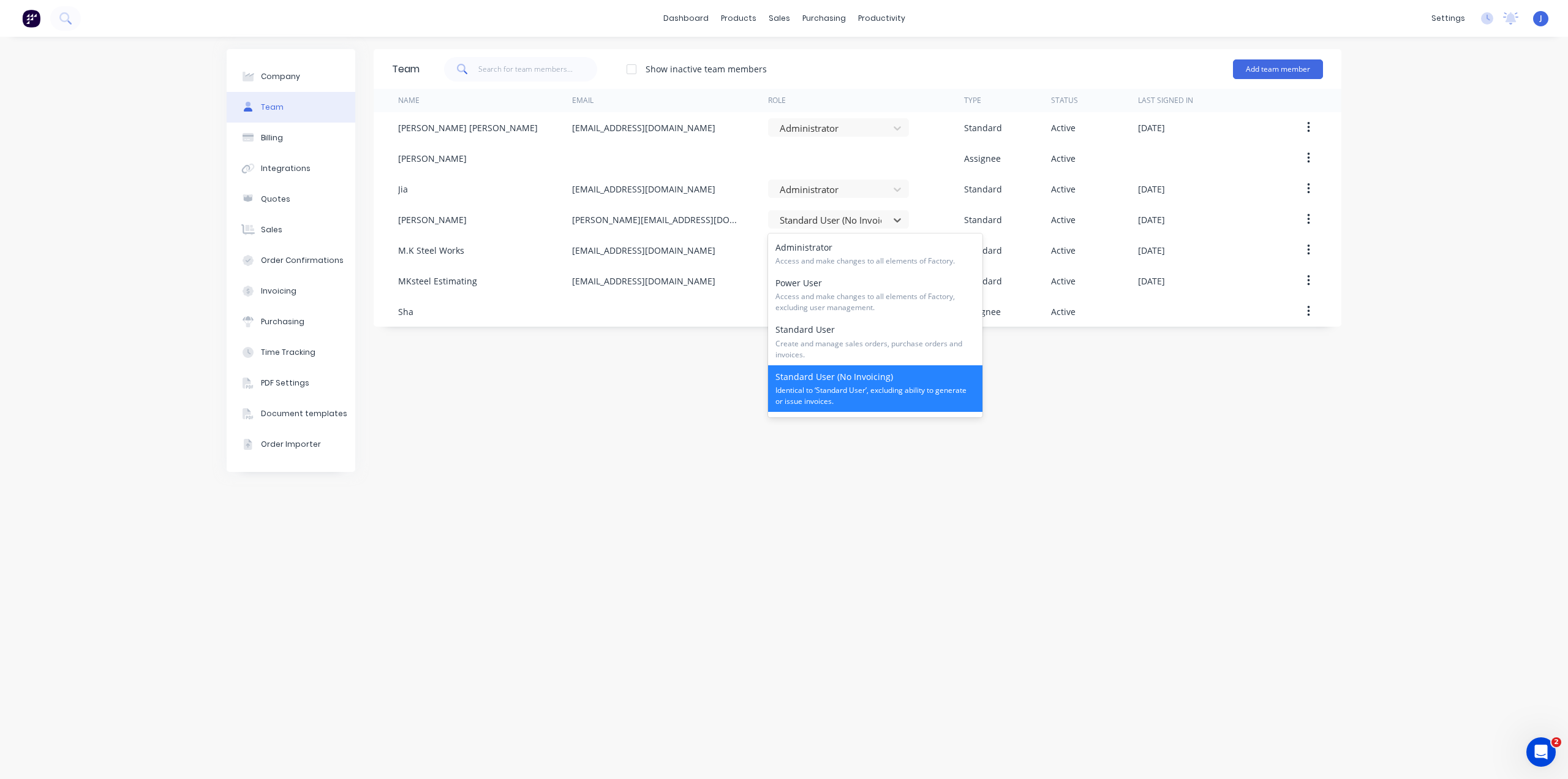
click at [820, 395] on span "Identical to ‘Standard User’, excluding ability to generate or issue invoices." at bounding box center [874, 396] width 200 height 22
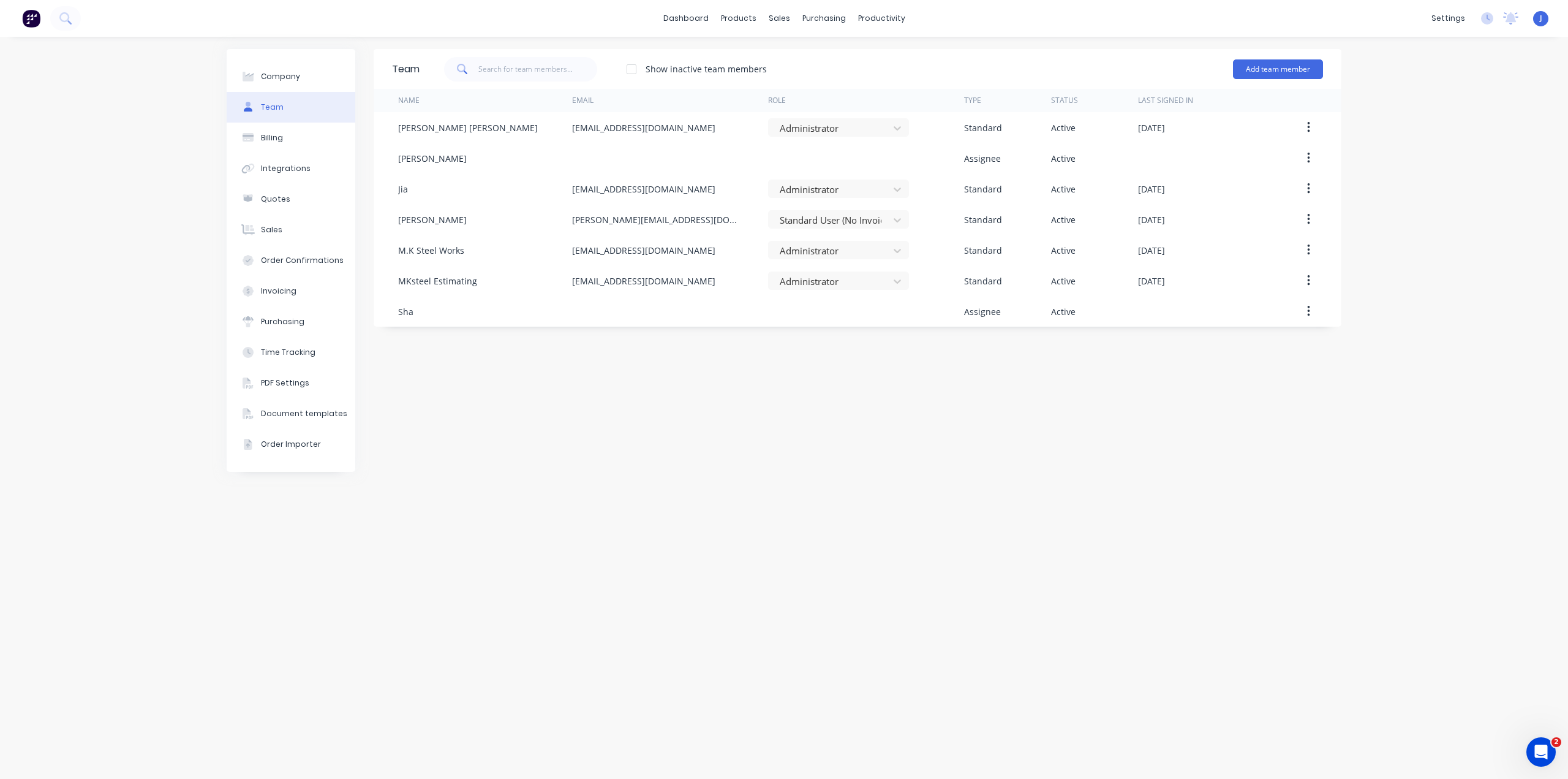
click at [837, 393] on div "Team Show inactive team members Add team member Name Email Role Type Status Las…" at bounding box center [857, 407] width 967 height 717
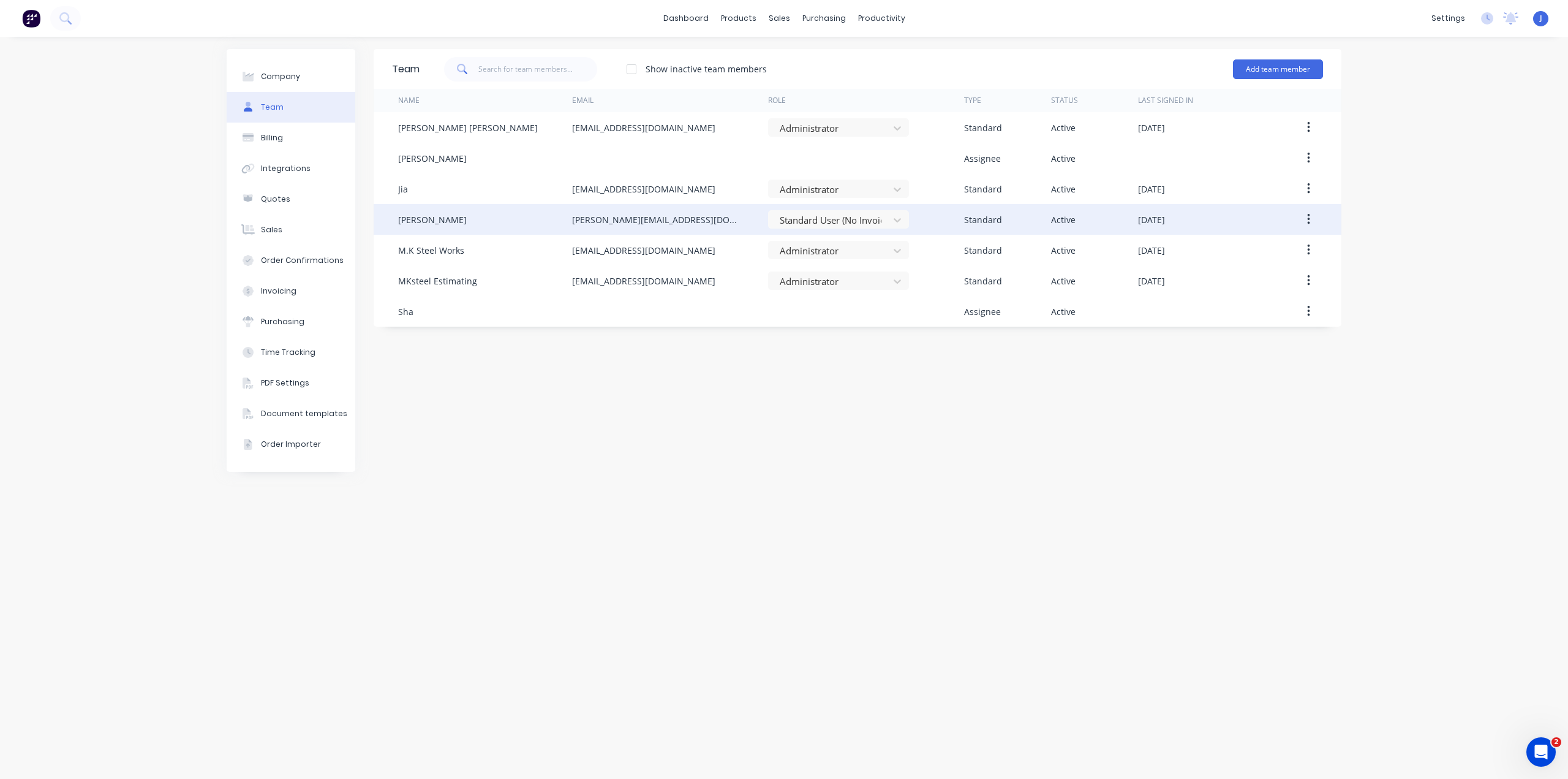
click at [1307, 215] on icon "button" at bounding box center [1308, 219] width 3 height 14
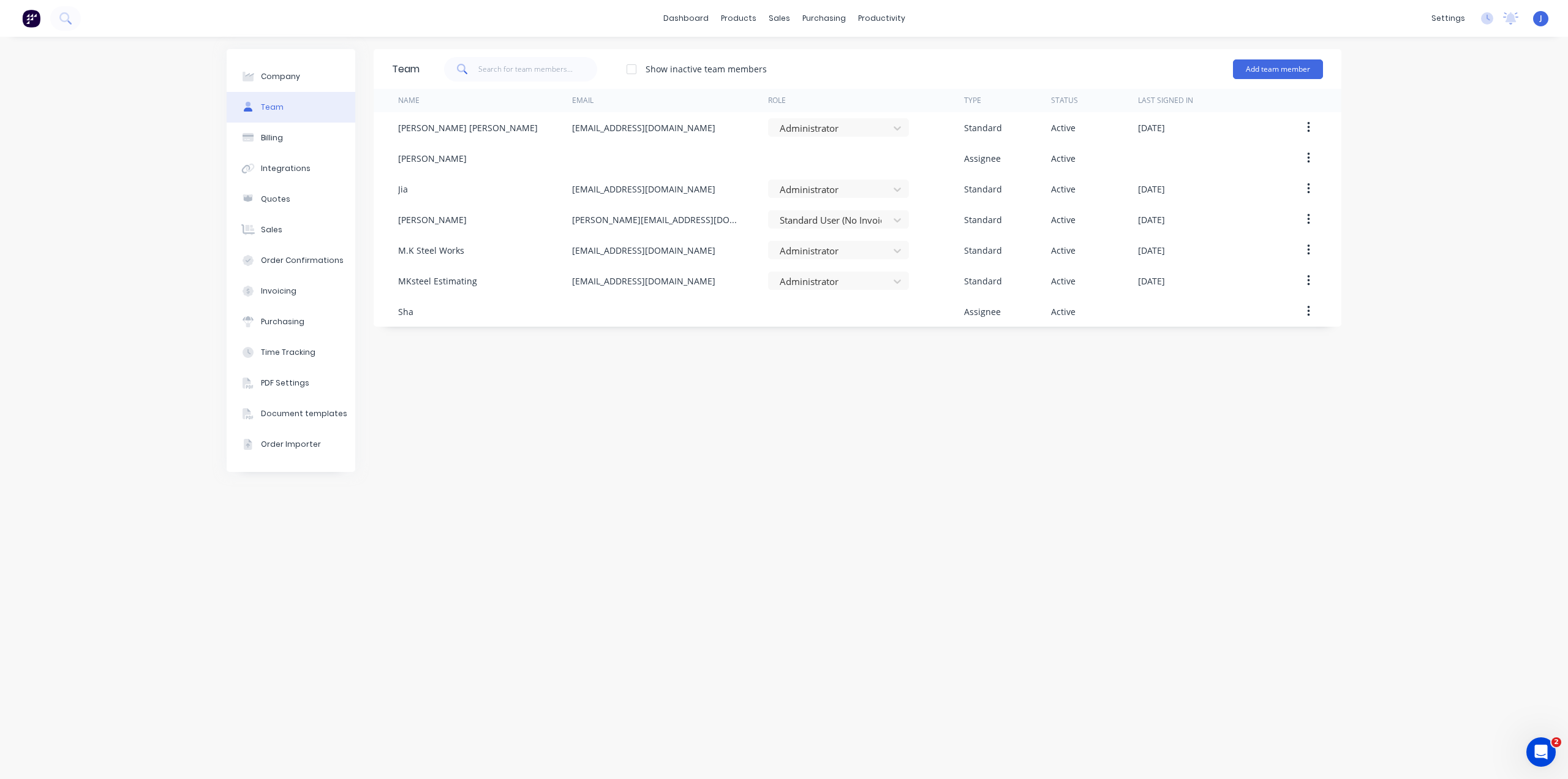
click at [1400, 219] on div "Company Team Billing Integrations Quotes Sales Order Confirmations Invoicing Pu…" at bounding box center [784, 408] width 1568 height 742
click at [274, 78] on div "Company" at bounding box center [280, 76] width 39 height 11
select select "AU"
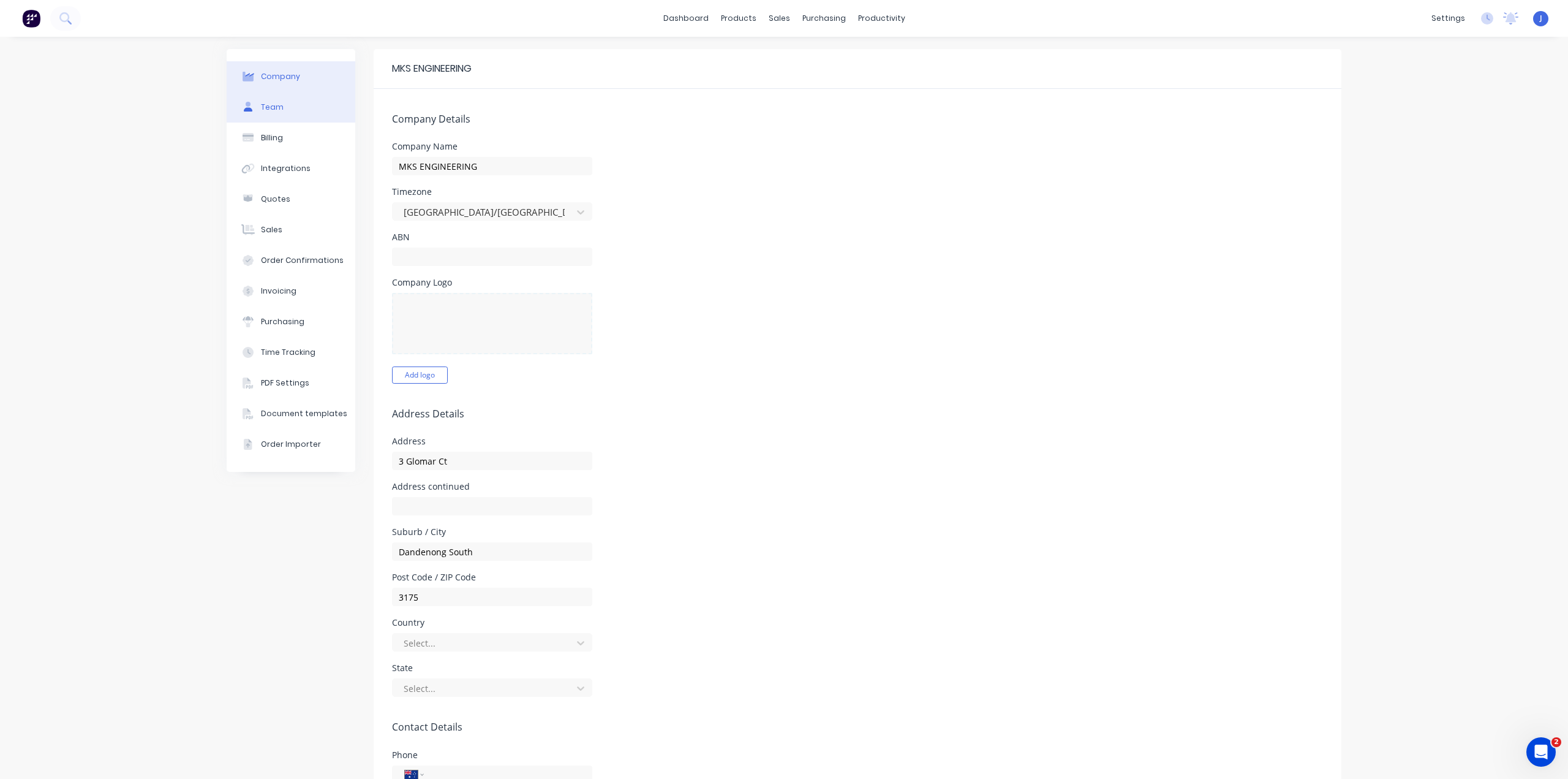
click at [279, 102] on button "Team" at bounding box center [291, 107] width 129 height 31
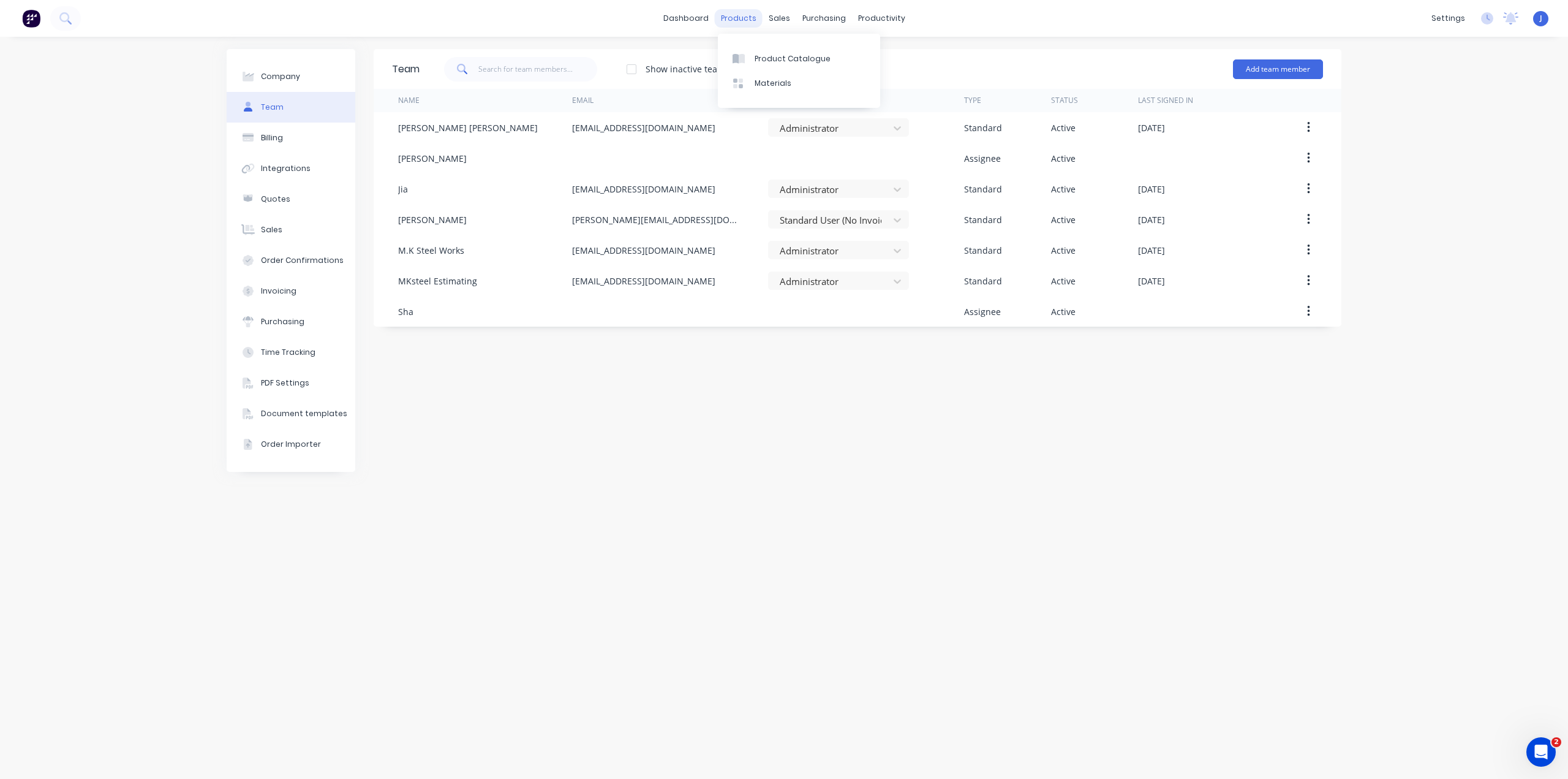
click at [754, 13] on div "products" at bounding box center [739, 18] width 48 height 18
click at [880, 60] on div at bounding box center [871, 58] width 18 height 11
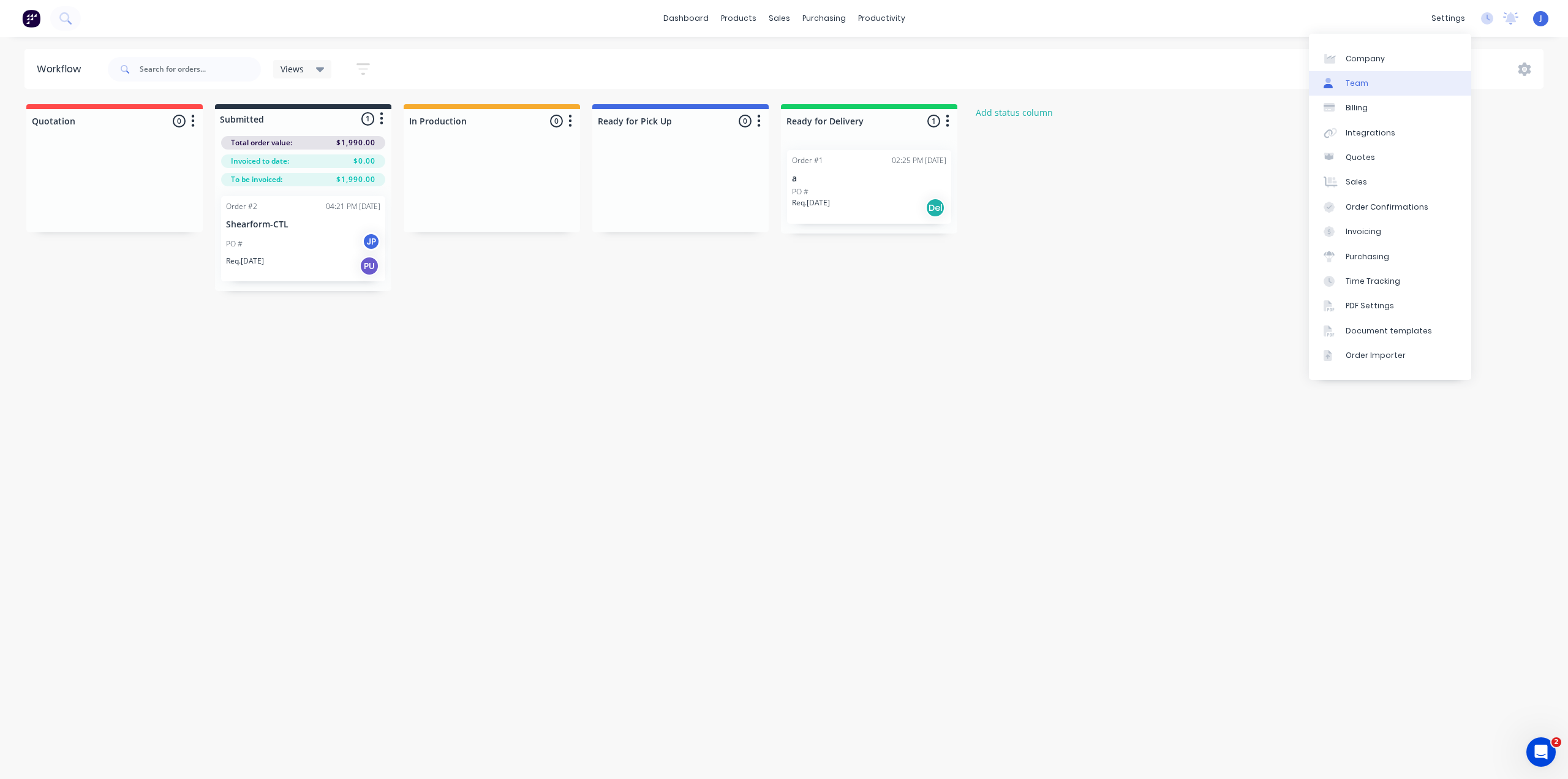
click at [1362, 83] on div "Team" at bounding box center [1356, 83] width 23 height 11
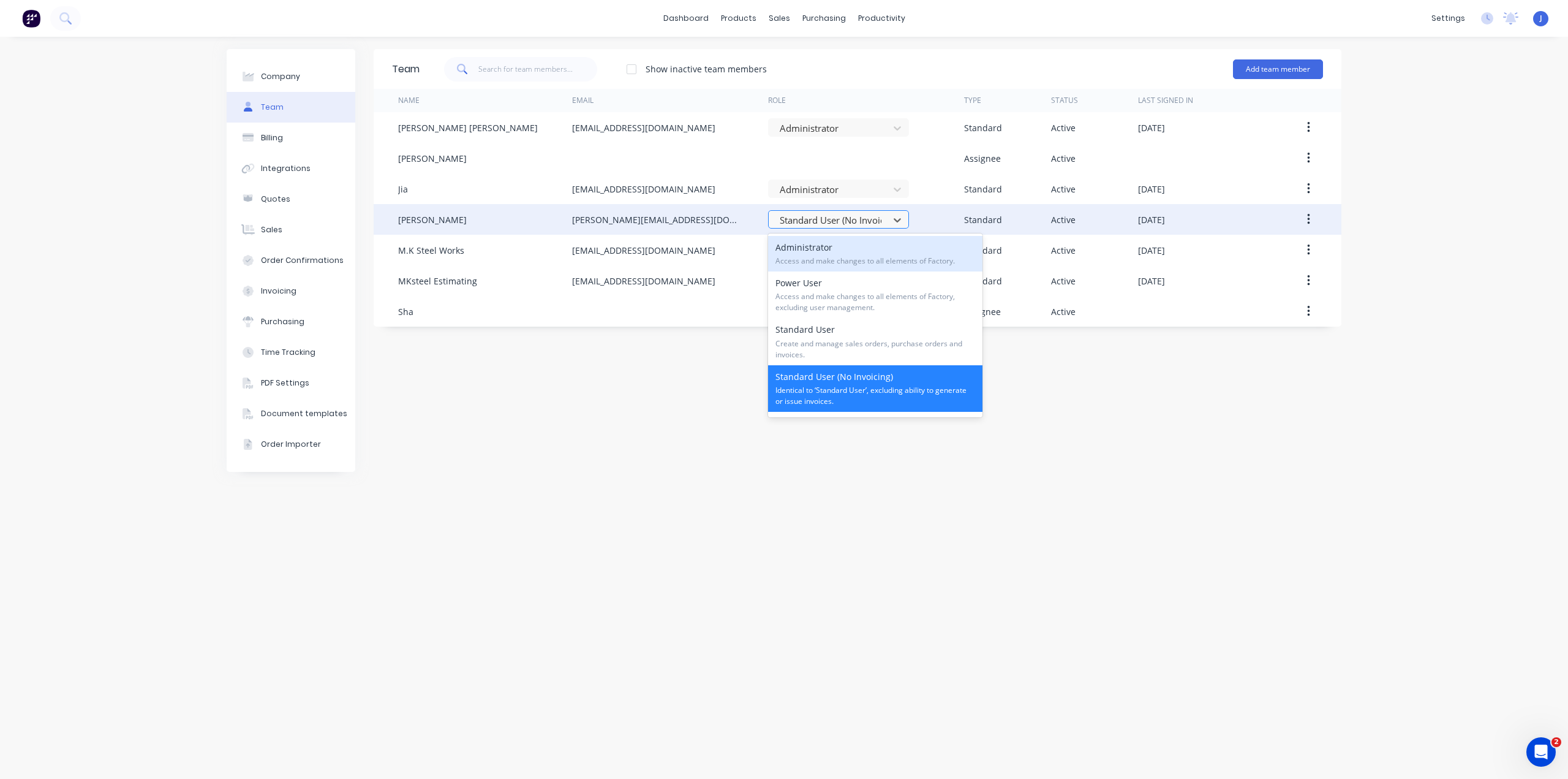
click at [826, 225] on div at bounding box center [830, 220] width 104 height 15
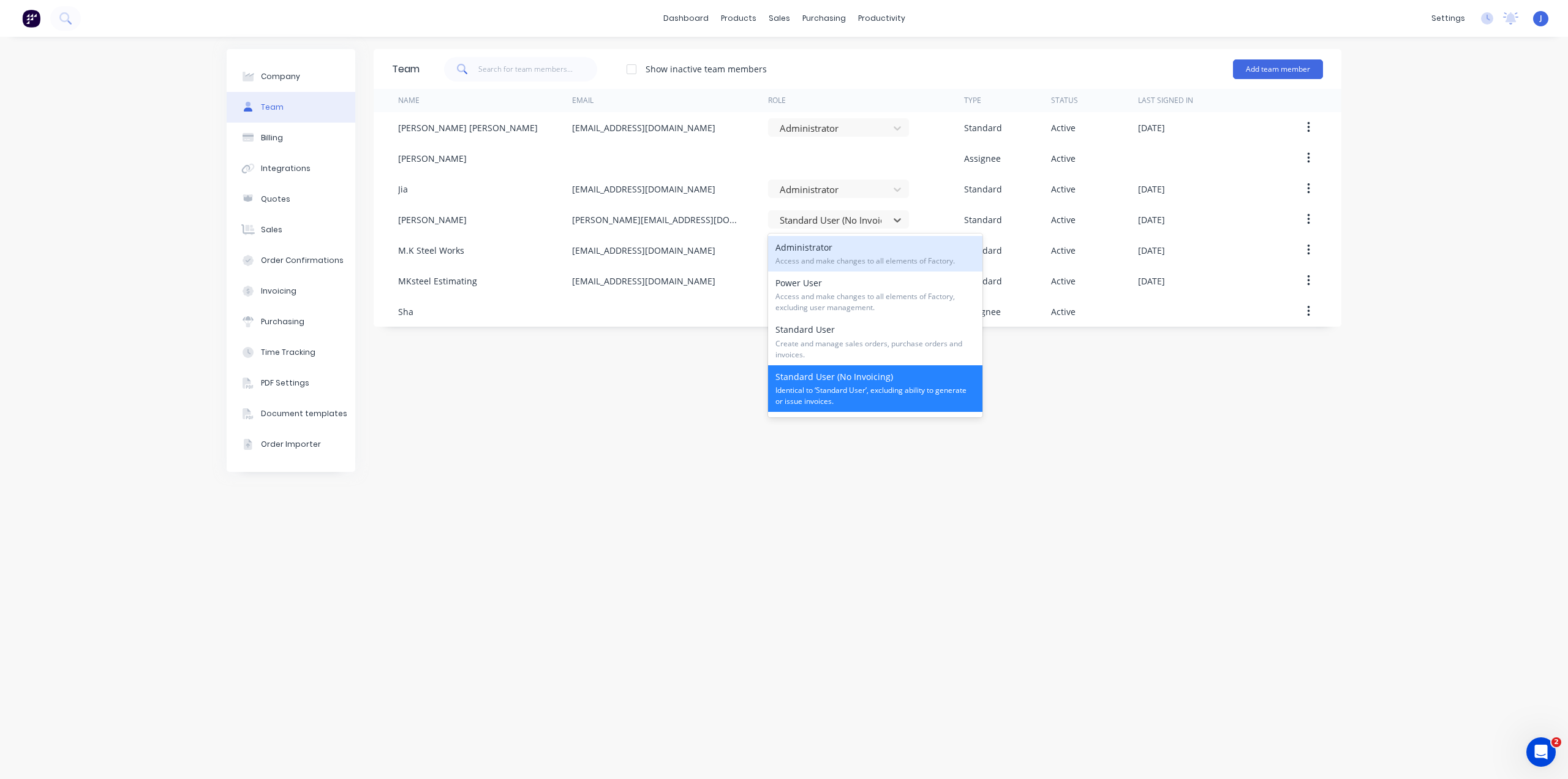
click at [811, 258] on span "Access and make changes to all elements of Factory." at bounding box center [874, 261] width 200 height 11
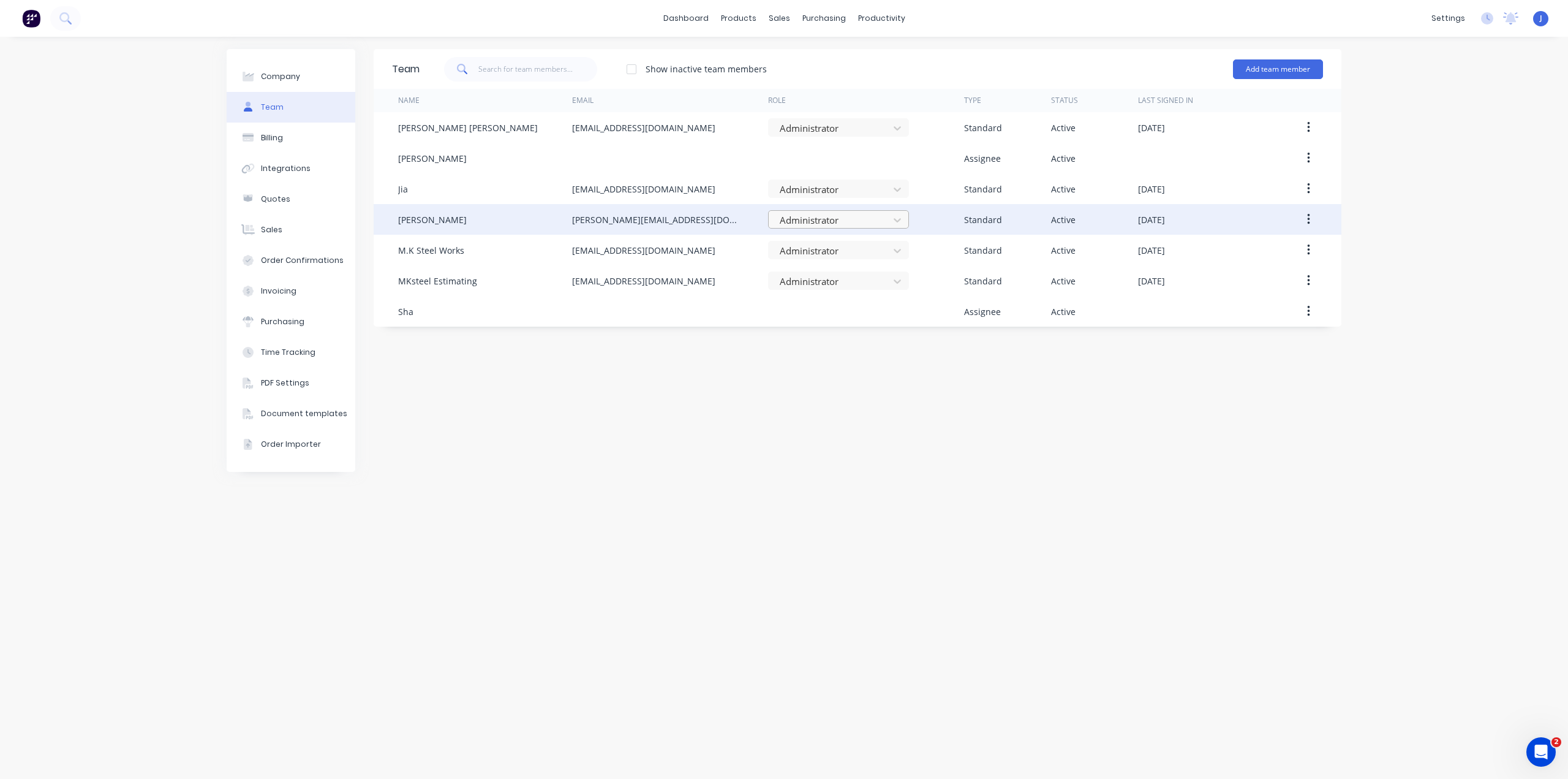
click at [832, 227] on div at bounding box center [830, 220] width 104 height 15
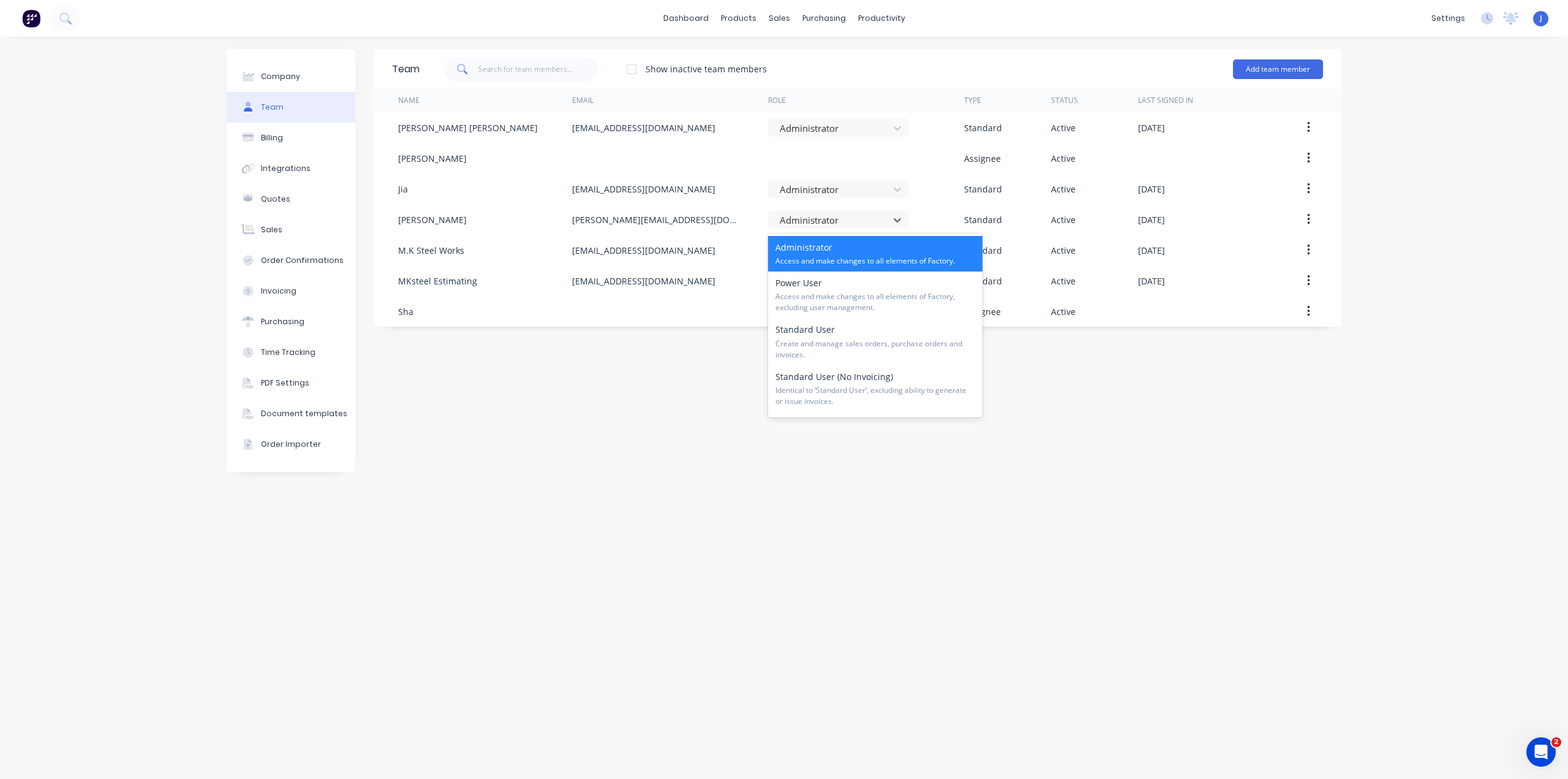
click at [622, 368] on div "Team Show inactive team members Add team member Name Email Role Type Status Las…" at bounding box center [857, 407] width 967 height 717
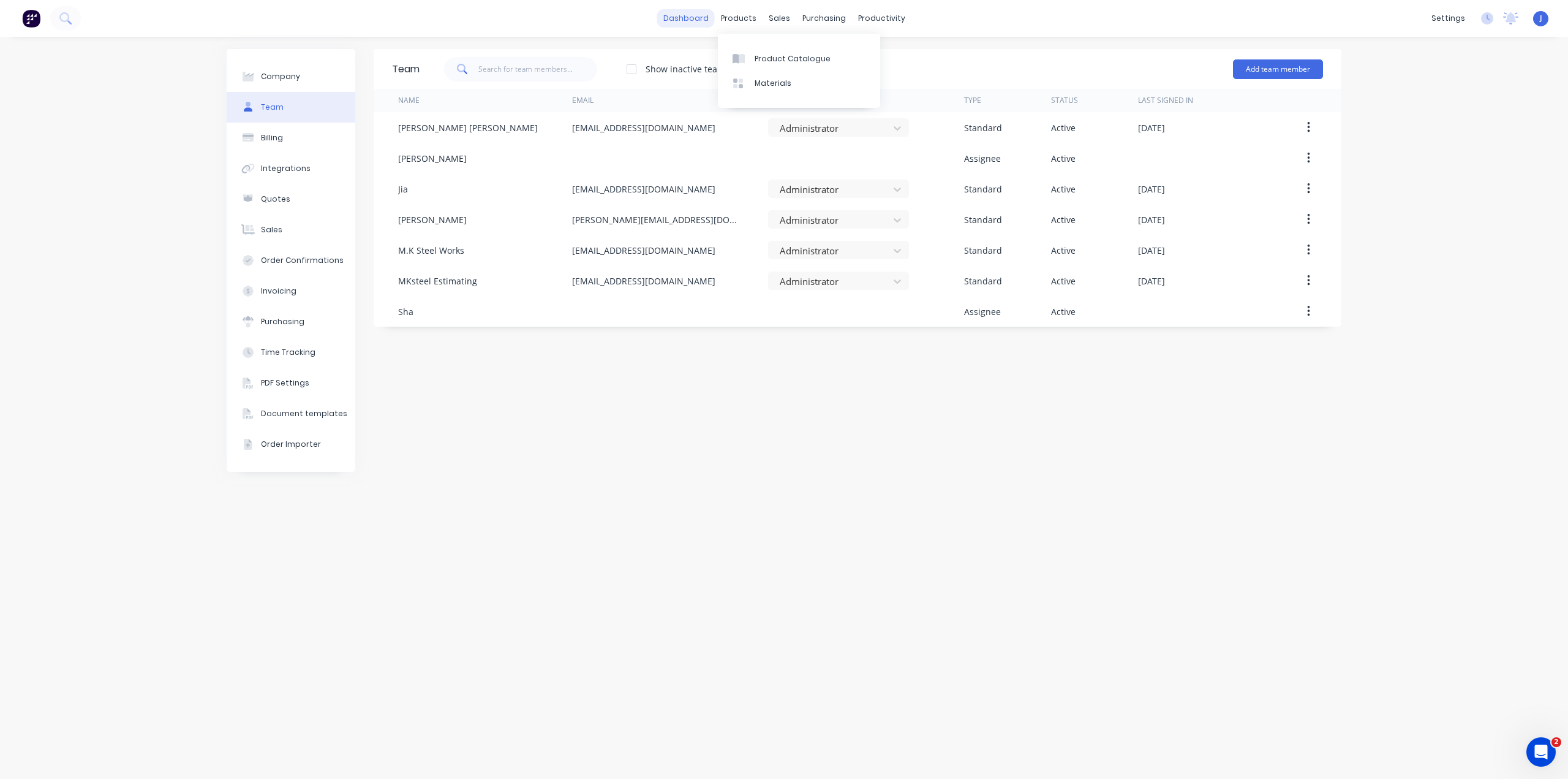
click at [676, 20] on link "dashboard" at bounding box center [686, 18] width 57 height 18
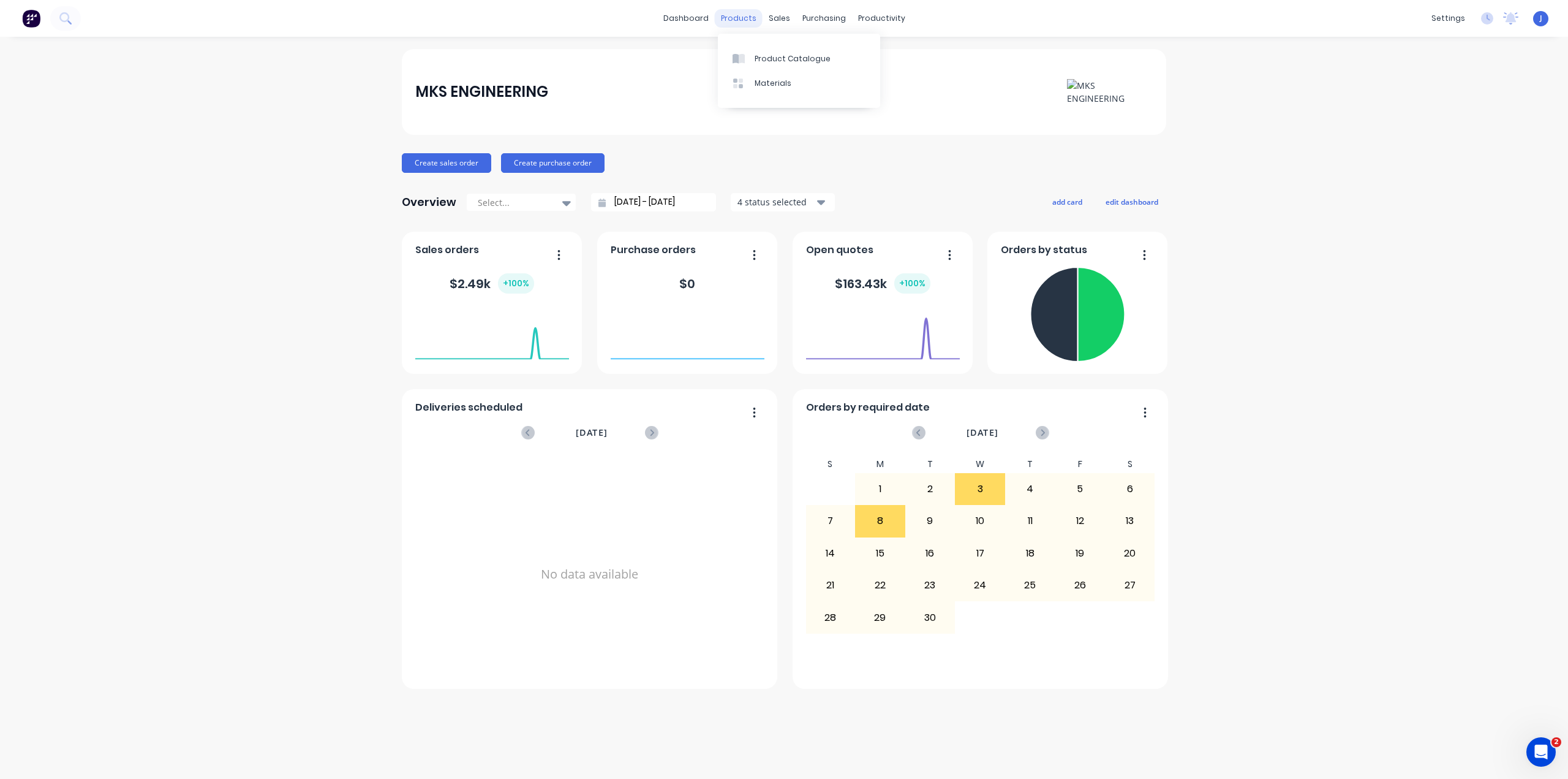
click at [728, 19] on div "products" at bounding box center [739, 18] width 48 height 18
click at [842, 78] on div "Suppliers" at bounding box center [849, 83] width 37 height 11
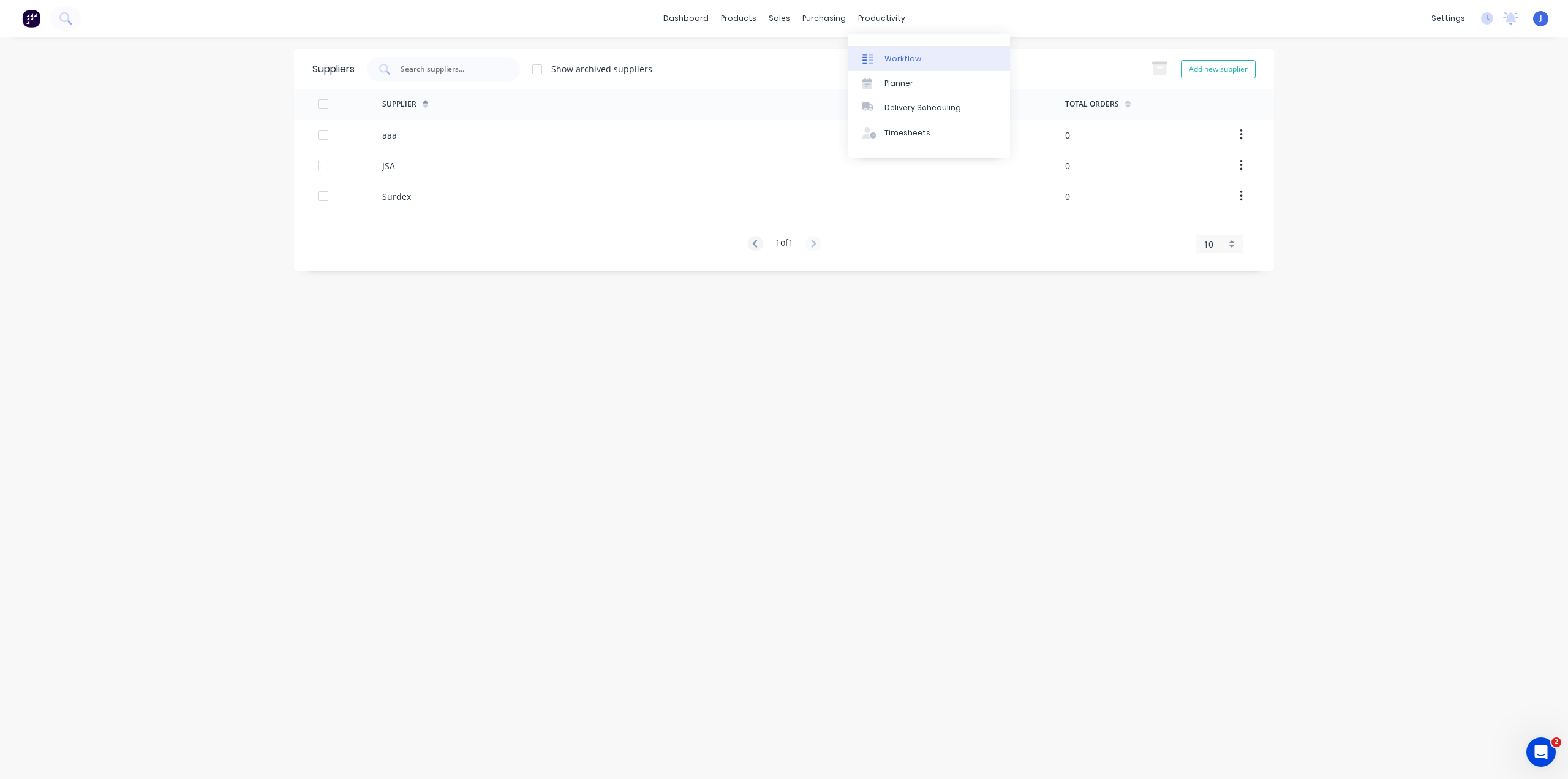
click at [888, 60] on div "Workflow" at bounding box center [903, 58] width 37 height 11
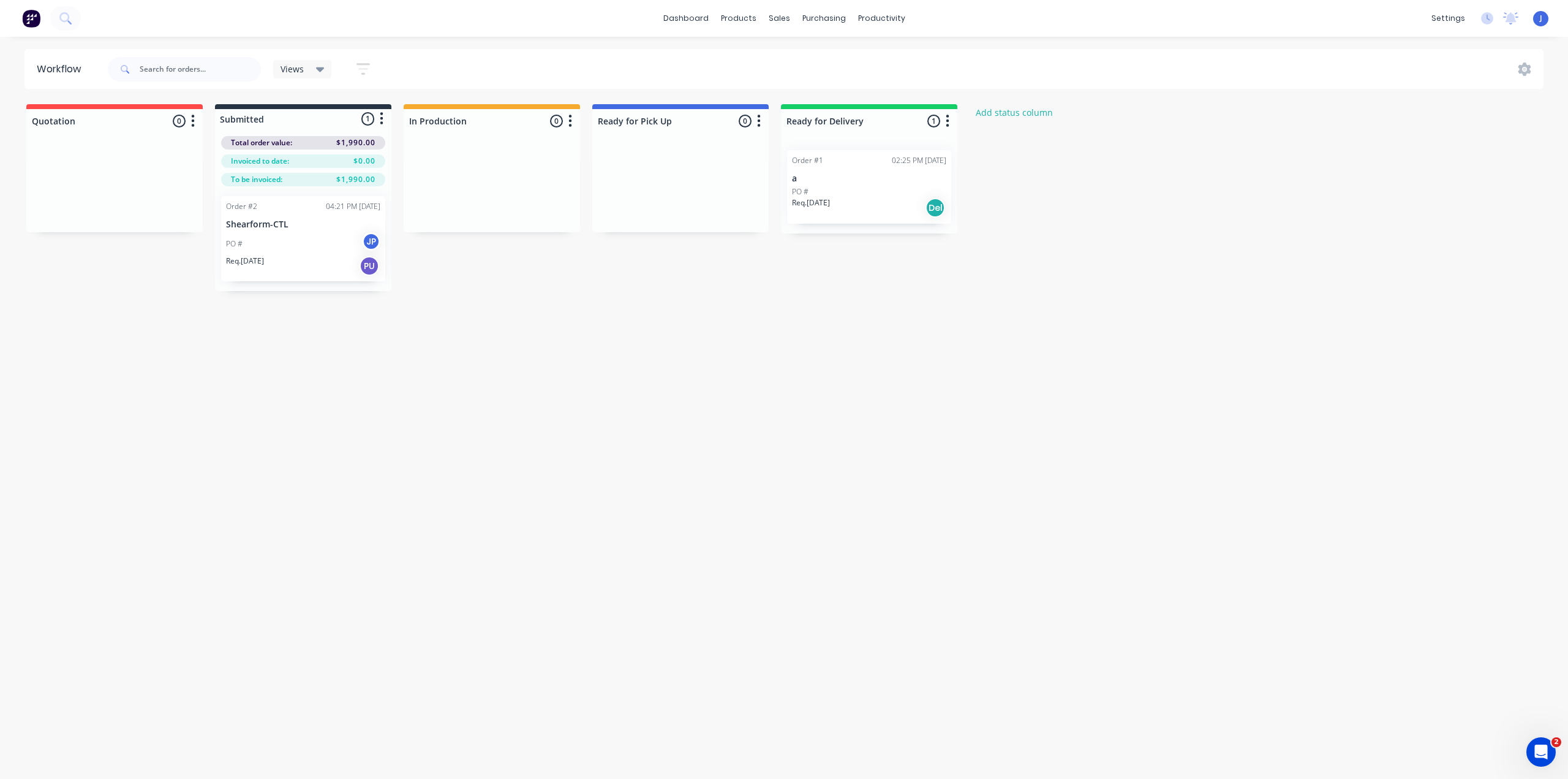
click at [330, 67] on div "Views" at bounding box center [302, 69] width 59 height 18
click at [318, 65] on icon at bounding box center [320, 69] width 9 height 14
click at [219, 70] on input "text" at bounding box center [200, 69] width 121 height 25
click at [60, 66] on div "Workflow" at bounding box center [62, 69] width 50 height 15
click at [134, 57] on span at bounding box center [123, 69] width 32 height 25
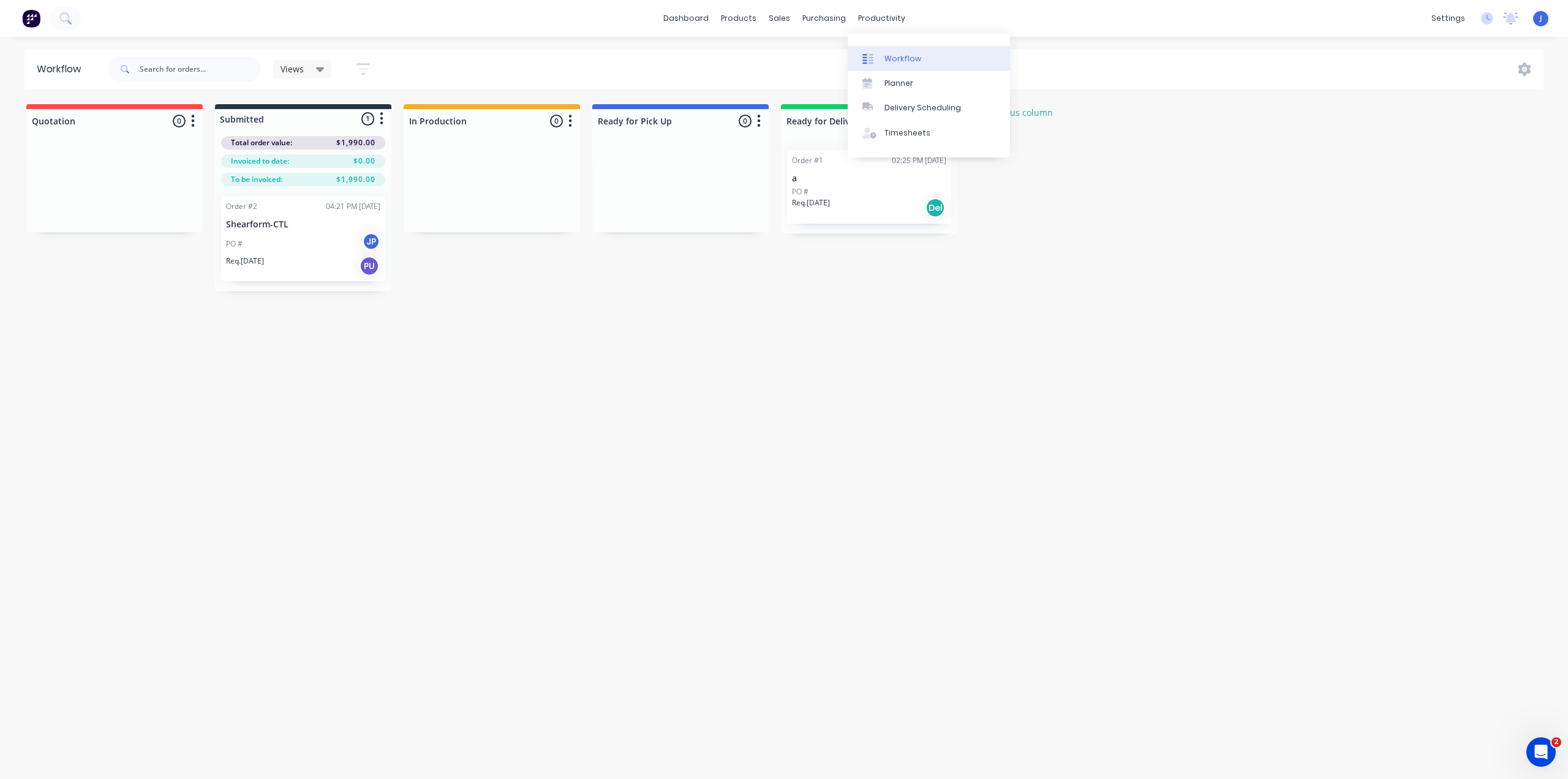
click at [887, 57] on div "Workflow" at bounding box center [903, 58] width 37 height 11
click at [272, 226] on p "Shearform-CTL" at bounding box center [303, 225] width 154 height 10
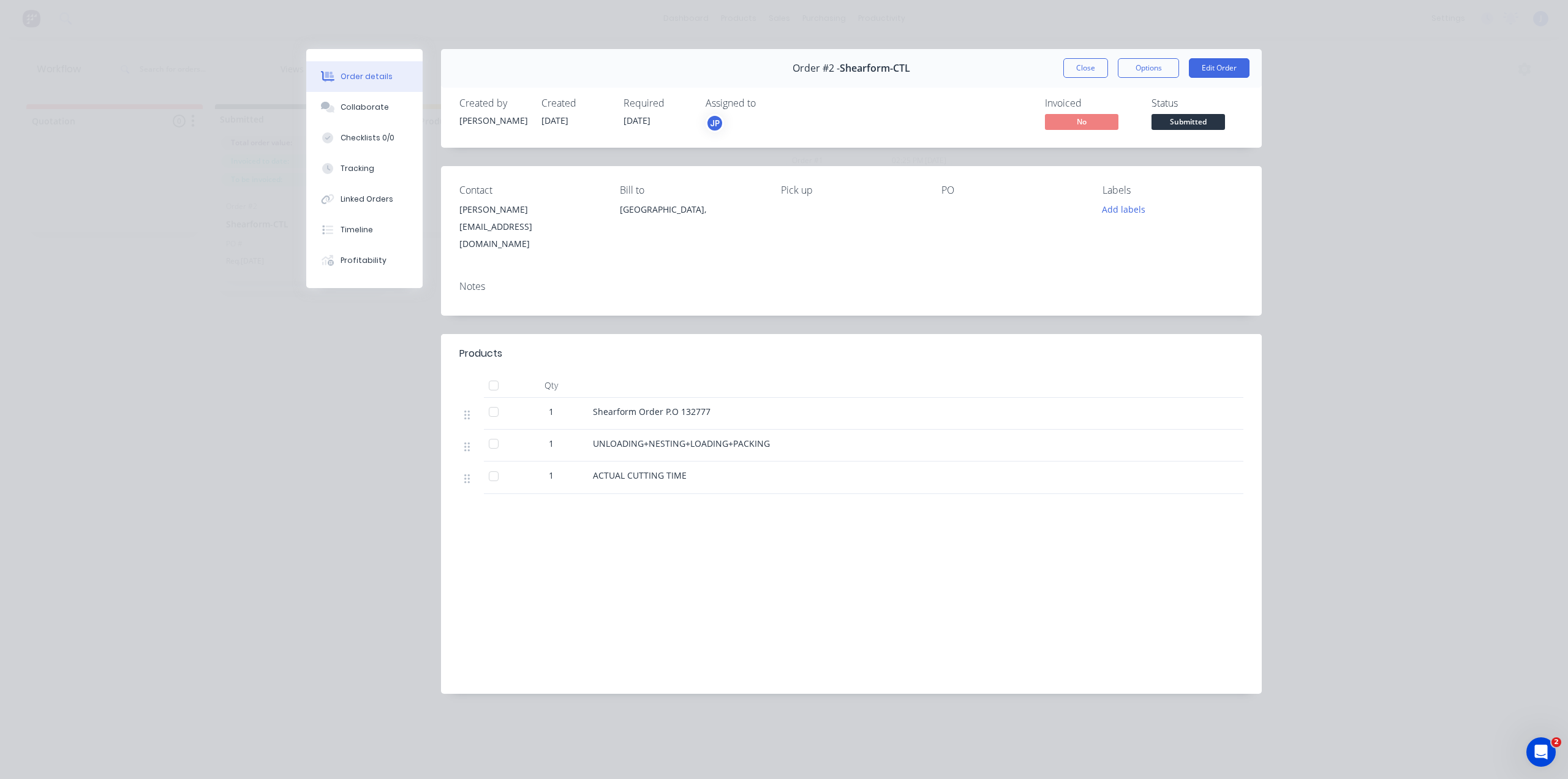
drag, startPoint x: 1096, startPoint y: 60, endPoint x: 1103, endPoint y: 59, distance: 7.1
click at [1097, 60] on button "Close" at bounding box center [1086, 68] width 45 height 20
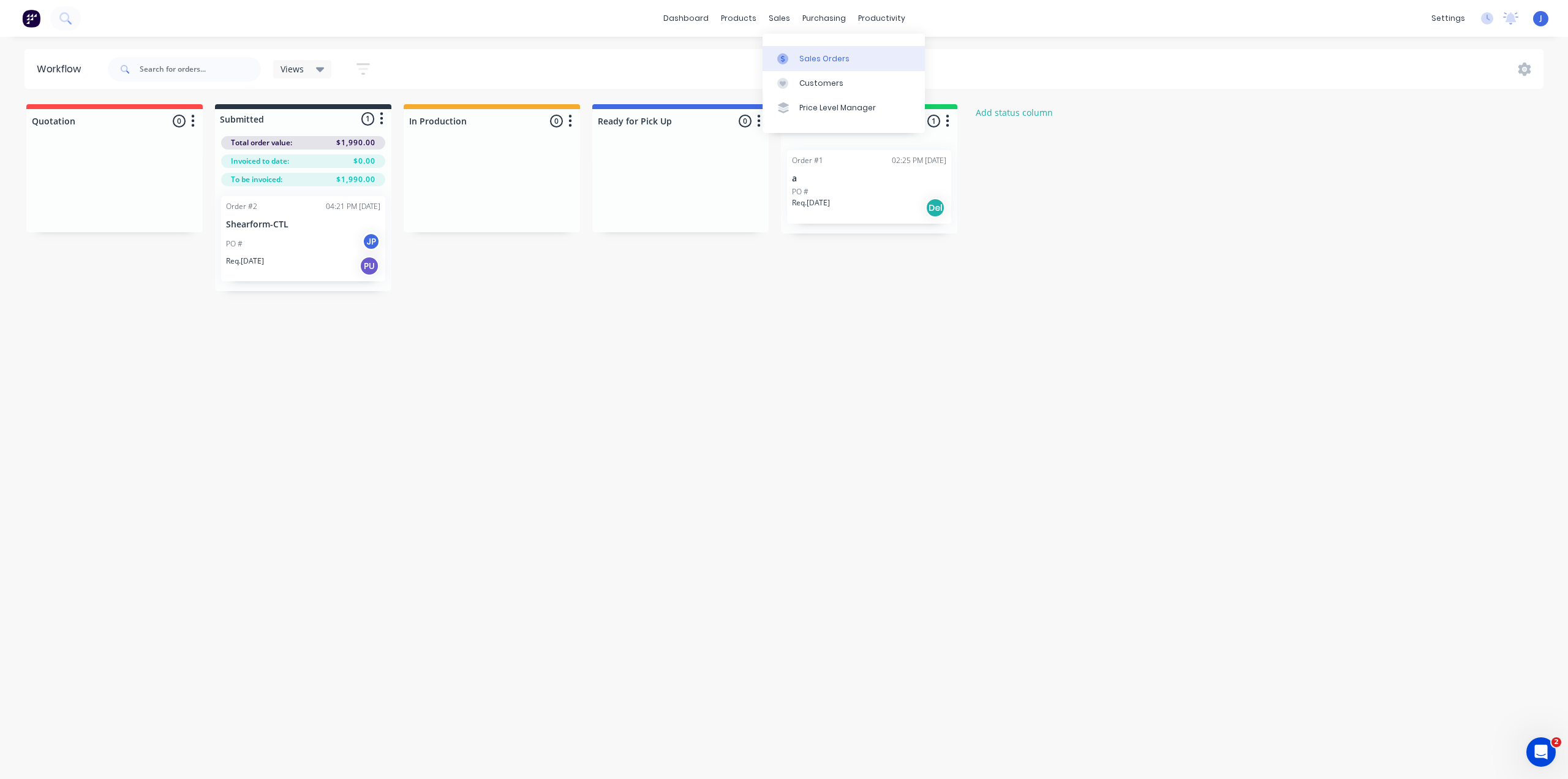
click at [802, 58] on div "Sales Orders" at bounding box center [824, 58] width 50 height 11
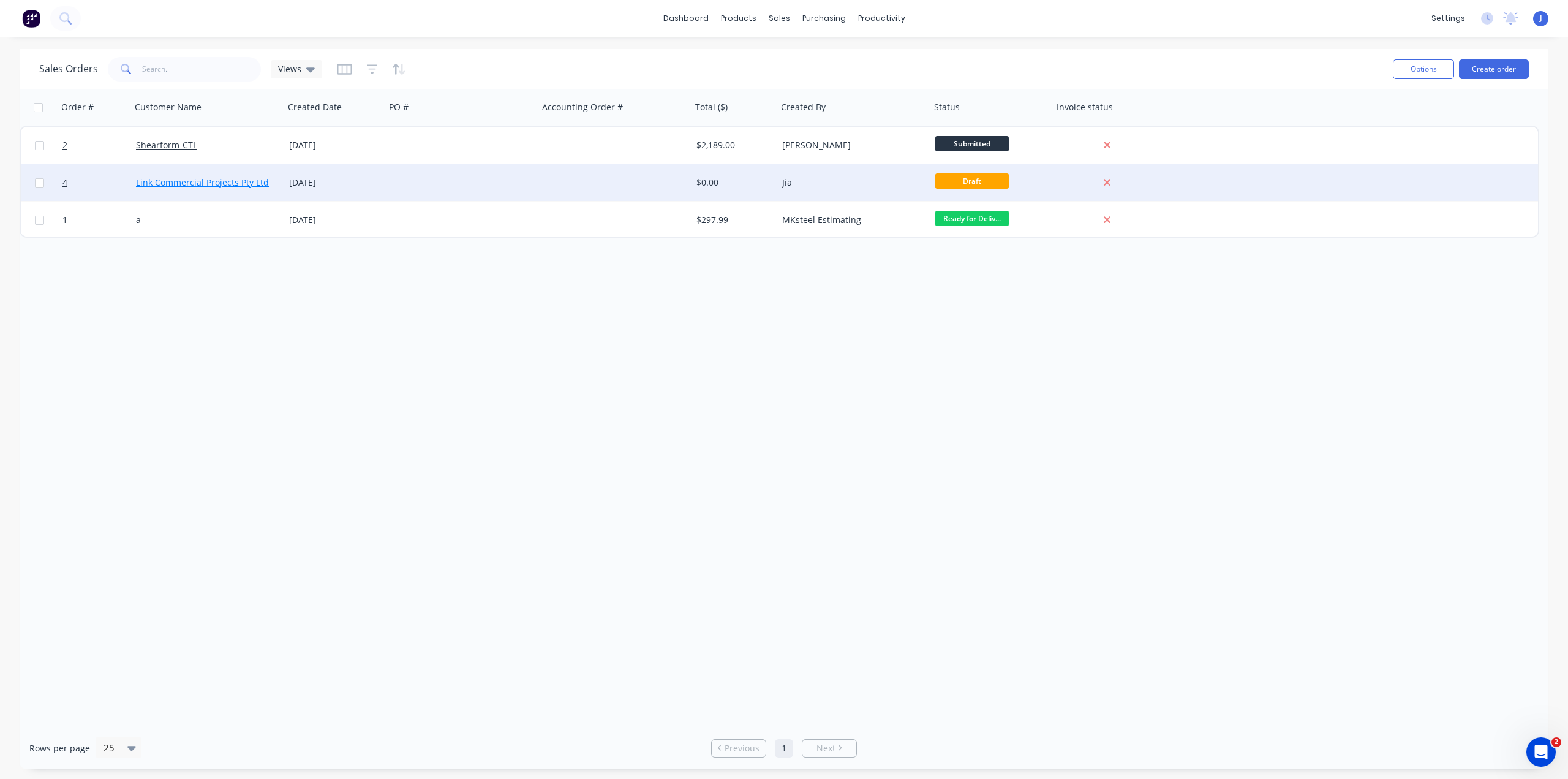
click at [232, 182] on link "Link Commercial Projects Pty Ltd" at bounding box center [202, 182] width 133 height 12
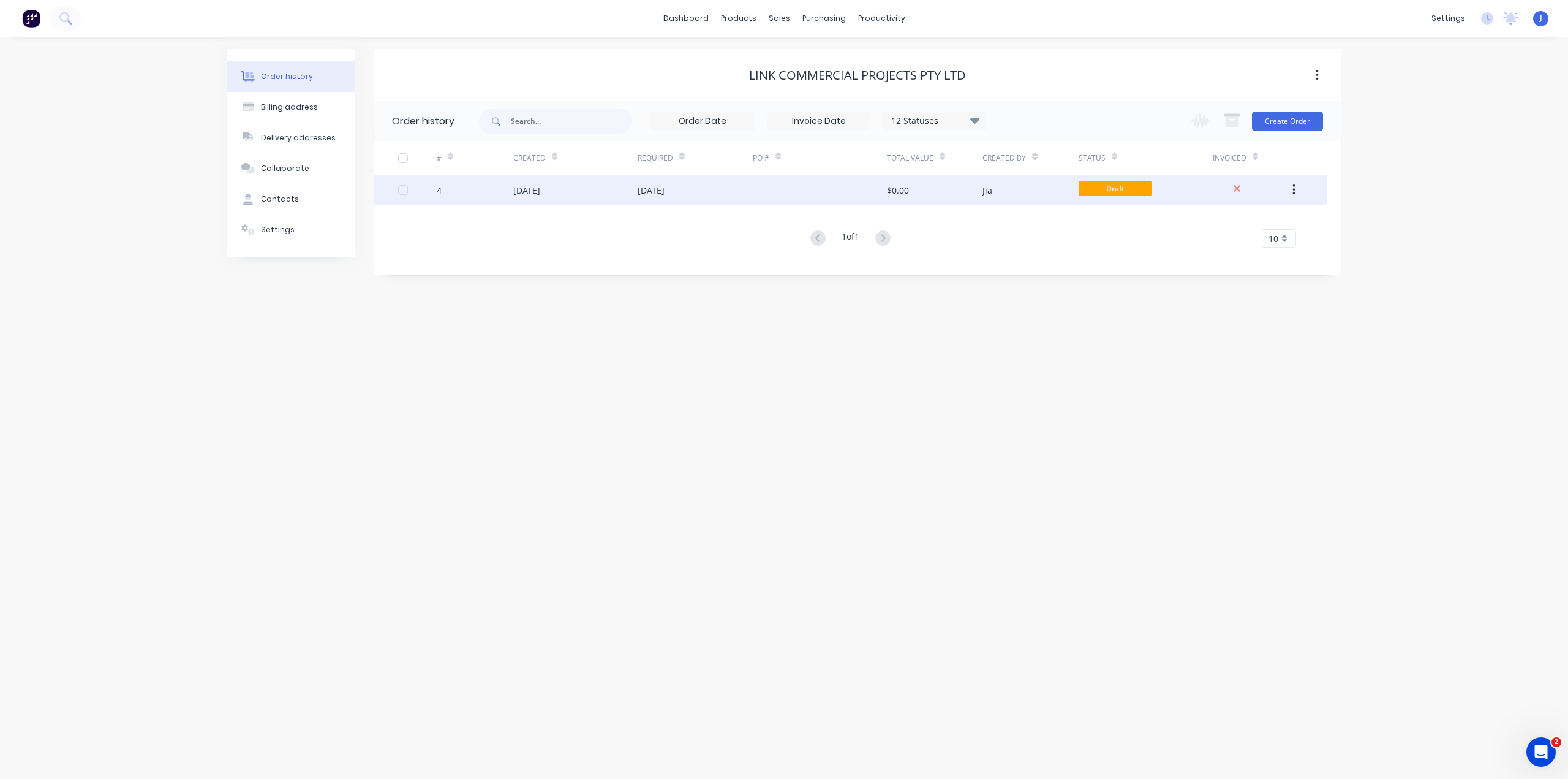
click at [1291, 186] on button "button" at bounding box center [1293, 190] width 29 height 22
click at [493, 182] on div "4" at bounding box center [474, 190] width 76 height 31
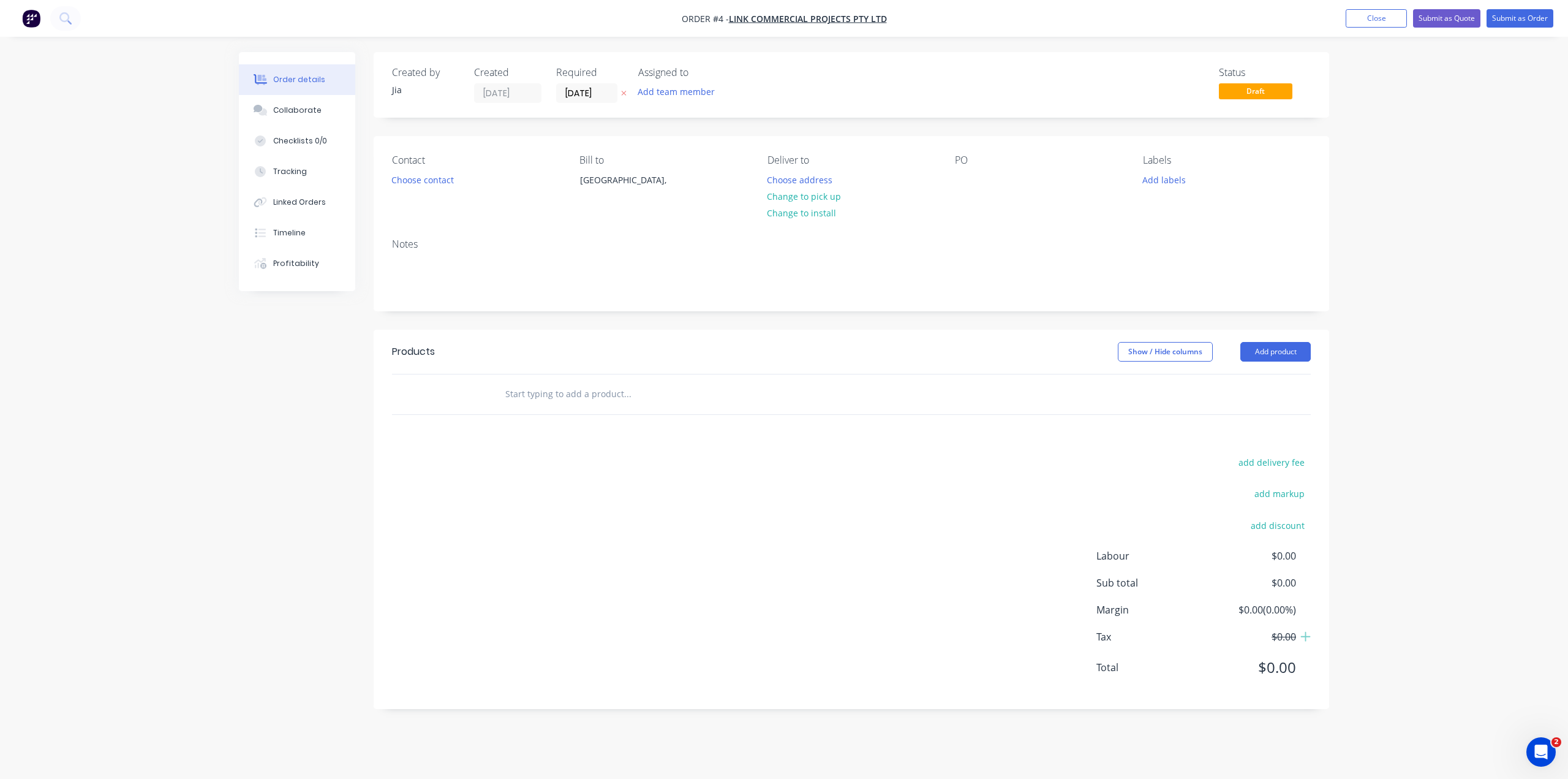
click at [562, 392] on input "text" at bounding box center [627, 394] width 245 height 25
click at [1257, 352] on button "Add product" at bounding box center [1275, 351] width 70 height 20
click at [564, 392] on input "text" at bounding box center [627, 394] width 245 height 25
drag, startPoint x: 553, startPoint y: 393, endPoint x: 402, endPoint y: 394, distance: 151.0
click at [415, 394] on div "Column Add Column to order No results found" at bounding box center [851, 394] width 919 height 40
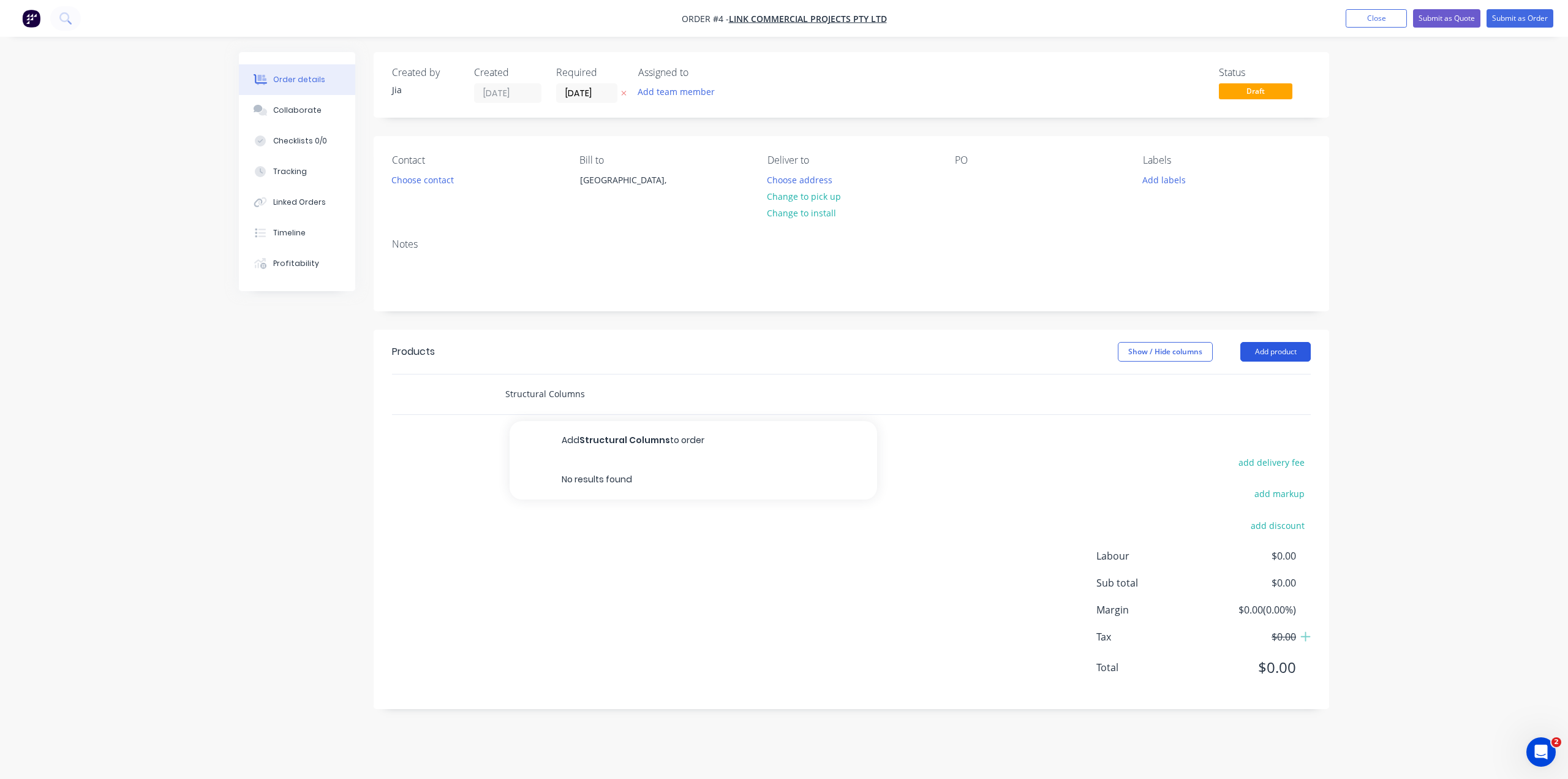
type input "Structural Columns"
click at [1268, 350] on button "Add product" at bounding box center [1275, 351] width 70 height 20
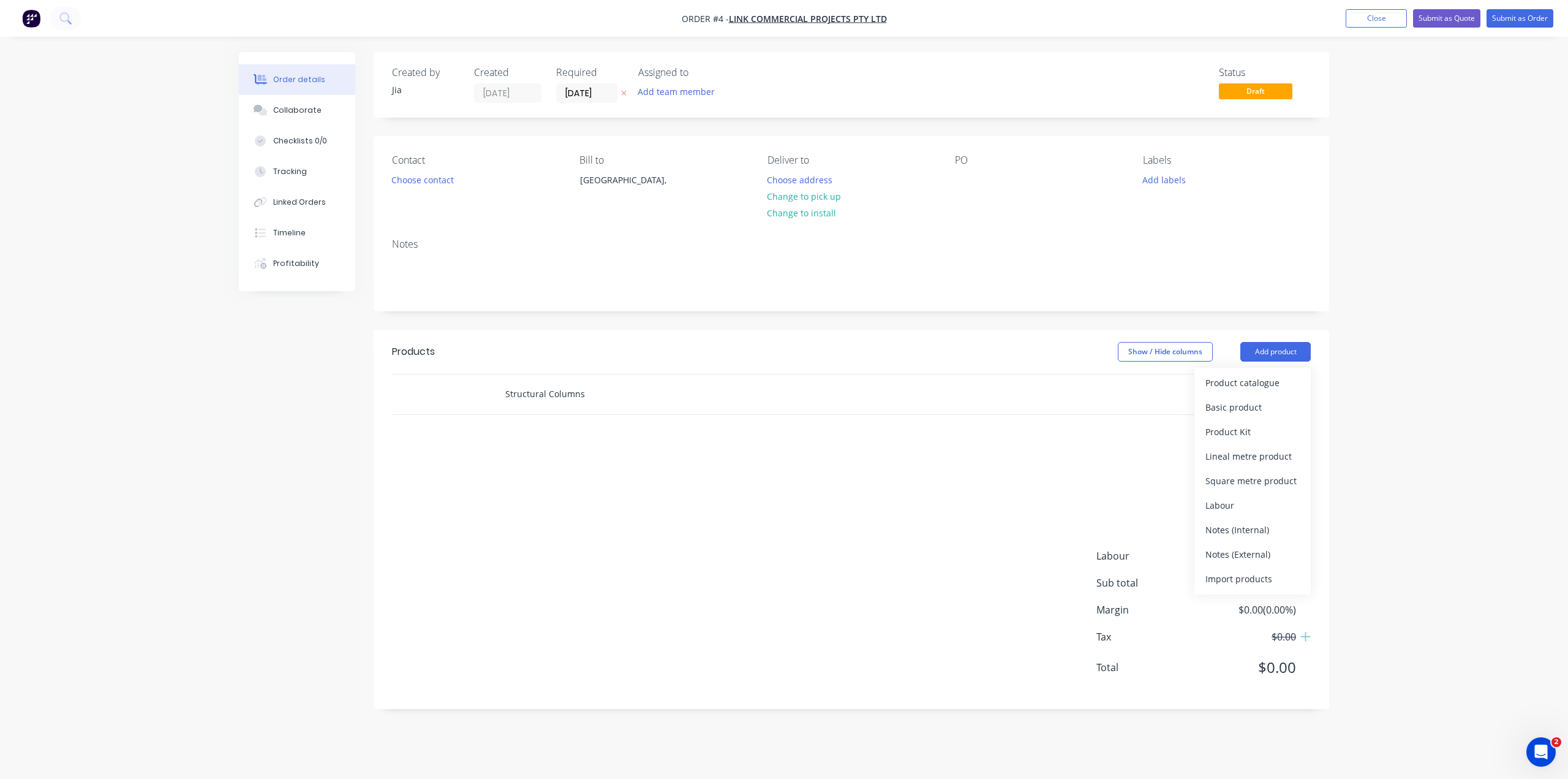
drag, startPoint x: 543, startPoint y: 417, endPoint x: 572, endPoint y: 396, distance: 35.8
click at [541, 417] on div "Products Show / Hide columns Add product Product catalogue Basic product Produc…" at bounding box center [850, 520] width 955 height 379
click at [594, 393] on input "Structural Columns" at bounding box center [627, 394] width 245 height 25
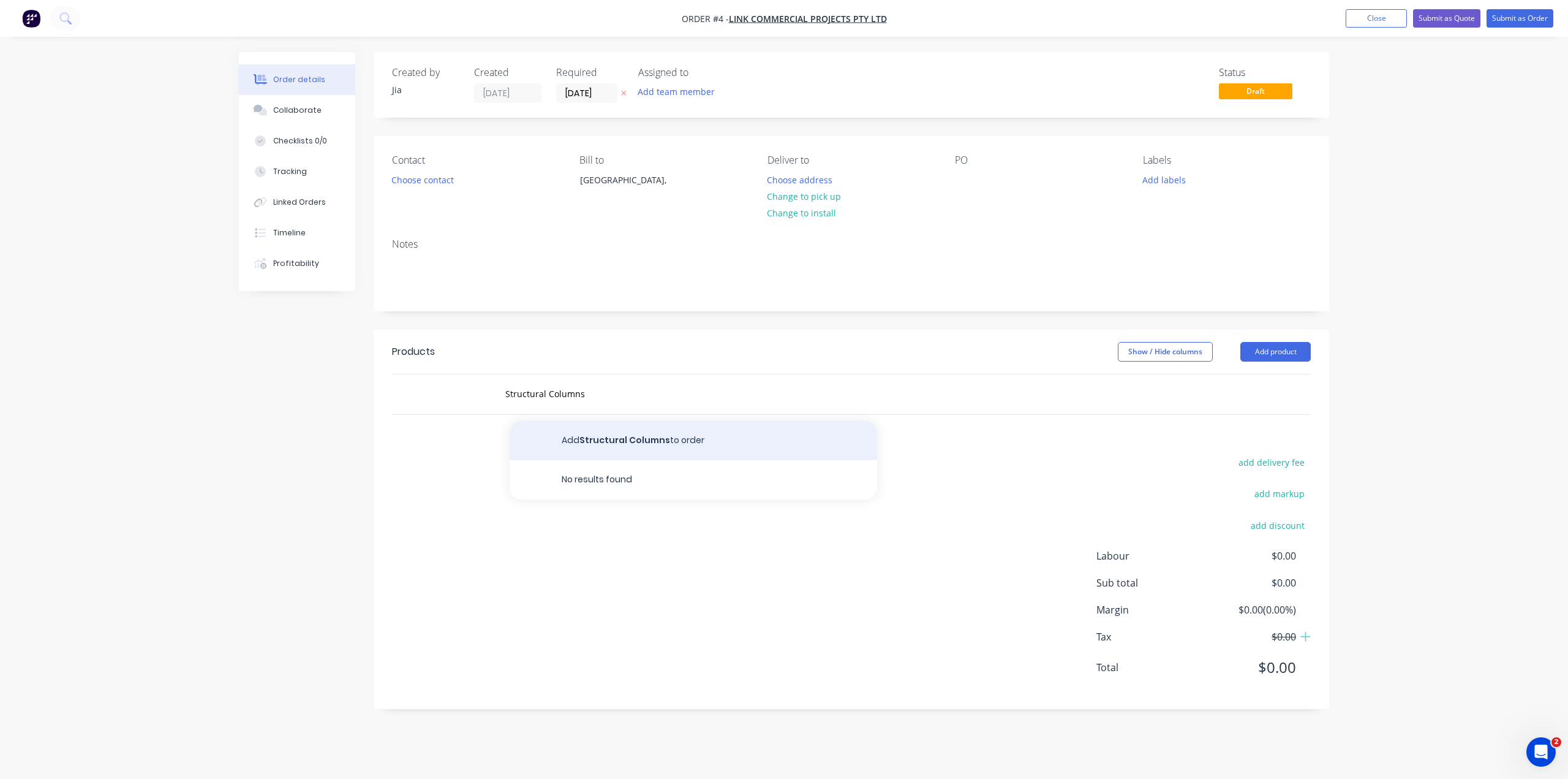
click at [654, 436] on button "Add Structural Columns to order" at bounding box center [694, 440] width 367 height 39
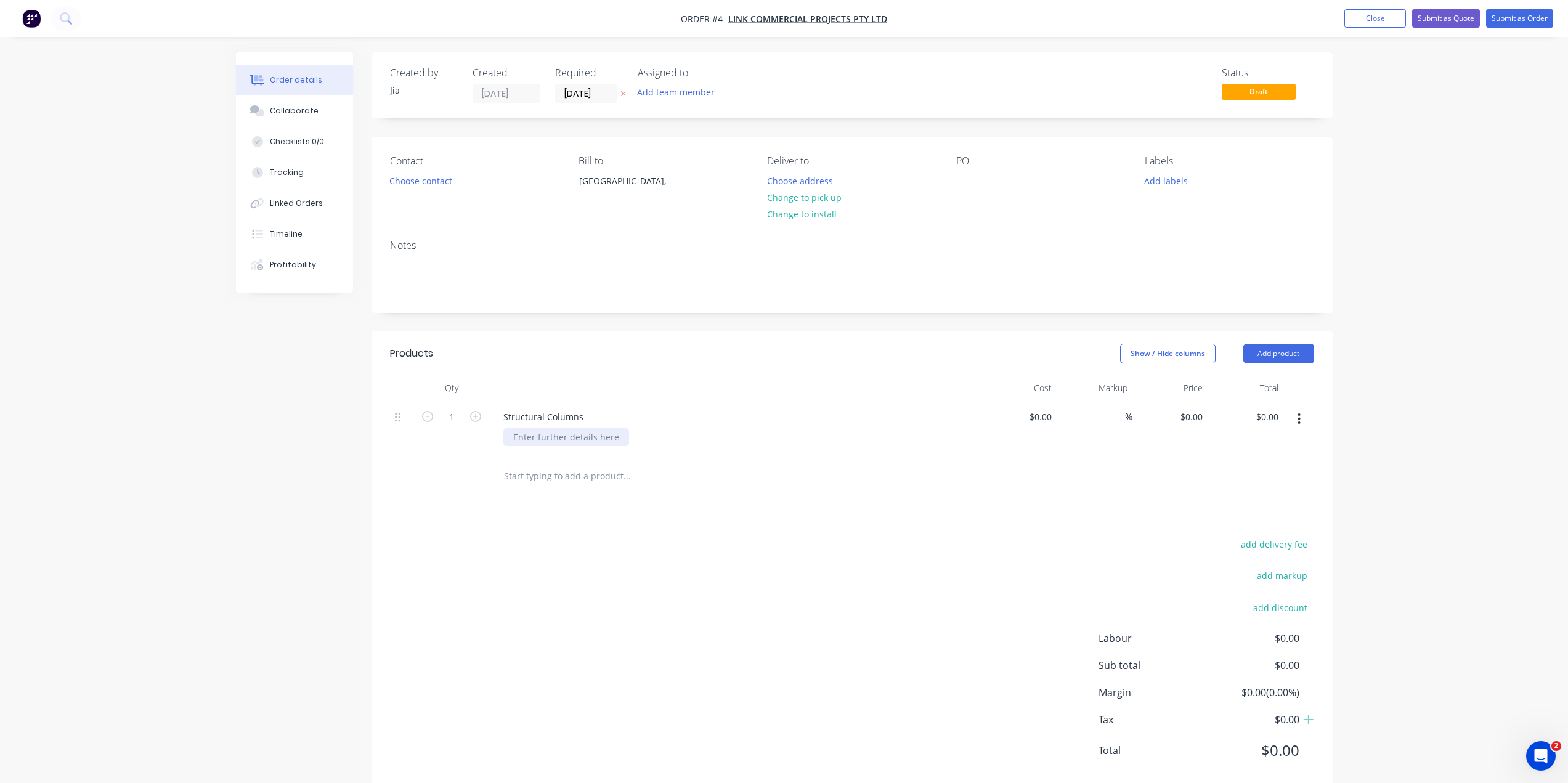
click at [596, 430] on div at bounding box center [566, 437] width 126 height 18
click at [1300, 415] on icon "button" at bounding box center [1299, 419] width 2 height 11
drag, startPoint x: 1372, startPoint y: 414, endPoint x: 1323, endPoint y: 411, distance: 49.1
click at [1369, 414] on div "Order details Collaborate Checklists 0/0 Tracking Linked Orders Timeline Profit…" at bounding box center [784, 405] width 1568 height 811
click at [1192, 414] on div "0 0" at bounding box center [1198, 416] width 19 height 18
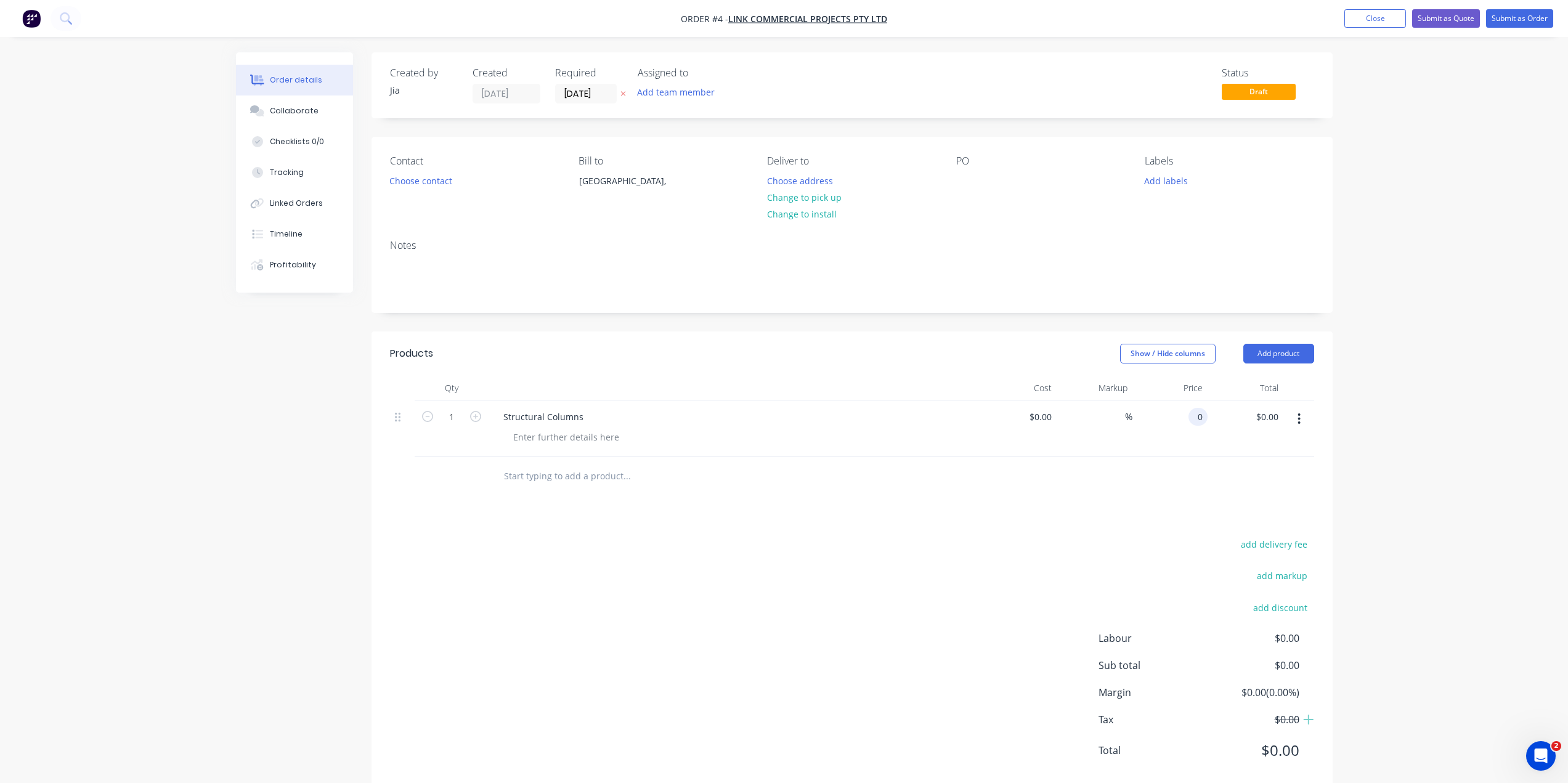
type input "$0.00"
click at [940, 440] on div at bounding box center [740, 437] width 473 height 18
click at [580, 435] on div at bounding box center [566, 437] width 126 height 18
click at [540, 424] on div "Structural Columns" at bounding box center [543, 416] width 100 height 18
click at [480, 419] on icon "button" at bounding box center [475, 416] width 11 height 11
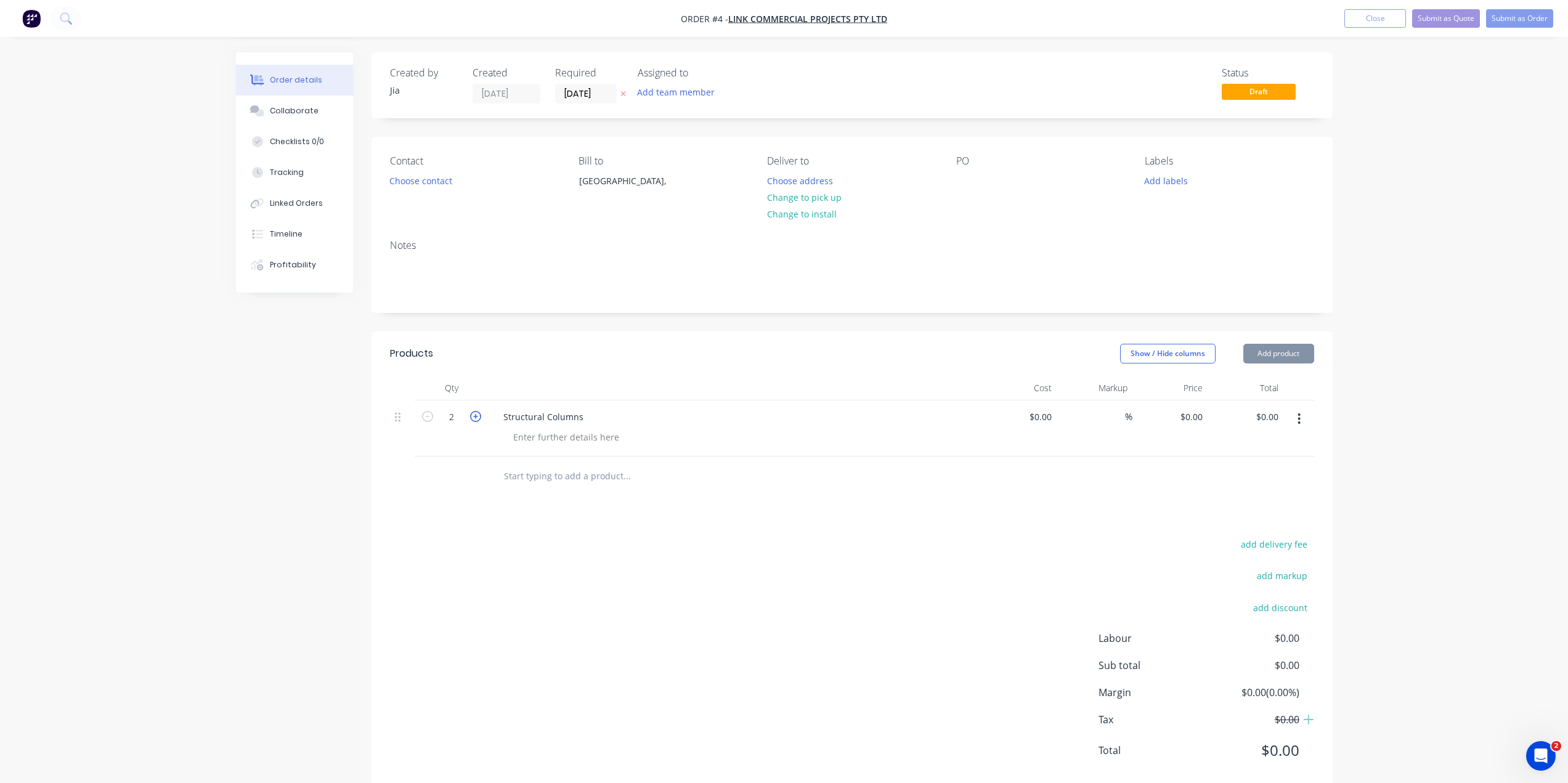
click at [479, 419] on icon "button" at bounding box center [475, 416] width 11 height 11
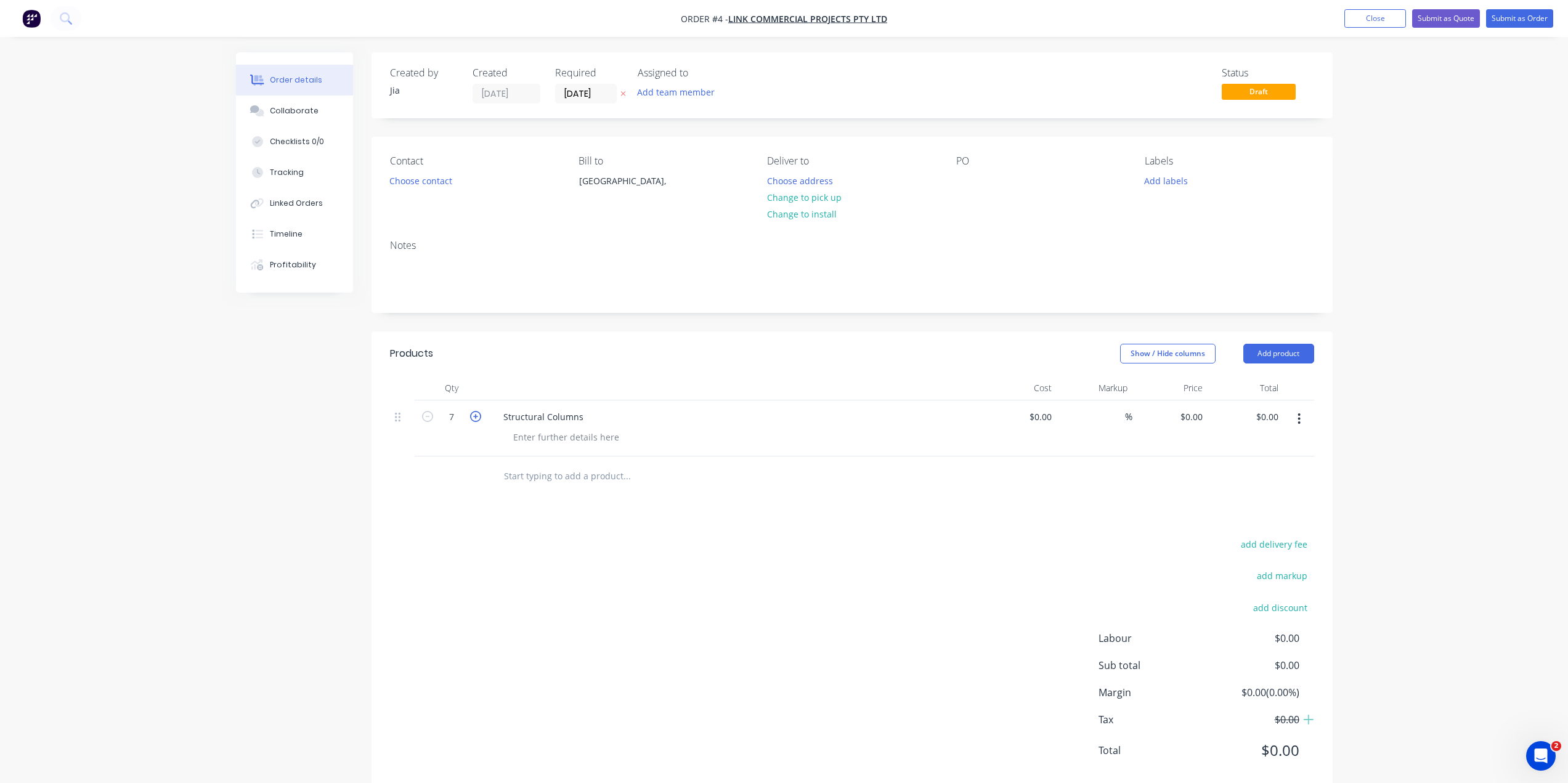
click at [479, 419] on icon "button" at bounding box center [475, 416] width 11 height 11
type input "8"
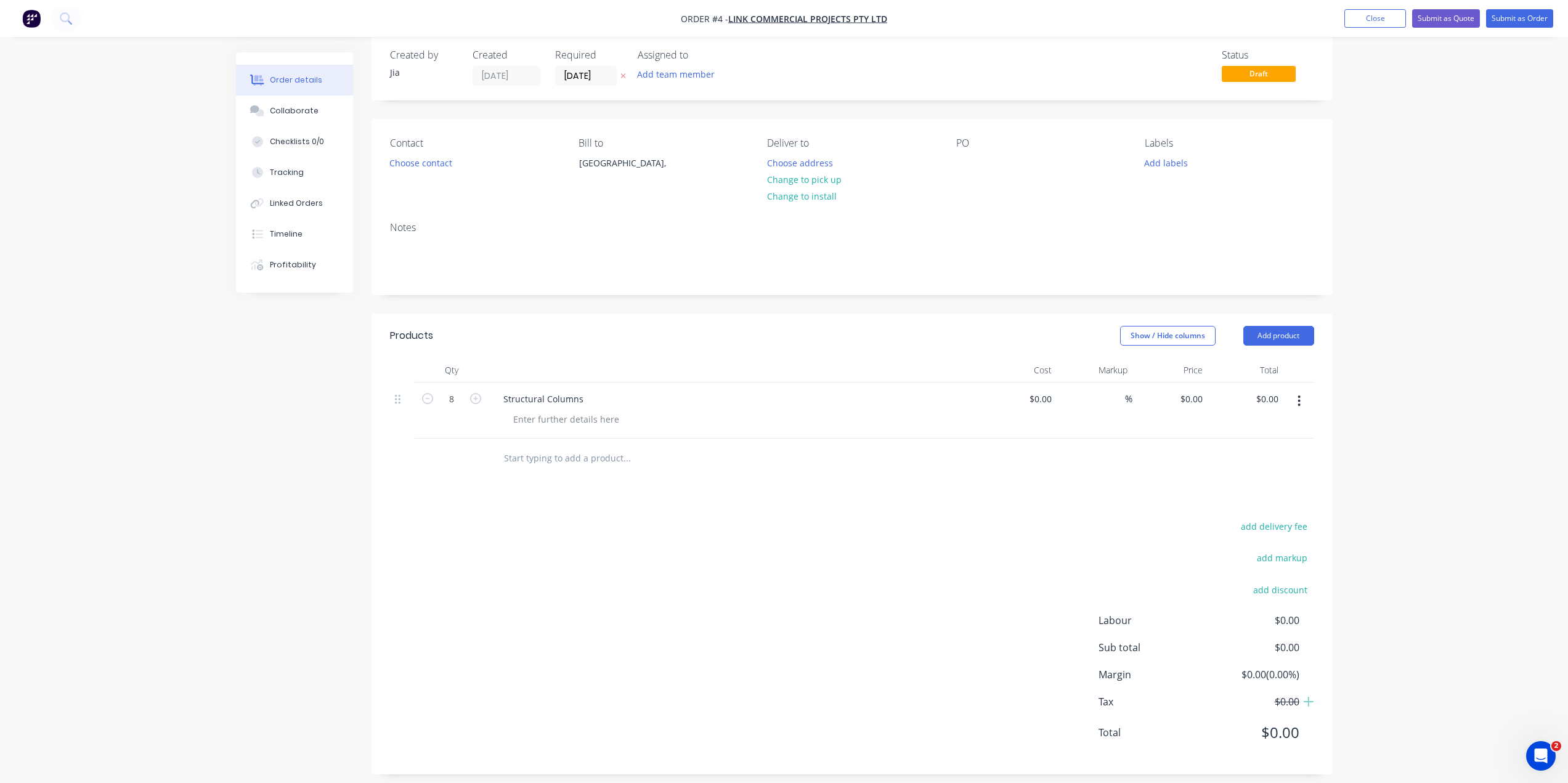
scroll to position [28, 0]
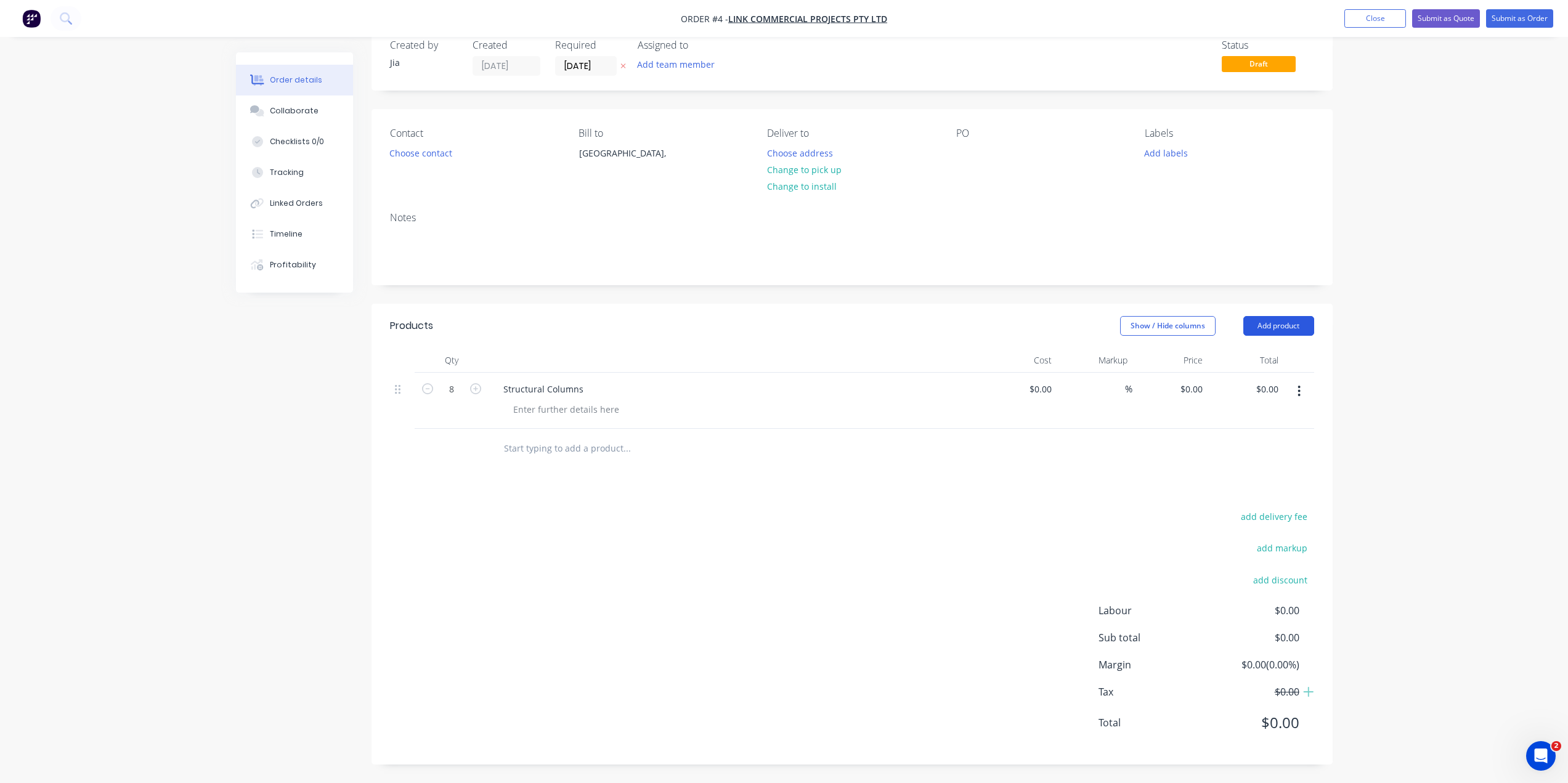
click at [1274, 321] on button "Add product" at bounding box center [1279, 326] width 71 height 20
click at [1347, 345] on div "Order details Collaborate Checklists 0/0 Tracking Linked Orders Timeline Profit…" at bounding box center [784, 378] width 1568 height 811
click at [1279, 324] on button "Add product" at bounding box center [1279, 326] width 71 height 20
click at [1362, 332] on div "Order details Collaborate Checklists 0/0 Tracking Linked Orders Timeline Profit…" at bounding box center [784, 378] width 1568 height 811
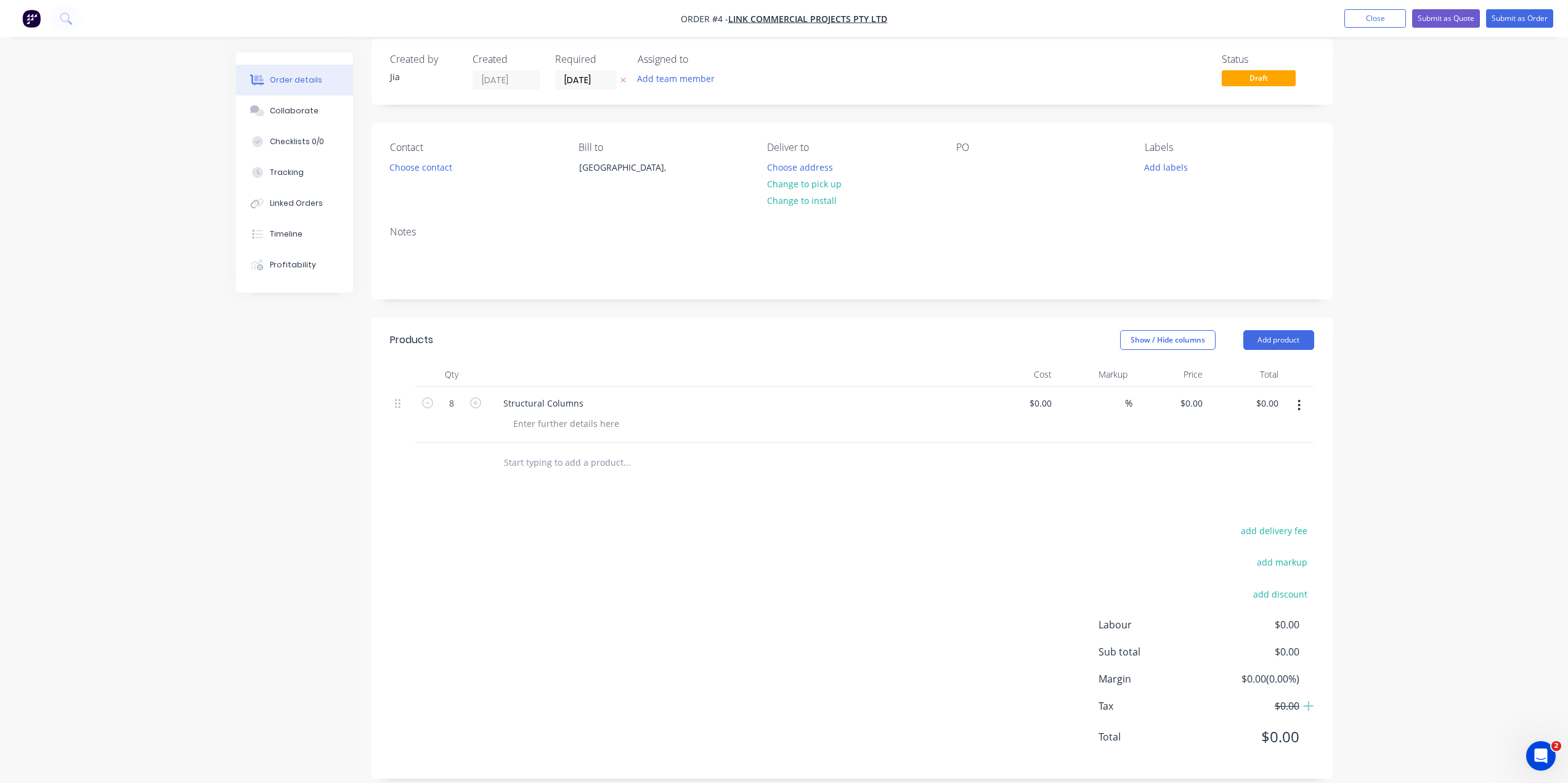
scroll to position [0, 0]
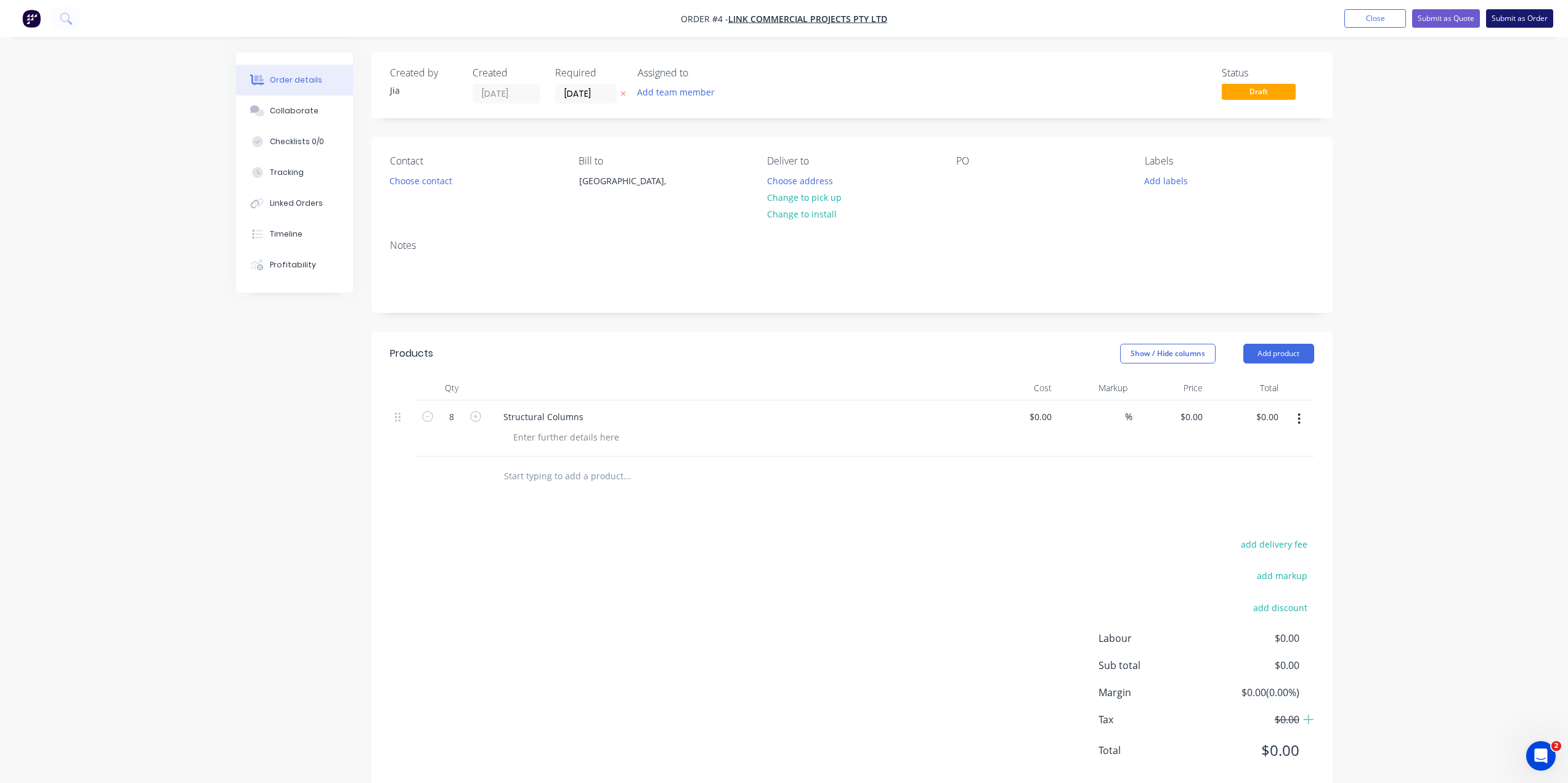
click at [1499, 18] on button "Submit as Order" at bounding box center [1520, 18] width 67 height 18
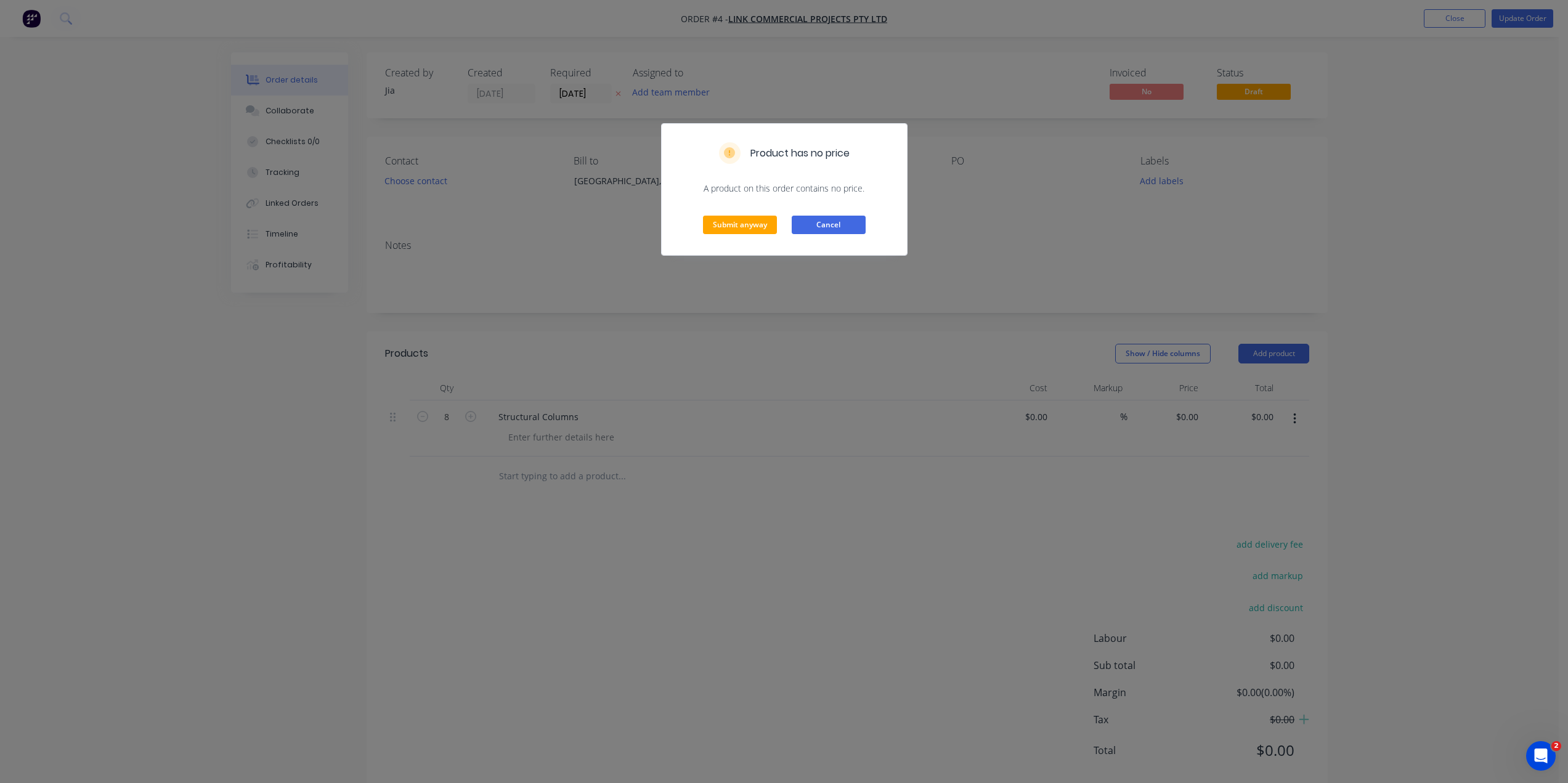
click at [856, 218] on button "Cancel" at bounding box center [828, 224] width 74 height 18
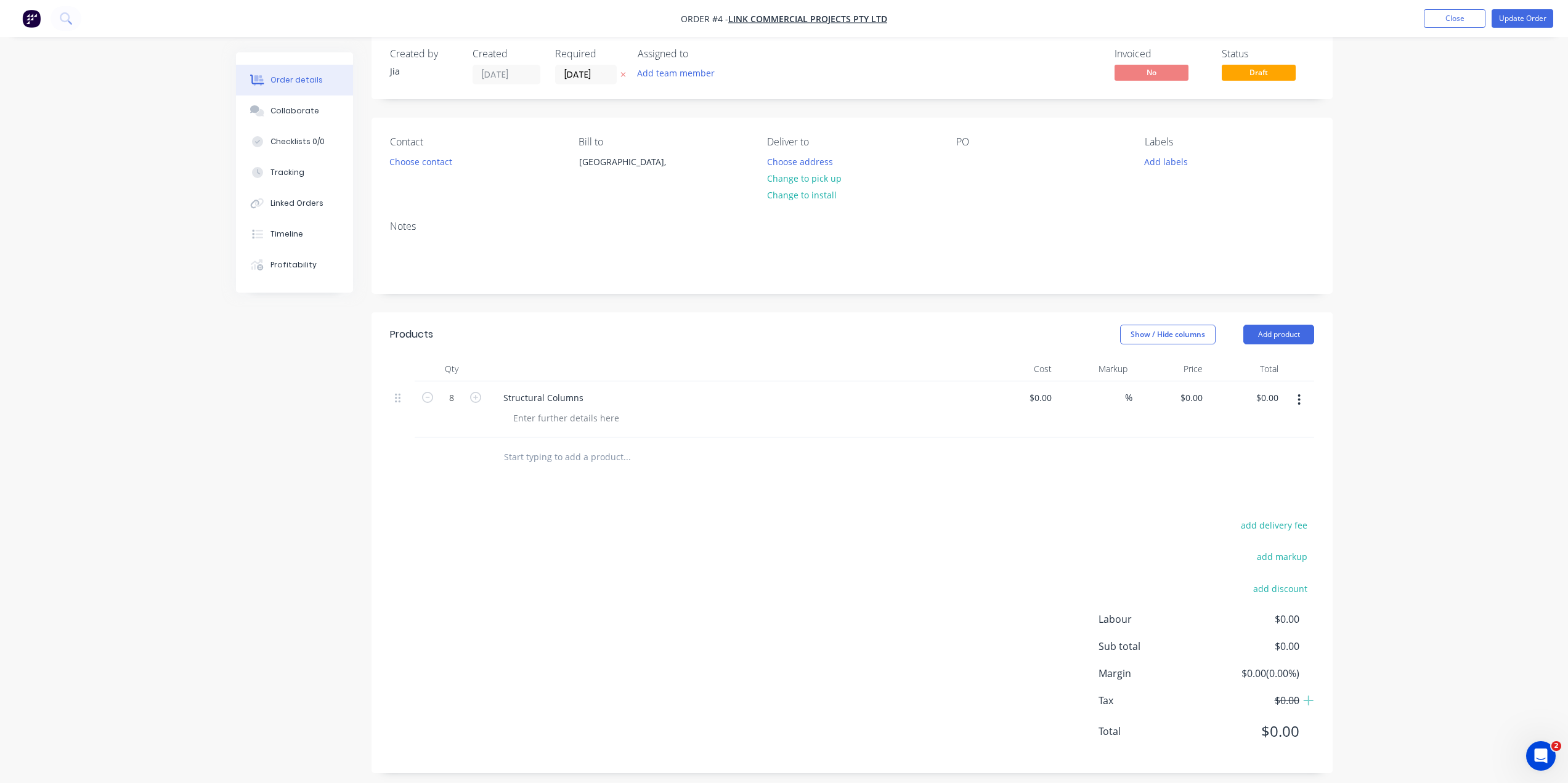
scroll to position [28, 0]
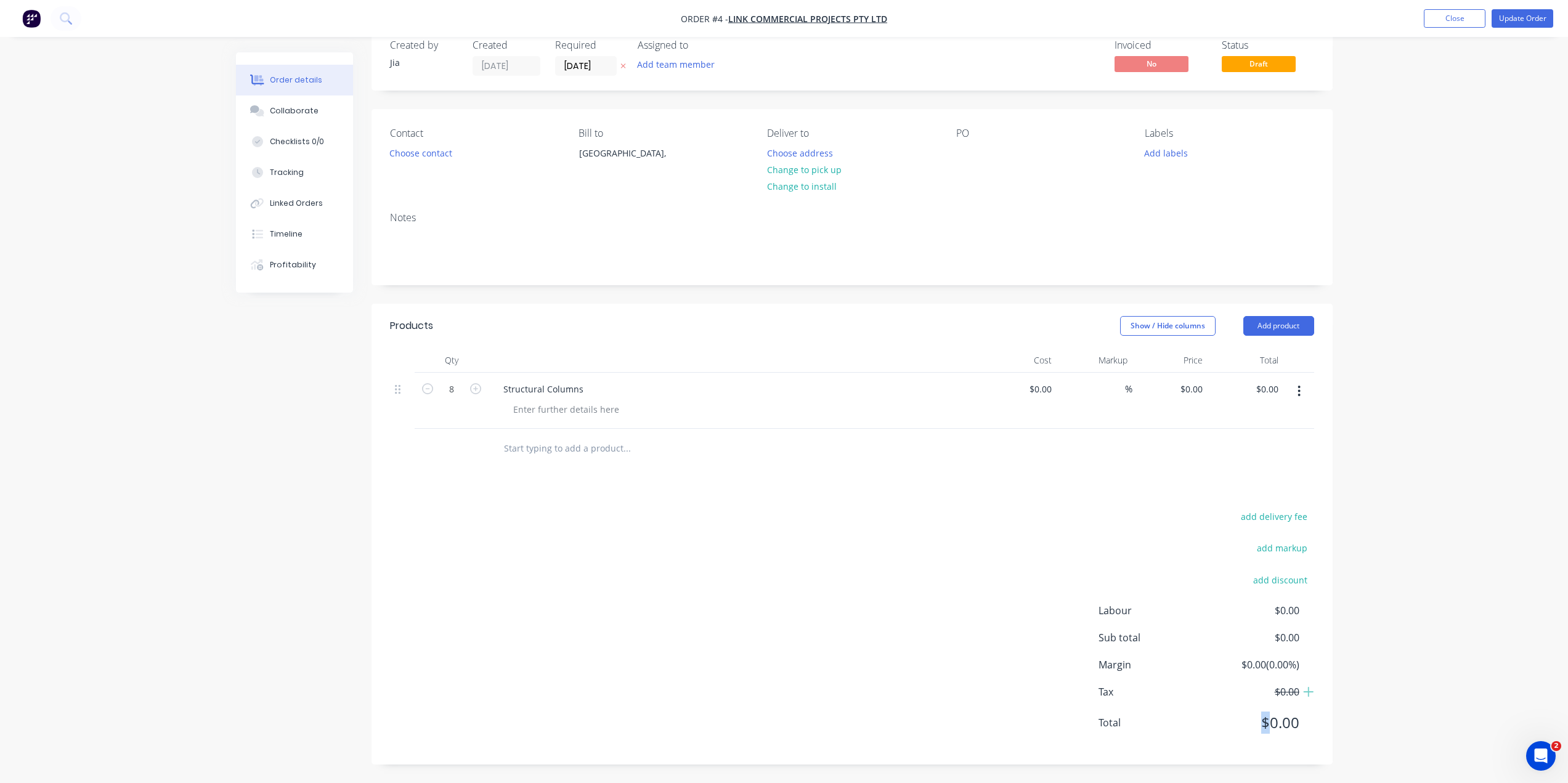
click at [1266, 726] on span "$0.00" at bounding box center [1253, 722] width 91 height 22
click at [1298, 717] on span "$0.00" at bounding box center [1253, 722] width 91 height 22
type input "0.00"
click at [1267, 386] on input "0.00" at bounding box center [1269, 389] width 28 height 18
type input "0"
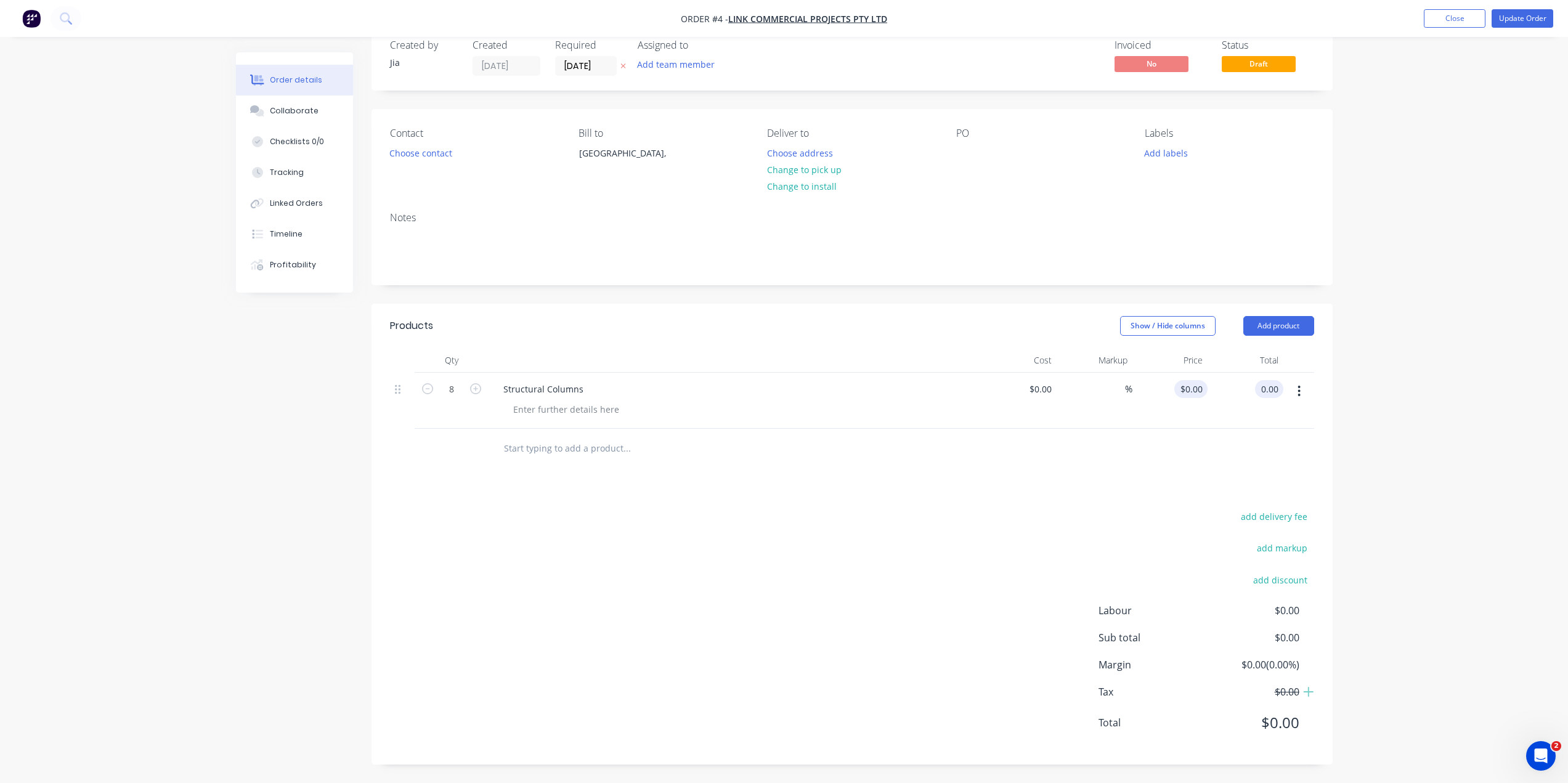
type input "$0.00"
click at [1198, 387] on input "0" at bounding box center [1193, 389] width 28 height 18
type input "$0.00"
click at [1043, 394] on input at bounding box center [1042, 389] width 28 height 18
type input "$0.00"
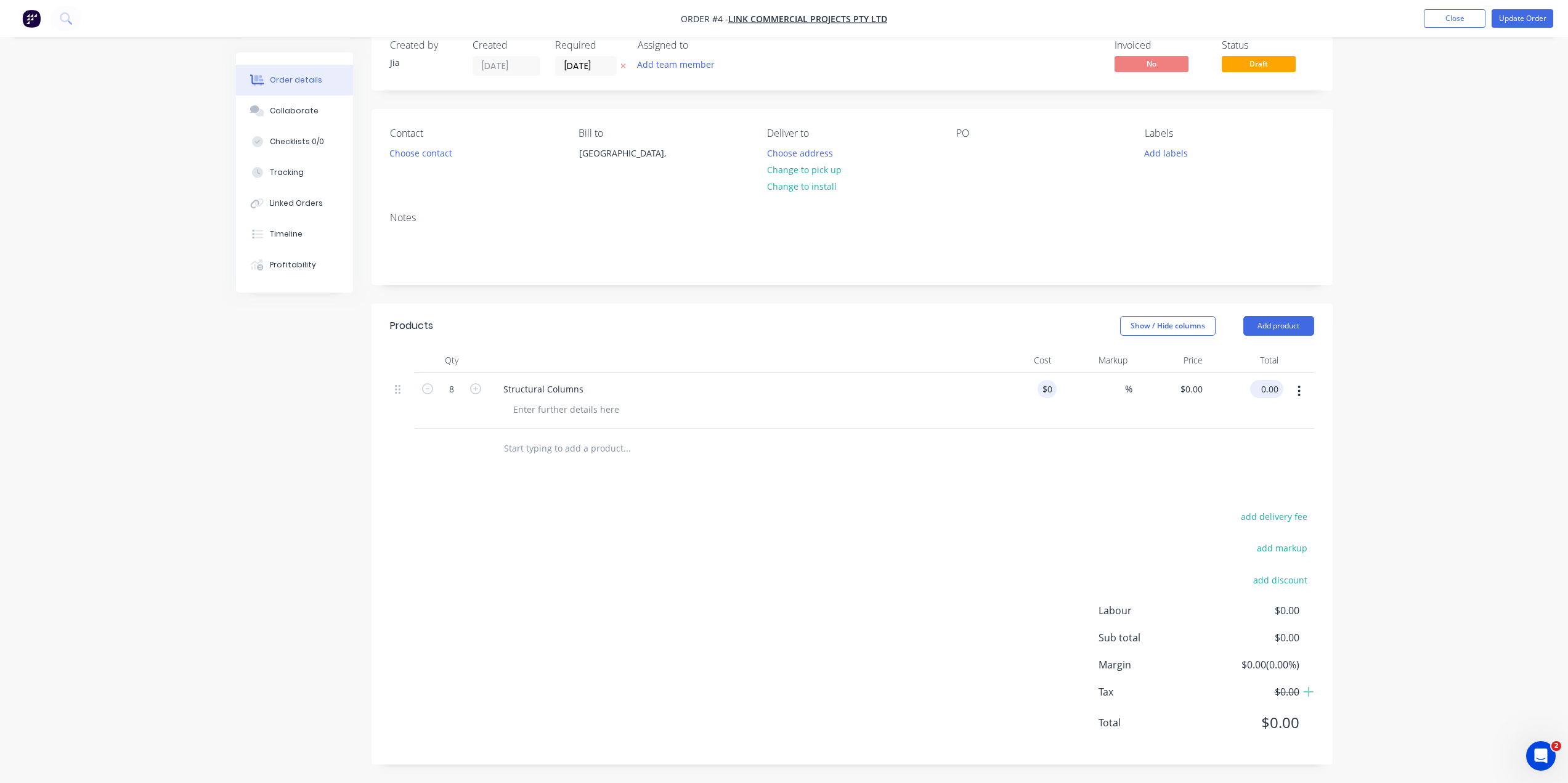
click at [1250, 390] on div "0.00 $0.00" at bounding box center [1246, 400] width 76 height 56
click at [1271, 386] on input "0.00" at bounding box center [1271, 389] width 23 height 18
type input "3230"
type input "$403.75"
type input "$3,230.00"
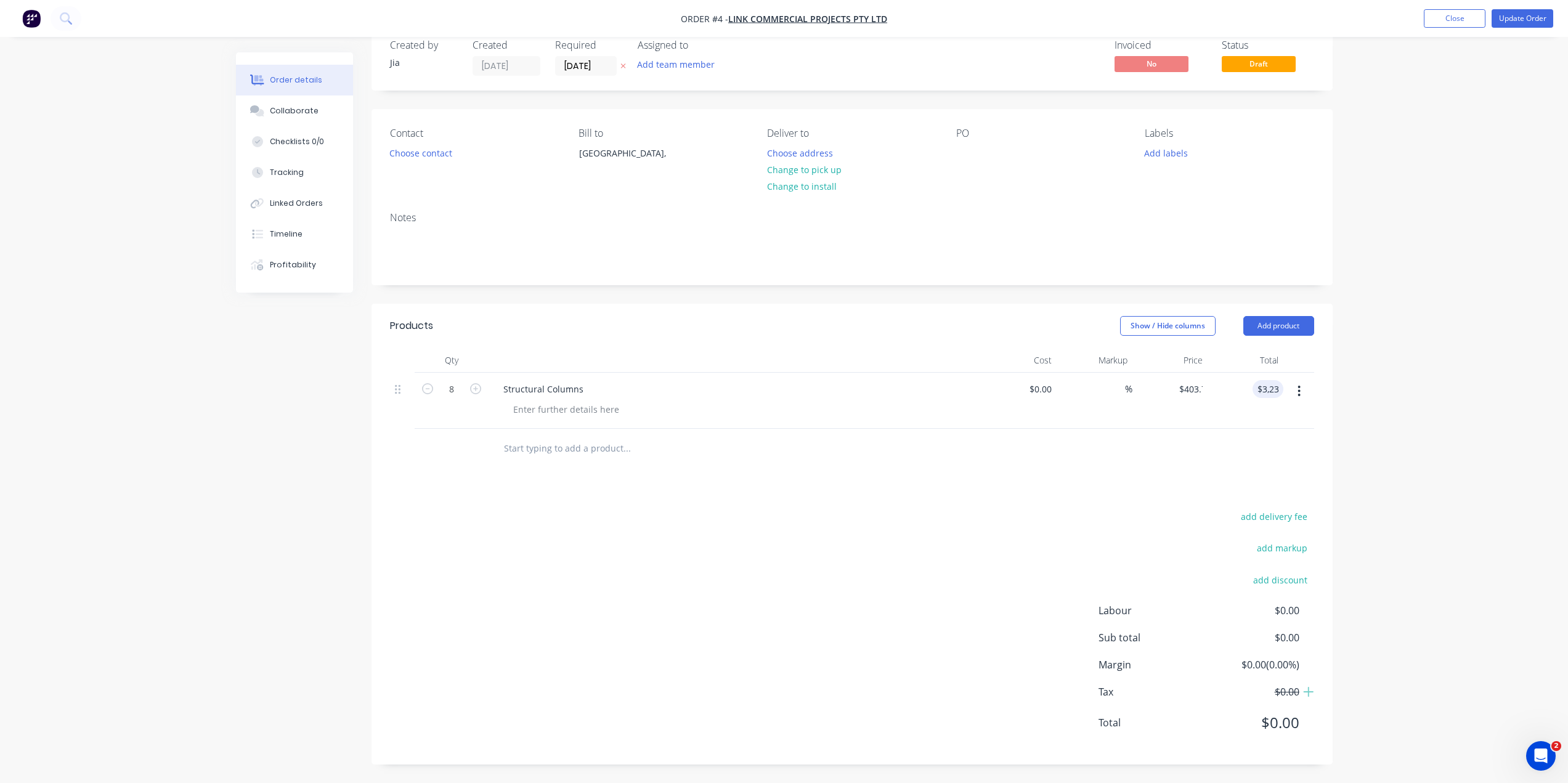
click at [1333, 387] on div "Order details Collaborate Checklists 0/0 Tracking Linked Orders Timeline Profit…" at bounding box center [784, 404] width 1122 height 758
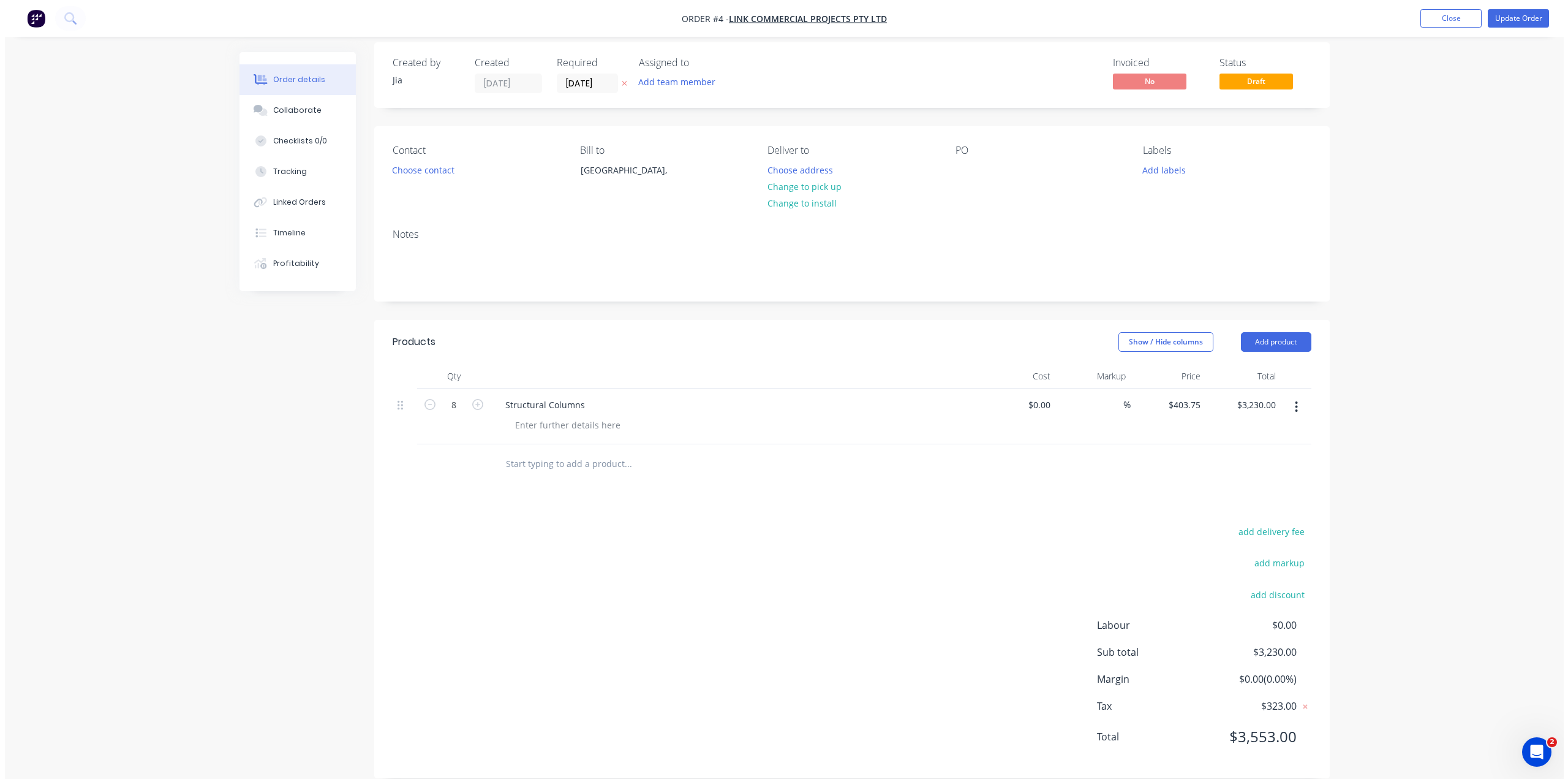
scroll to position [0, 0]
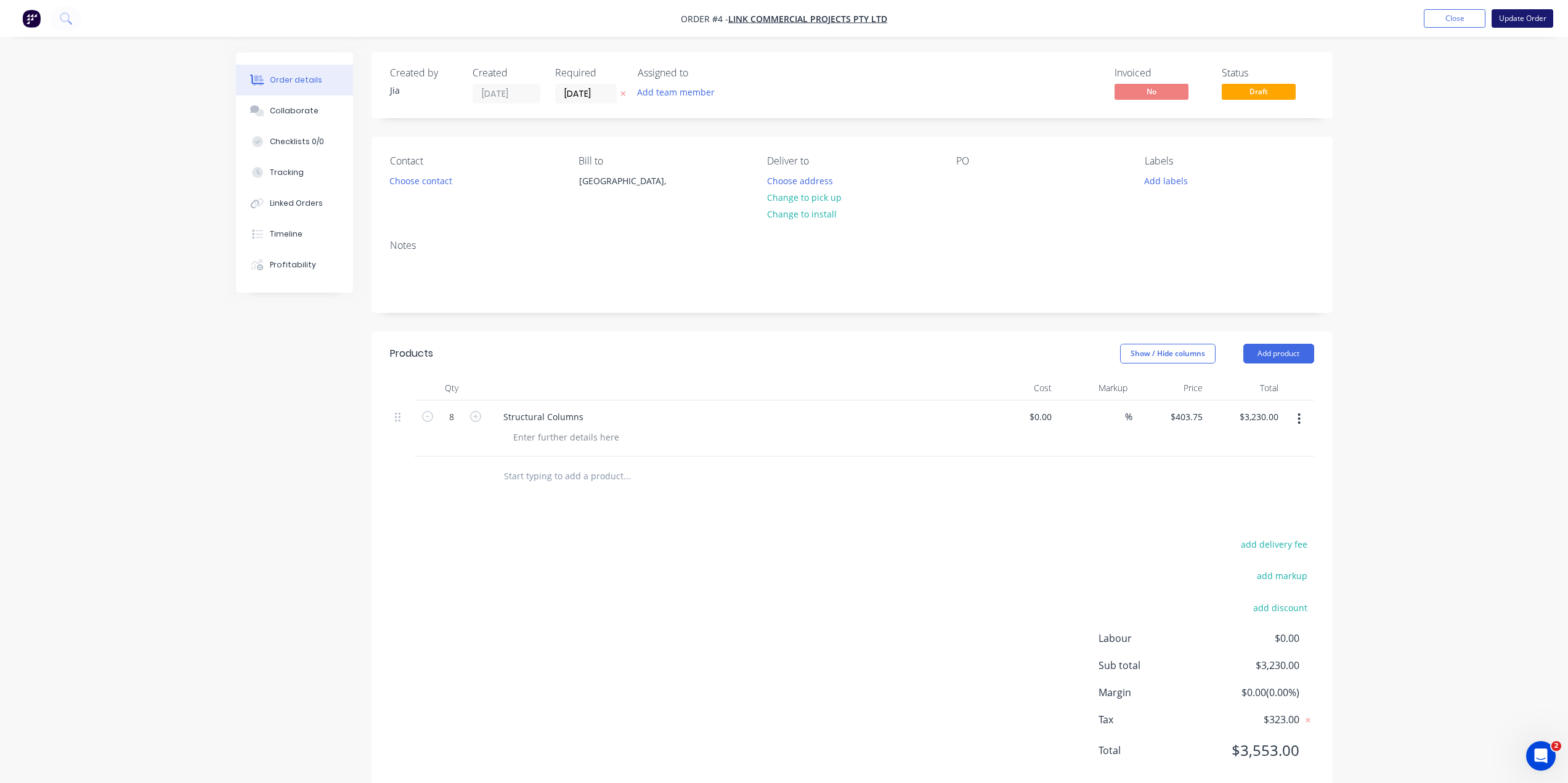
click at [1517, 17] on button "Update Order" at bounding box center [1522, 18] width 61 height 18
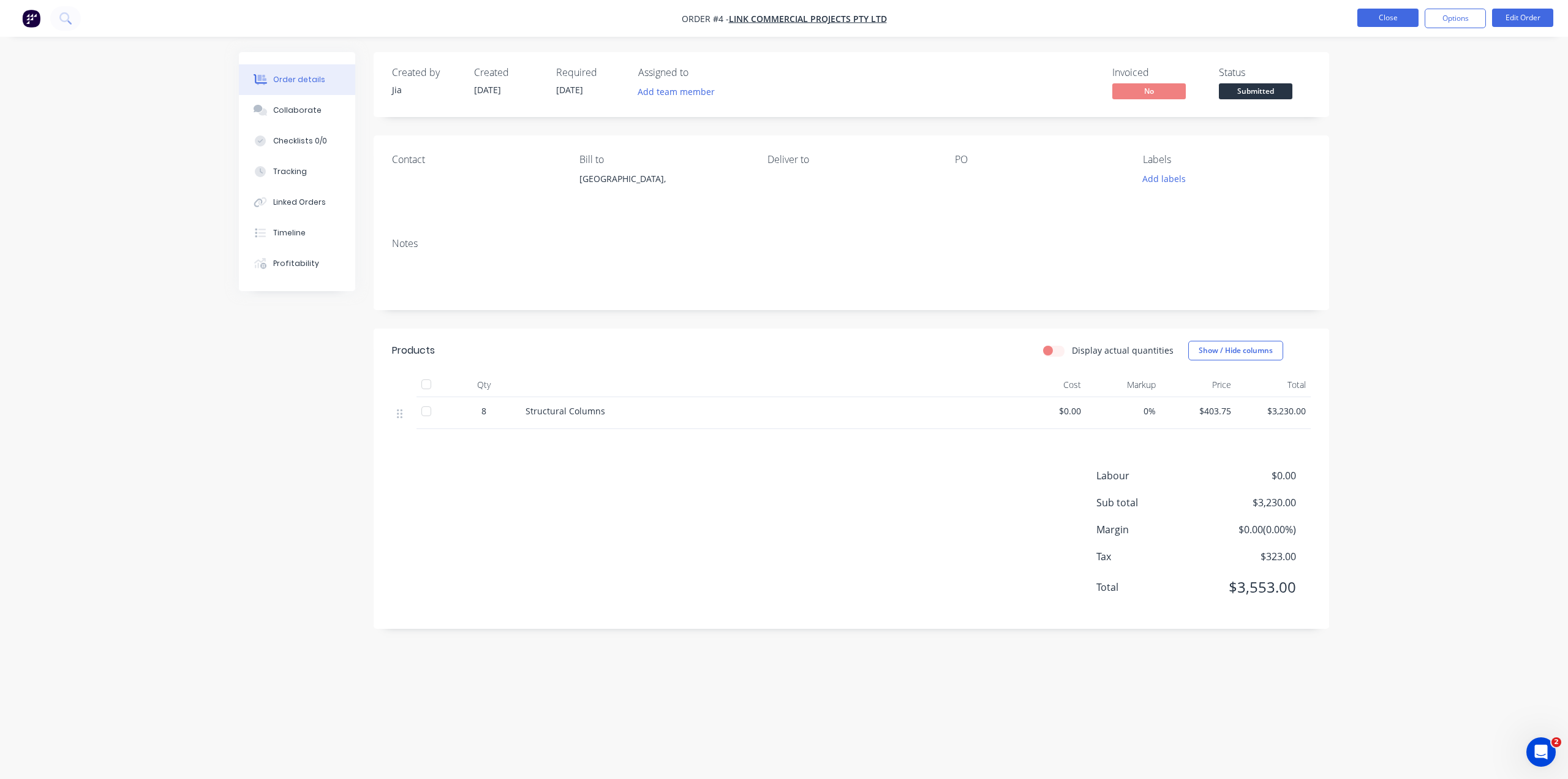
click at [1394, 13] on button "Close" at bounding box center [1388, 17] width 61 height 18
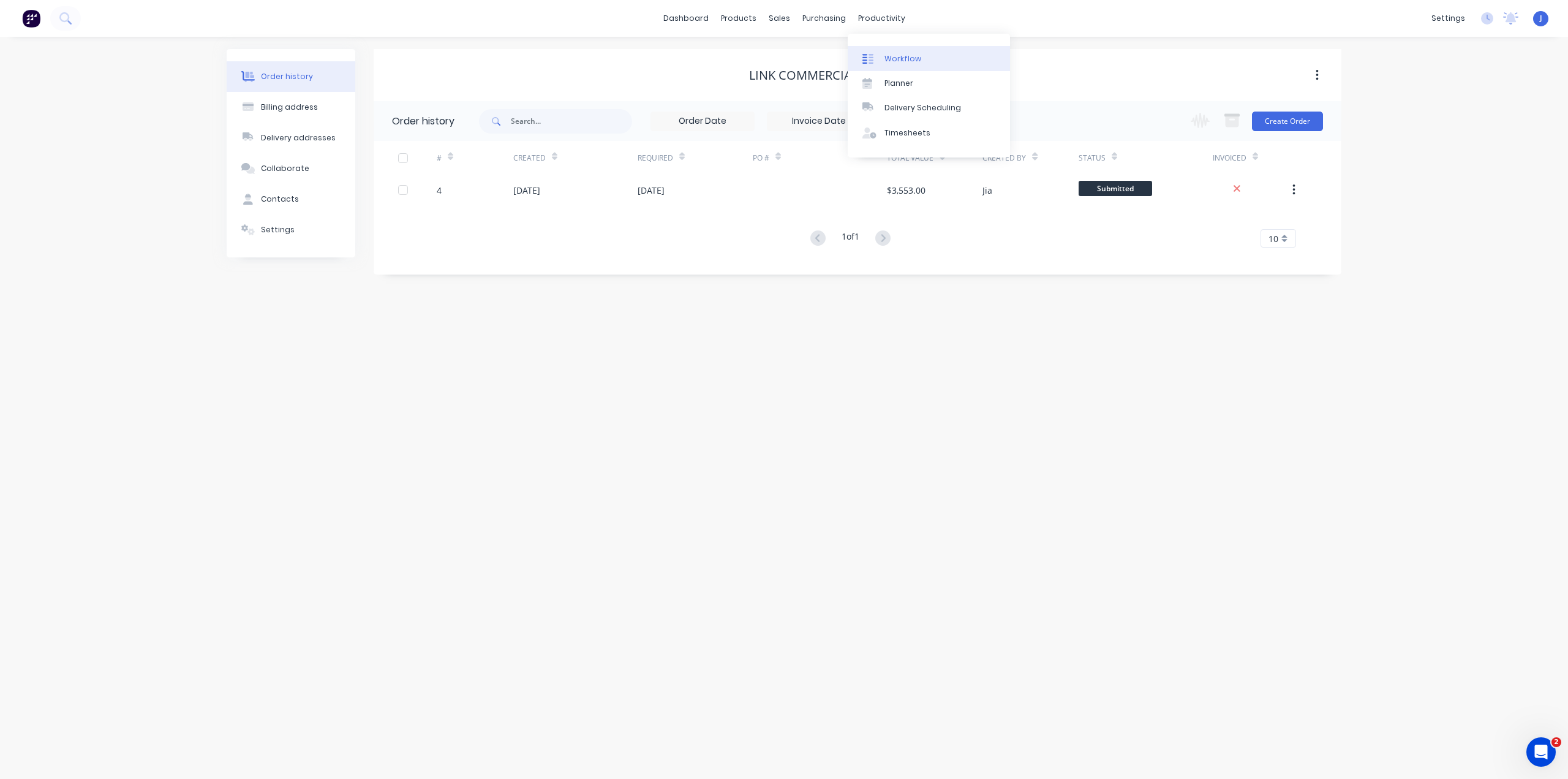
click at [881, 50] on link "Workflow" at bounding box center [928, 58] width 162 height 25
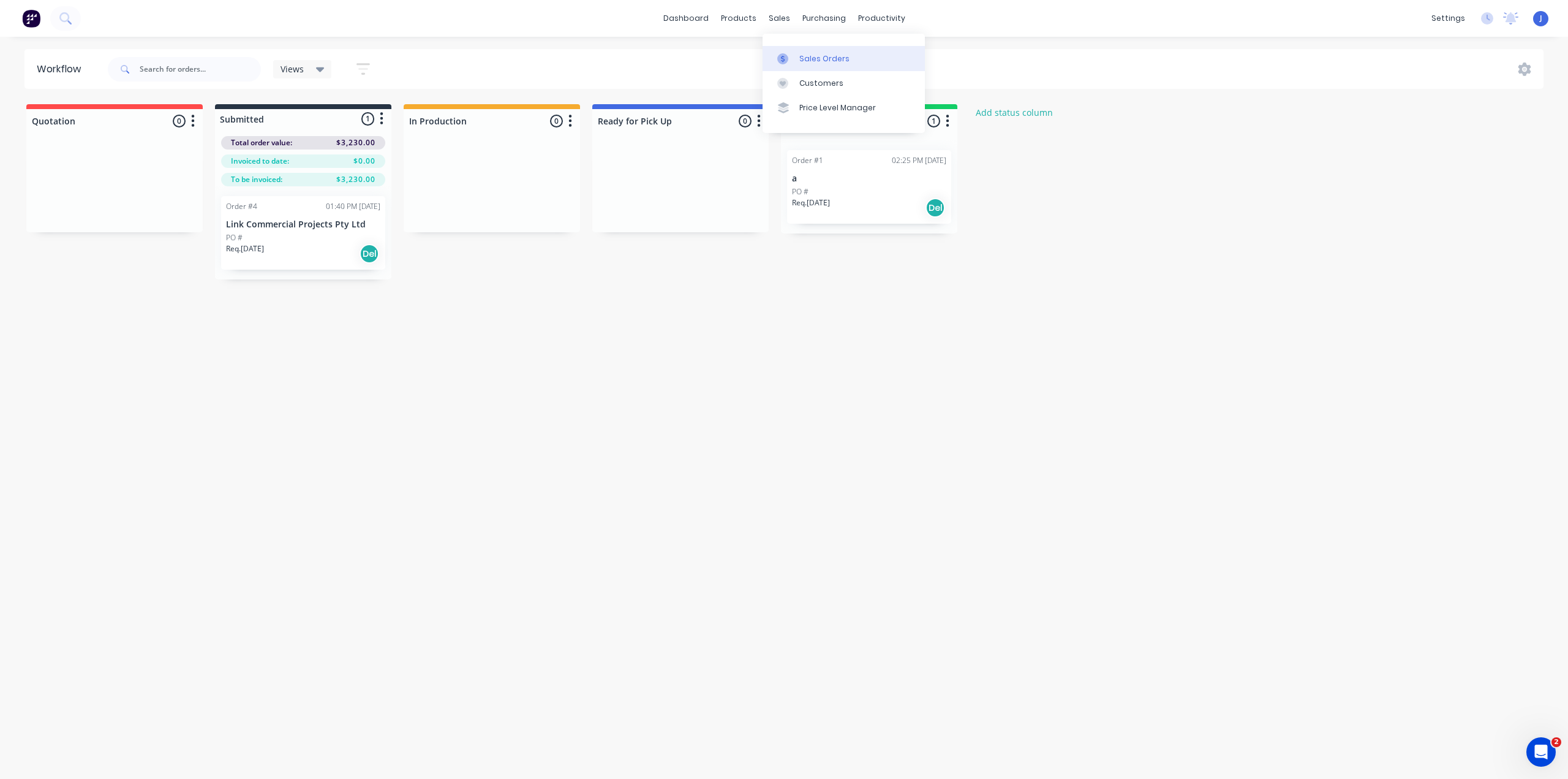
click at [811, 62] on div "Sales Orders" at bounding box center [824, 58] width 50 height 11
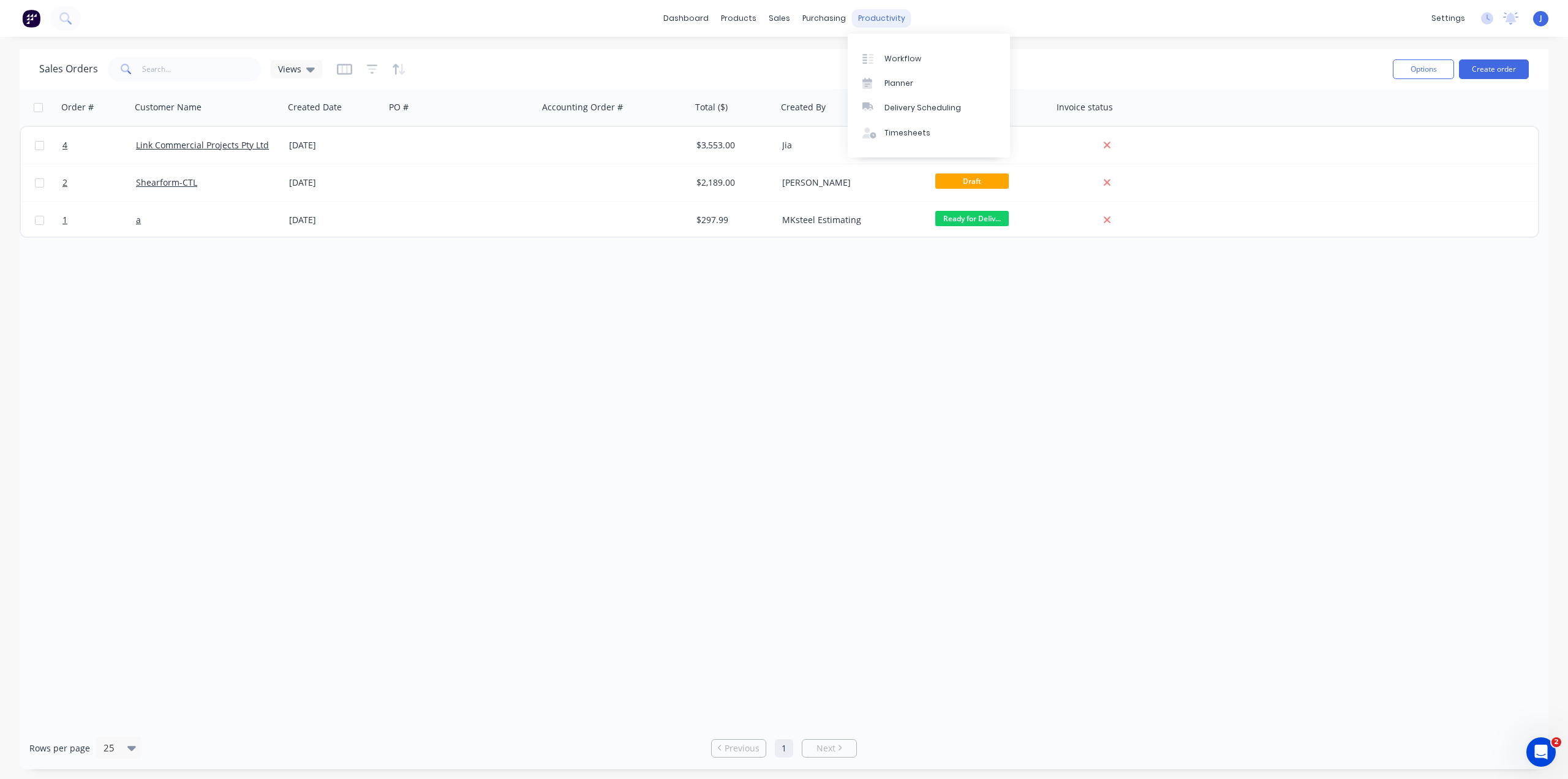
click at [880, 15] on div "productivity" at bounding box center [882, 18] width 60 height 18
click at [885, 55] on div "Workflow" at bounding box center [903, 58] width 37 height 11
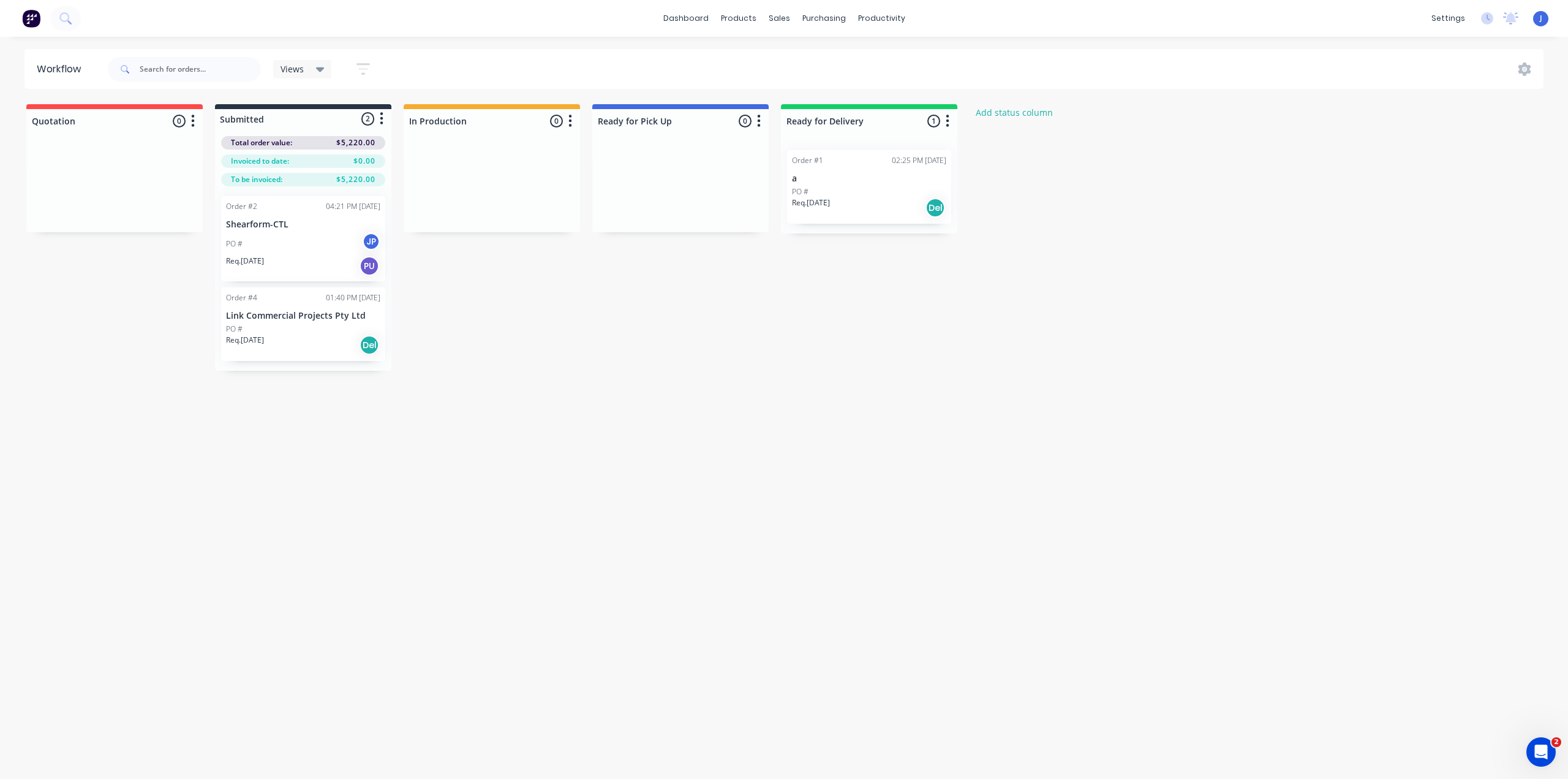
click at [345, 145] on span "$5,220.00" at bounding box center [356, 142] width 39 height 11
click at [383, 120] on icon "button" at bounding box center [381, 118] width 4 height 15
click at [482, 281] on div "Quotation 0 Status colour #FF4949 hex #FF4949 Save Cancel Notifications Email S…" at bounding box center [657, 237] width 1332 height 267
click at [326, 297] on div "01:40 PM [DATE]" at bounding box center [353, 297] width 54 height 11
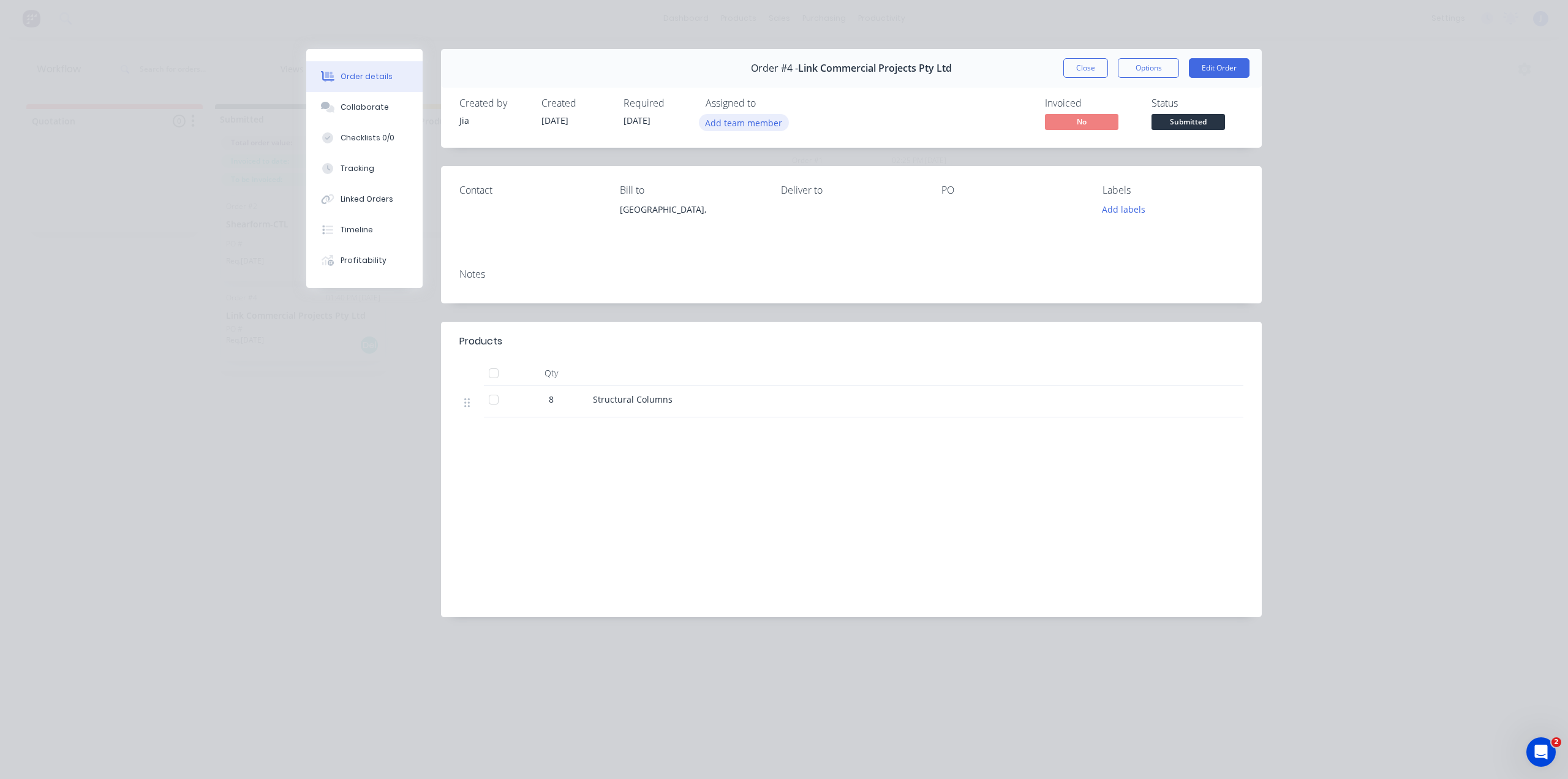
click at [750, 121] on button "Add team member" at bounding box center [744, 122] width 90 height 17
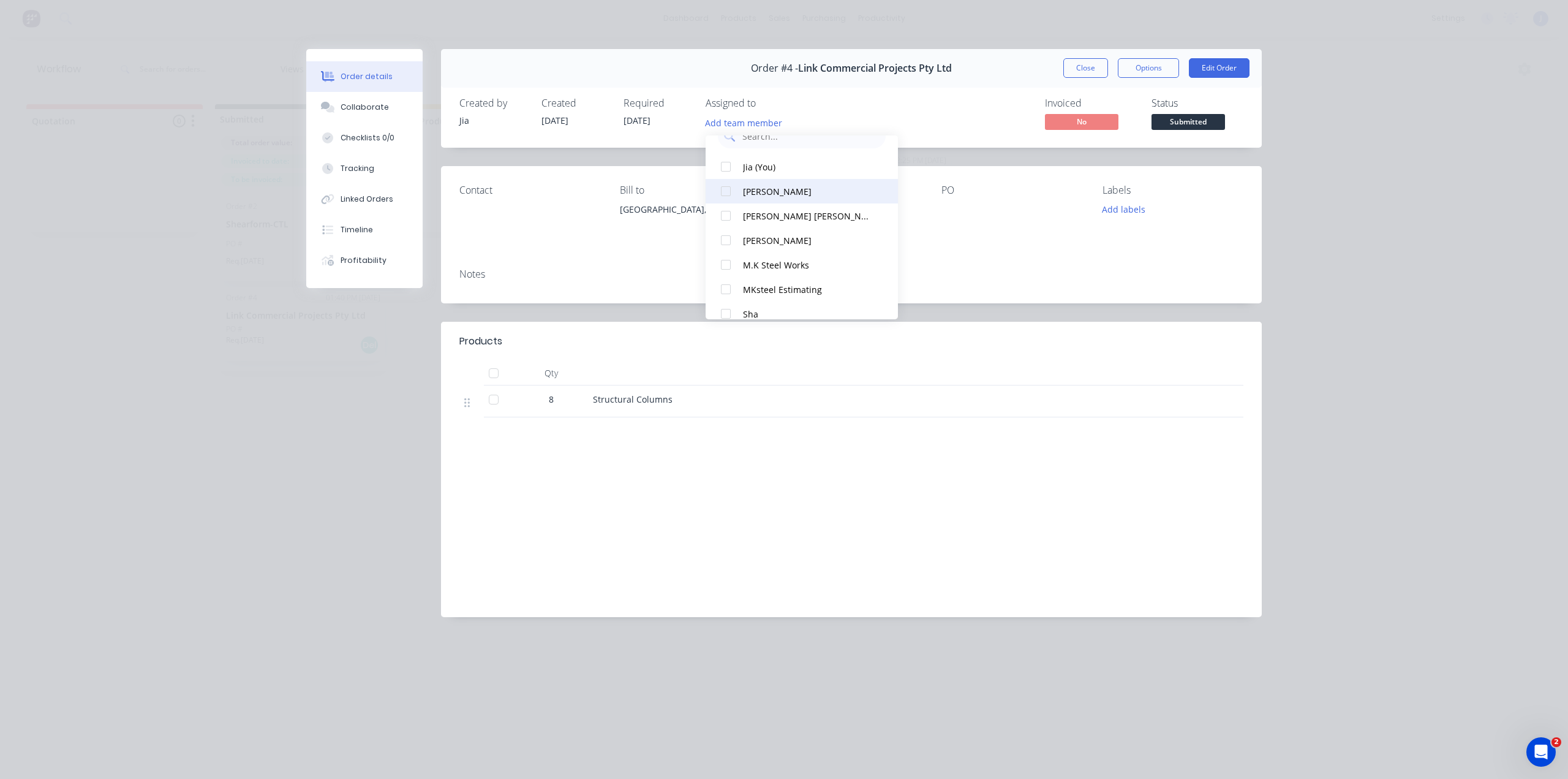
scroll to position [37, 0]
click at [730, 299] on div at bounding box center [726, 301] width 25 height 25
click at [728, 239] on div at bounding box center [726, 240] width 25 height 25
click at [1222, 66] on button "Edit Order" at bounding box center [1219, 68] width 60 height 20
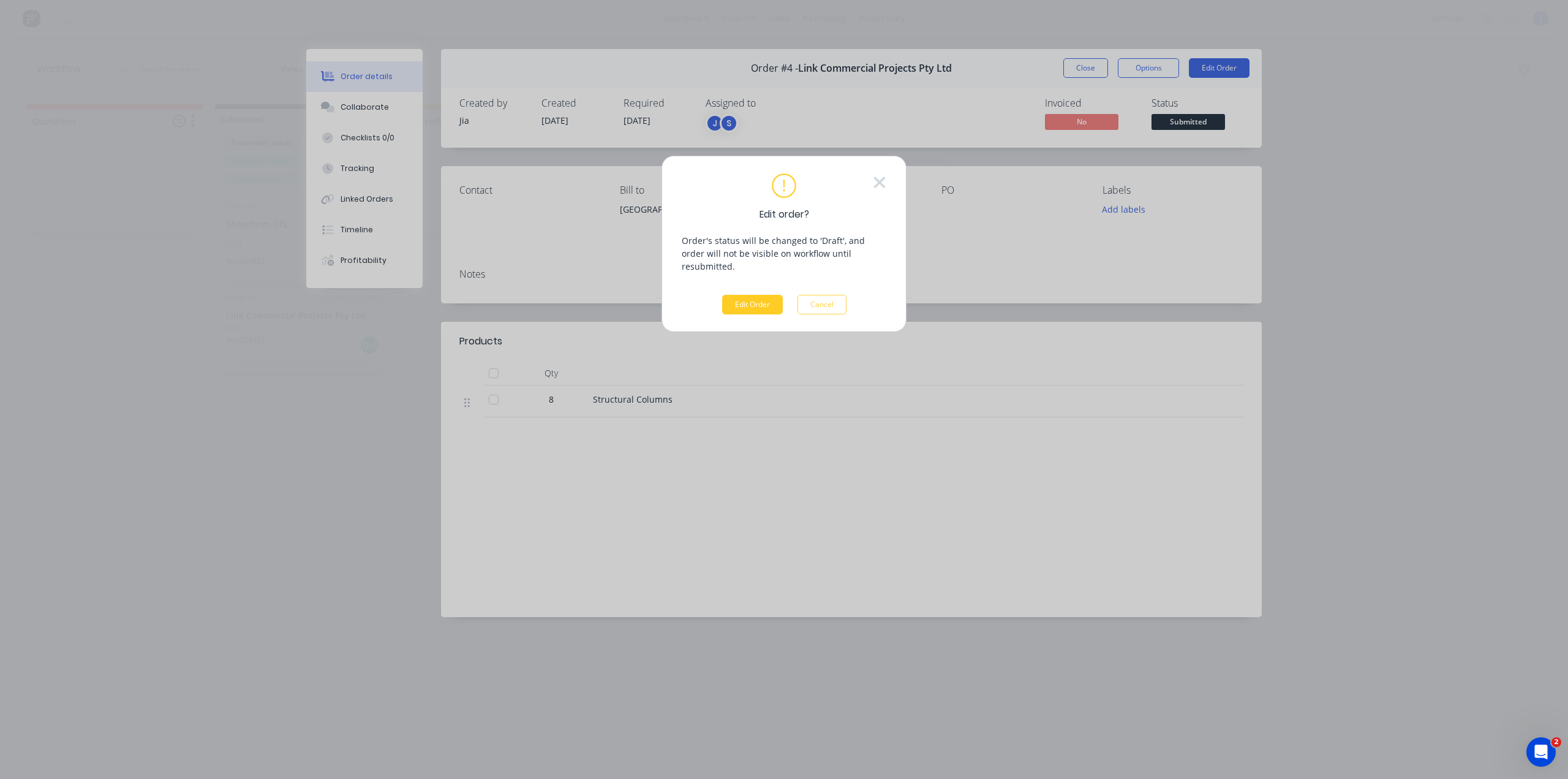
click at [757, 295] on button "Edit Order" at bounding box center [752, 304] width 60 height 20
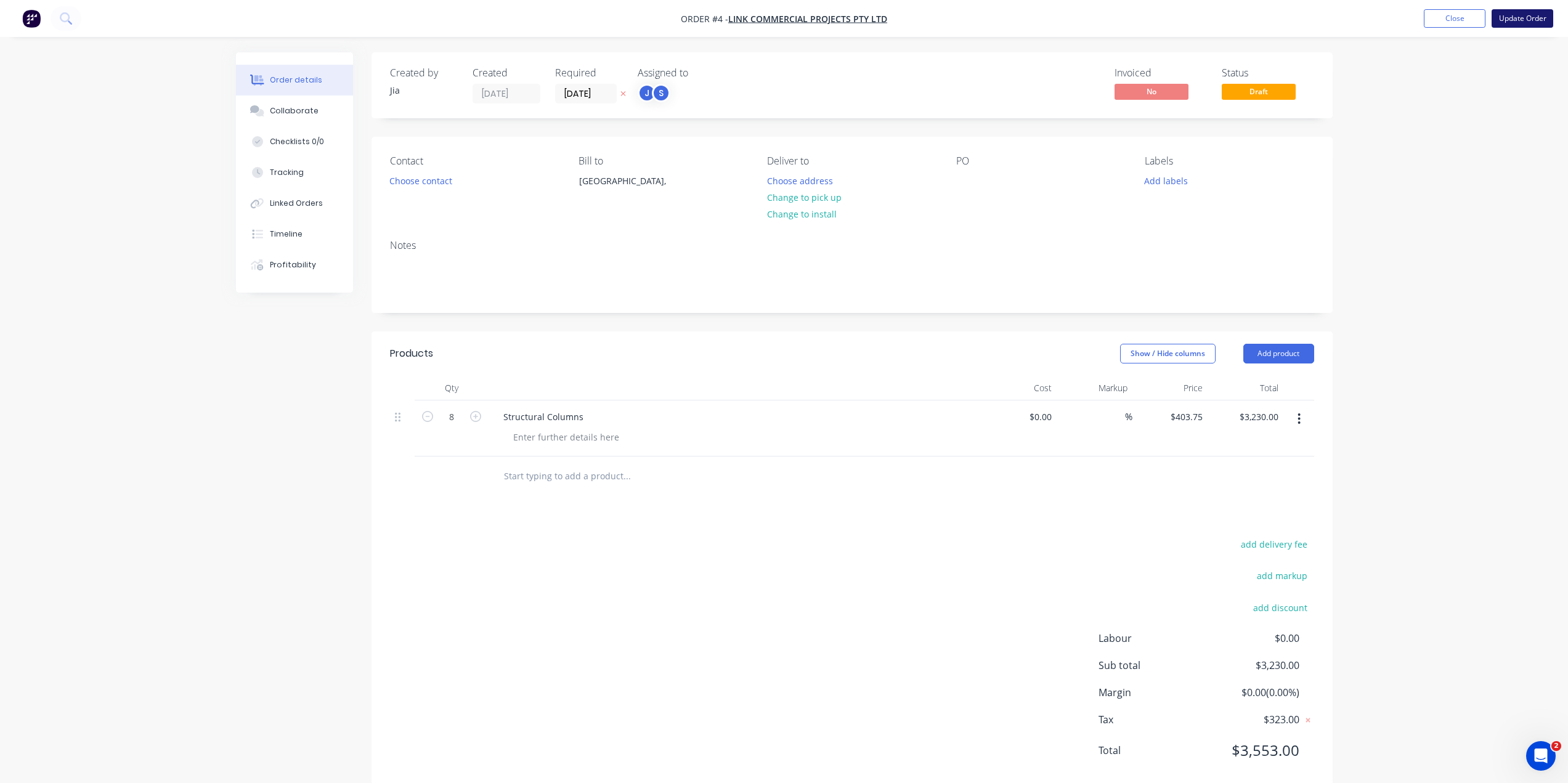
click at [1517, 16] on button "Update Order" at bounding box center [1522, 18] width 61 height 18
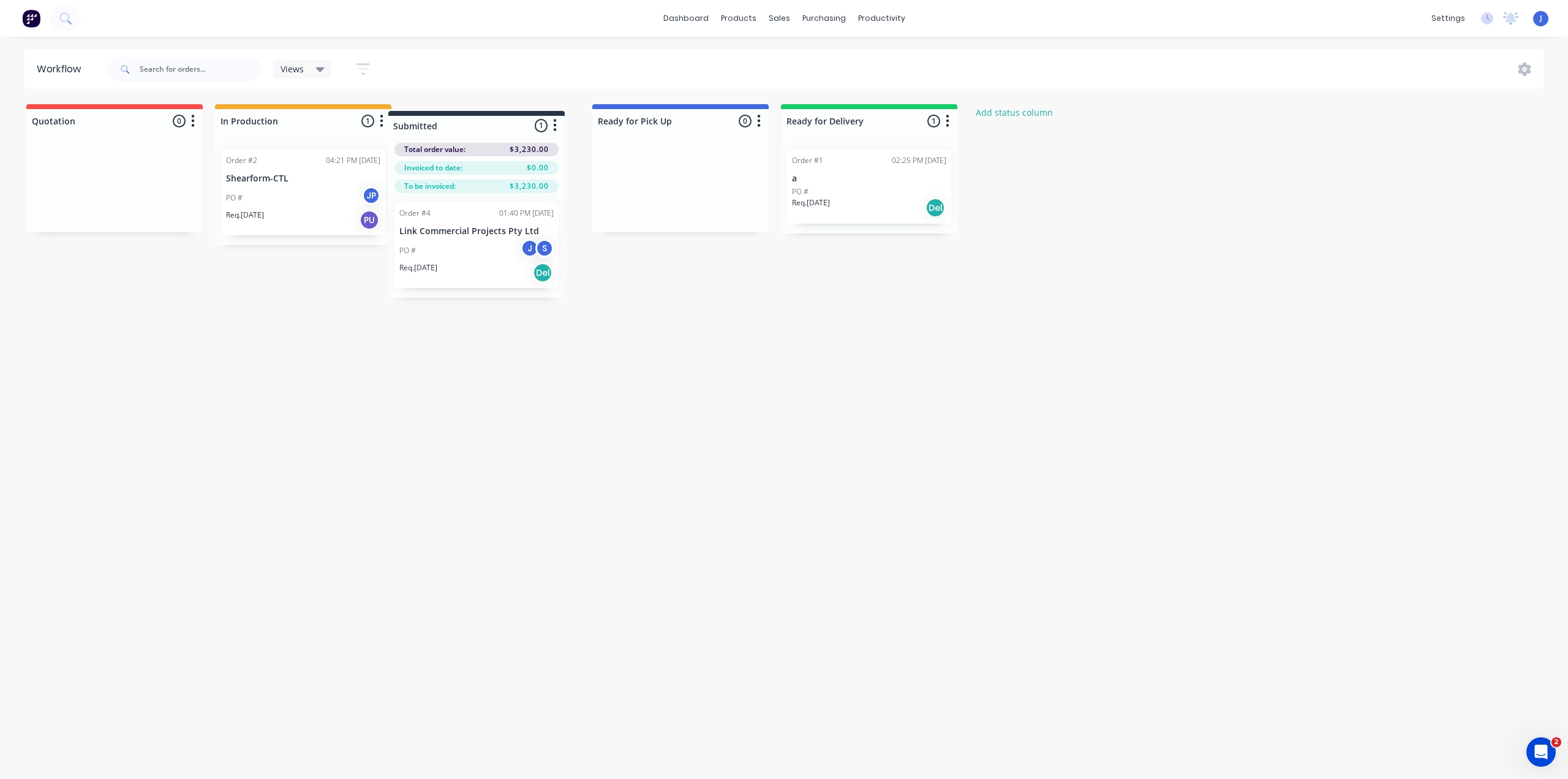
drag, startPoint x: 303, startPoint y: 118, endPoint x: 496, endPoint y: 120, distance: 193.0
click at [496, 120] on div "Quotation 0 Status colour #FF4949 hex #FF4949 Save Cancel Notifications Email S…" at bounding box center [657, 197] width 1332 height 187
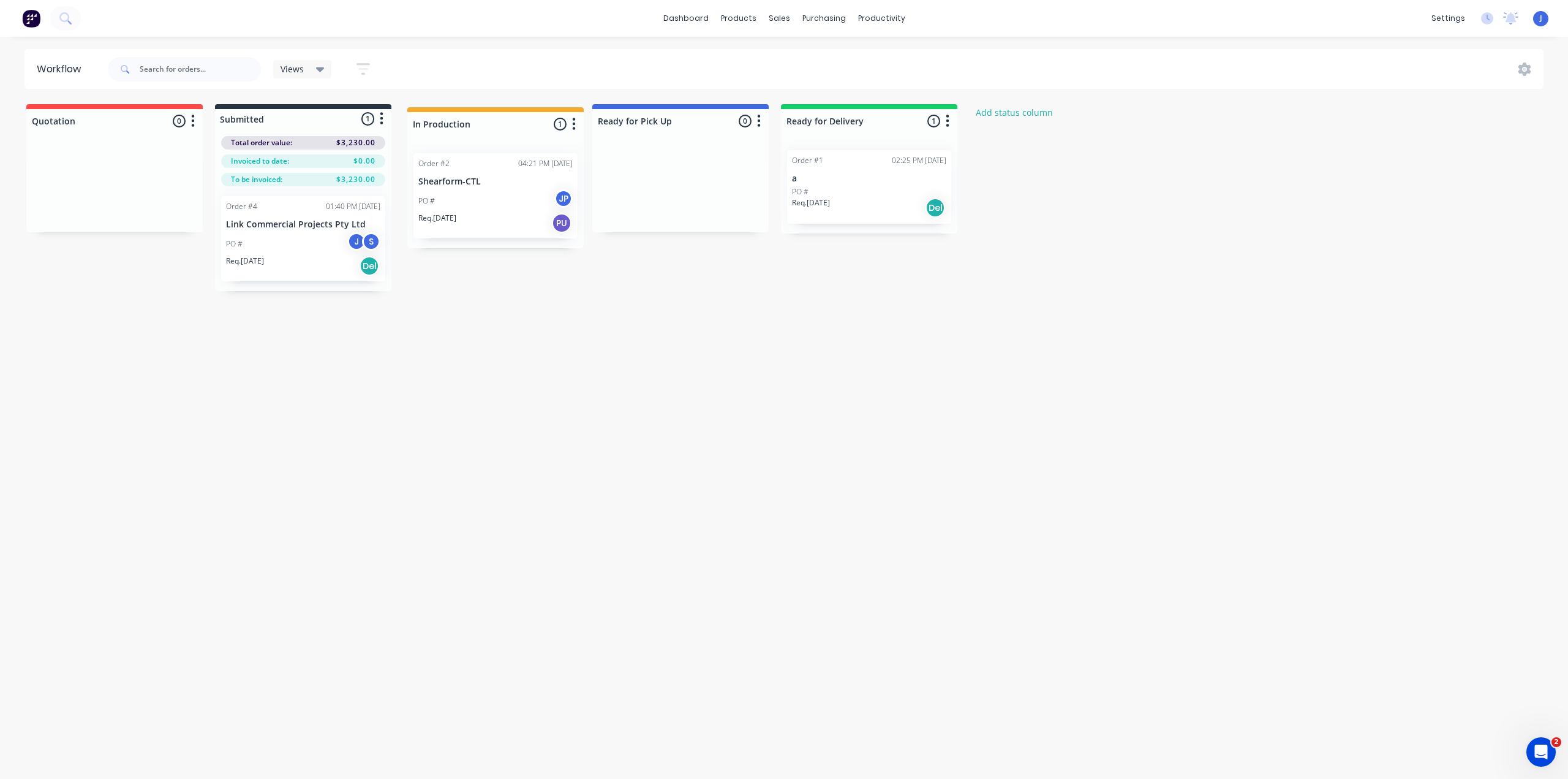
drag, startPoint x: 317, startPoint y: 116, endPoint x: 513, endPoint y: 121, distance: 196.1
click at [513, 121] on div "Quotation 0 Status colour #FF4949 hex #FF4949 Save Cancel Notifications Email S…" at bounding box center [657, 197] width 1332 height 187
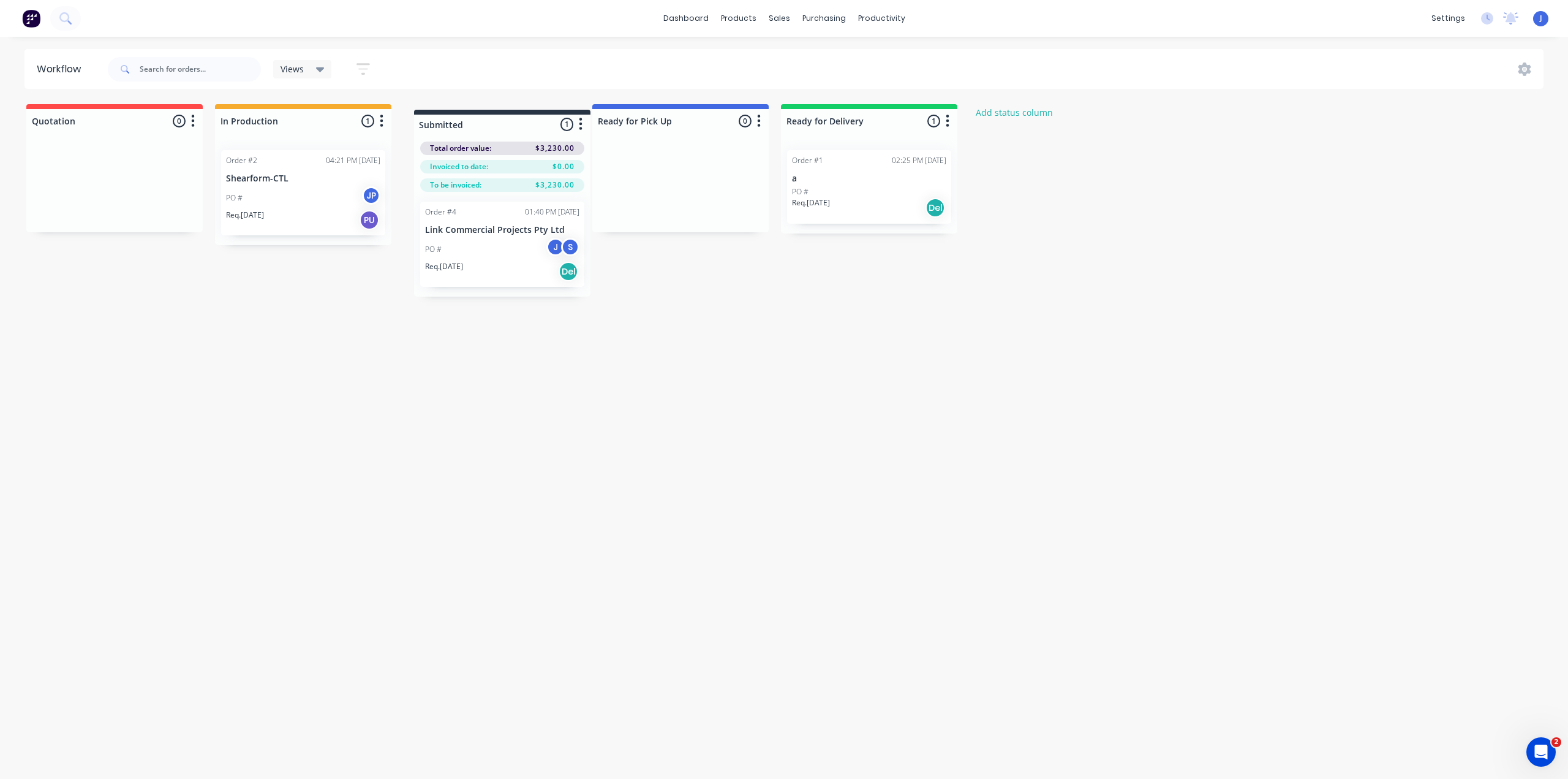
drag, startPoint x: 291, startPoint y: 111, endPoint x: 464, endPoint y: 116, distance: 173.1
click at [493, 116] on div "Quotation 0 Status colour #FF4949 hex #FF4949 Save Cancel Notifications Email S…" at bounding box center [657, 197] width 1332 height 187
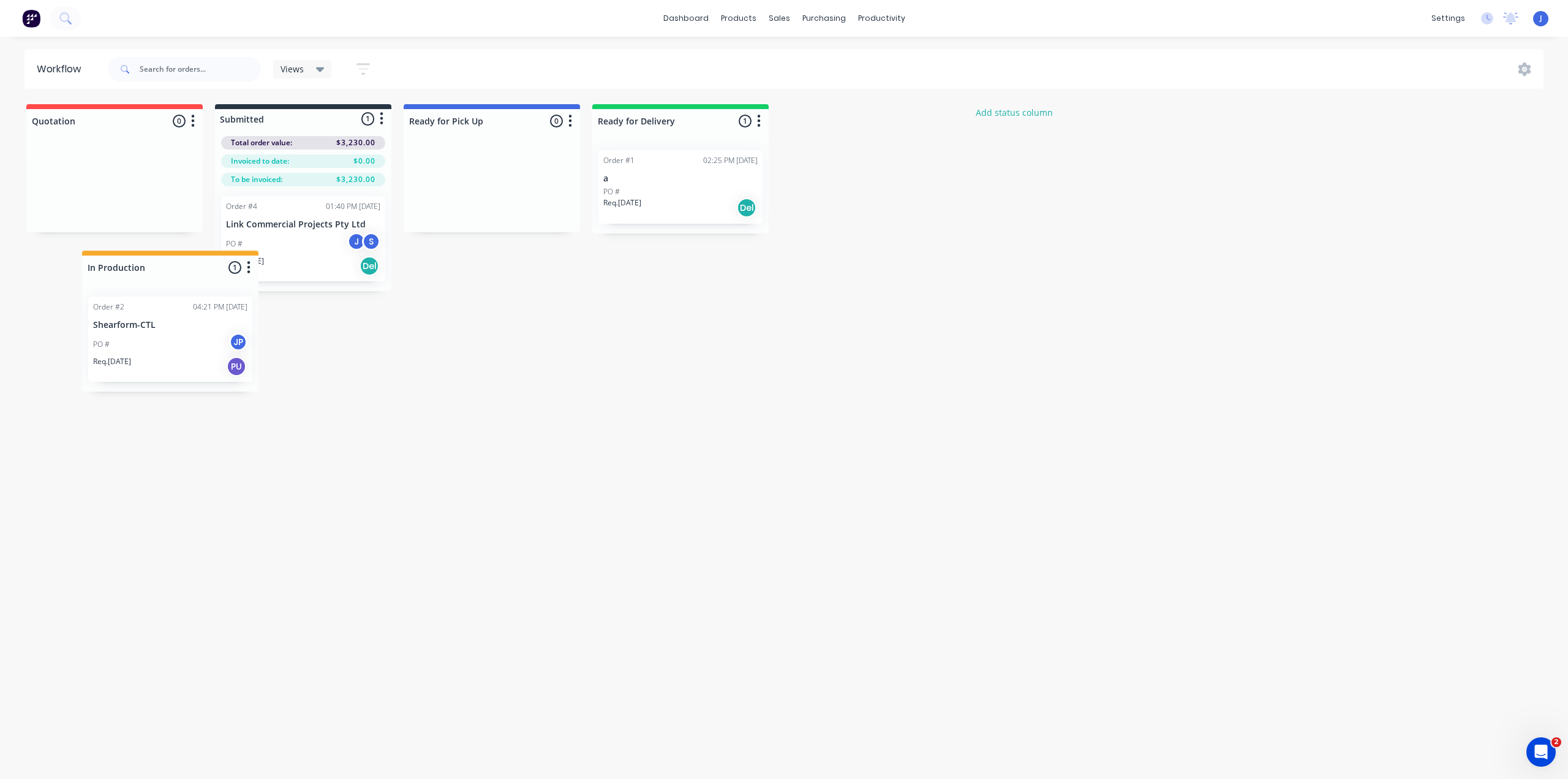
drag, startPoint x: 326, startPoint y: 119, endPoint x: 137, endPoint y: 291, distance: 255.5
click at [137, 291] on div "Workflow Views Save new view None (Default) edit Show/Hide statuses Show line i…" at bounding box center [784, 401] width 1568 height 706
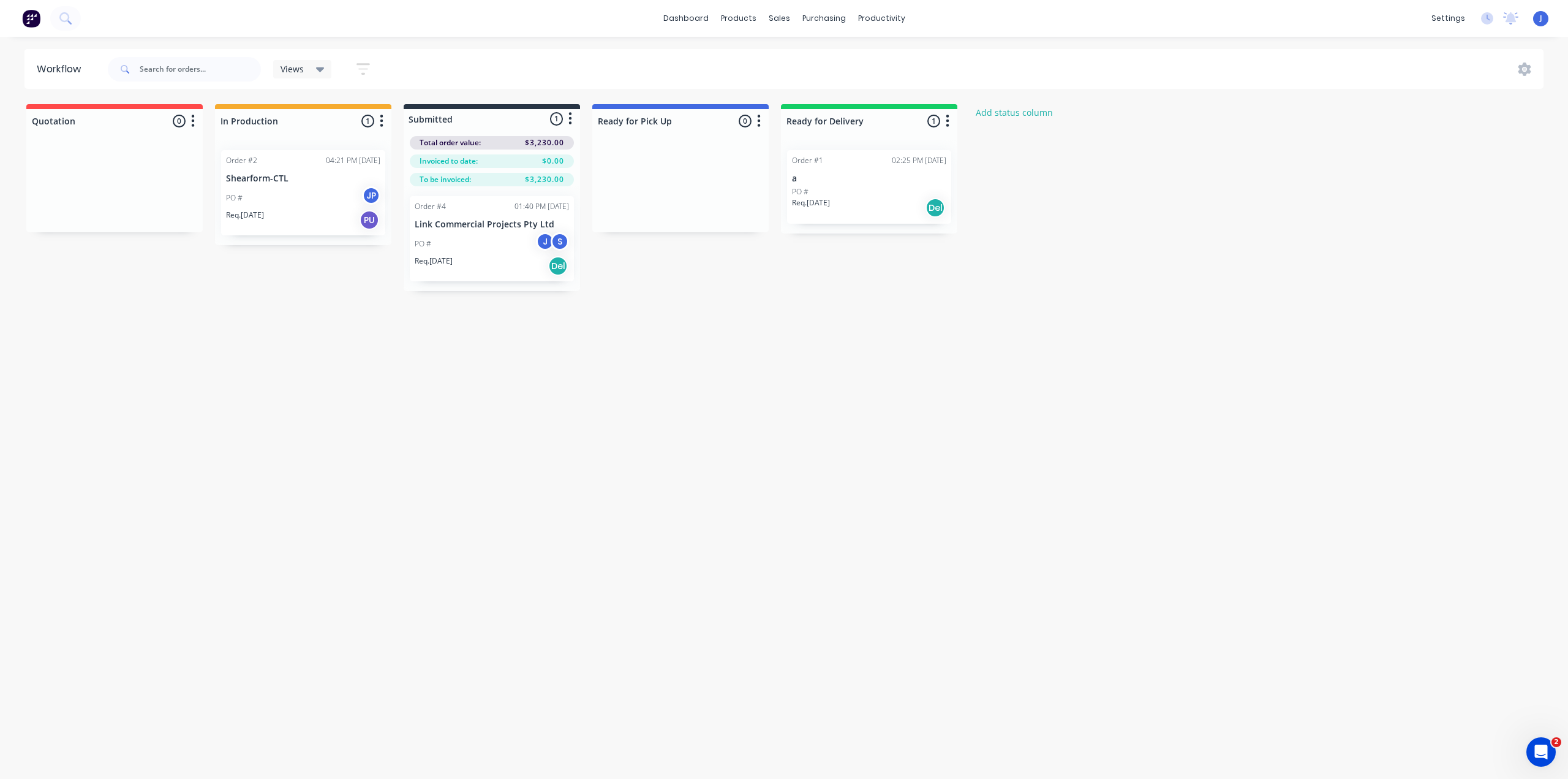
click at [573, 113] on button "button" at bounding box center [570, 118] width 15 height 15
click at [752, 256] on div "Quotation 0 Status colour #FF4949 hex #FF4949 Save Cancel Notifications Email S…" at bounding box center [657, 197] width 1332 height 187
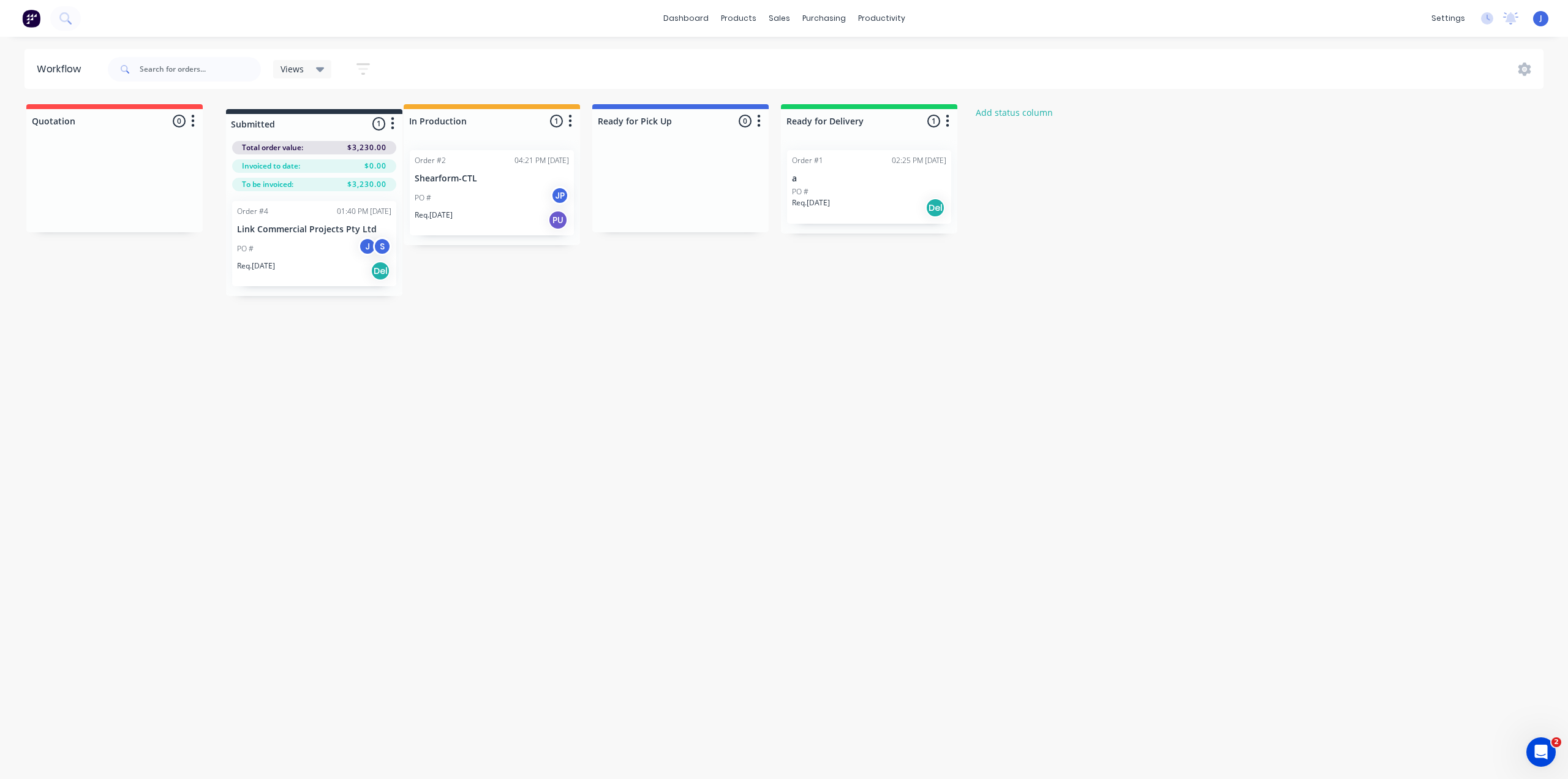
drag, startPoint x: 509, startPoint y: 116, endPoint x: 345, endPoint y: 117, distance: 164.0
click at [345, 117] on div "Quotation 0 Status colour #FF4949 hex #FF4949 Save Cancel Notifications Email S…" at bounding box center [657, 197] width 1332 height 187
click at [572, 118] on button "button" at bounding box center [570, 121] width 15 height 15
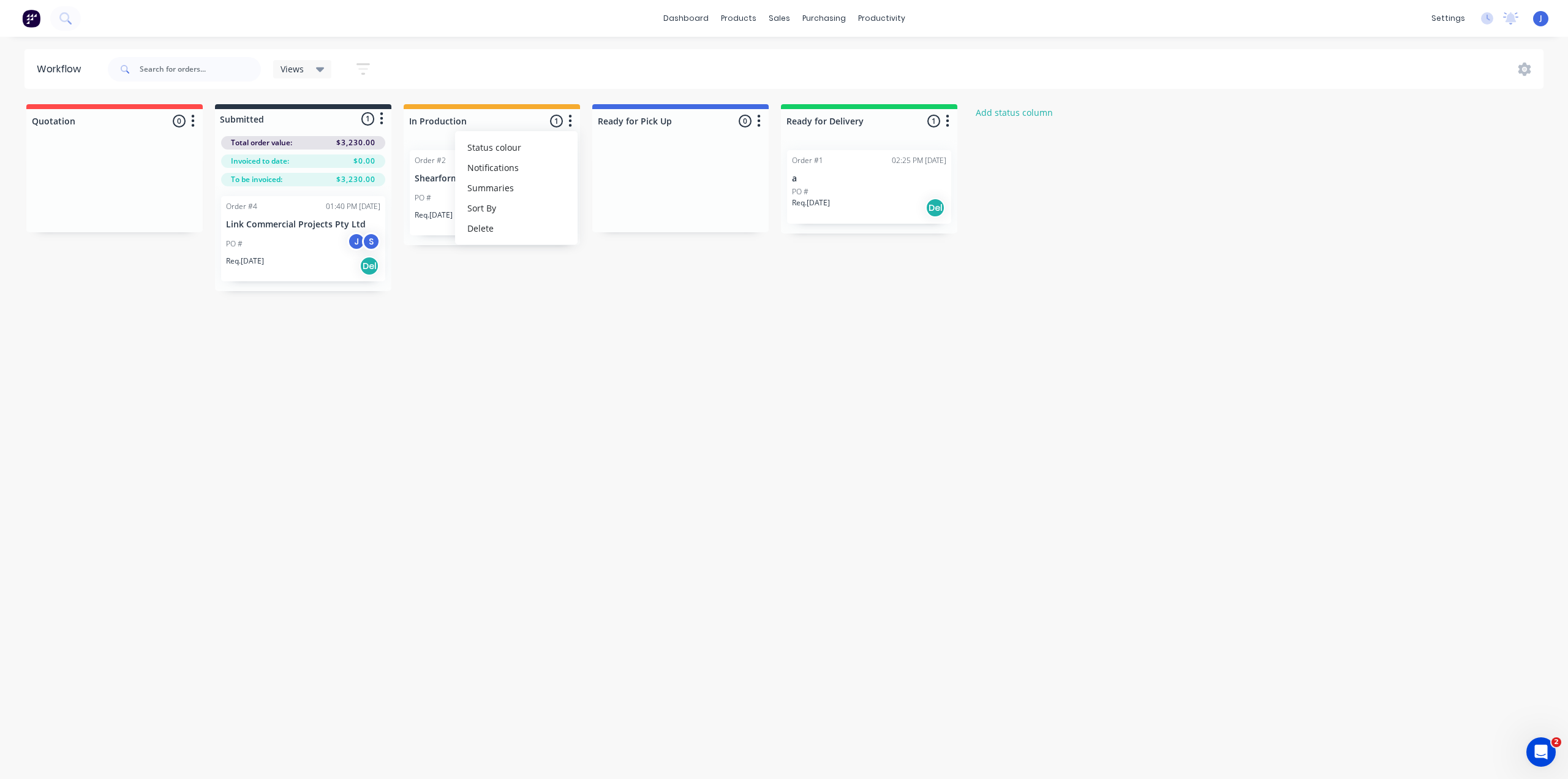
click at [384, 116] on button "button" at bounding box center [381, 118] width 15 height 15
click at [322, 148] on span "Status colour" at bounding box center [306, 145] width 54 height 13
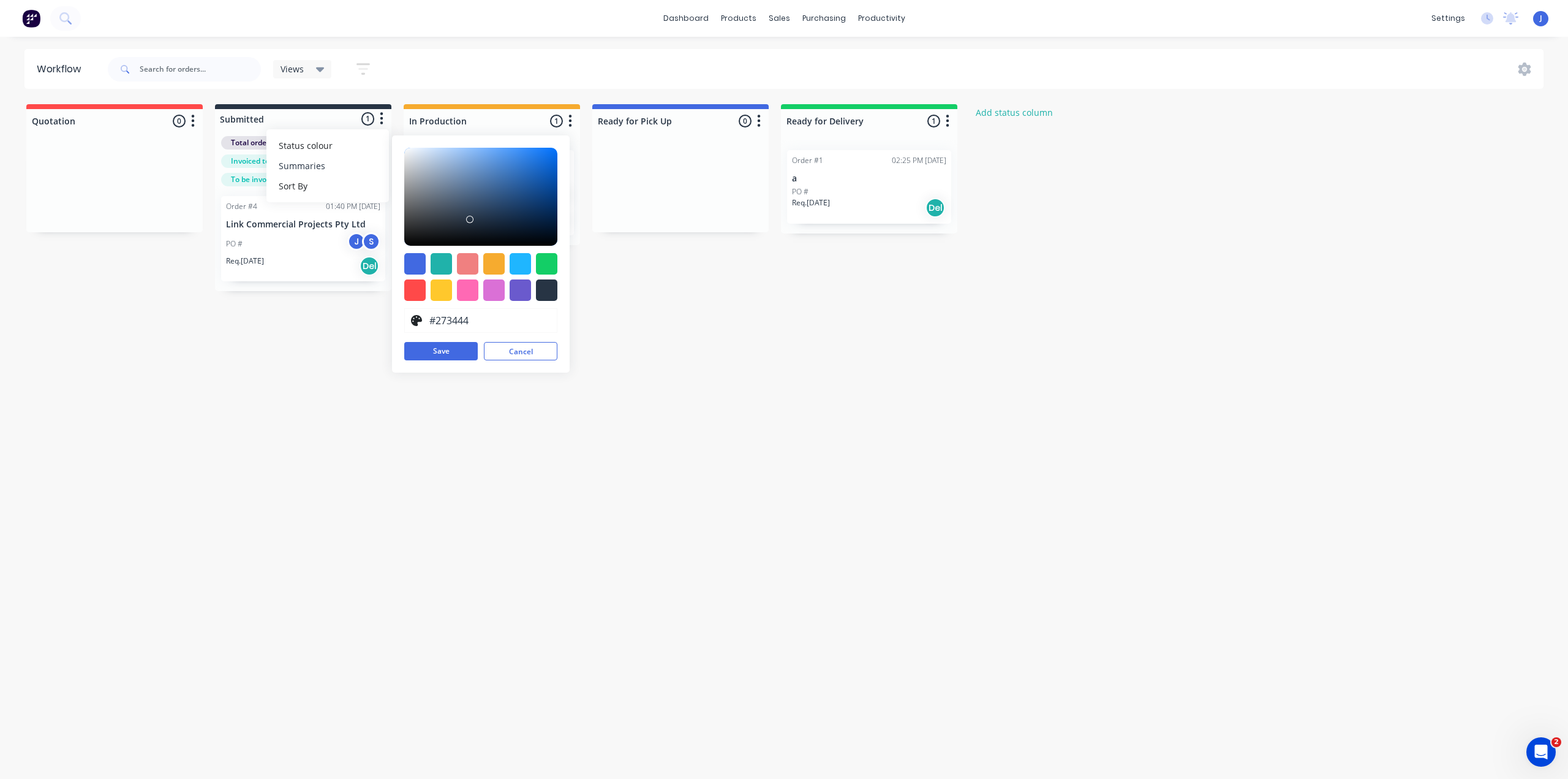
click at [310, 169] on button "Summaries" at bounding box center [328, 166] width 123 height 20
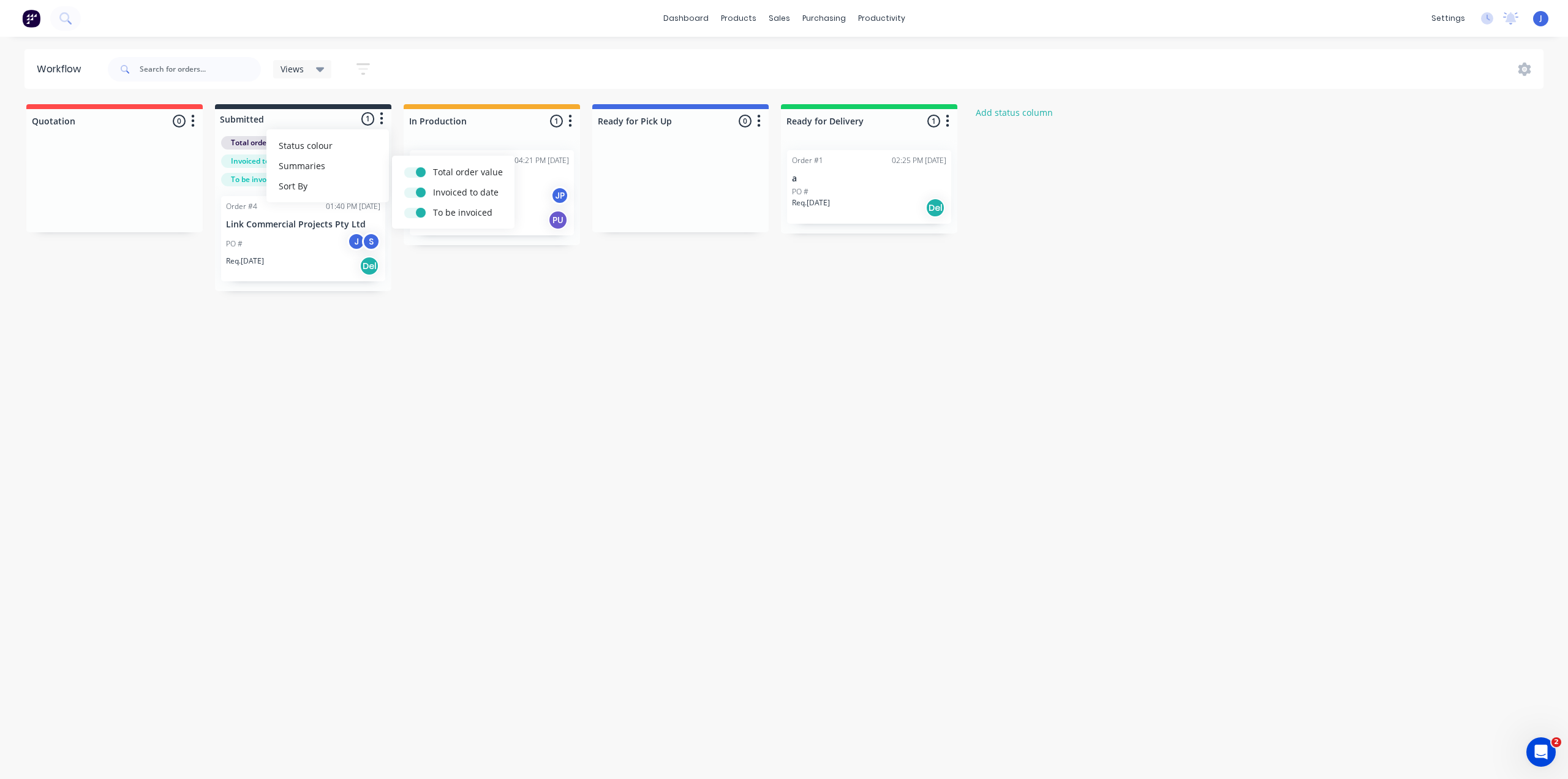
click at [447, 374] on div "Workflow Views Save new view None (Default) edit Show/Hide statuses Show line i…" at bounding box center [784, 401] width 1568 height 706
click at [291, 115] on div at bounding box center [303, 118] width 176 height 20
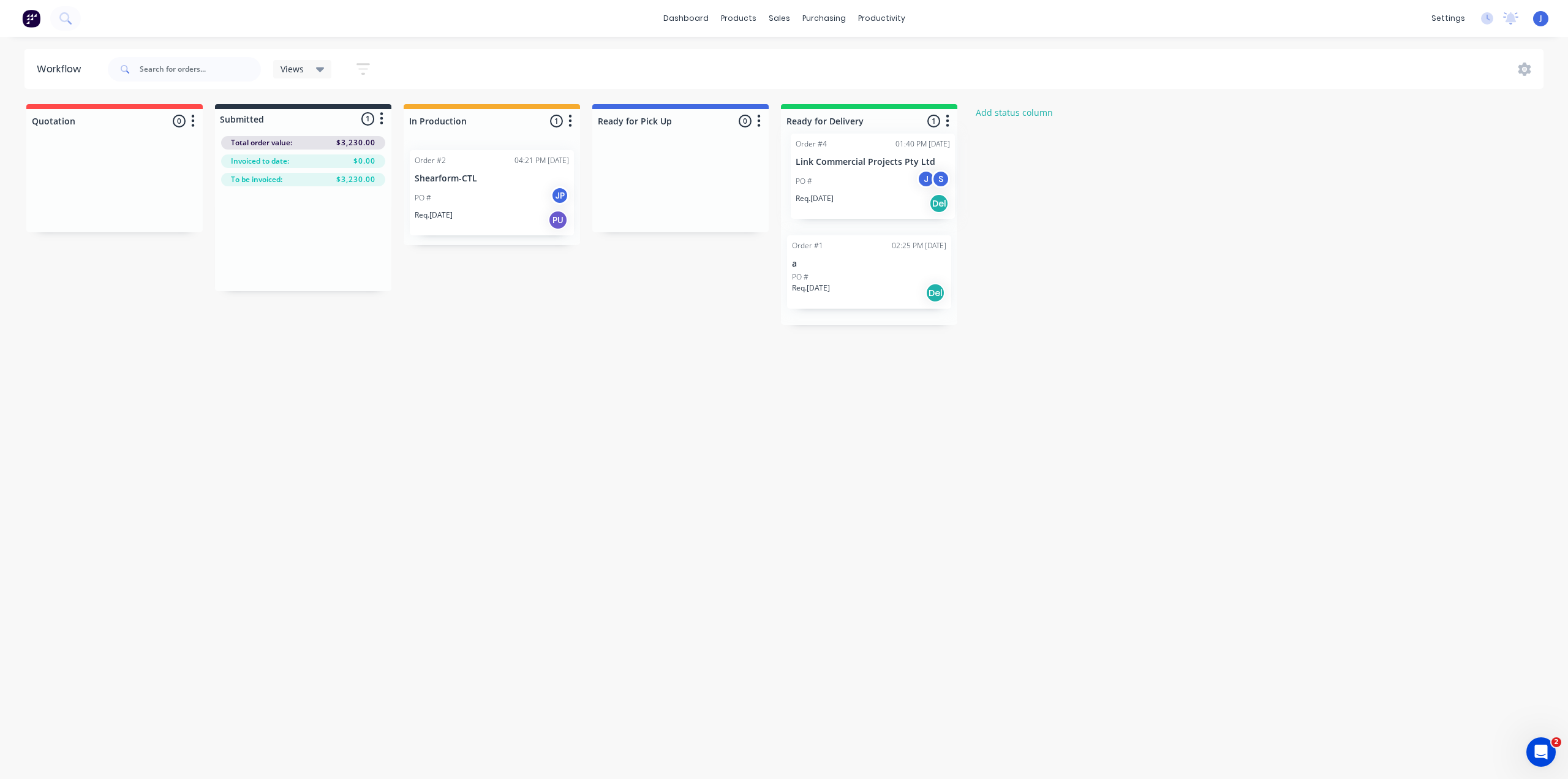
drag, startPoint x: 267, startPoint y: 236, endPoint x: 842, endPoint y: 173, distance: 578.4
click at [842, 173] on div "Quotation 0 Status colour #FF4949 hex #FF4949 Save Cancel Notifications Email S…" at bounding box center [657, 214] width 1332 height 221
click at [1094, 363] on div "Workflow Views Save new view None (Default) edit Show/Hide statuses Show line i…" at bounding box center [784, 401] width 1568 height 706
drag, startPoint x: 843, startPoint y: 158, endPoint x: 457, endPoint y: 153, distance: 386.0
click at [457, 153] on div "Quotation 0 Status colour #FF4949 hex #FF4949 Save Cancel Notifications Email S…" at bounding box center [657, 223] width 1332 height 238
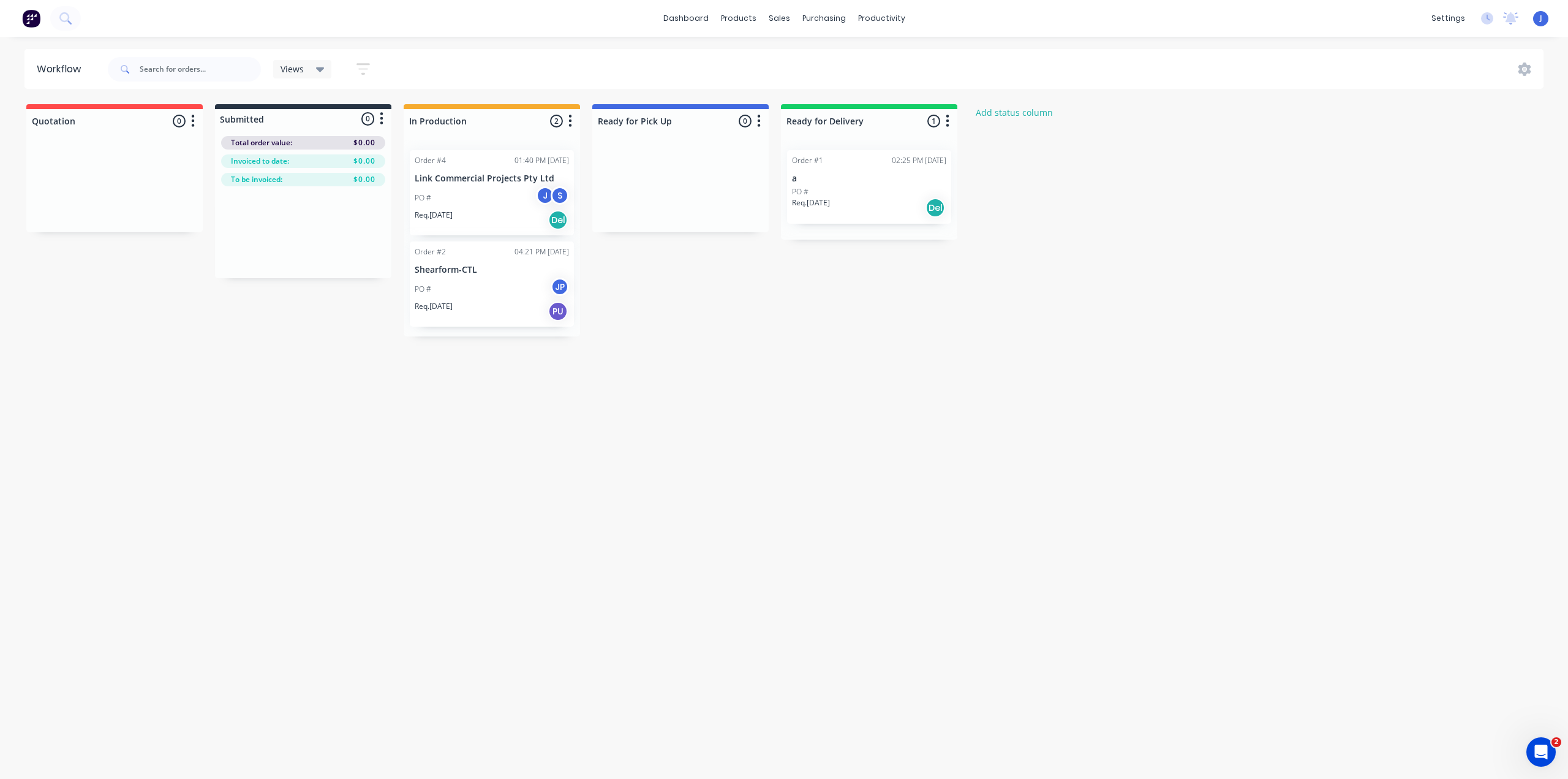
click at [689, 335] on div "Quotation 0 Status colour #FF4949 hex #FF4949 Save Cancel Notifications Email S…" at bounding box center [657, 220] width 1332 height 233
drag, startPoint x: 512, startPoint y: 166, endPoint x: 307, endPoint y: 210, distance: 209.7
click at [307, 210] on div "Quotation 0 Status colour #FF4949 hex #FF4949 Save Cancel Notifications Email S…" at bounding box center [657, 223] width 1332 height 238
drag, startPoint x: 338, startPoint y: 211, endPoint x: 544, endPoint y: 149, distance: 215.1
click at [544, 149] on div "Quotation 0 Status colour #FF4949 hex #FF4949 Save Cancel Notifications Email S…" at bounding box center [657, 220] width 1332 height 233
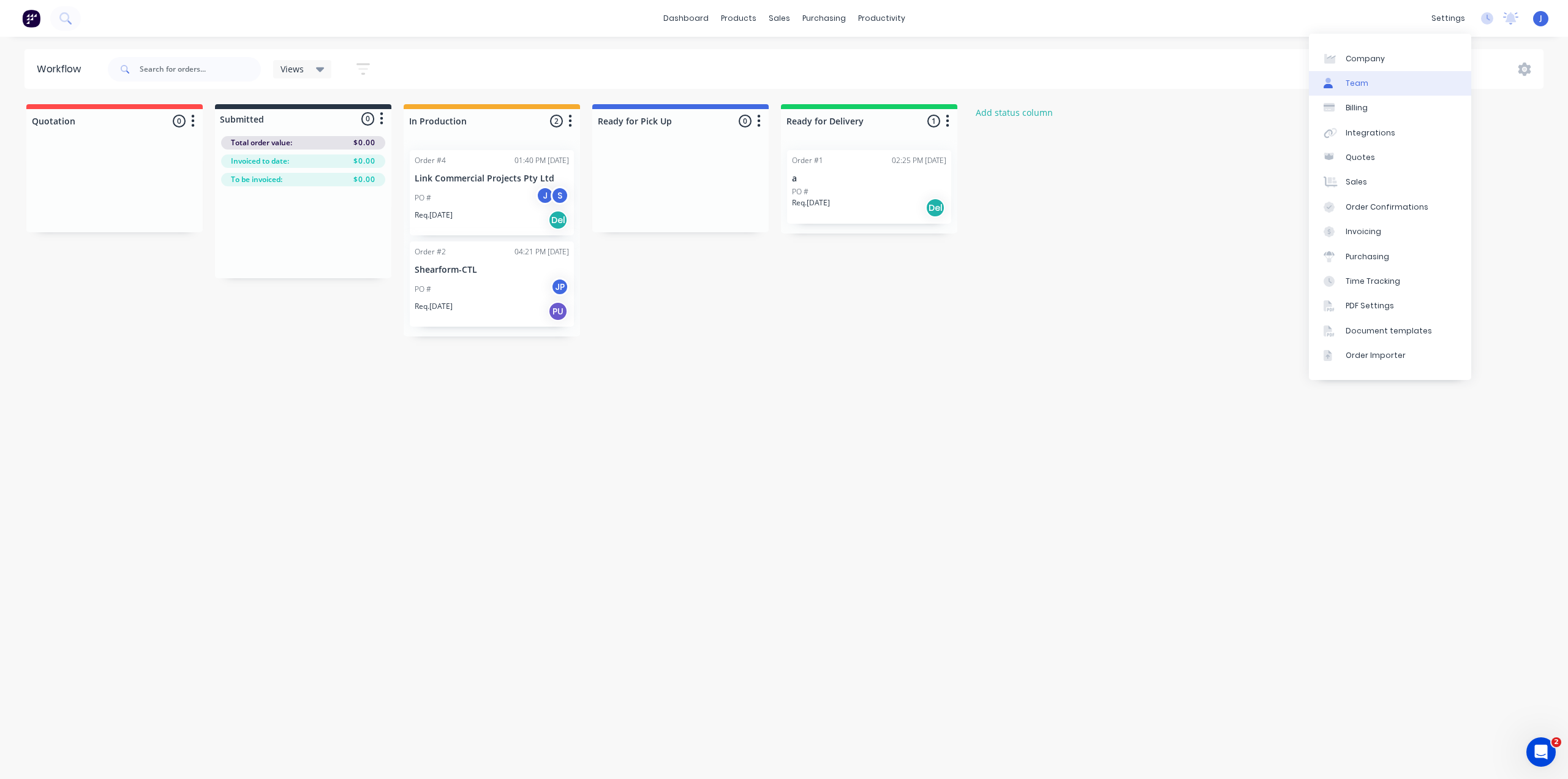
click at [1383, 77] on link "Team" at bounding box center [1389, 84] width 162 height 25
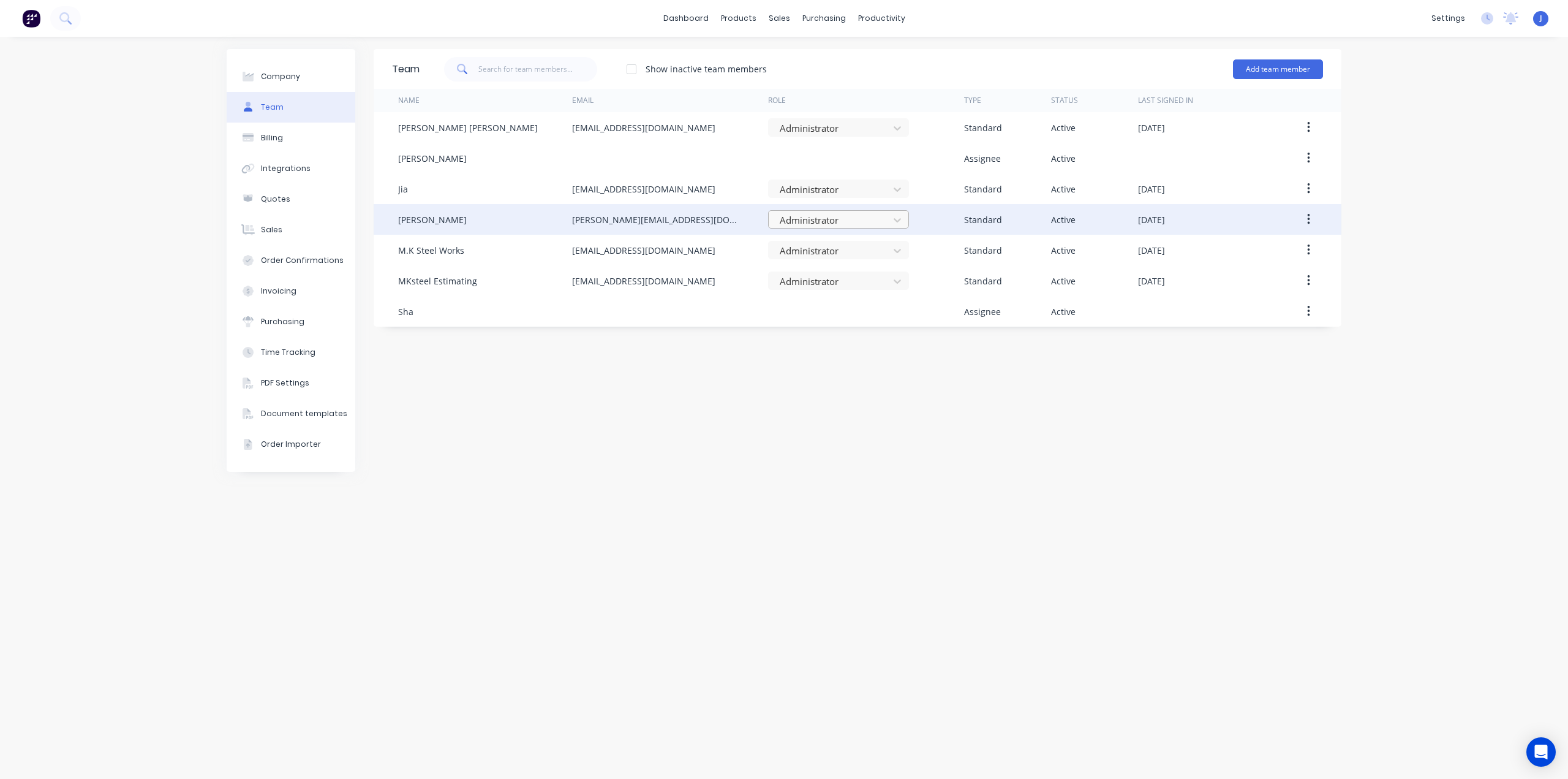
click at [833, 214] on div at bounding box center [830, 220] width 104 height 15
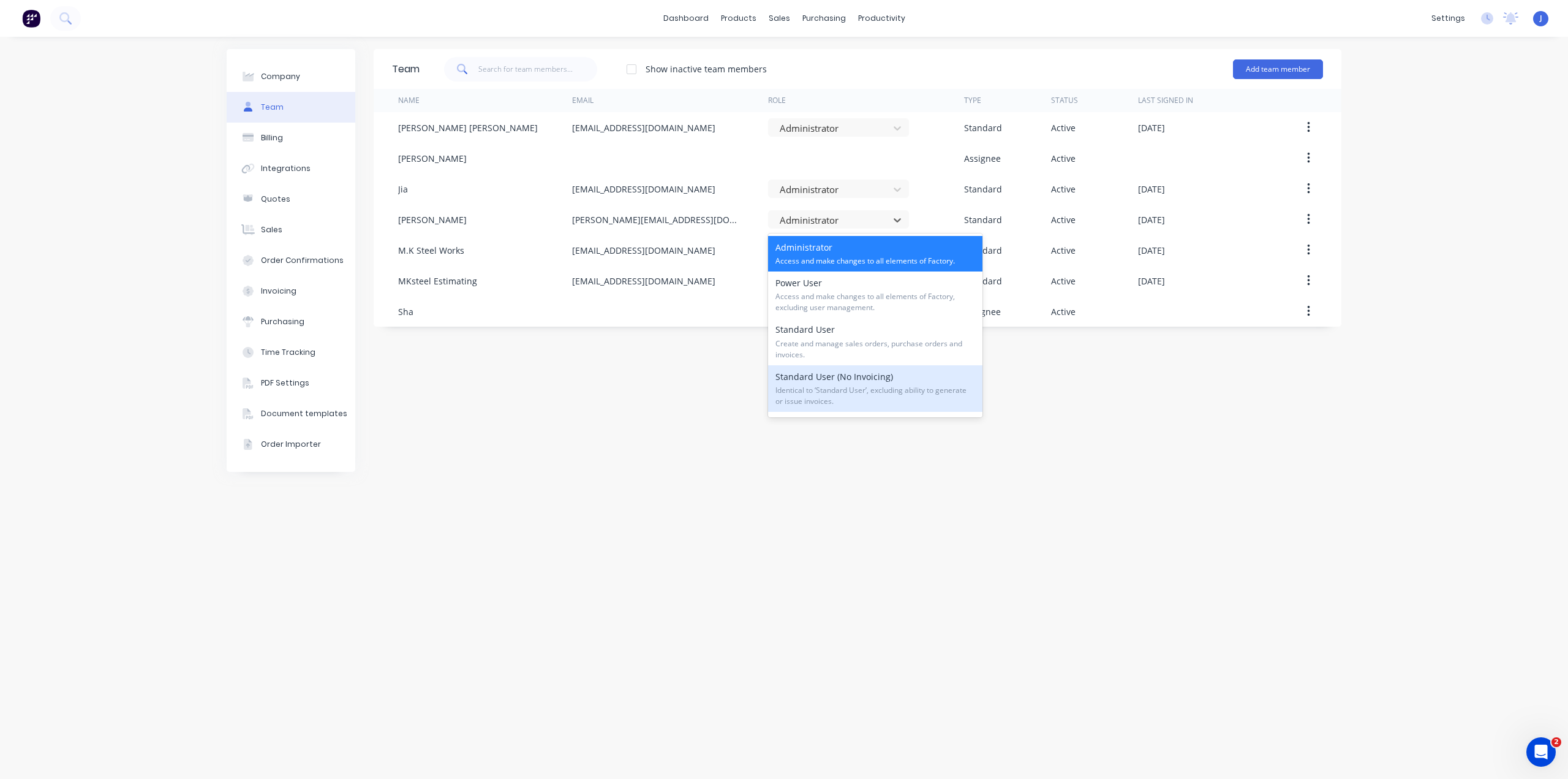
click at [834, 392] on span "Identical to ‘Standard User’, excluding ability to generate or issue invoices." at bounding box center [874, 396] width 200 height 22
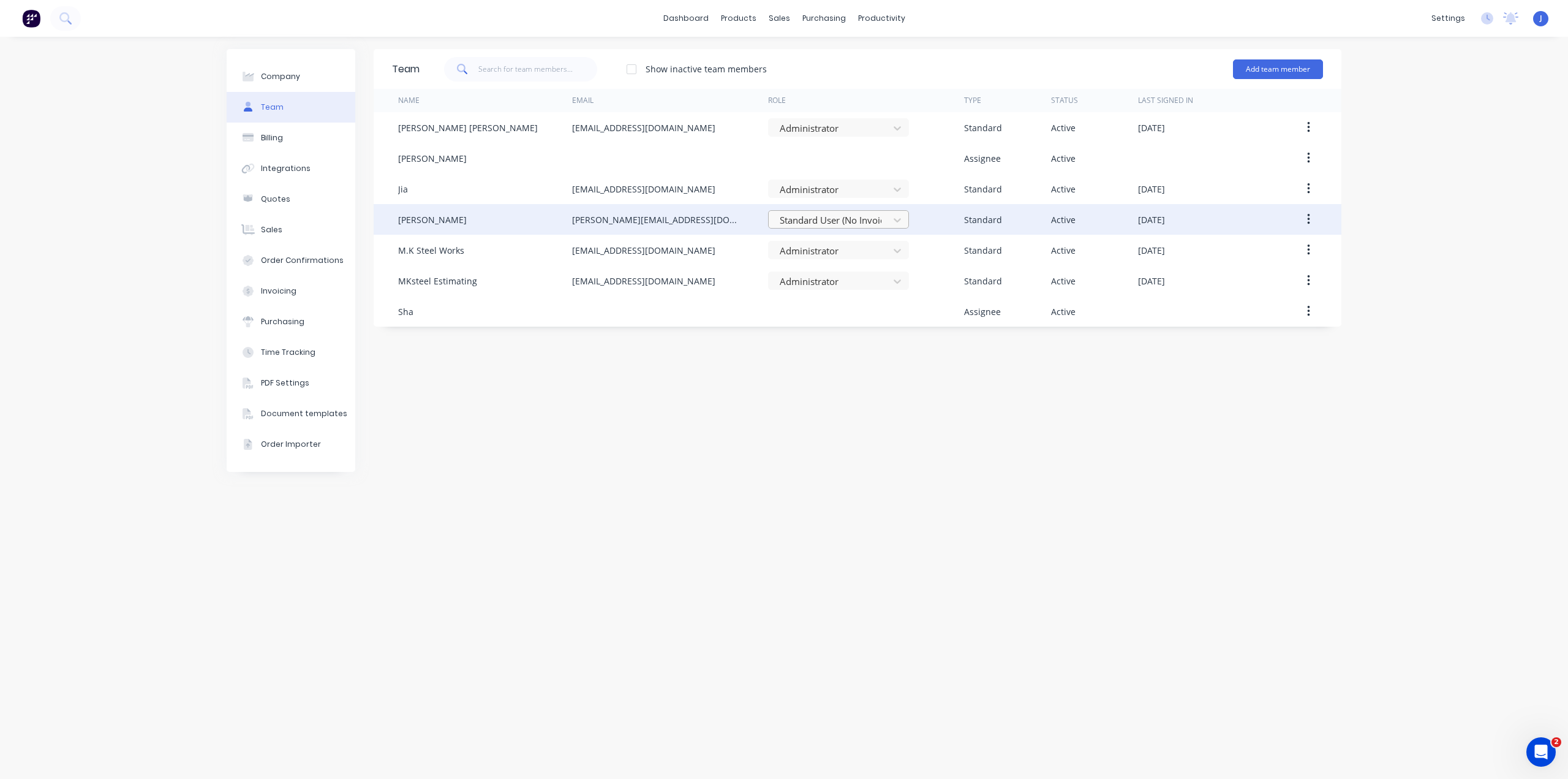
click at [837, 217] on div at bounding box center [830, 220] width 104 height 15
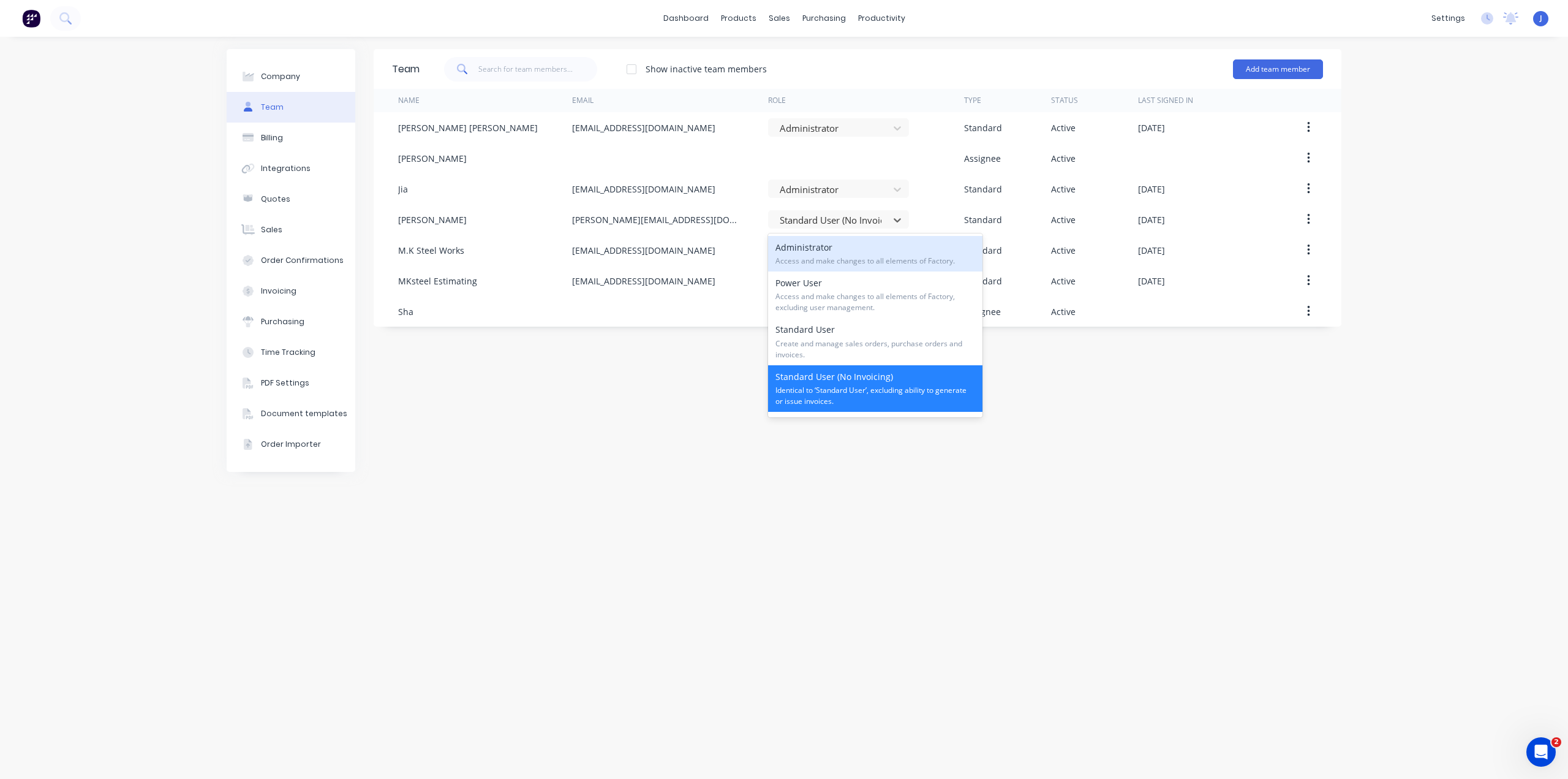
click at [818, 248] on div "Administrator Access and make changes to all elements of Factory." at bounding box center [874, 254] width 214 height 36
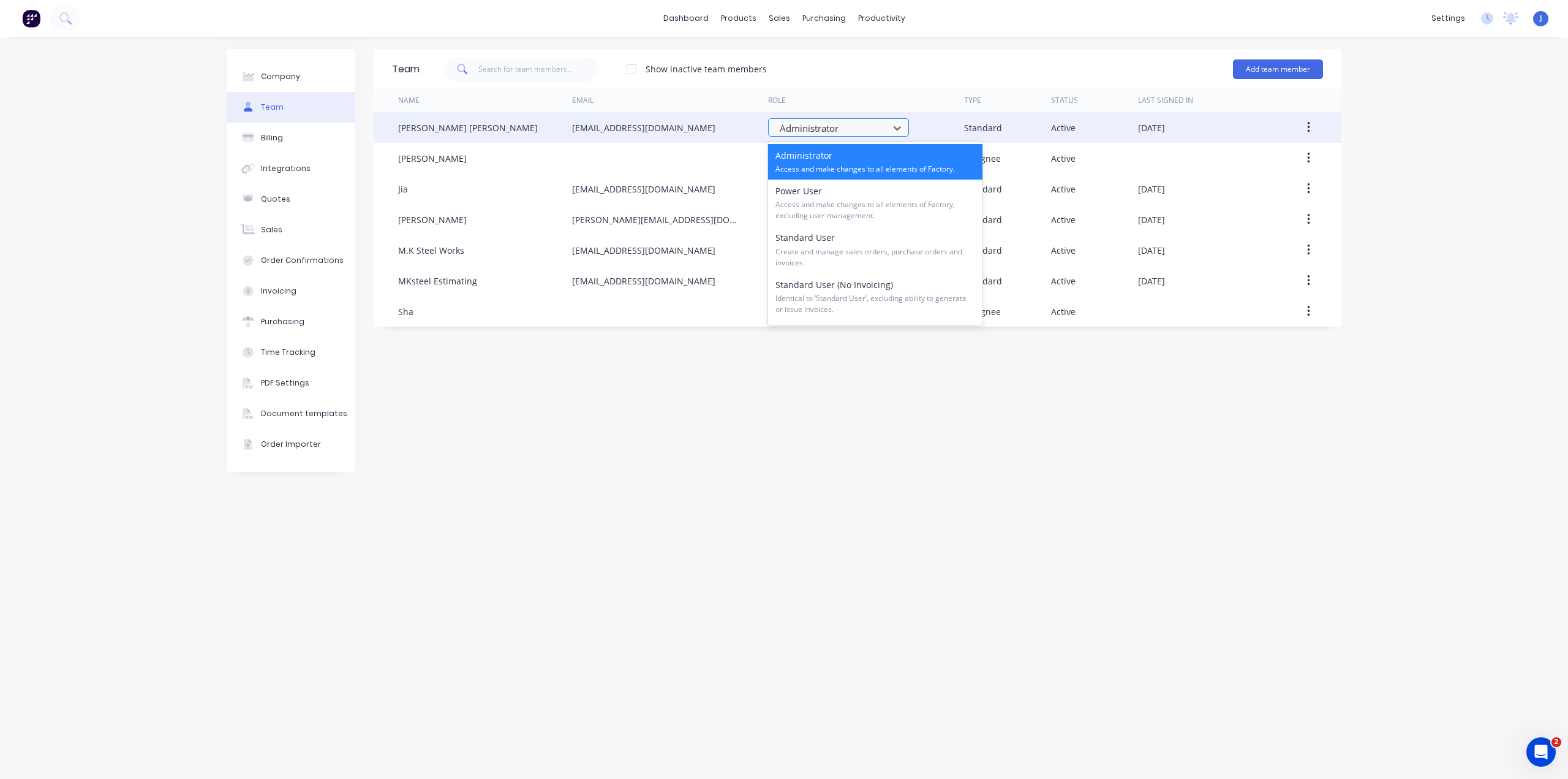
click at [847, 123] on div at bounding box center [830, 128] width 104 height 15
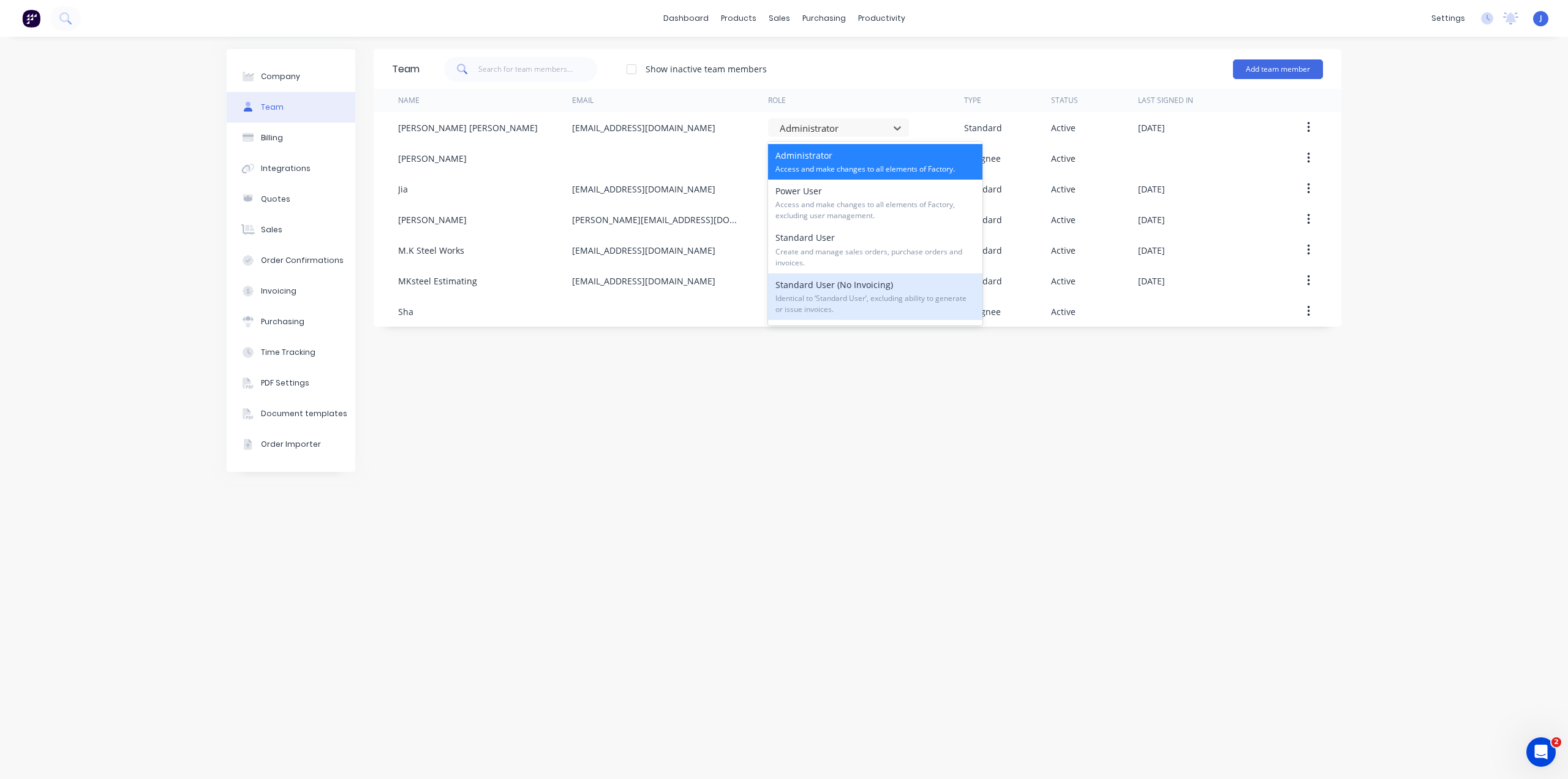
click at [784, 398] on div "Team Show inactive team members Add team member Name Email Role Type Status Las…" at bounding box center [857, 407] width 967 height 717
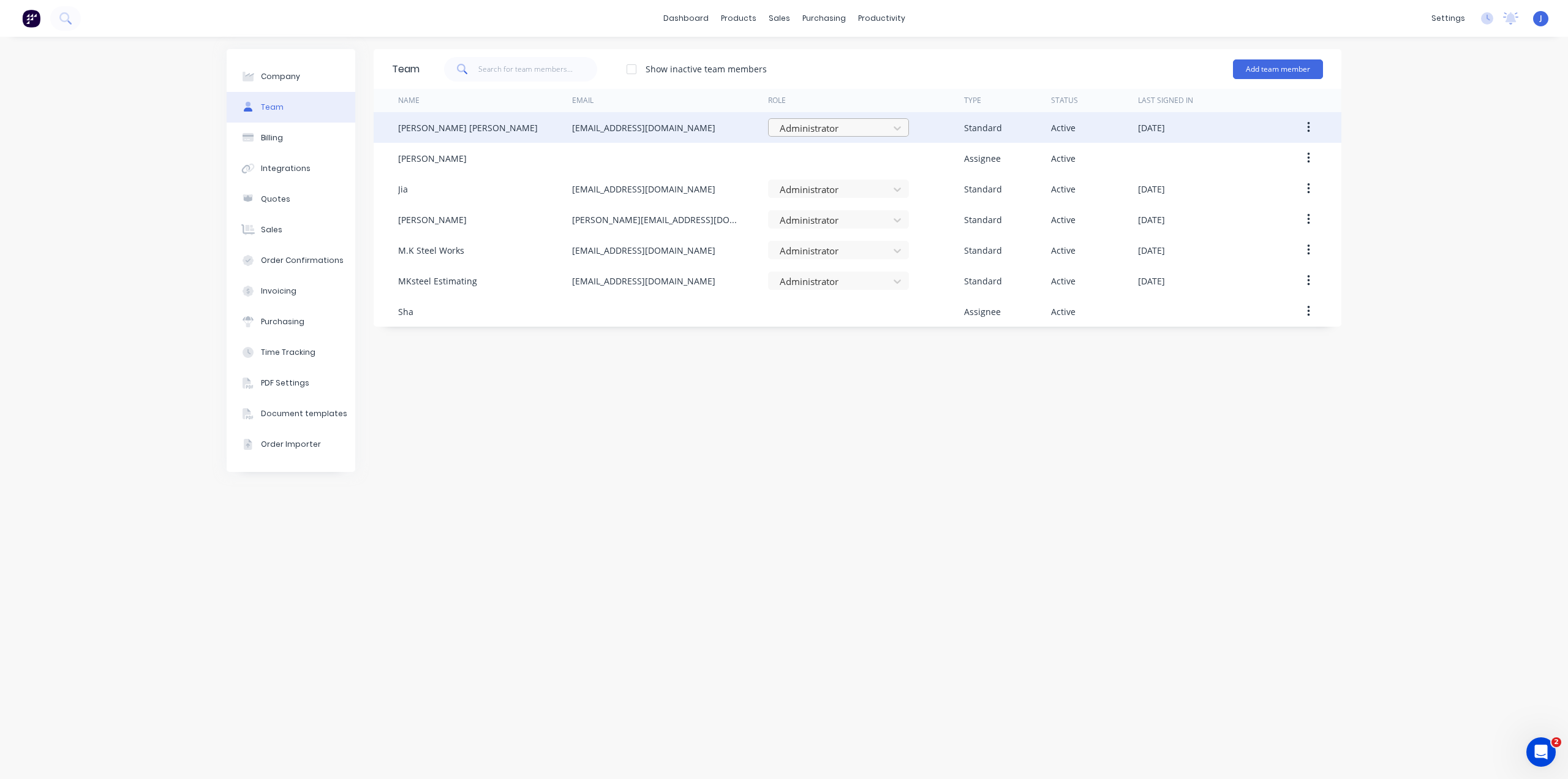
click at [870, 131] on div at bounding box center [830, 128] width 104 height 15
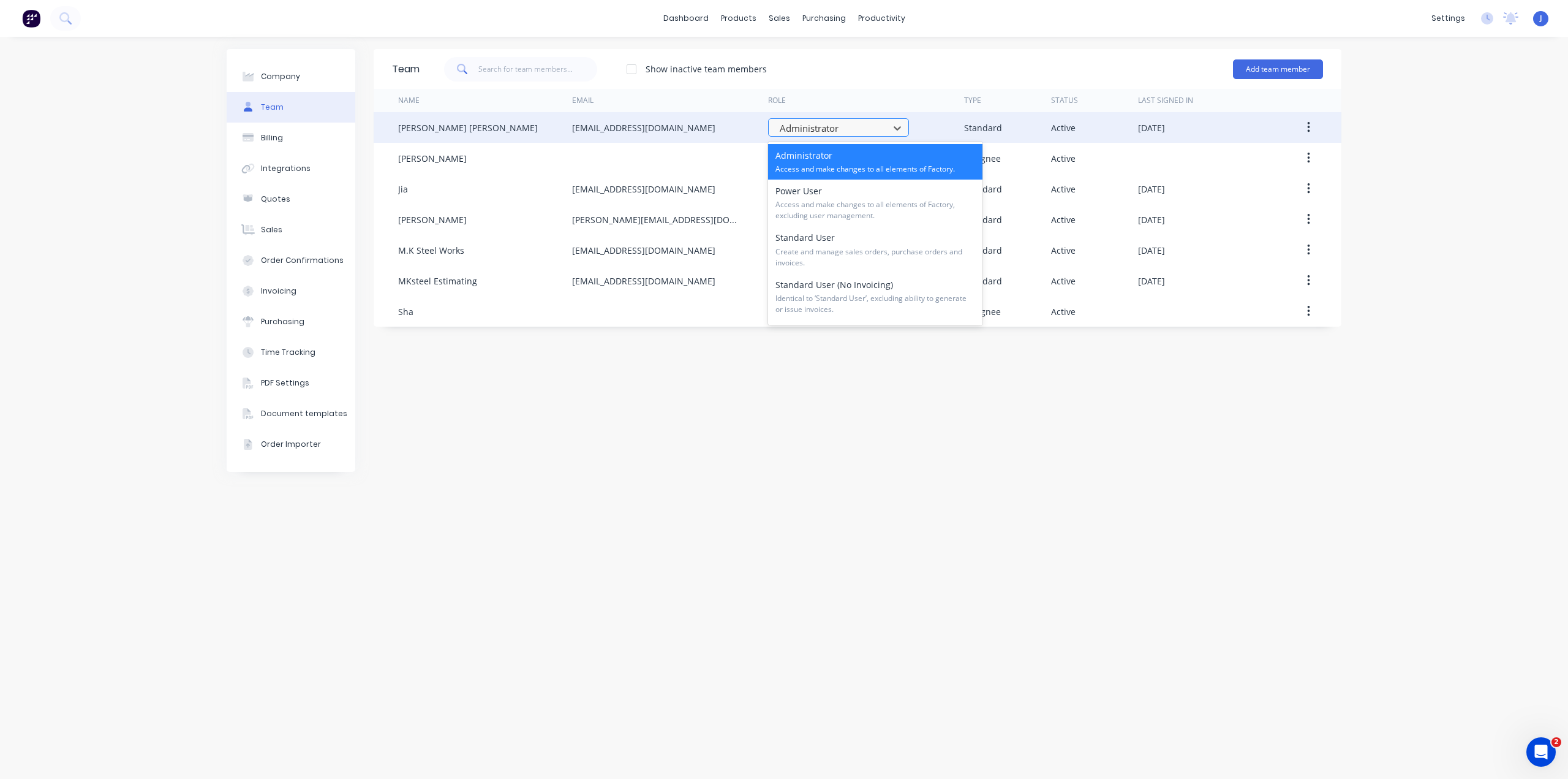
click at [870, 129] on div at bounding box center [830, 128] width 104 height 15
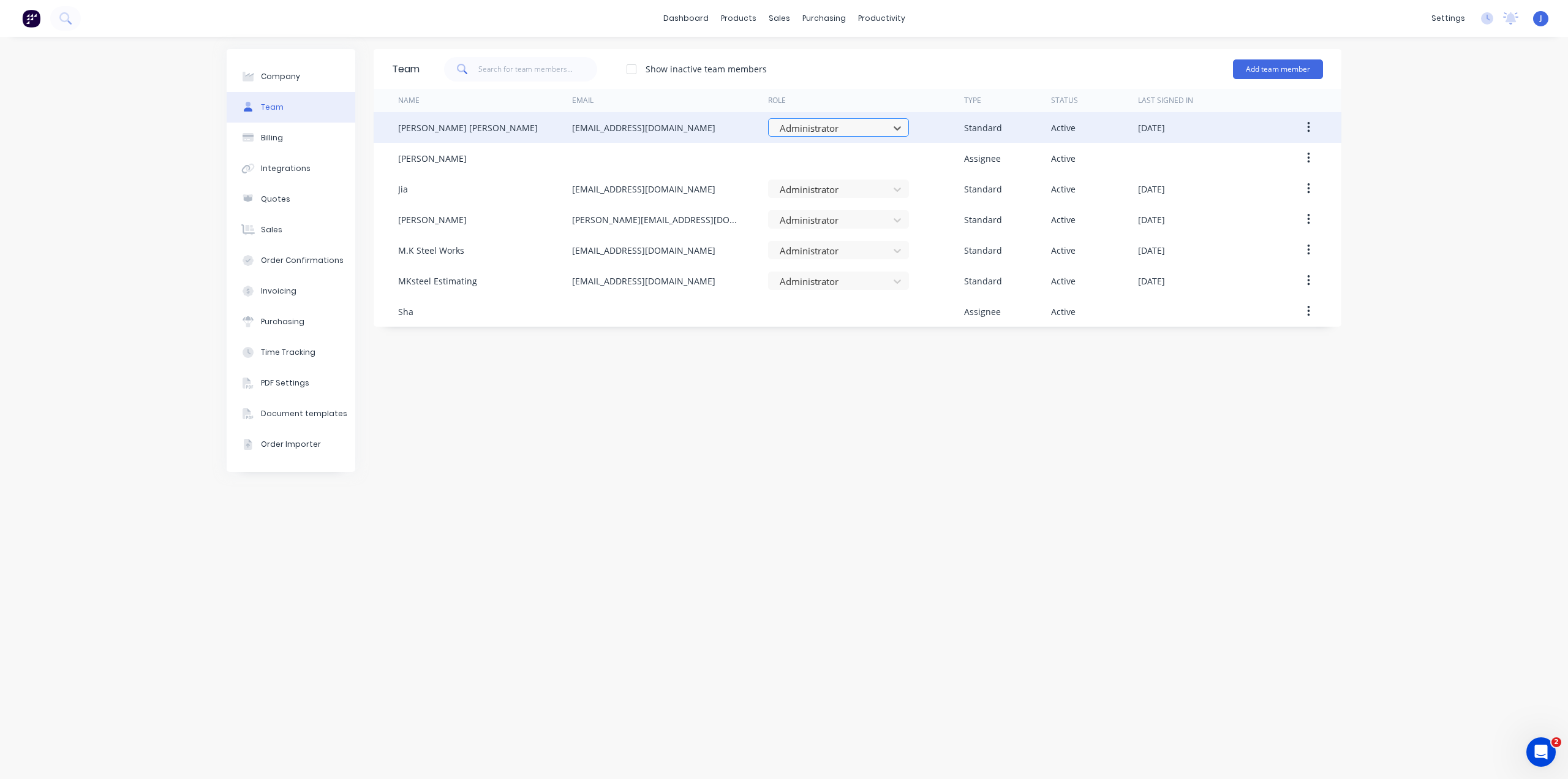
click at [869, 129] on div at bounding box center [830, 128] width 104 height 15
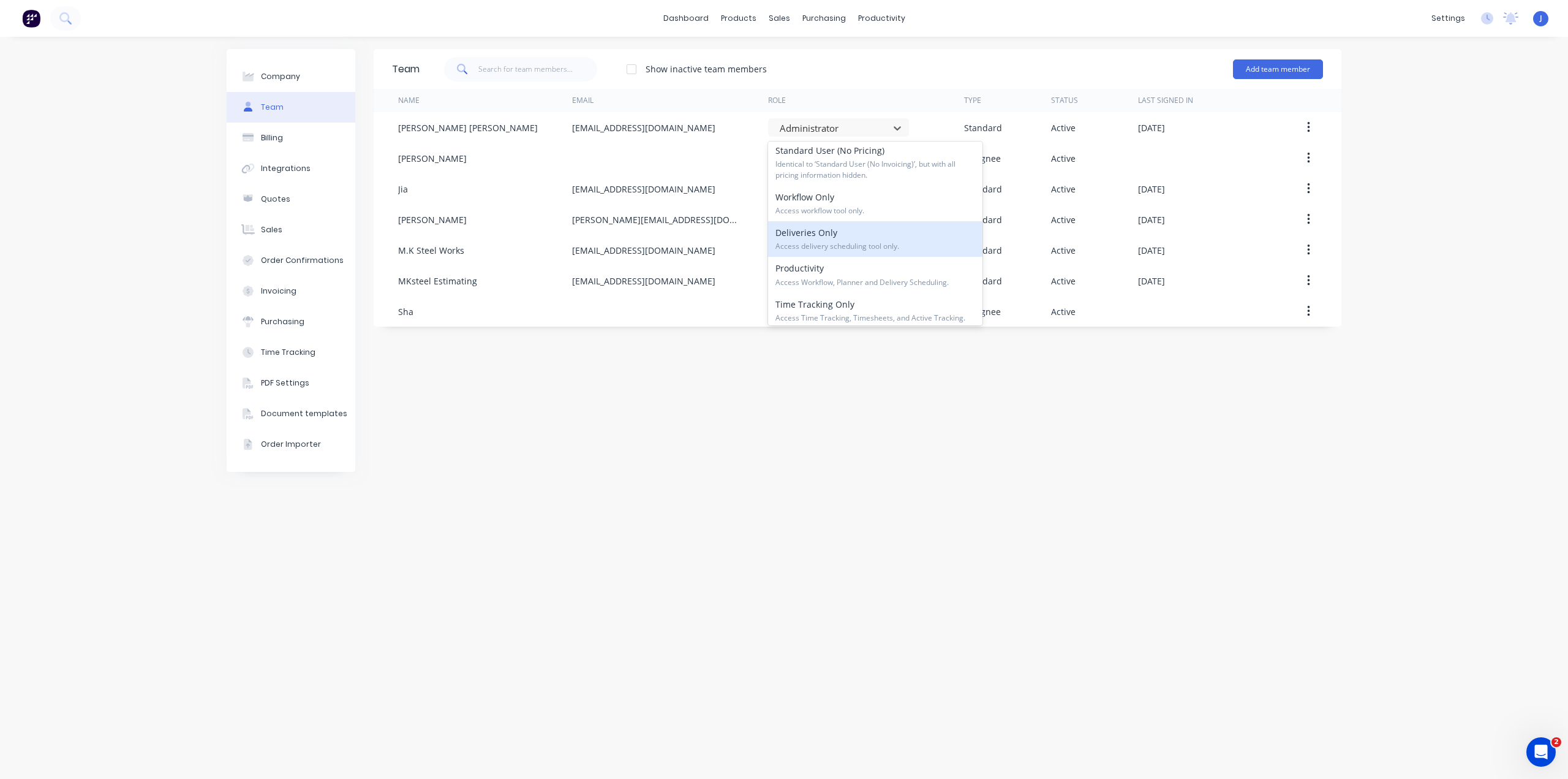
scroll to position [184, 0]
click at [803, 364] on div "Team Show inactive team members Add team member Name Email Role Type Status Las…" at bounding box center [857, 407] width 967 height 717
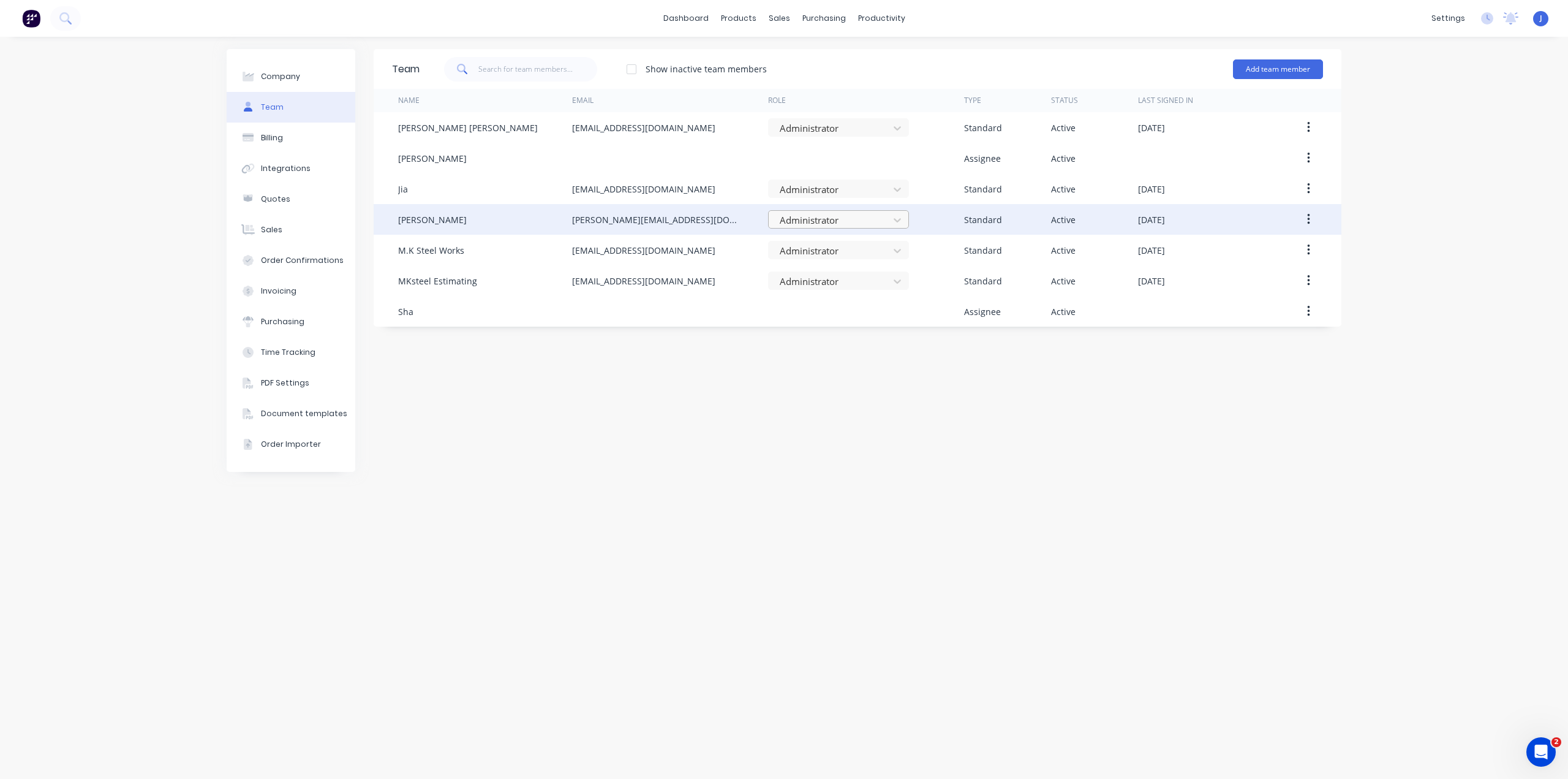
click at [832, 220] on div at bounding box center [830, 220] width 104 height 15
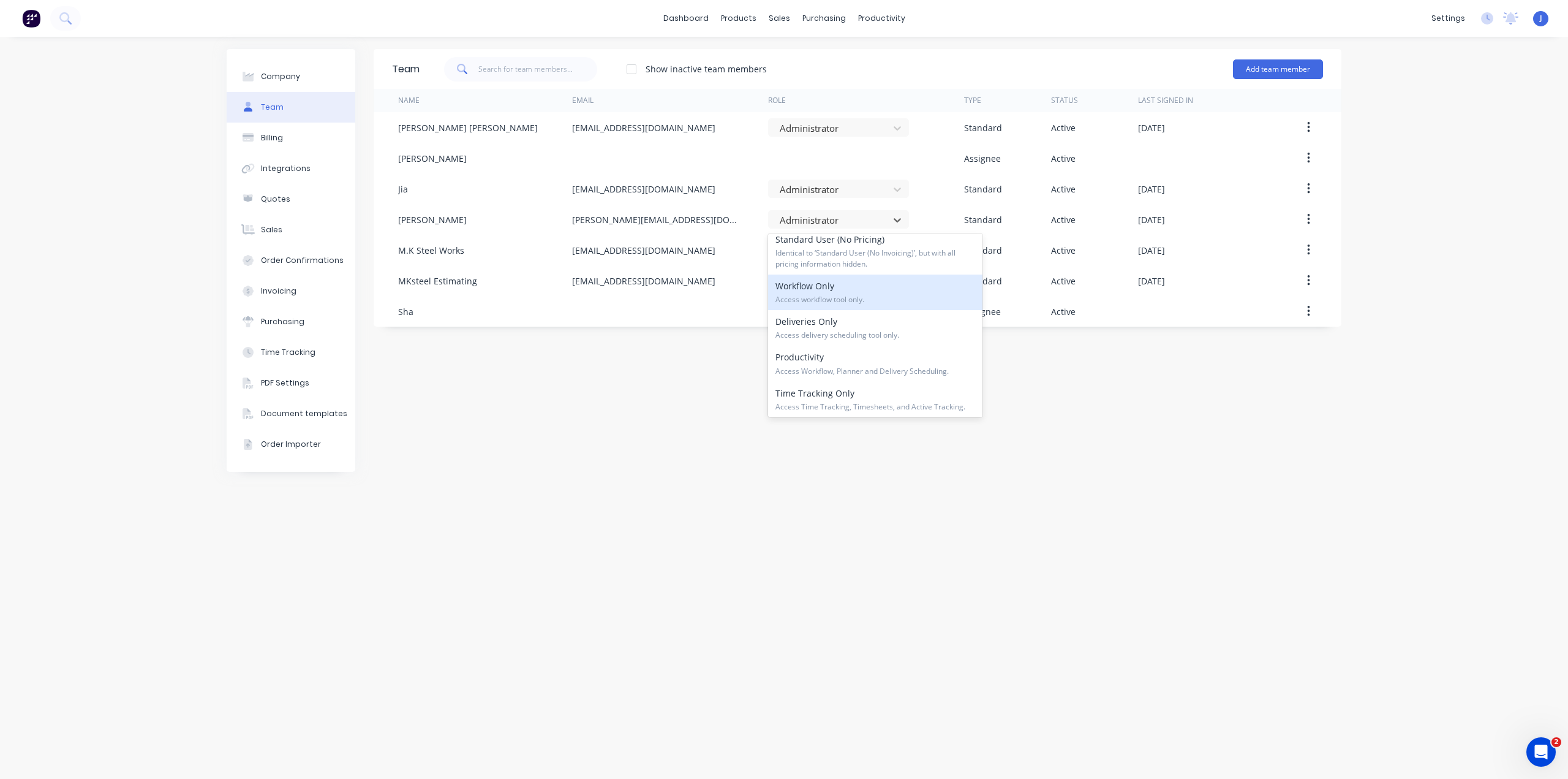
scroll to position [186, 0]
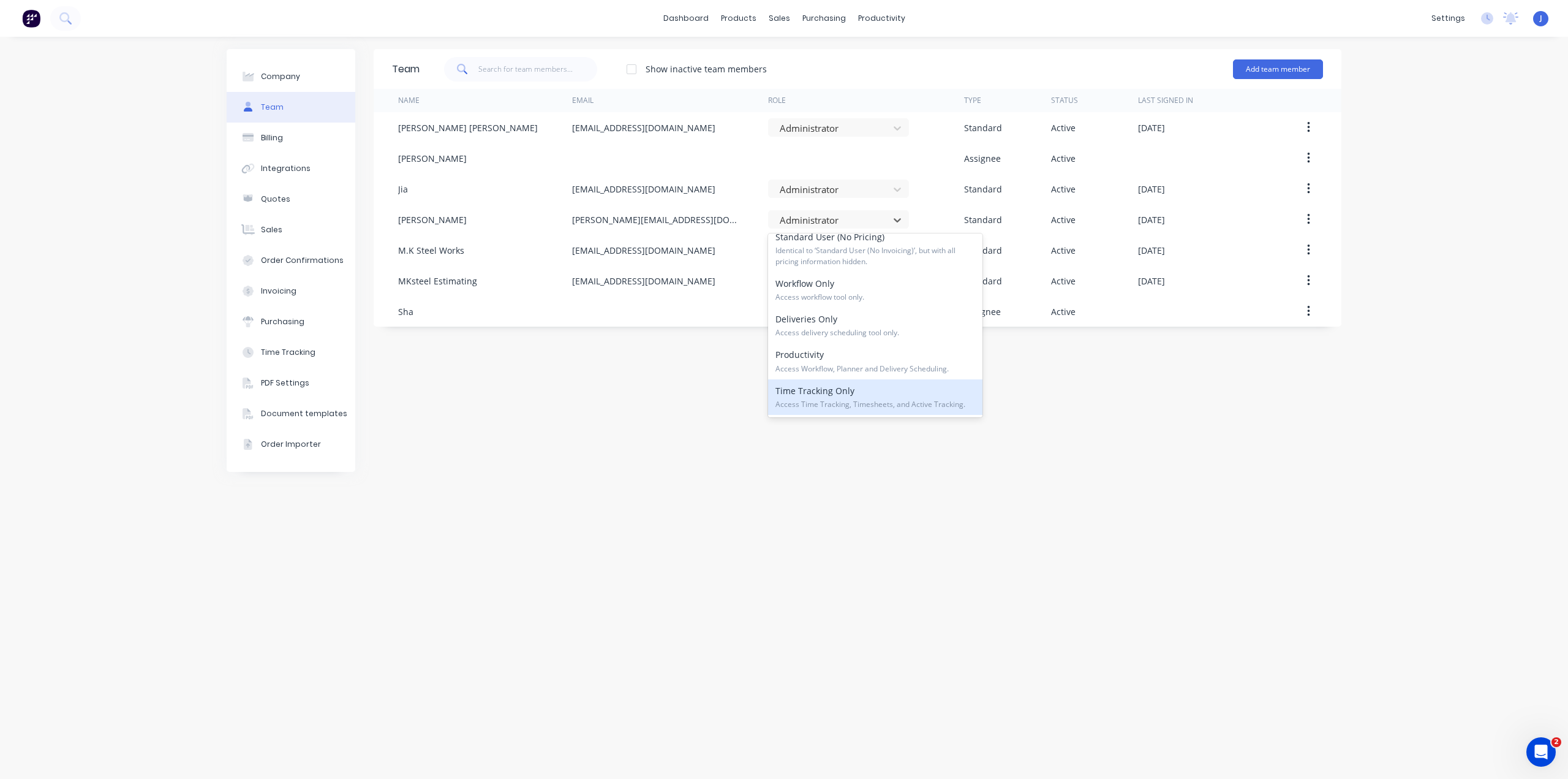
click at [834, 397] on div "Time Tracking Only Access Time Tracking, Timesheets, and Active Tracking." at bounding box center [874, 397] width 214 height 36
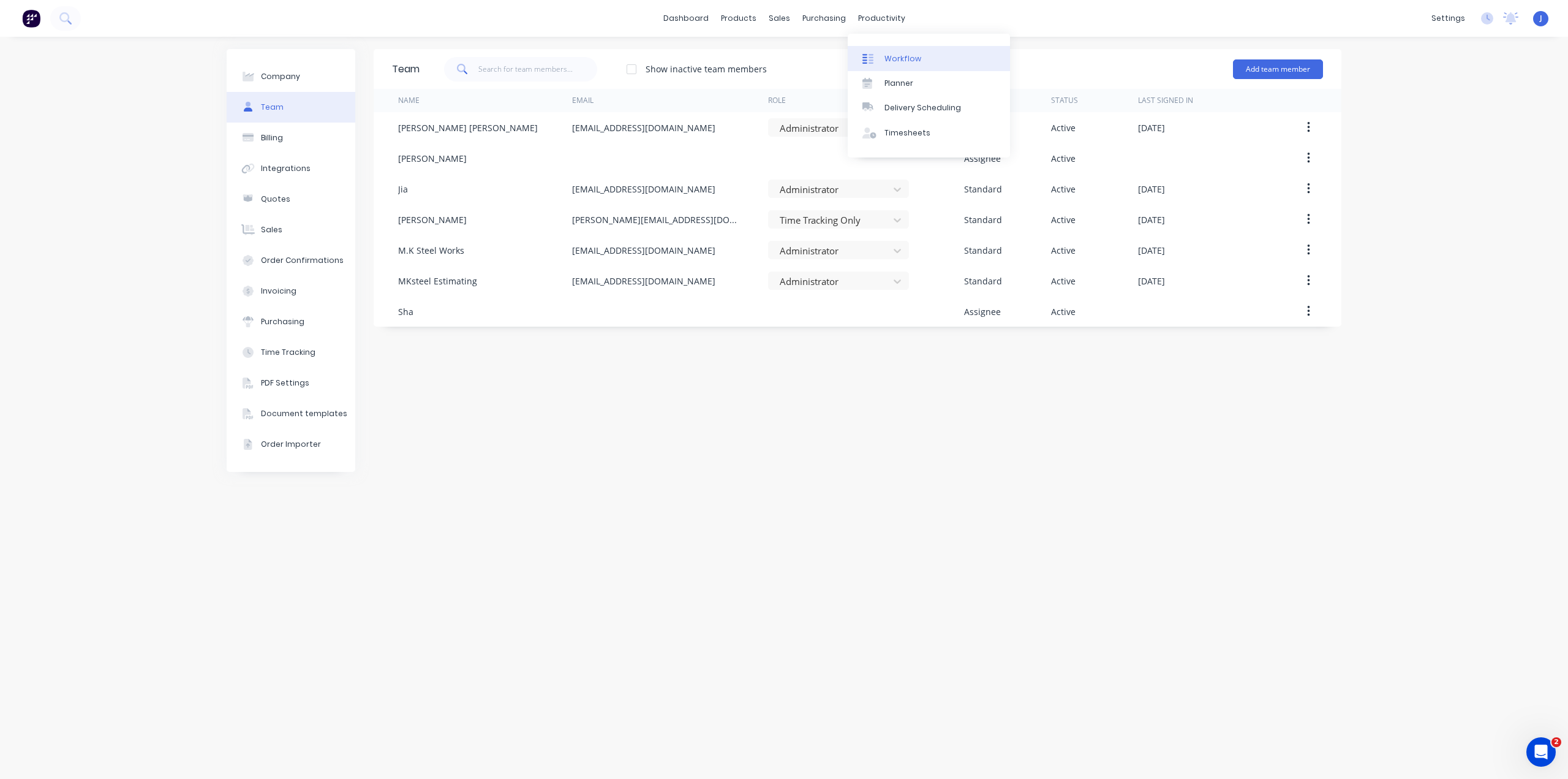
click at [886, 56] on div "Workflow" at bounding box center [903, 58] width 37 height 11
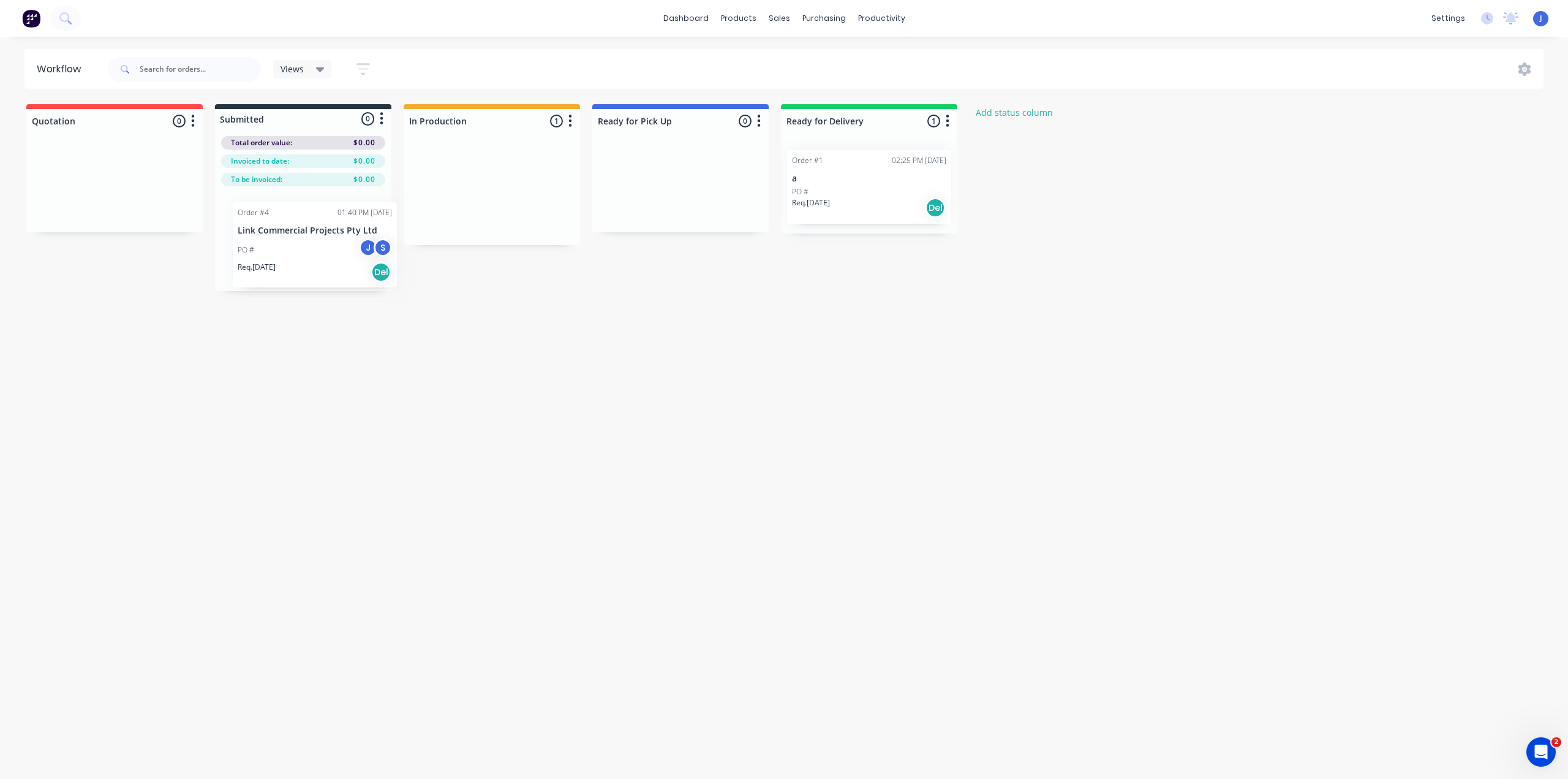
drag, startPoint x: 488, startPoint y: 171, endPoint x: 298, endPoint y: 228, distance: 198.4
click at [298, 228] on div "Quotation 0 Status colour #FF4949 hex #FF4949 Save Cancel Notifications Email S…" at bounding box center [657, 197] width 1332 height 187
click at [299, 223] on p "Link Commercial Projects Pty Ltd" at bounding box center [303, 225] width 154 height 10
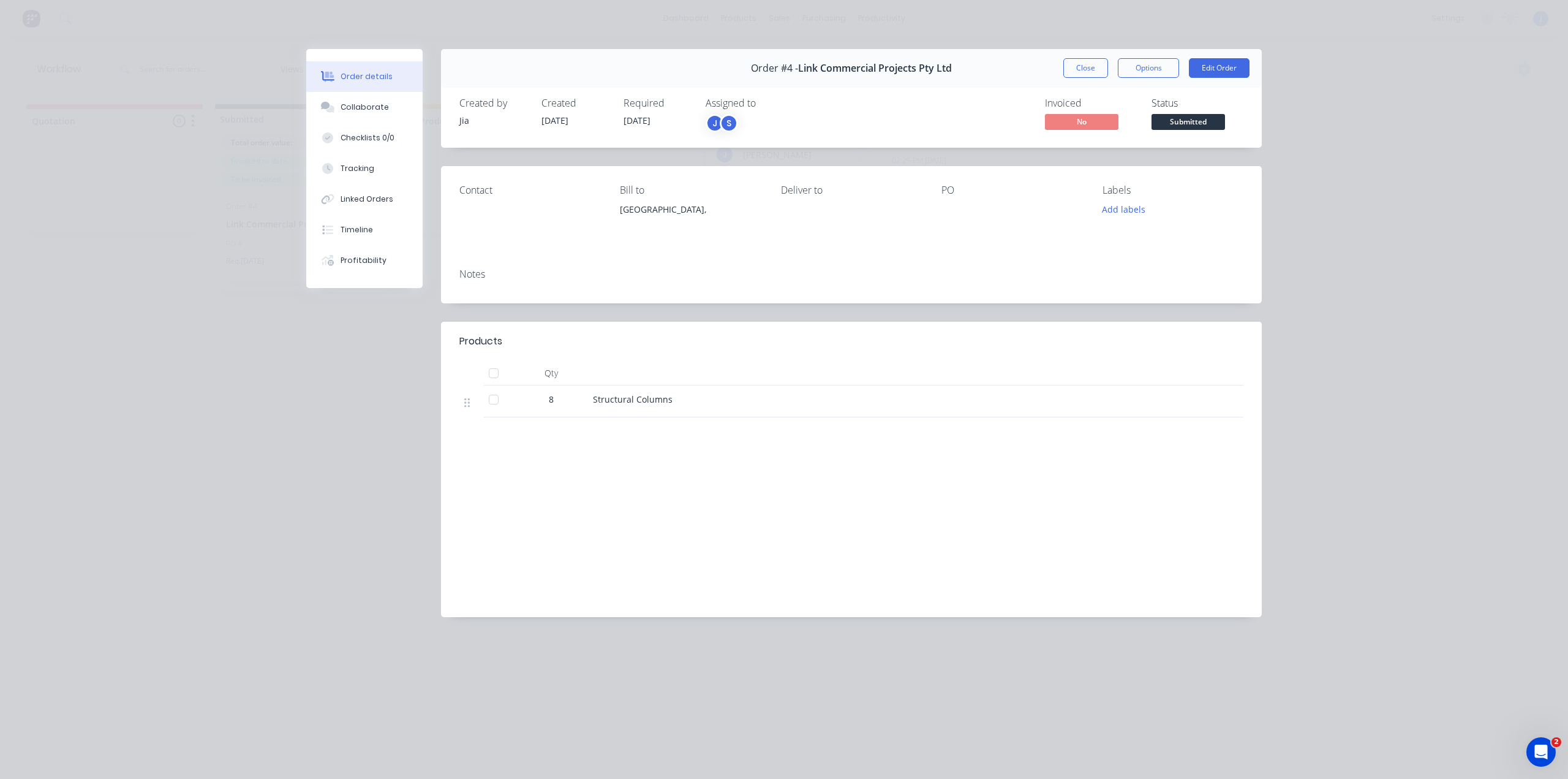
click at [717, 118] on div "J" at bounding box center [714, 123] width 18 height 18
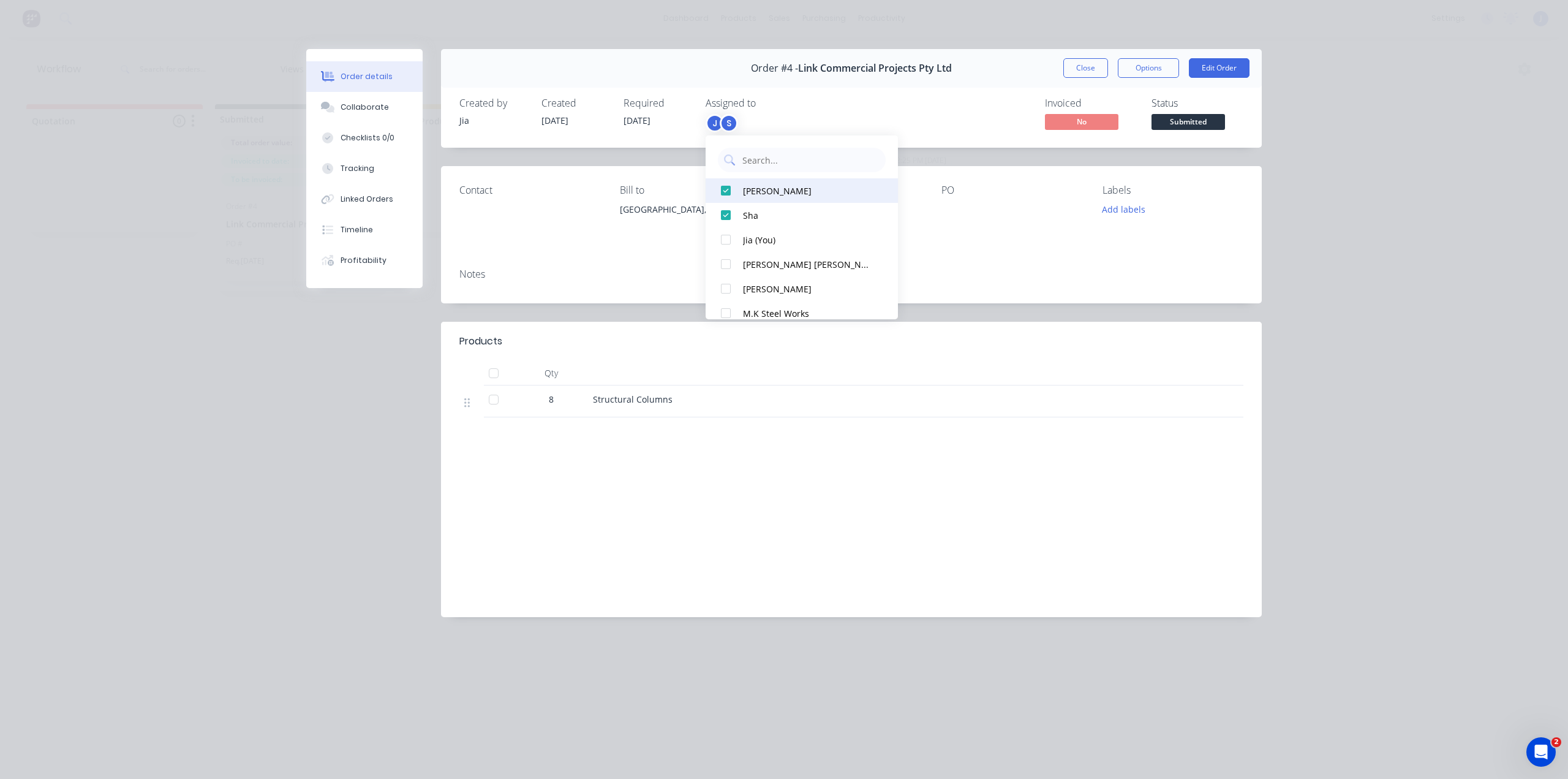
click at [728, 193] on div at bounding box center [726, 190] width 25 height 25
click at [728, 210] on div at bounding box center [726, 215] width 25 height 25
click at [724, 192] on div at bounding box center [726, 190] width 25 height 25
click at [725, 190] on div at bounding box center [726, 190] width 25 height 25
click at [726, 264] on div at bounding box center [726, 265] width 25 height 25
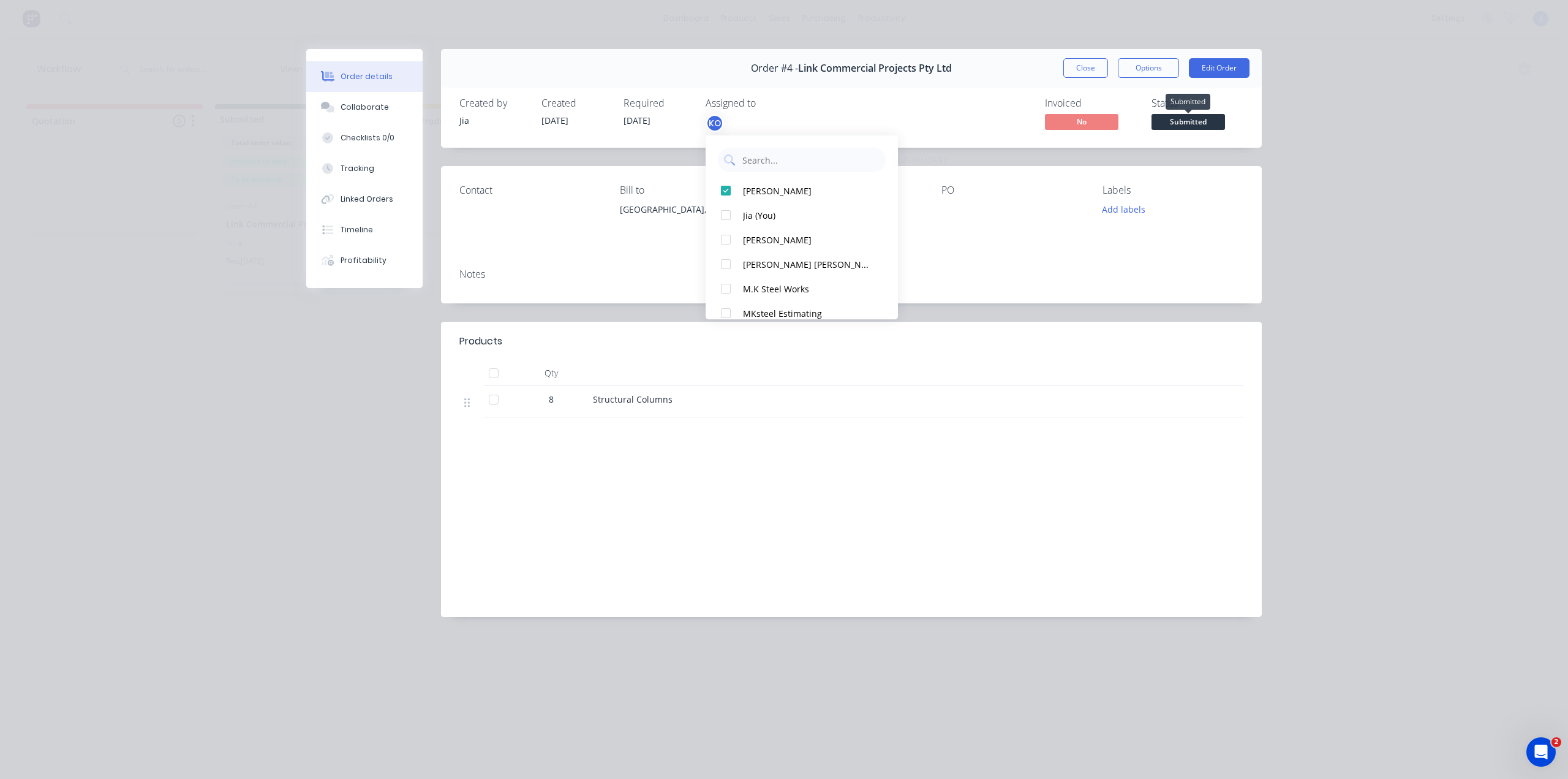
click at [1187, 124] on span "Submitted" at bounding box center [1187, 121] width 73 height 15
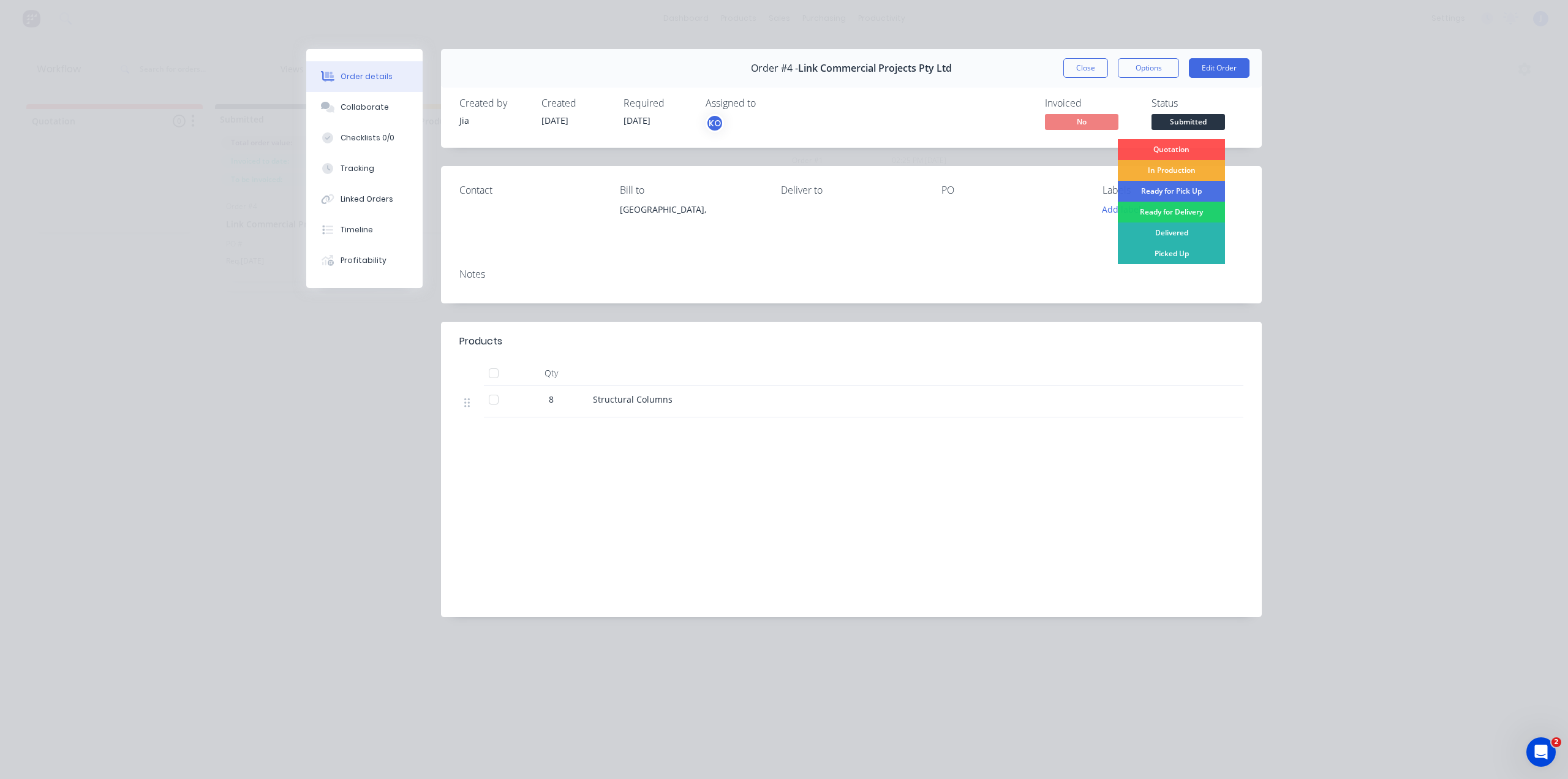
click at [1253, 111] on div "Created by [PERSON_NAME] Created [DATE] Required [DATE] Assigned to KO Invoiced…" at bounding box center [851, 115] width 821 height 65
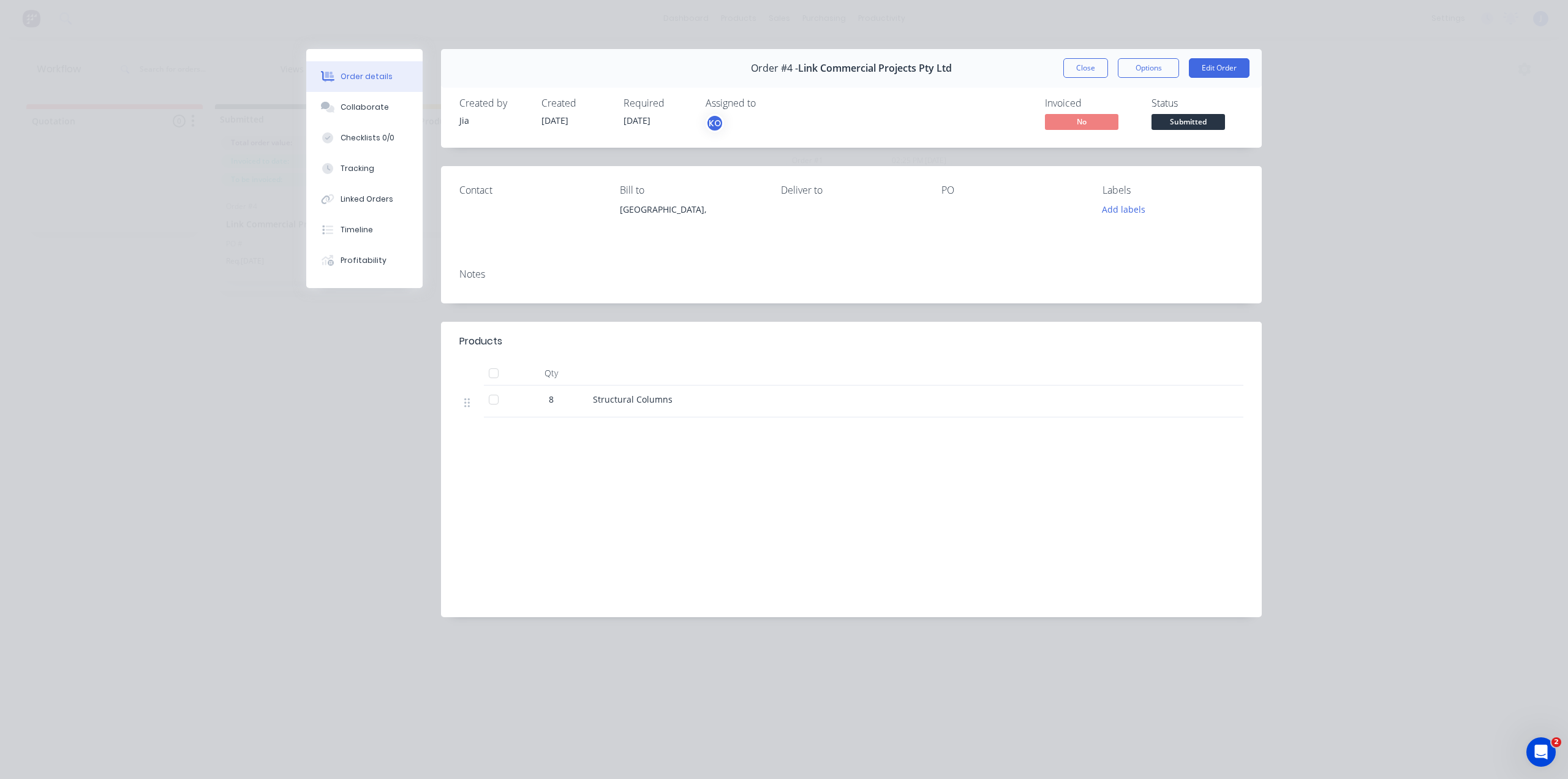
click at [1342, 80] on div "Order details Collaborate Checklists 0/0 Tracking Linked Orders Timeline Profit…" at bounding box center [784, 390] width 1568 height 779
click at [1211, 65] on button "Edit Order" at bounding box center [1219, 68] width 60 height 20
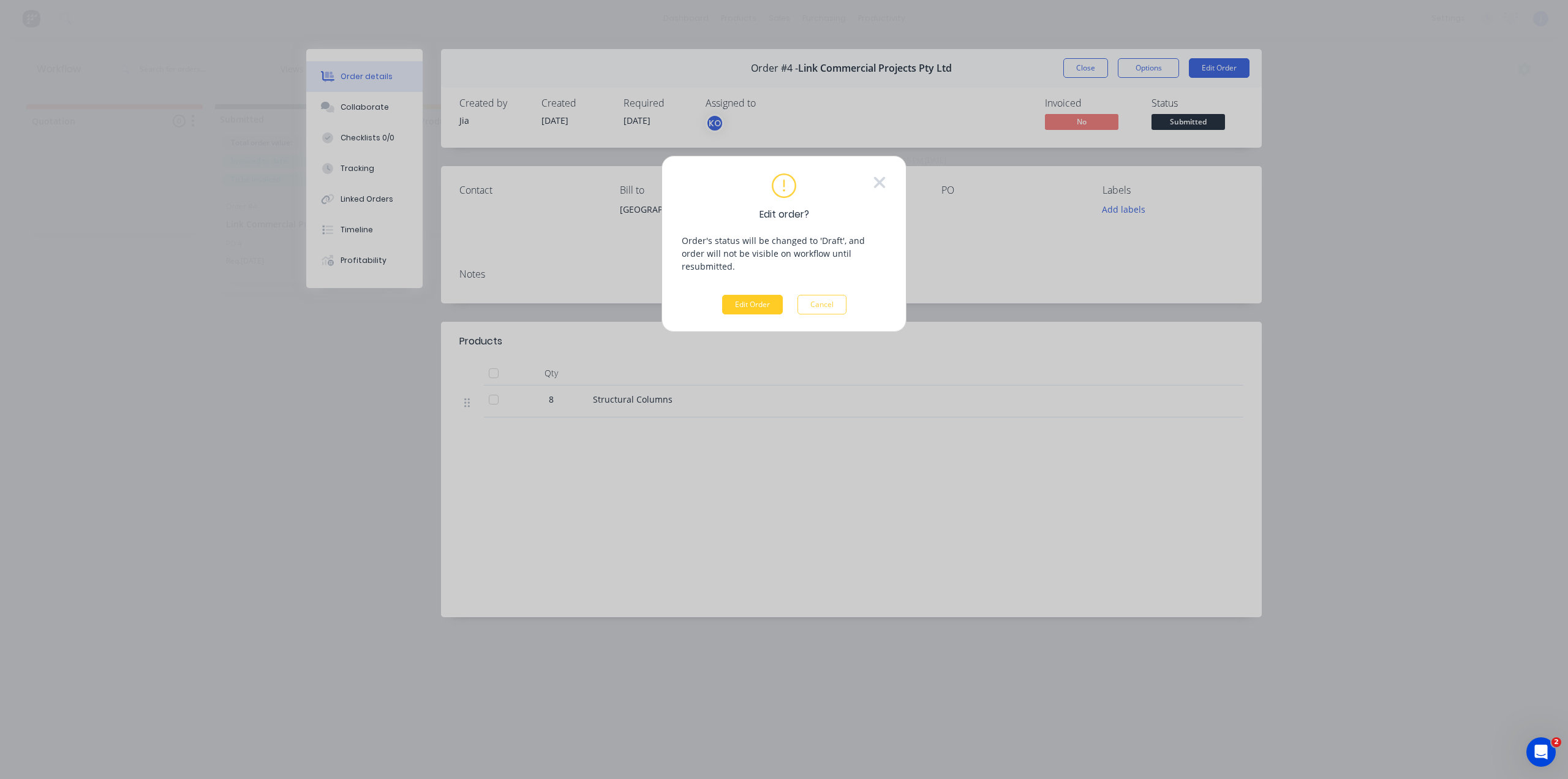
click at [755, 295] on button "Edit Order" at bounding box center [752, 304] width 60 height 20
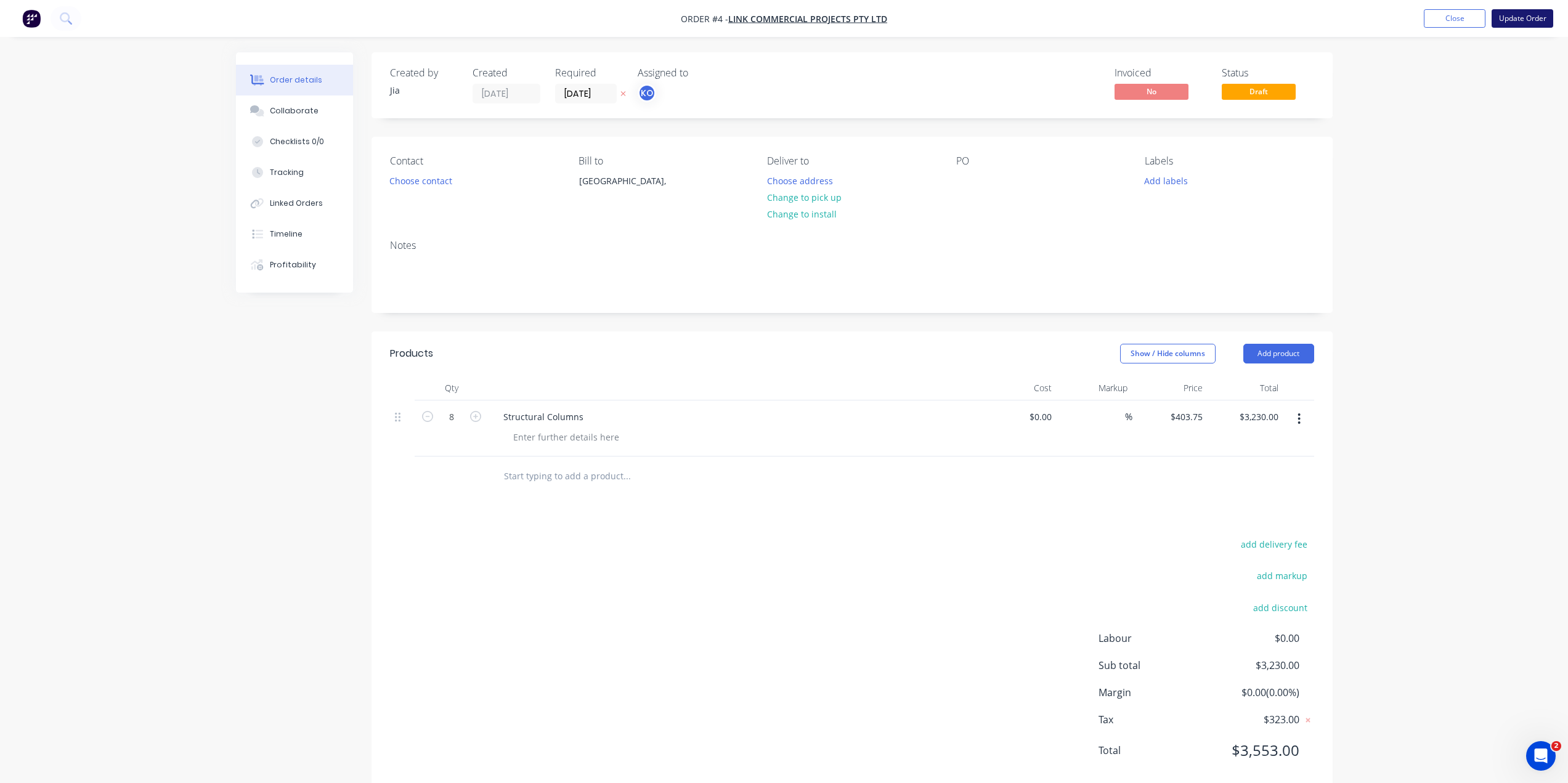
click at [1514, 18] on button "Update Order" at bounding box center [1522, 18] width 61 height 18
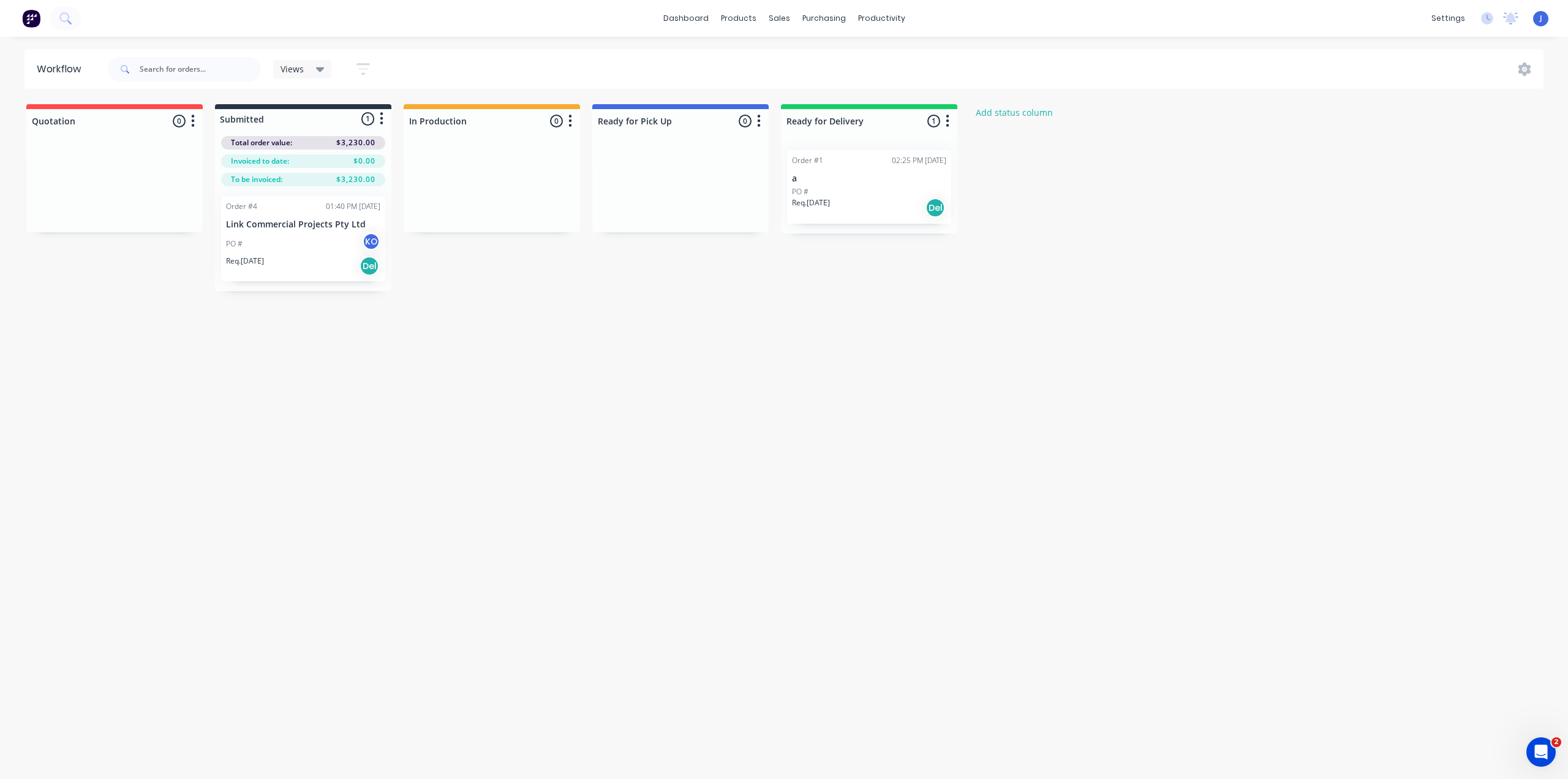
click at [330, 229] on div "KO Kevin Oh" at bounding box center [309, 211] width 184 height 37
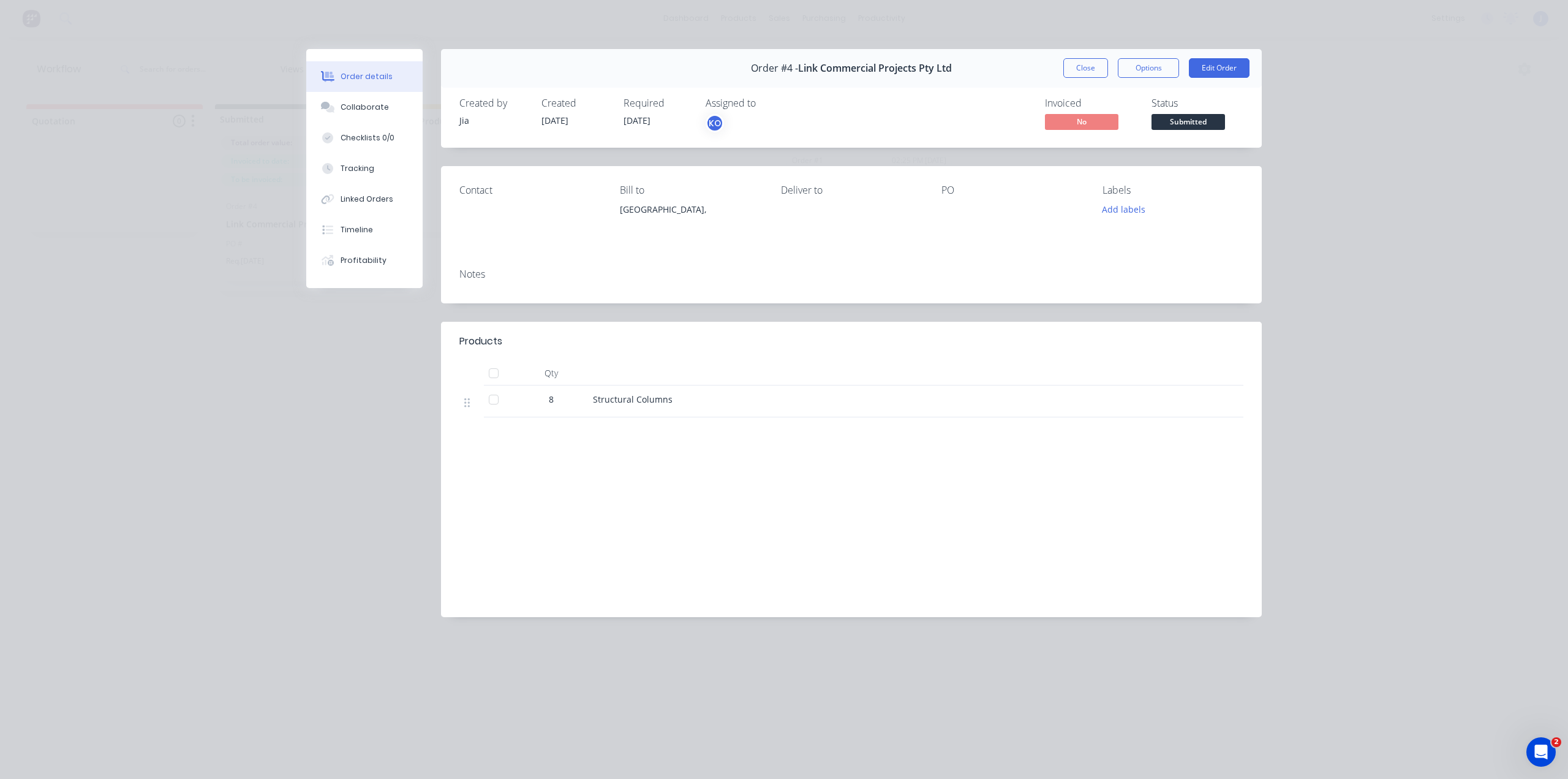
click at [1071, 69] on button "Close" at bounding box center [1086, 68] width 45 height 20
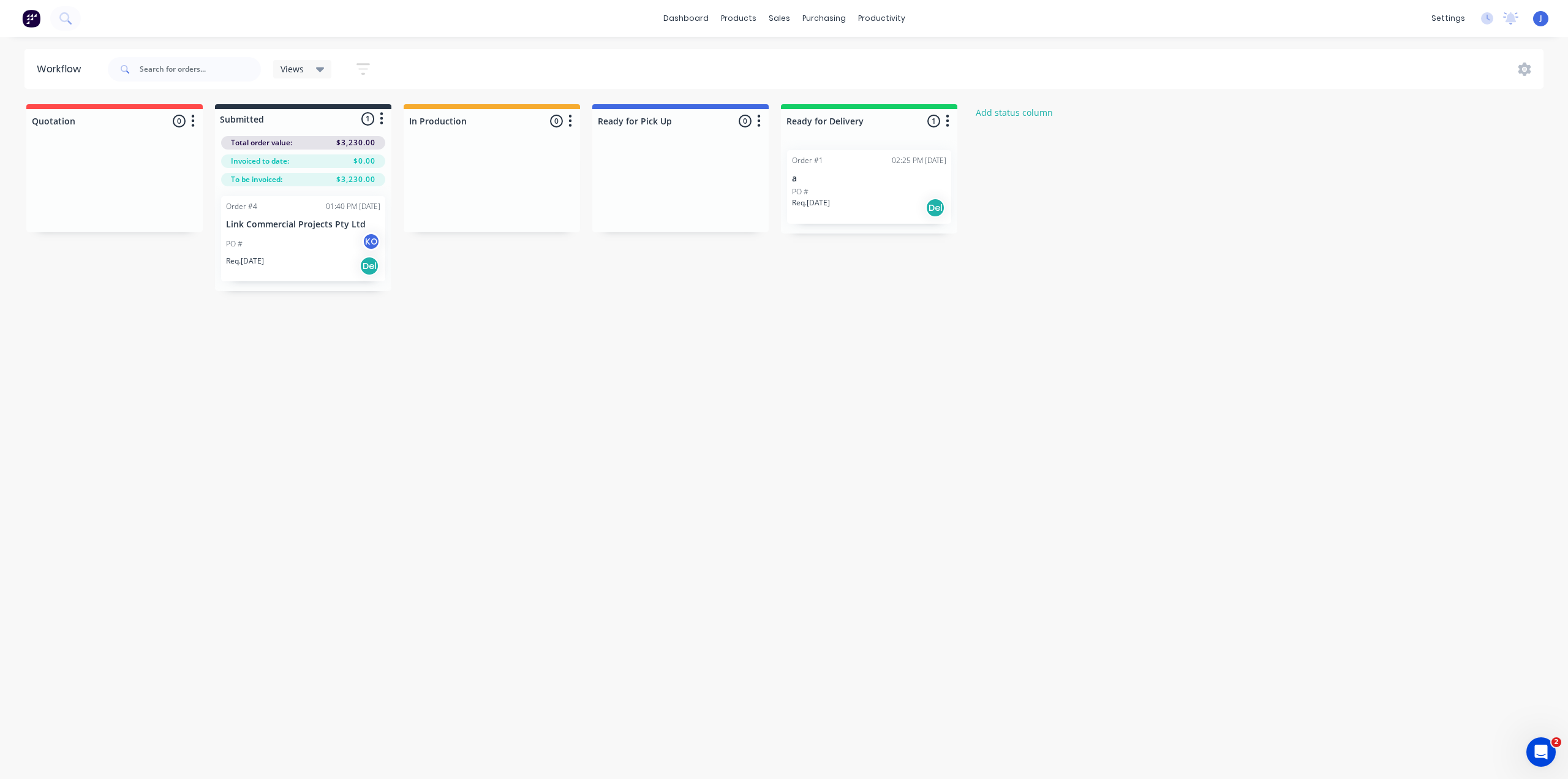
click at [1166, 278] on div "Quotation 0 Status colour #FF4949 hex #FF4949 Save Cancel Notifications Email S…" at bounding box center [657, 197] width 1332 height 187
drag, startPoint x: 287, startPoint y: 217, endPoint x: 479, endPoint y: 162, distance: 199.7
click at [479, 162] on div "Quotation 0 Status colour #FF4949 hex #FF4949 Save Cancel Notifications Email S…" at bounding box center [657, 197] width 1332 height 187
drag, startPoint x: 476, startPoint y: 166, endPoint x: 470, endPoint y: 161, distance: 7.8
click at [470, 161] on div "Order #4 01:40 PM 03/09/25 Link Commercial Projects Pty Ltd PO # KO Req. 08/09/…" at bounding box center [492, 193] width 176 height 105
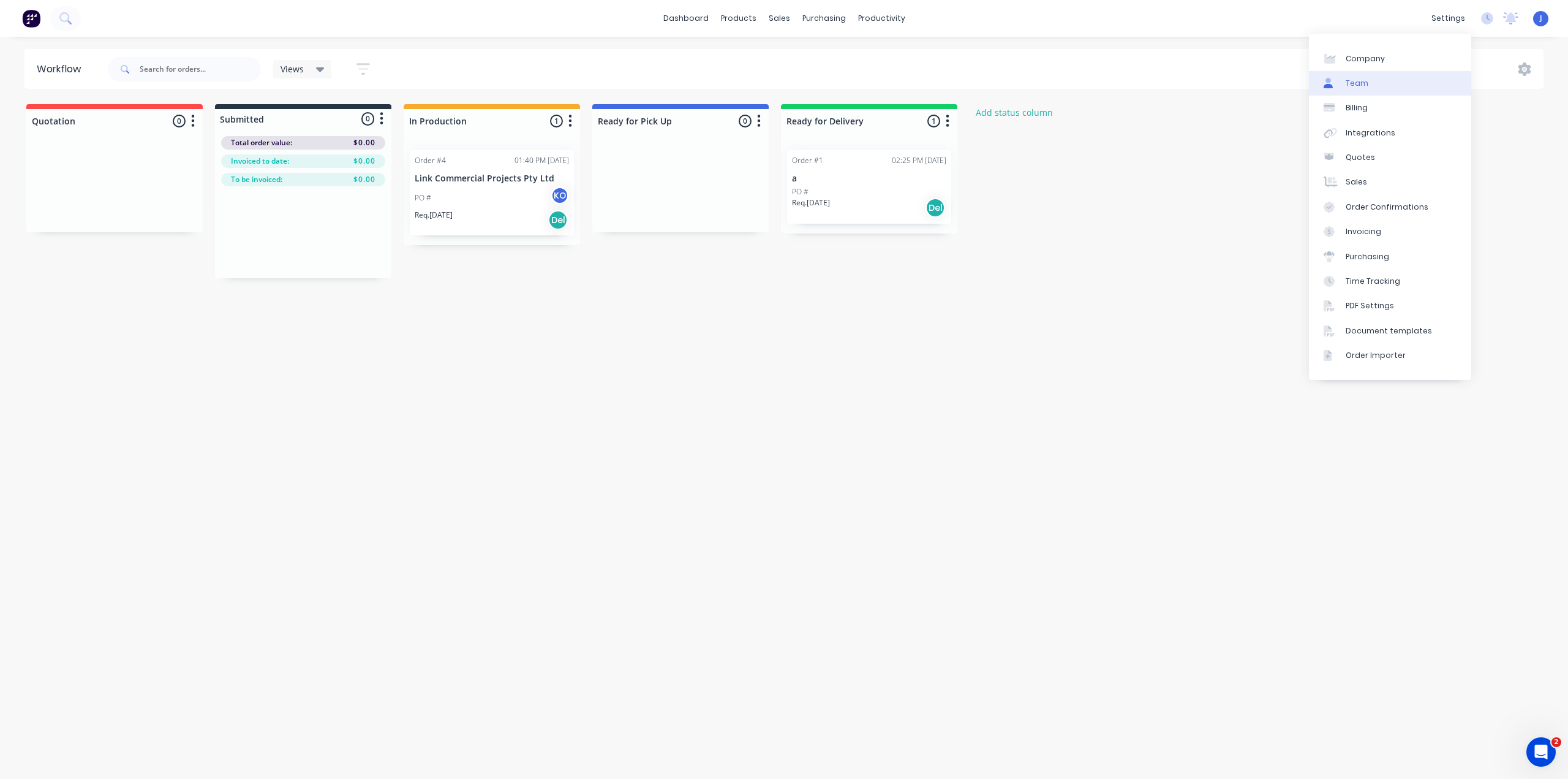
click at [1376, 78] on link "Team" at bounding box center [1389, 84] width 162 height 25
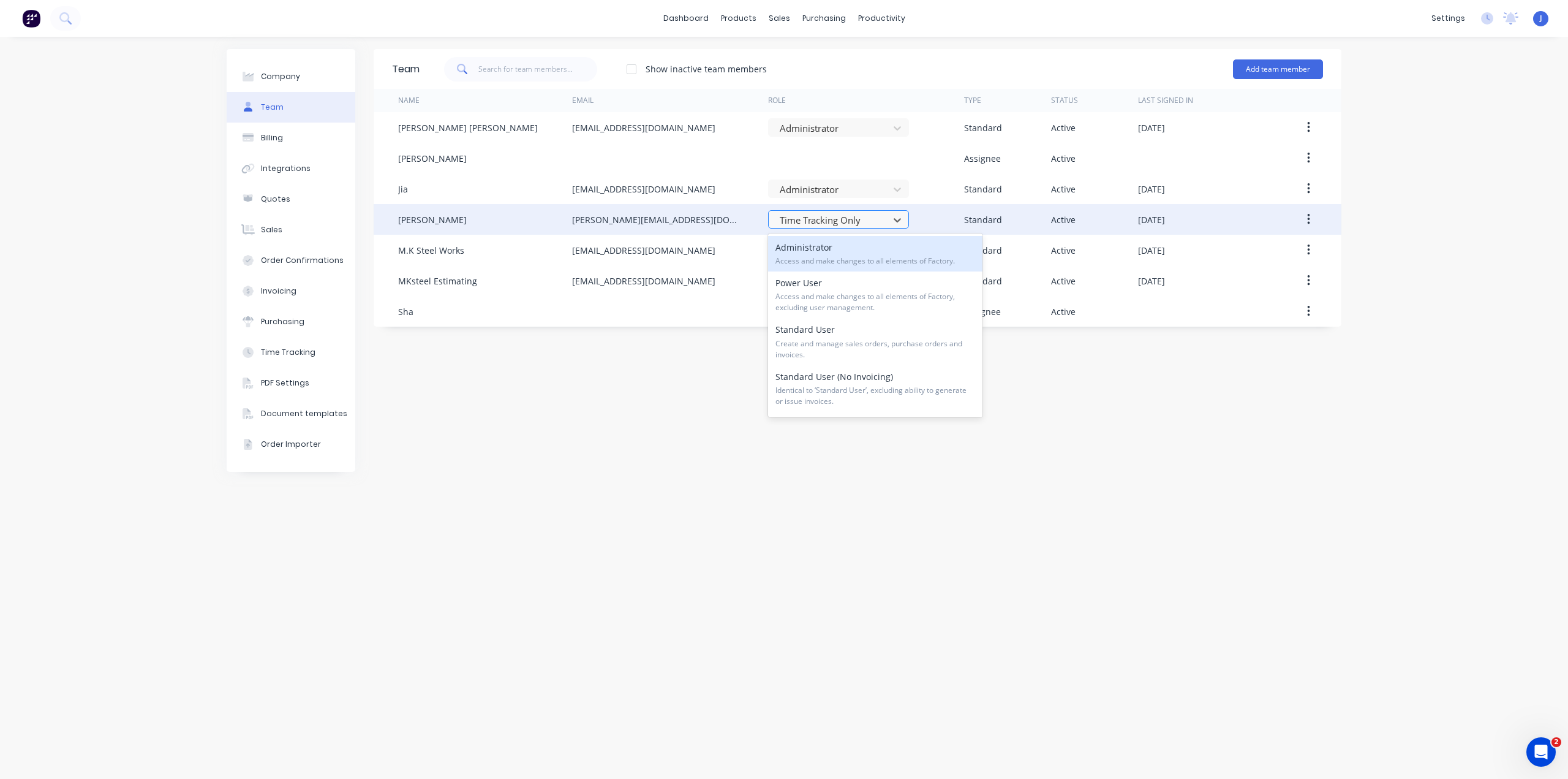
click at [868, 225] on div at bounding box center [830, 220] width 104 height 15
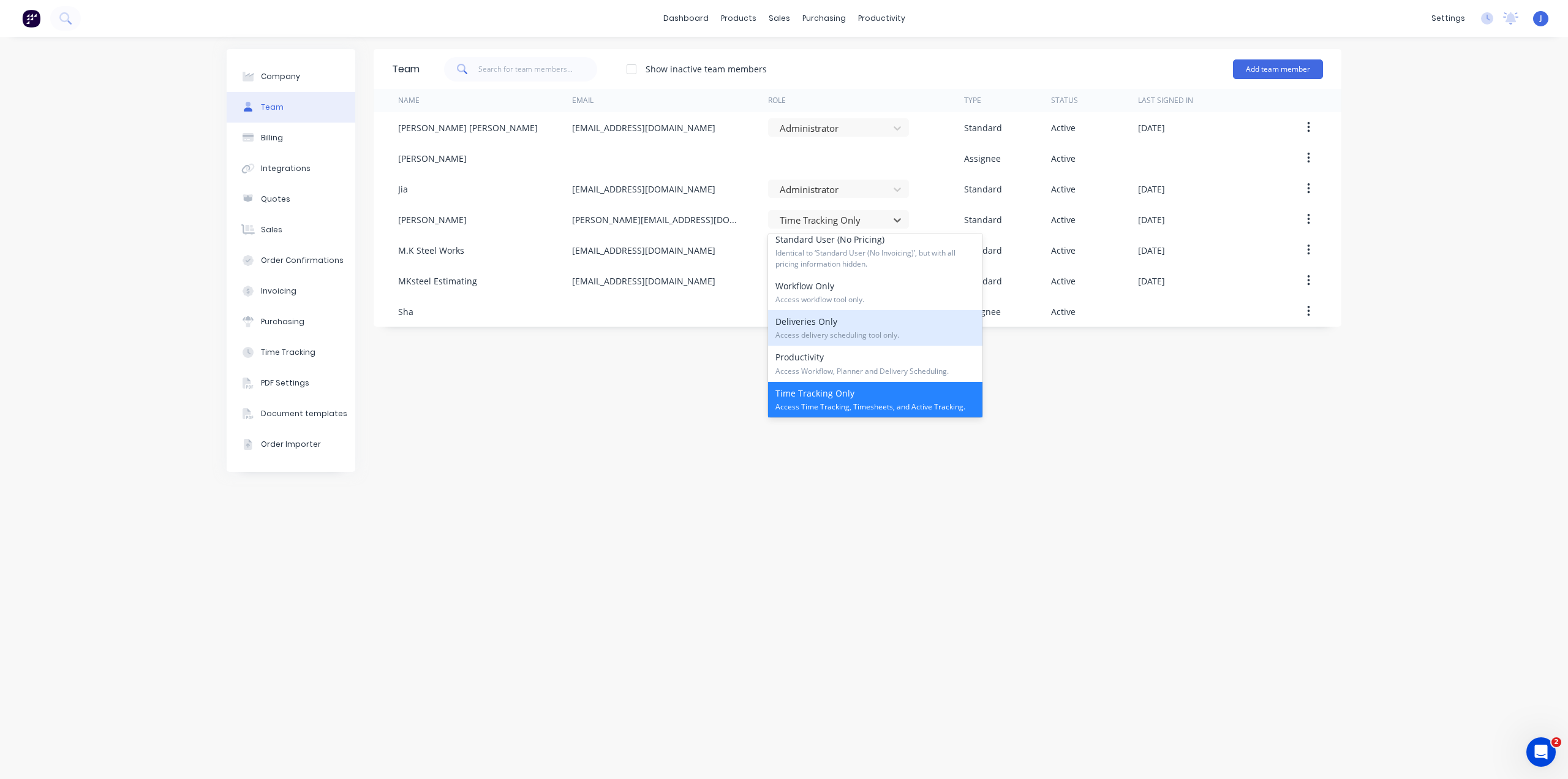
scroll to position [186, 0]
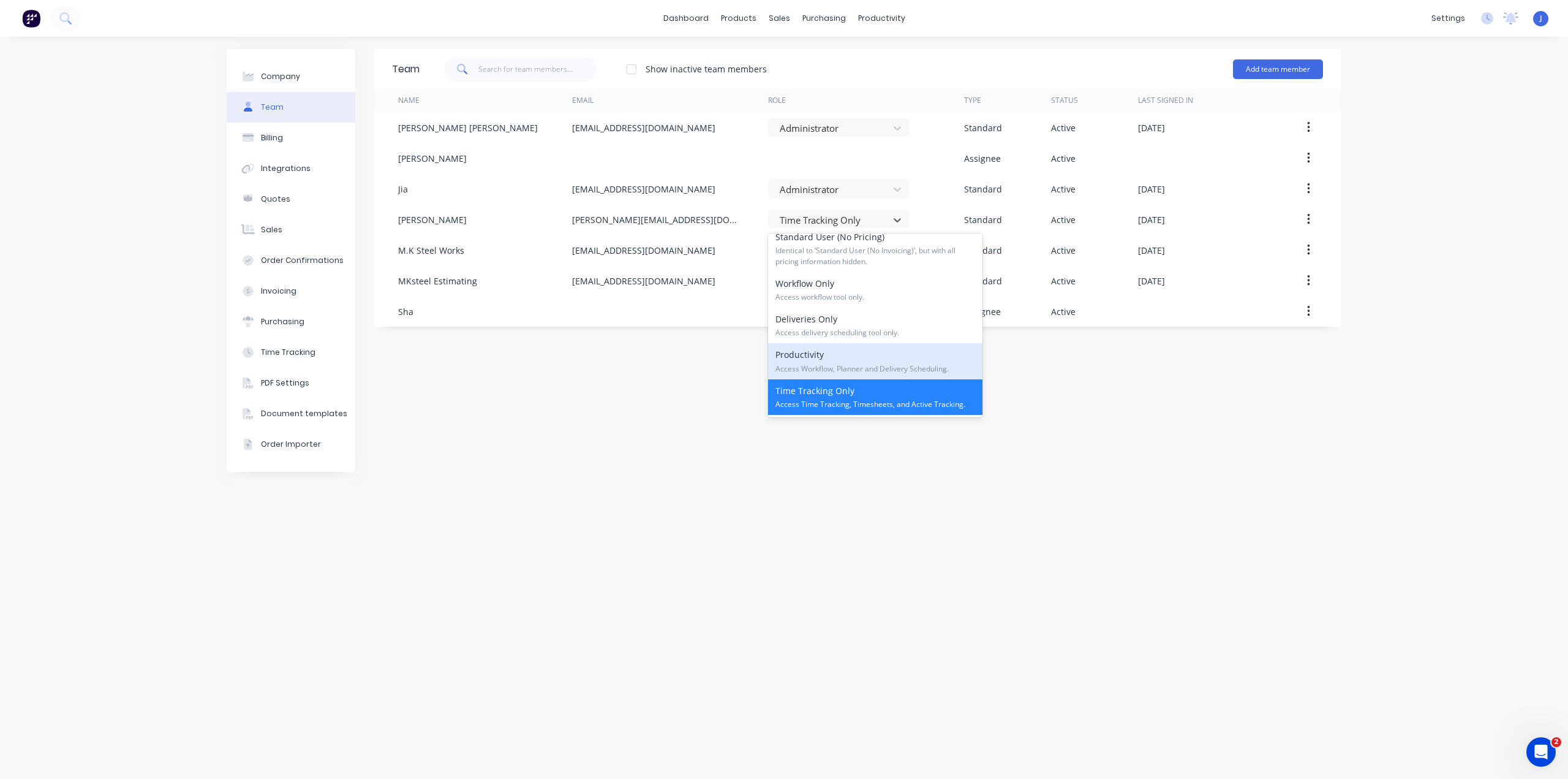
click at [874, 364] on span "Access Workflow, Planner and Delivery Scheduling." at bounding box center [874, 368] width 200 height 11
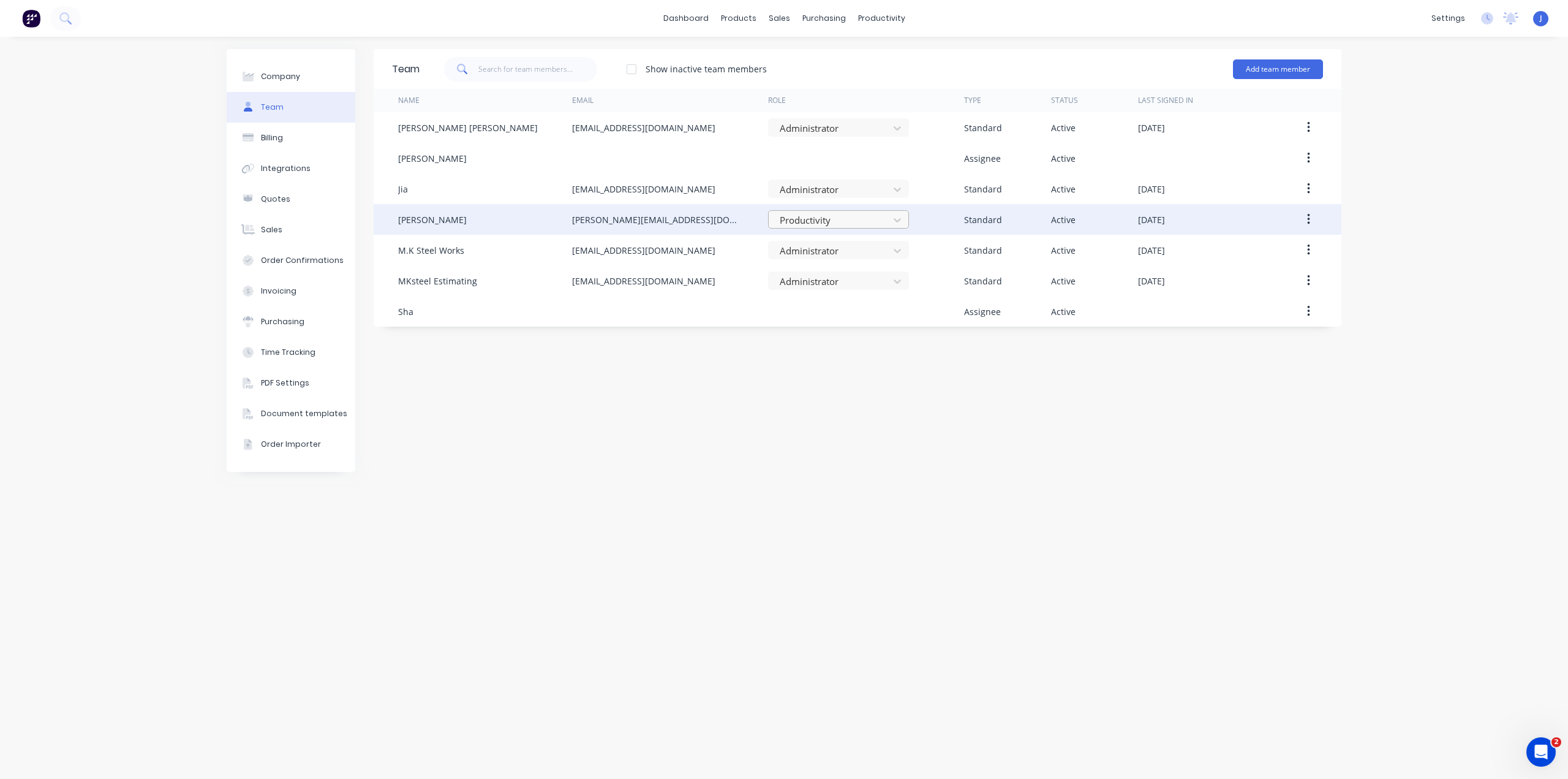
click at [867, 211] on div "Productivity" at bounding box center [830, 219] width 111 height 18
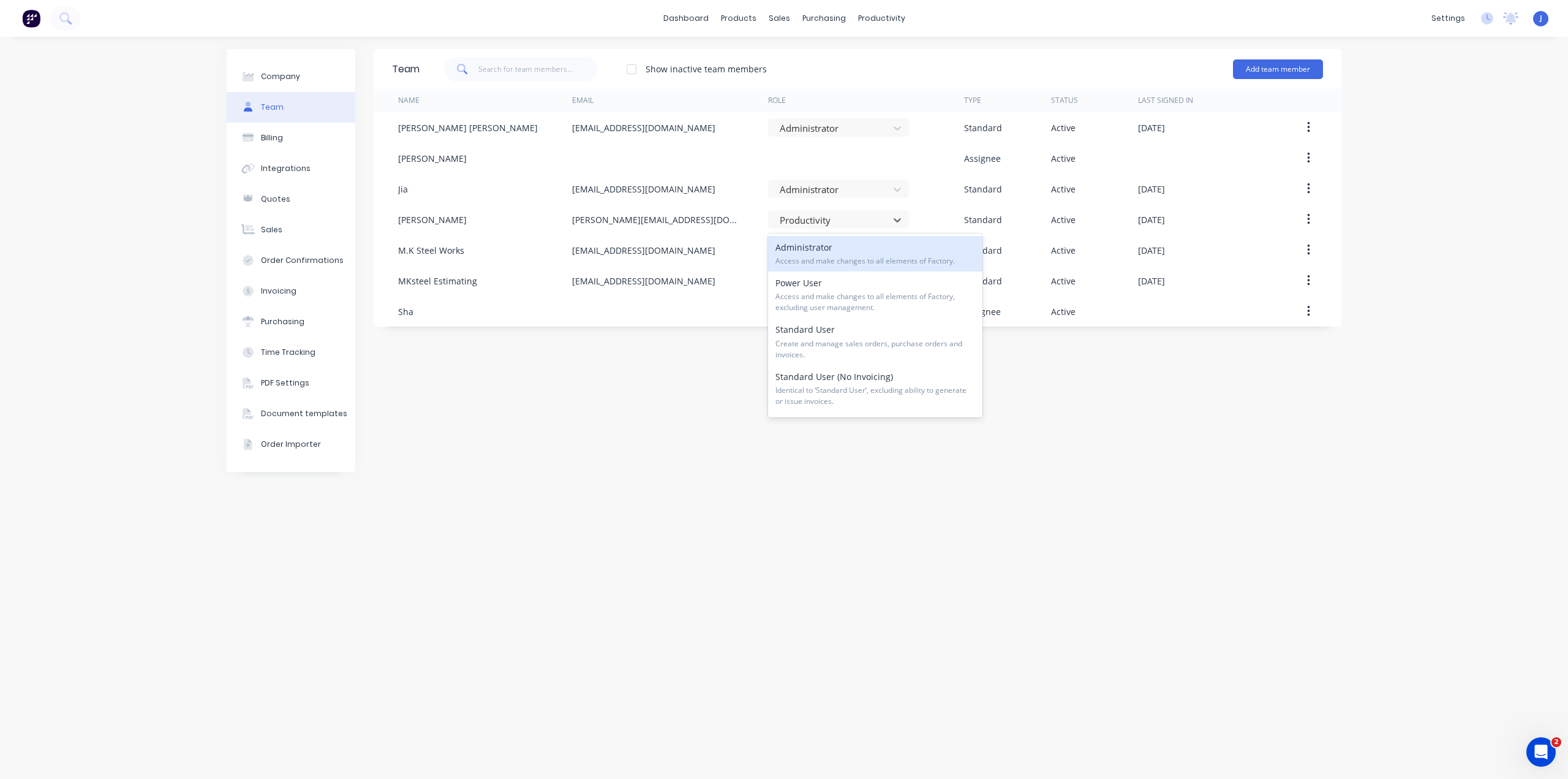
click at [1179, 372] on div "Team Show inactive team members Add team member Name Email Role Type Status Las…" at bounding box center [857, 407] width 967 height 717
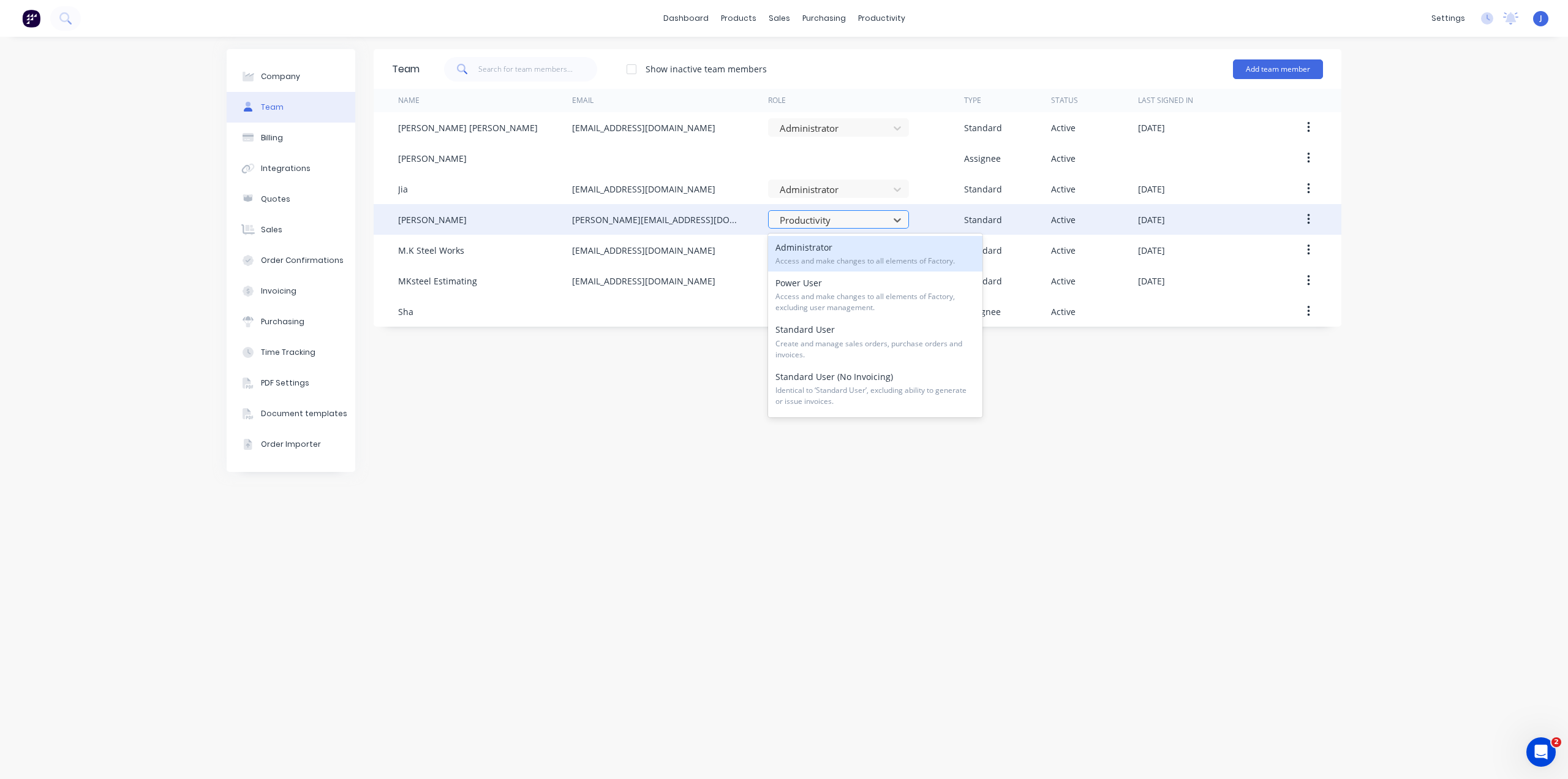
click at [836, 225] on div at bounding box center [830, 220] width 104 height 15
click at [830, 225] on div at bounding box center [830, 220] width 104 height 15
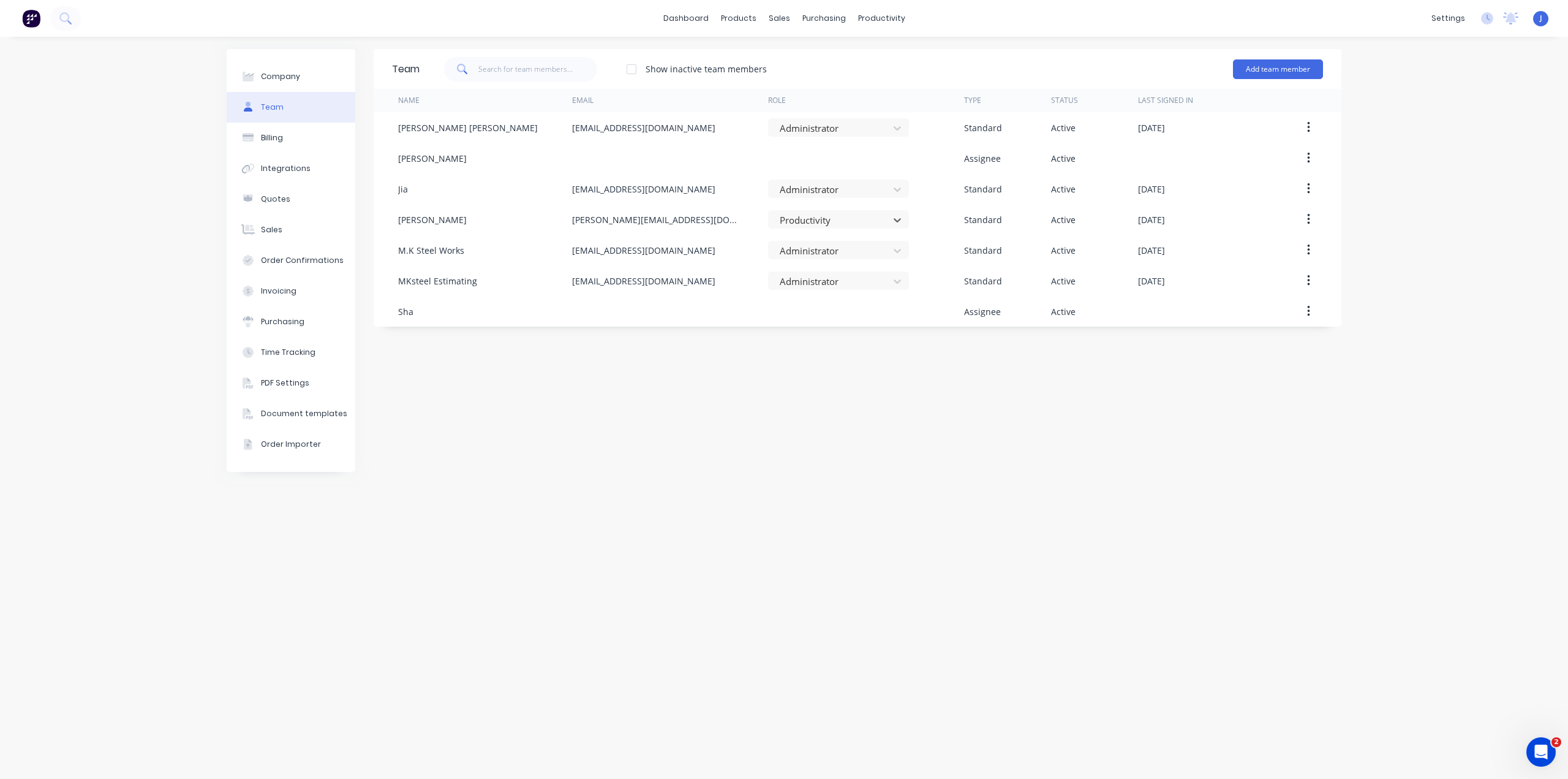
click at [1540, 14] on span "J" at bounding box center [1540, 18] width 2 height 11
